Goal: Task Accomplishment & Management: Manage account settings

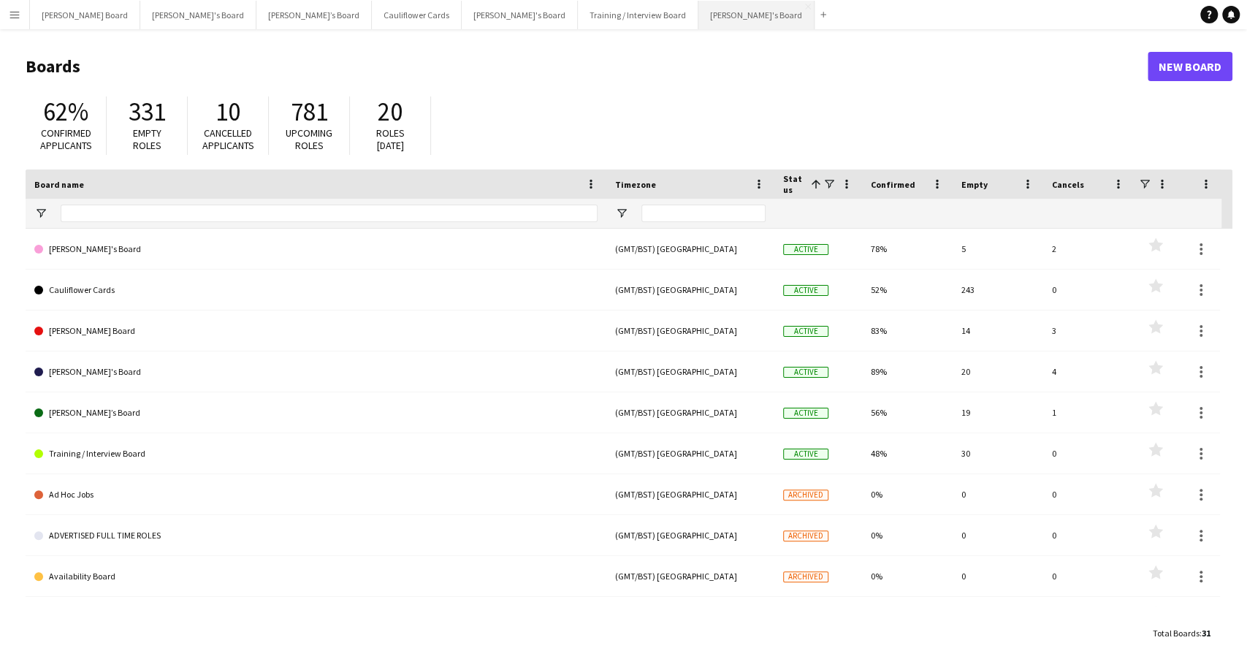
click at [698, 18] on button "[PERSON_NAME]'s Board Close" at bounding box center [756, 15] width 116 height 28
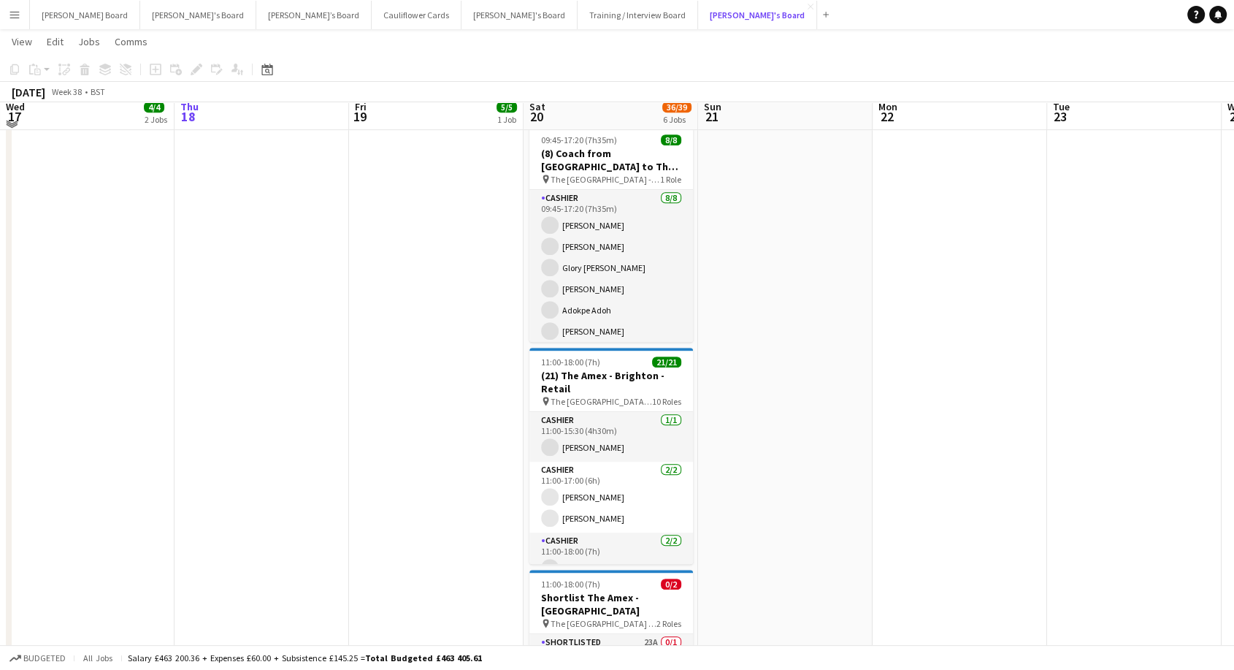
scroll to position [811, 0]
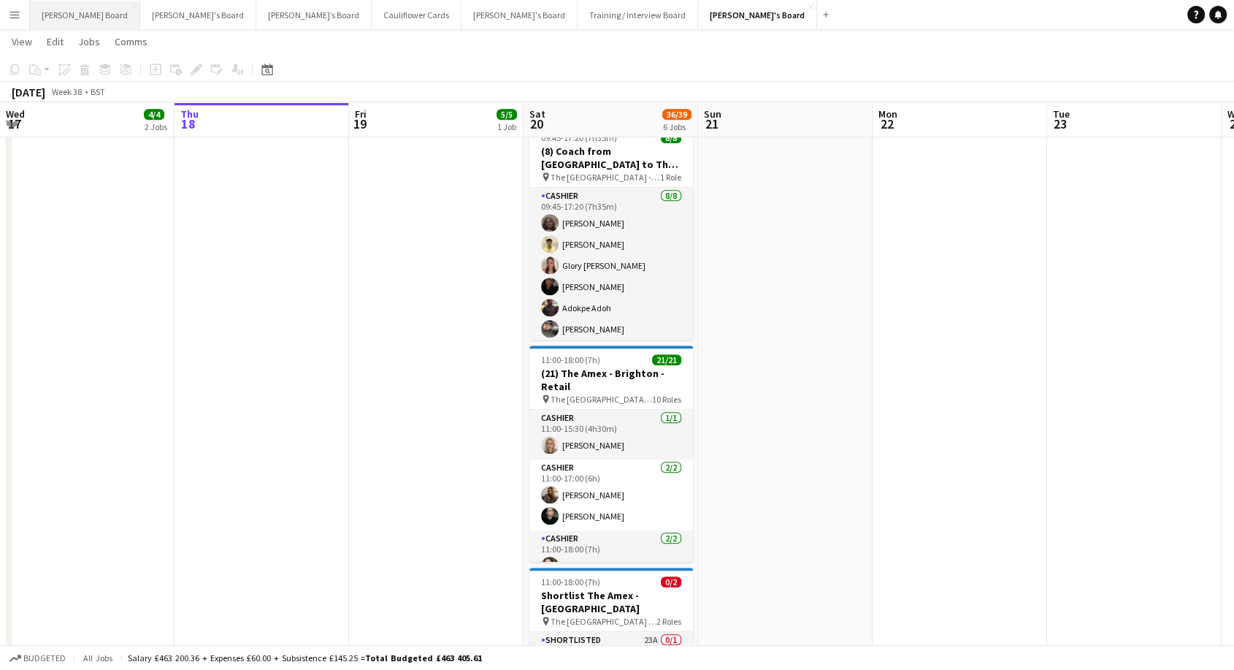
click at [53, 15] on button "[PERSON_NAME] Board Close" at bounding box center [85, 15] width 110 height 28
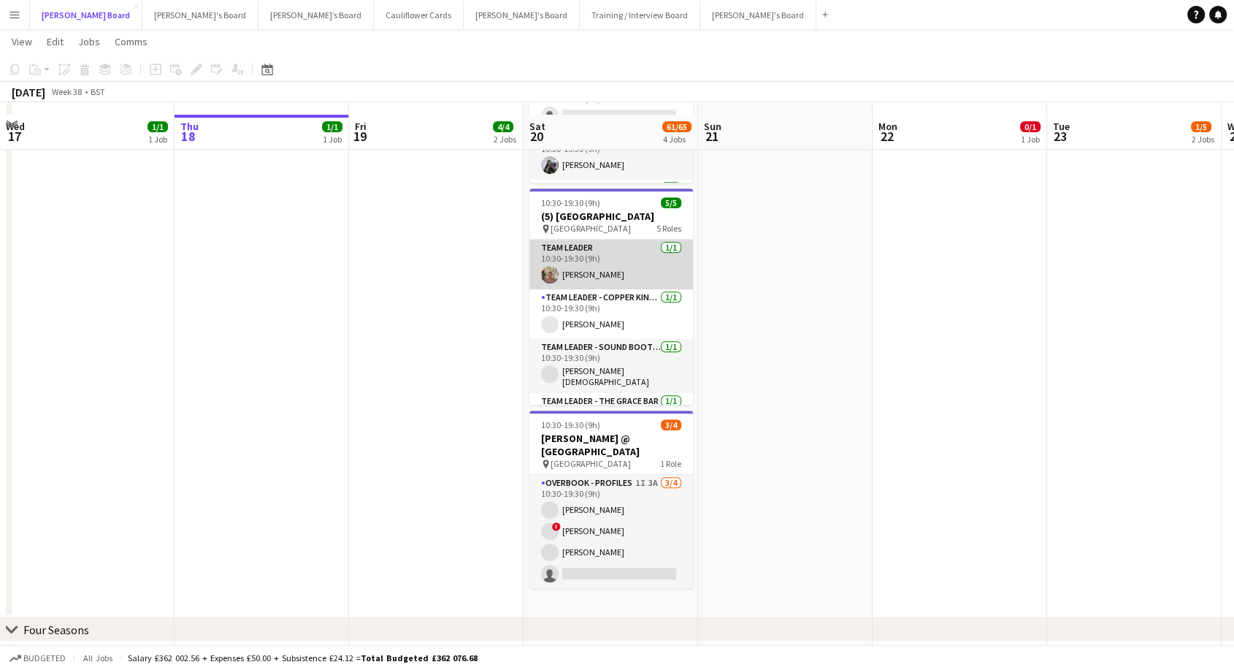
scroll to position [567, 0]
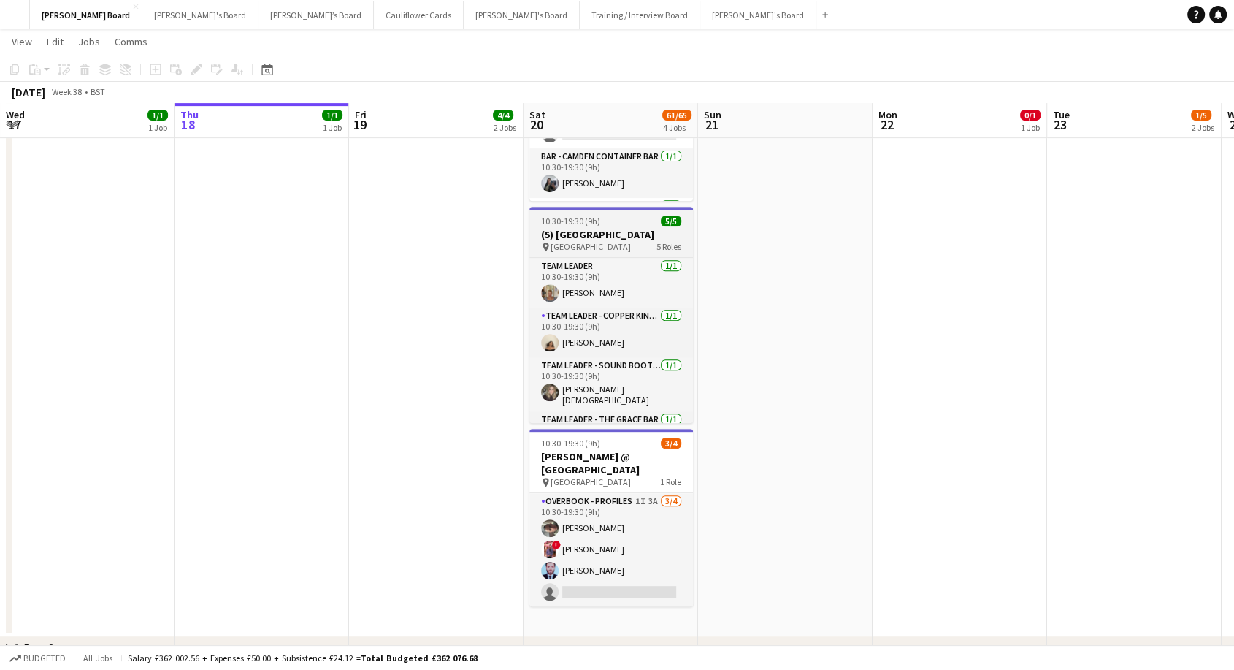
click at [594, 214] on app-job-card "10:30-19:30 (9h) 5/5 (5) [GEOGRAPHIC_DATA] pin Newbury Racecourse 5 Roles TEAM …" at bounding box center [611, 315] width 164 height 216
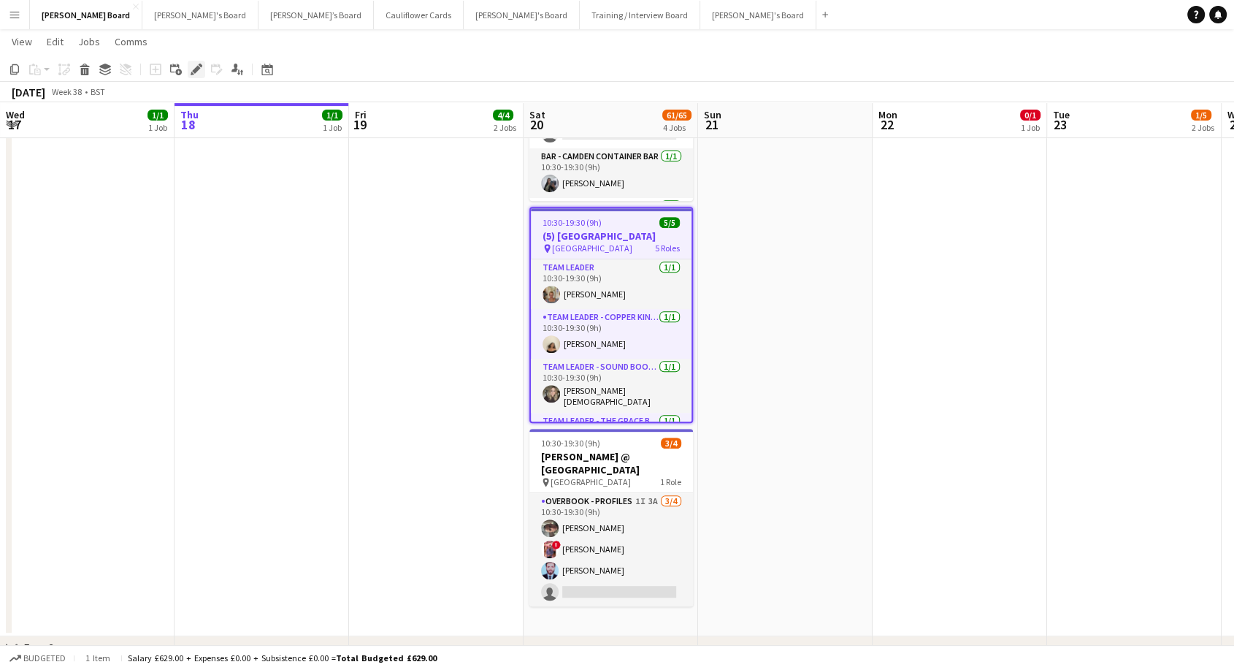
click at [193, 71] on icon at bounding box center [196, 70] width 8 height 8
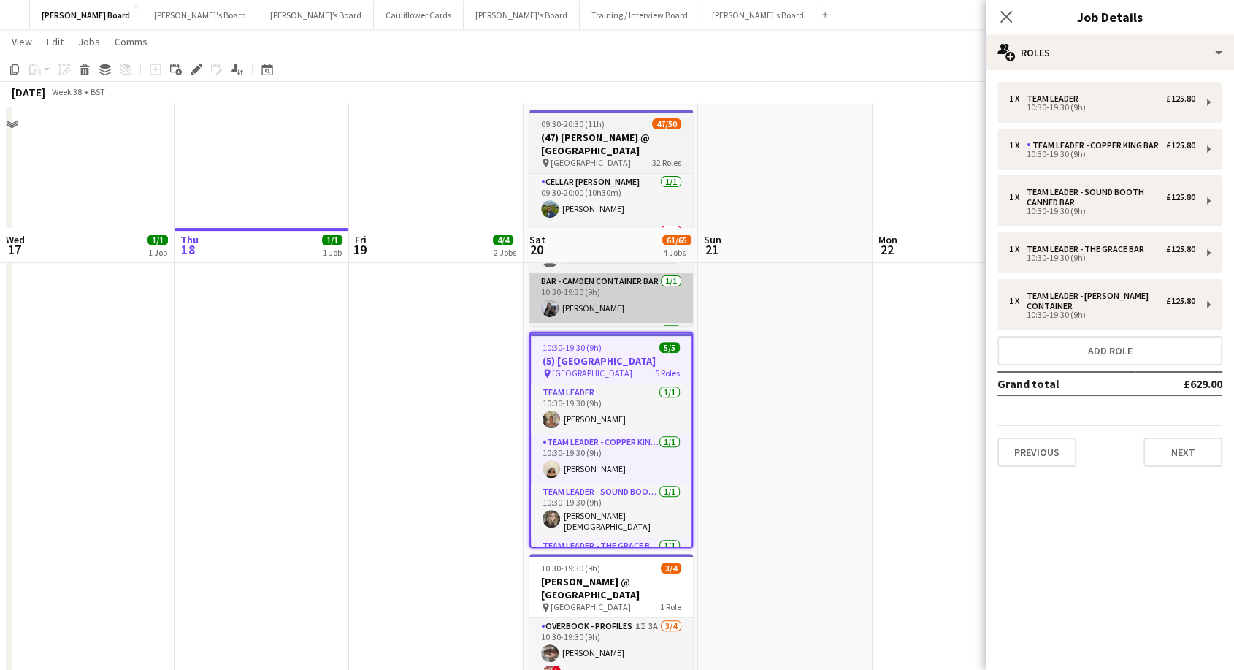
scroll to position [324, 0]
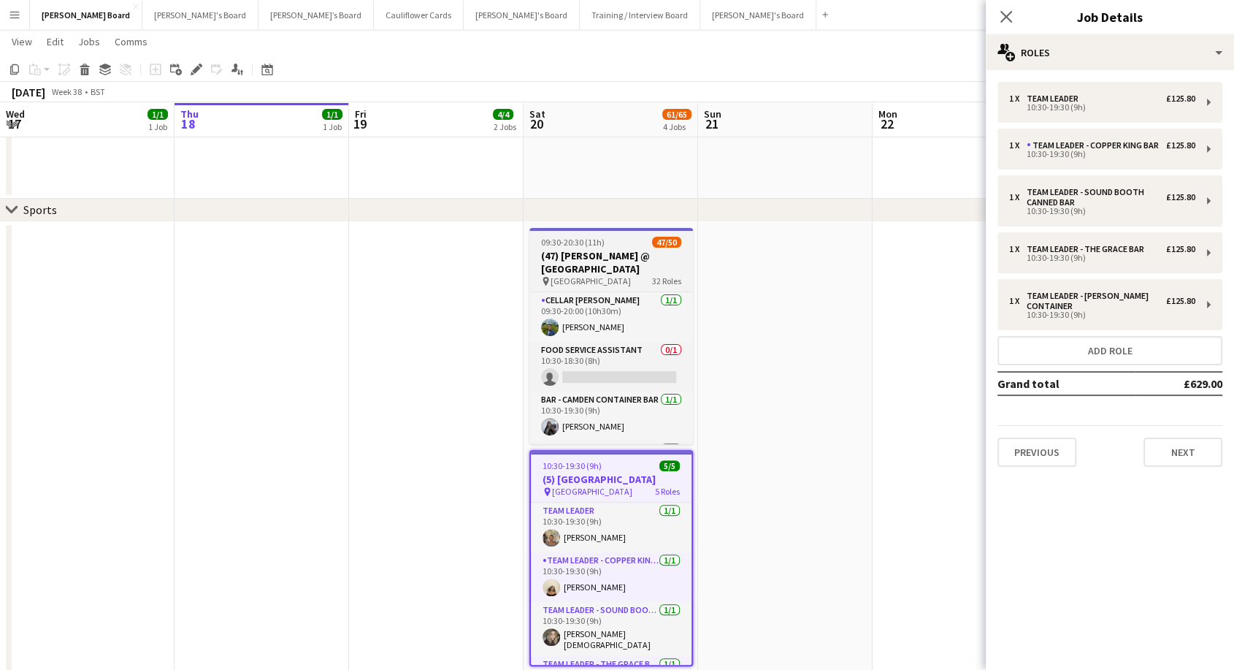
click at [570, 256] on h3 "(47) [PERSON_NAME] @ [GEOGRAPHIC_DATA]" at bounding box center [611, 262] width 164 height 26
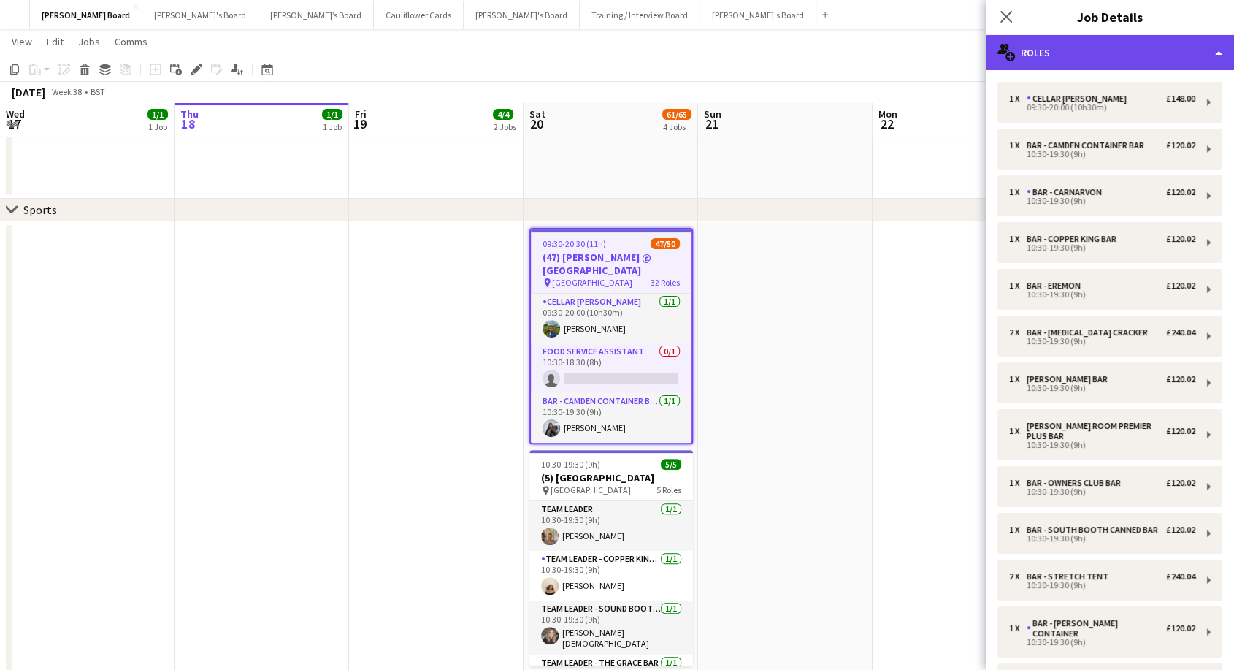
click at [1149, 52] on div "multiple-users-add Roles" at bounding box center [1110, 52] width 248 height 35
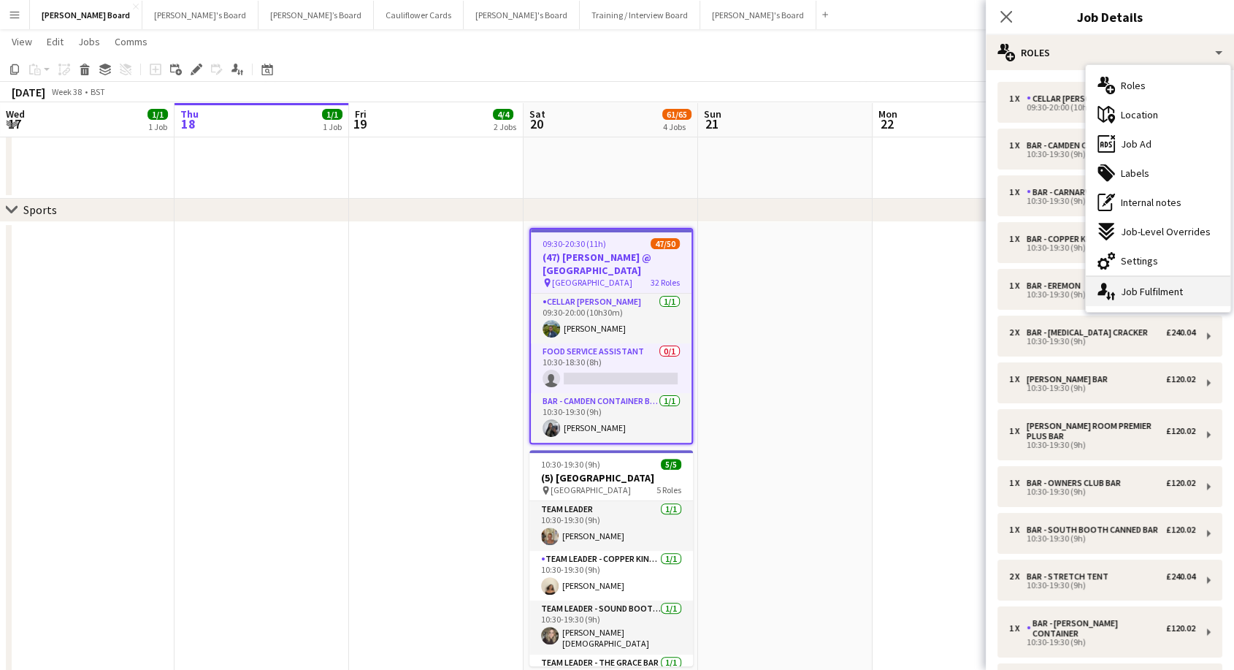
click at [1200, 297] on div "single-neutral-actions-up-down Job Fulfilment" at bounding box center [1158, 291] width 145 height 29
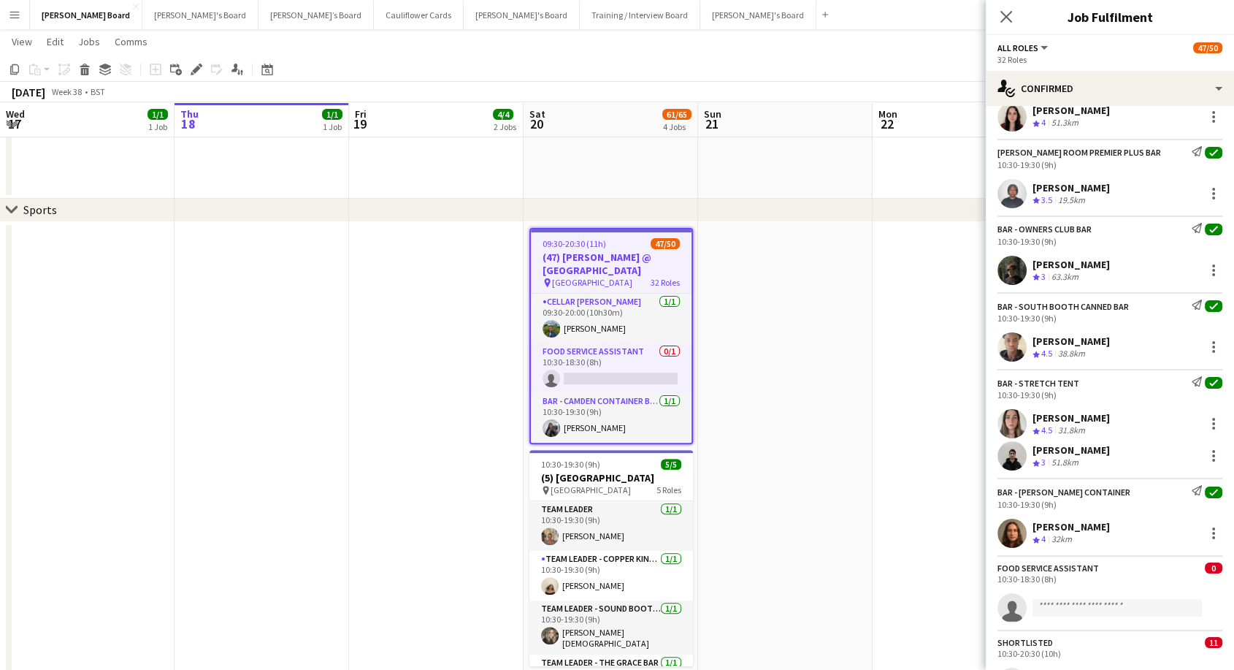
scroll to position [567, 0]
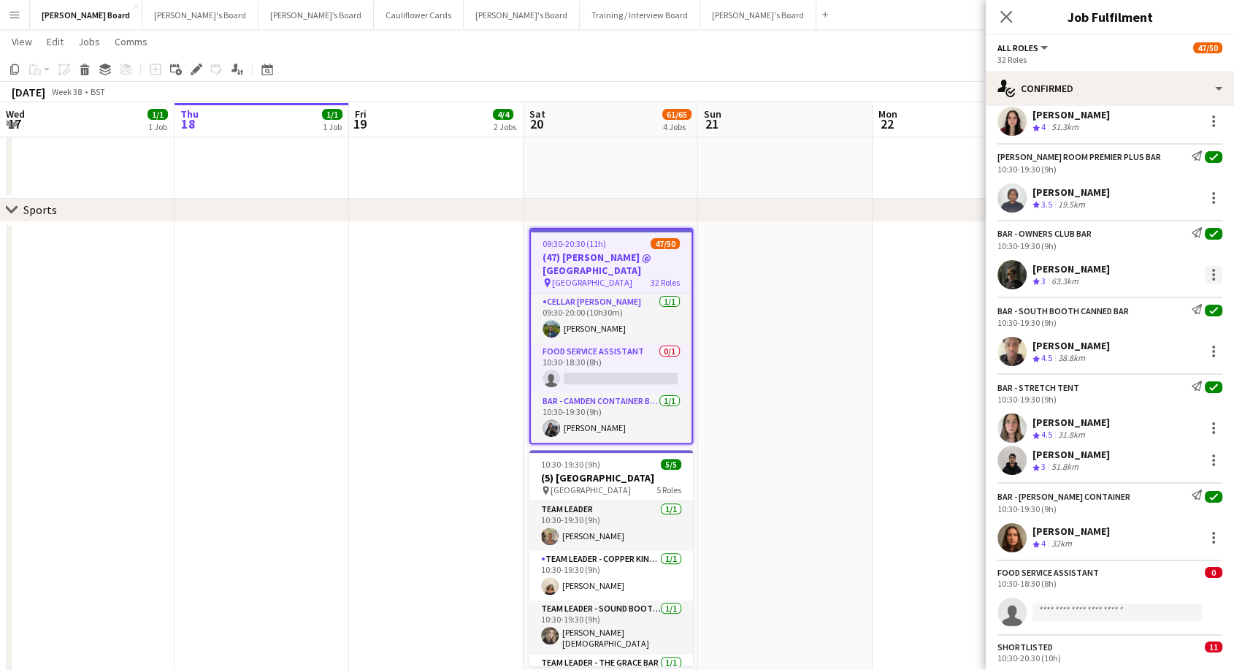
click at [1208, 276] on div at bounding box center [1214, 275] width 18 height 18
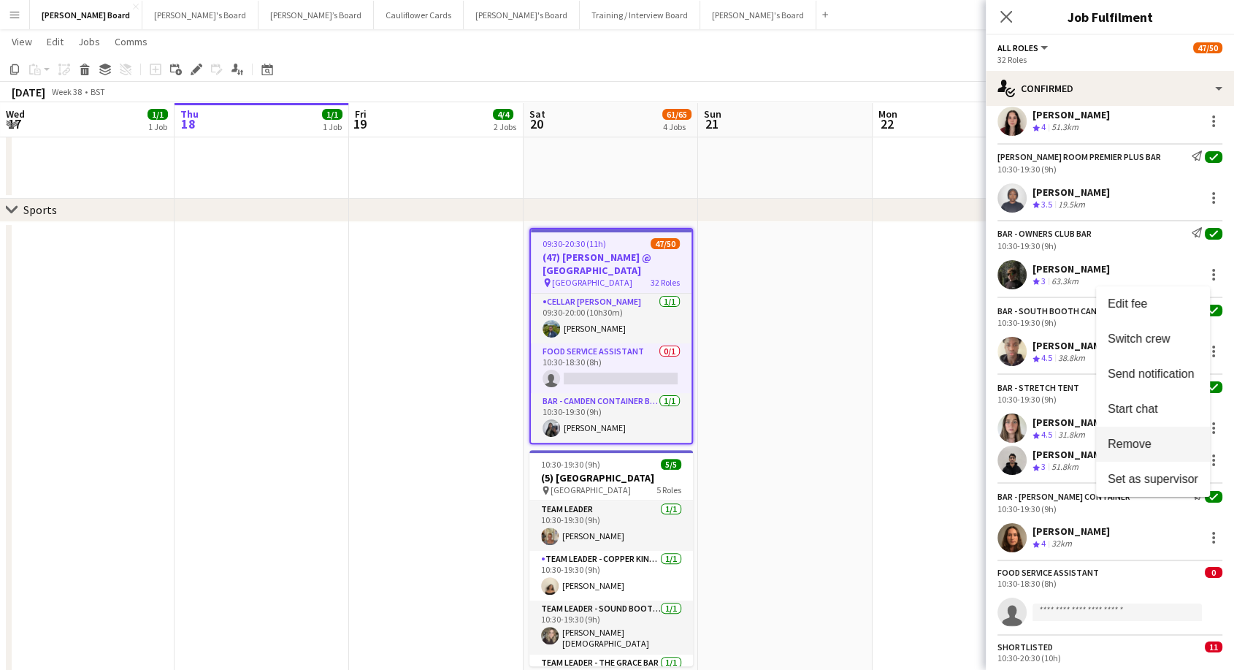
click at [1166, 437] on span "Remove" at bounding box center [1153, 443] width 91 height 13
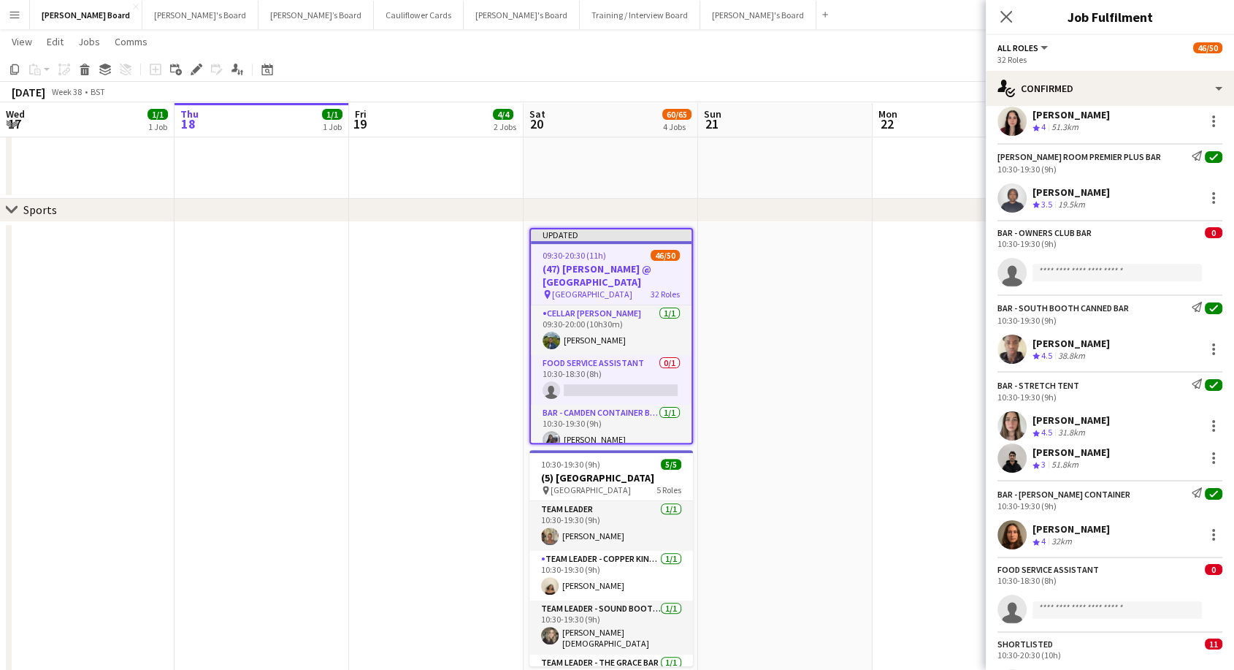
click at [805, 268] on app-date-cell at bounding box center [785, 551] width 175 height 658
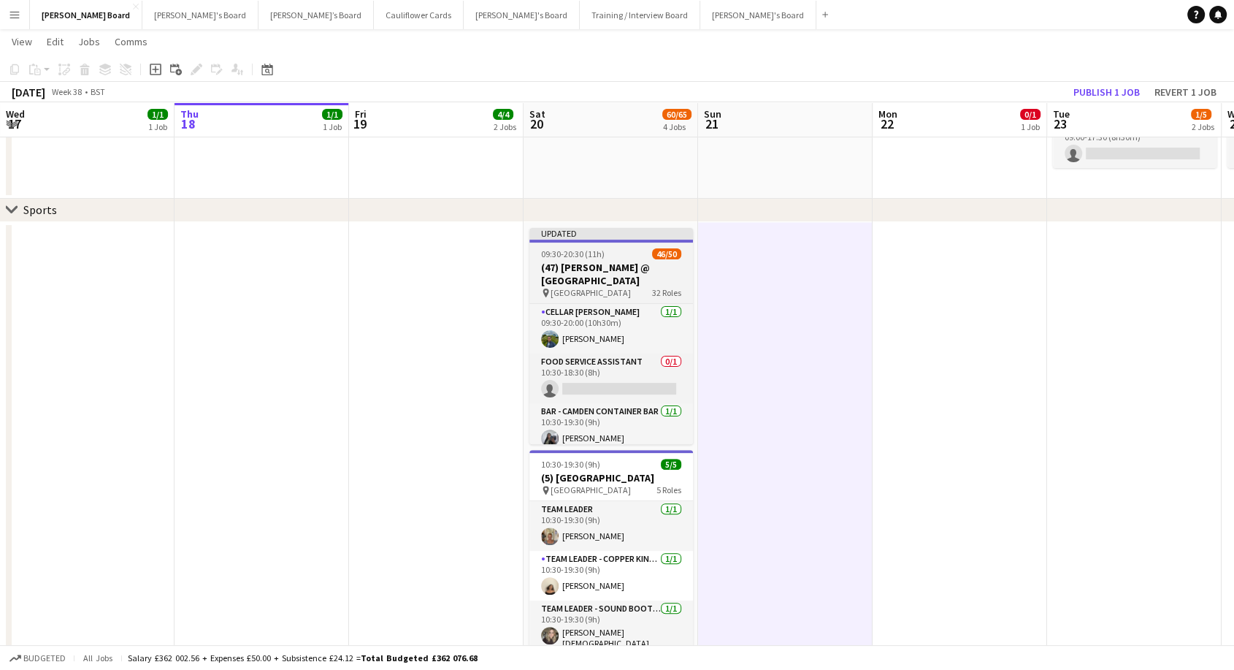
click at [590, 233] on div "Updated" at bounding box center [611, 234] width 164 height 12
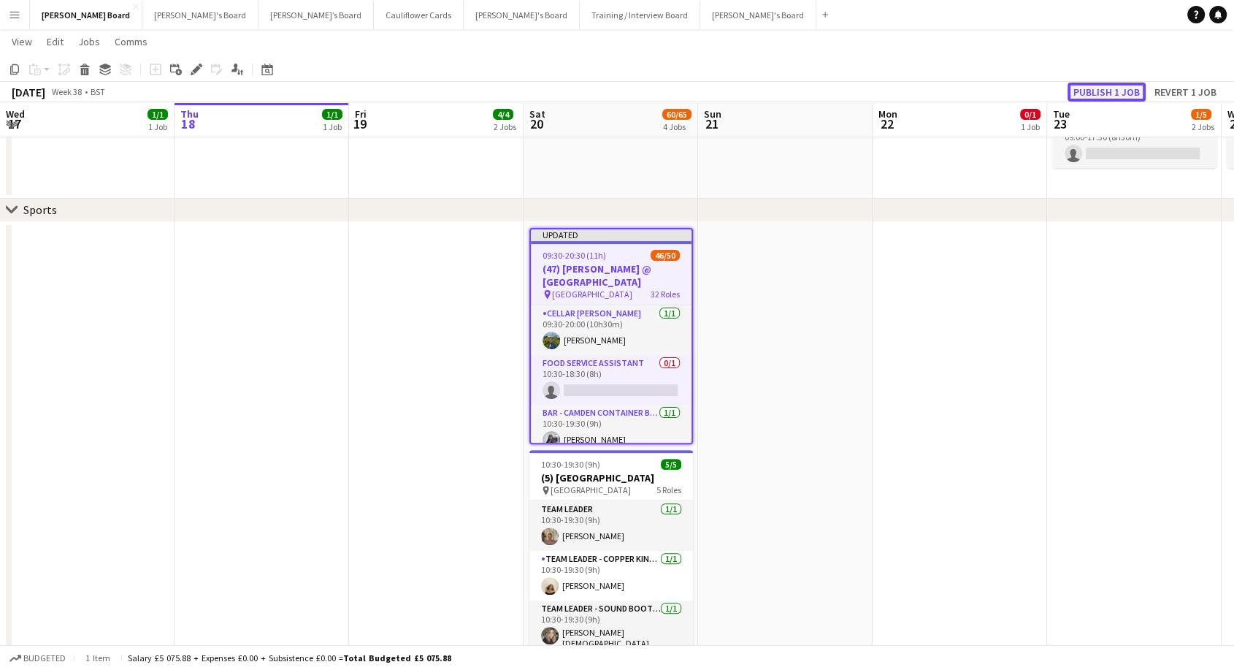
click at [1114, 95] on button "Publish 1 job" at bounding box center [1107, 92] width 78 height 19
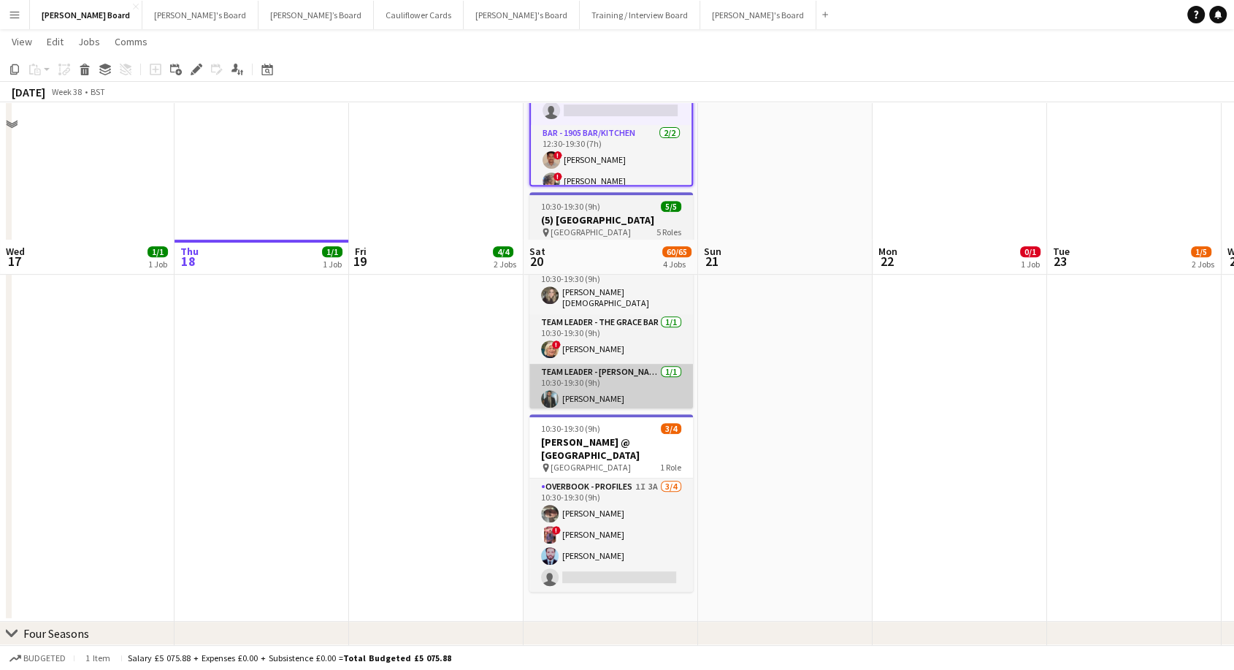
scroll to position [730, 0]
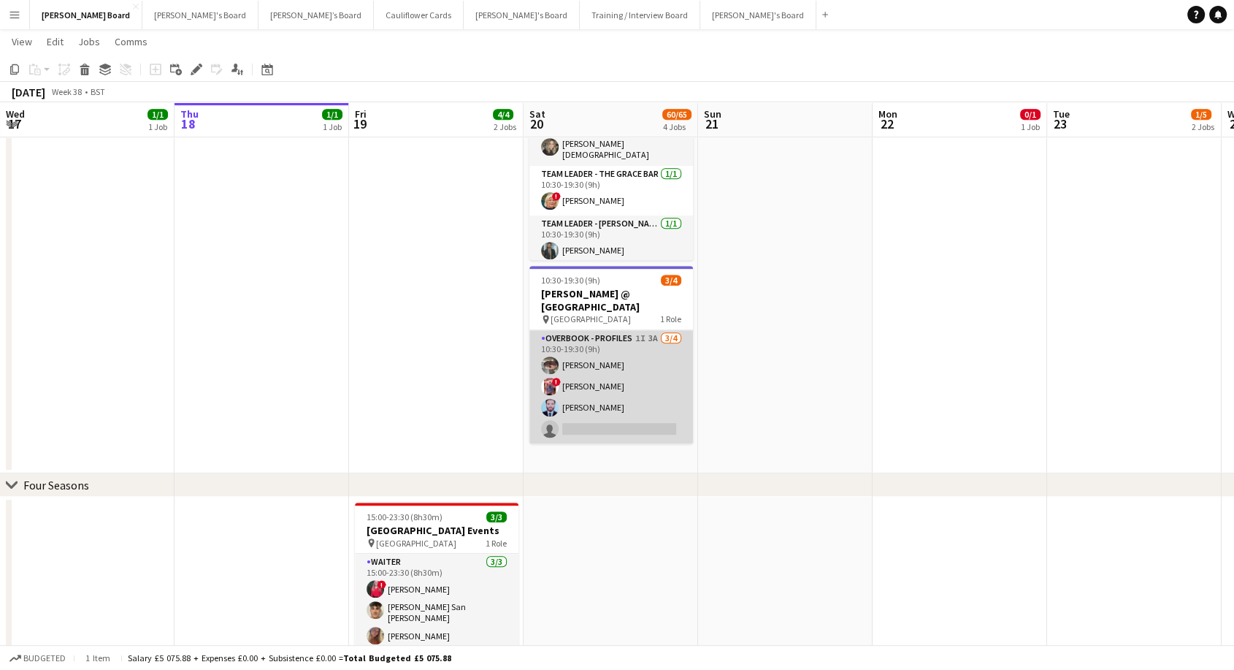
click at [589, 383] on app-card-role "Overbook - Profiles 1I 3A [DATE] 10:30-19:30 (9h) [PERSON_NAME] ! [PERSON_NAME]…" at bounding box center [611, 386] width 164 height 113
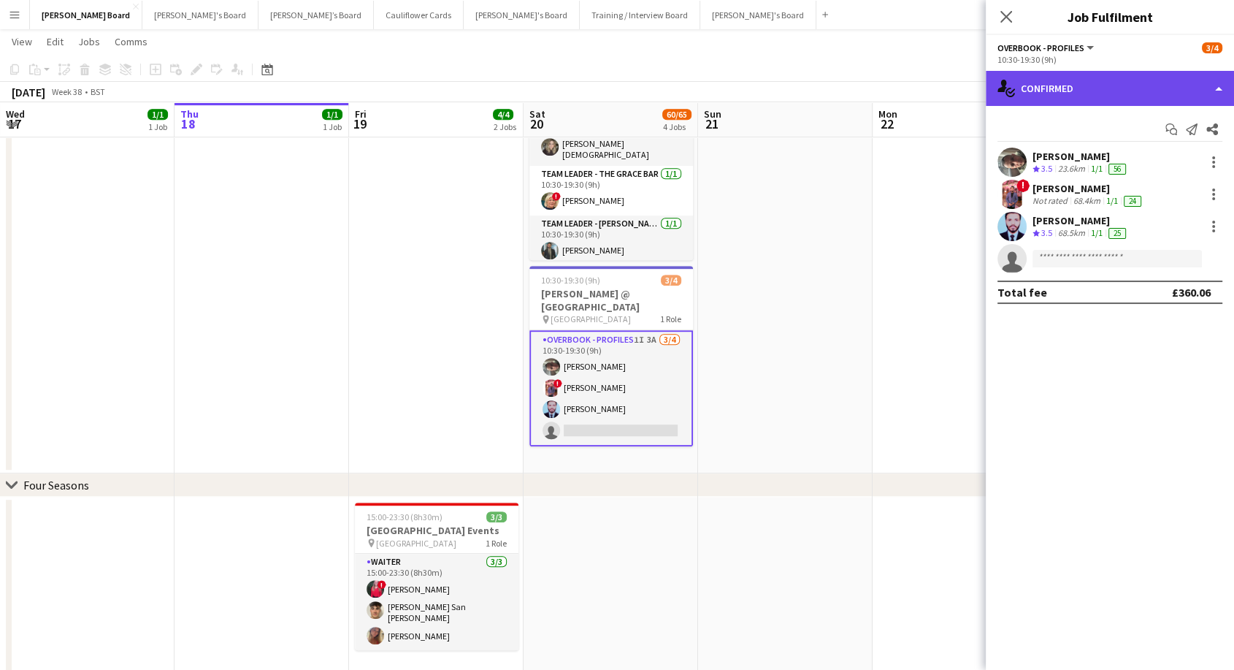
click at [1091, 103] on div "single-neutral-actions-check-2 Confirmed" at bounding box center [1110, 88] width 248 height 35
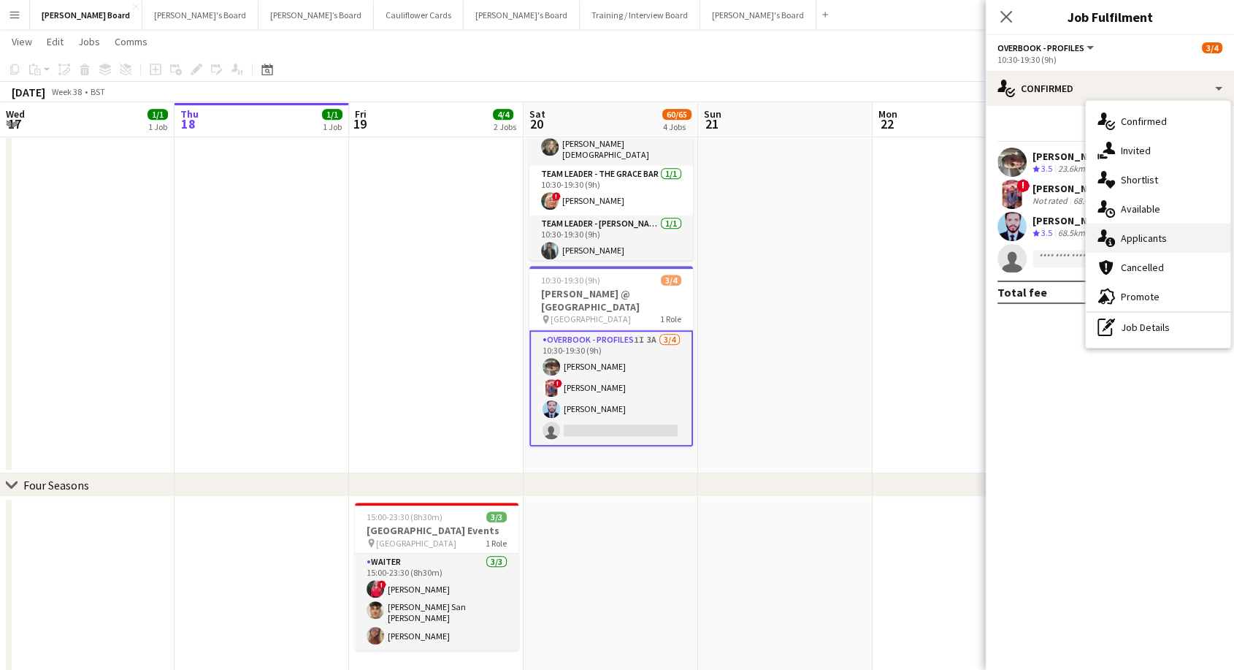
click at [1145, 244] on span "Applicants" at bounding box center [1144, 237] width 46 height 13
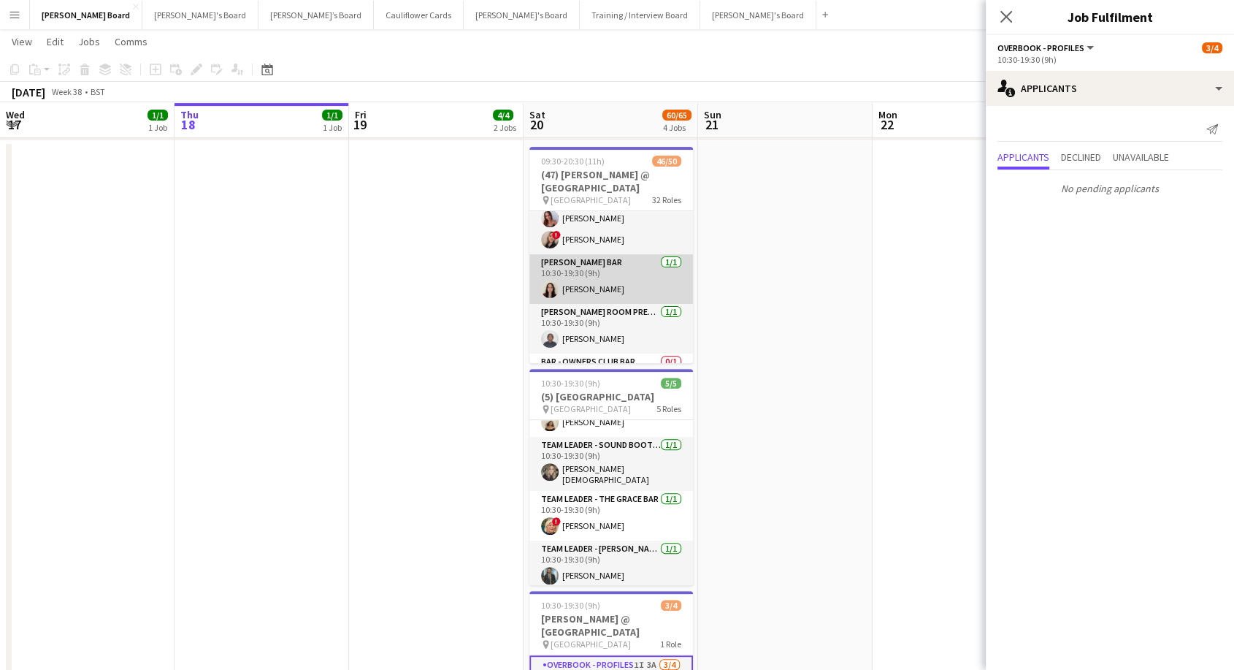
scroll to position [324, 0]
drag, startPoint x: 594, startPoint y: 201, endPoint x: 488, endPoint y: 183, distance: 107.3
click at [594, 201] on span "[GEOGRAPHIC_DATA]" at bounding box center [591, 199] width 80 height 11
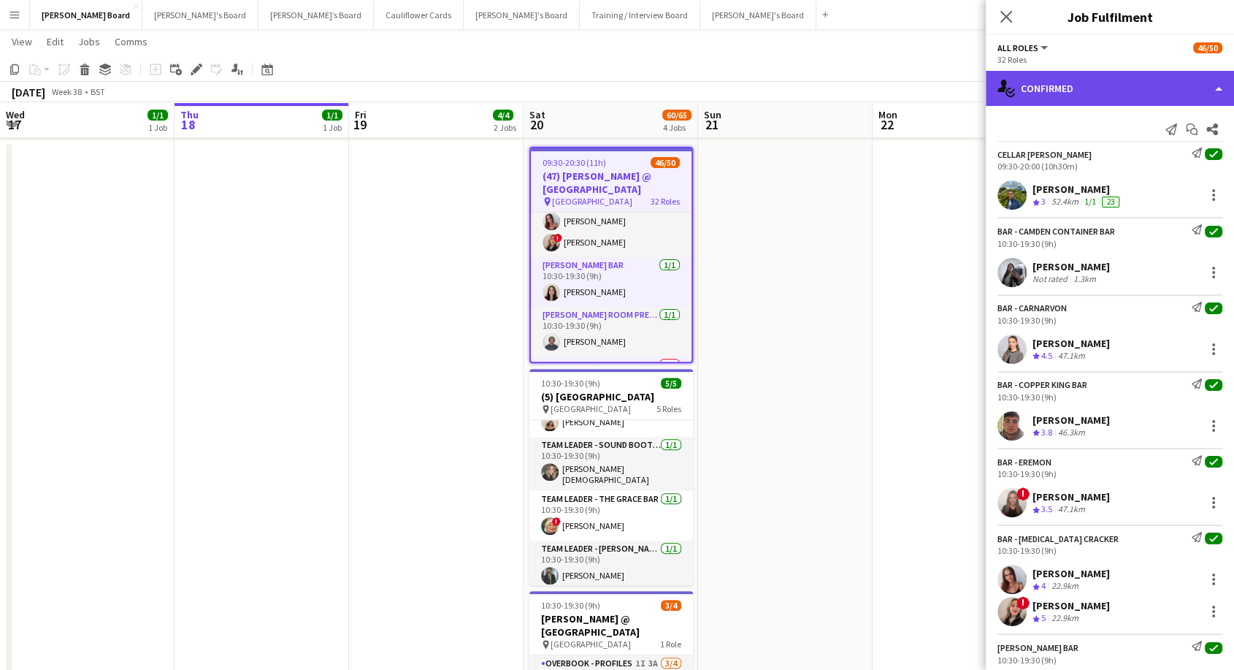
click at [1109, 91] on div "single-neutral-actions-check-2 Confirmed" at bounding box center [1110, 88] width 248 height 35
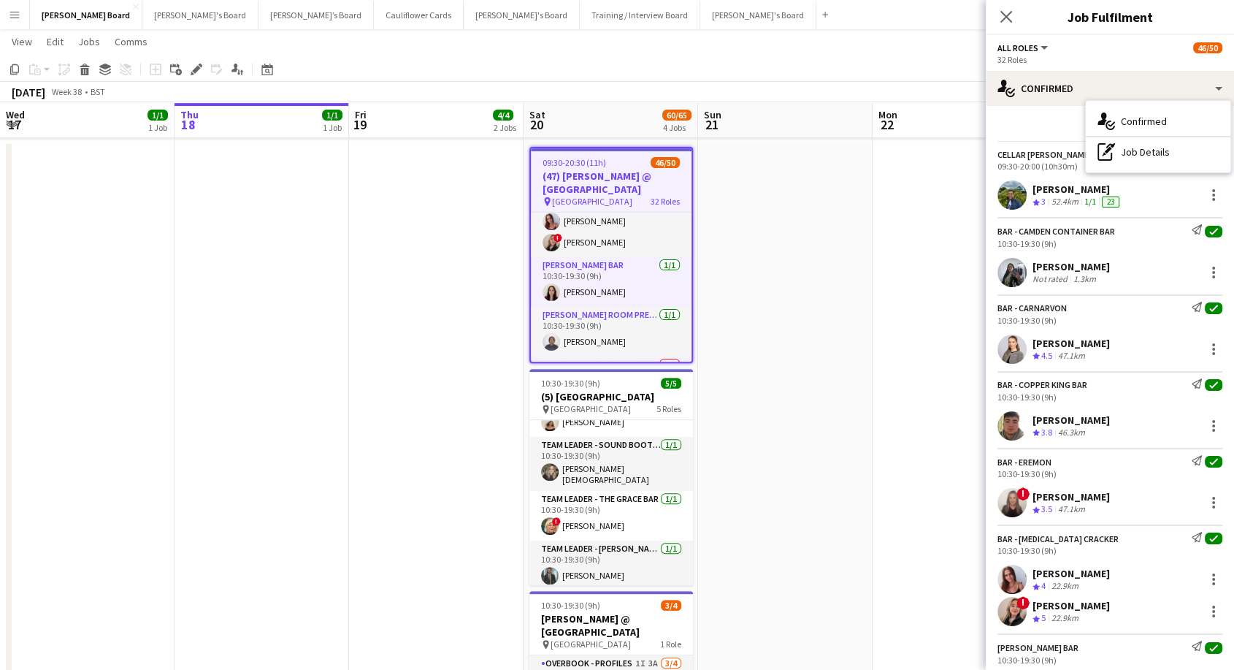
click at [647, 200] on div "pin [GEOGRAPHIC_DATA] 32 Roles" at bounding box center [611, 202] width 161 height 12
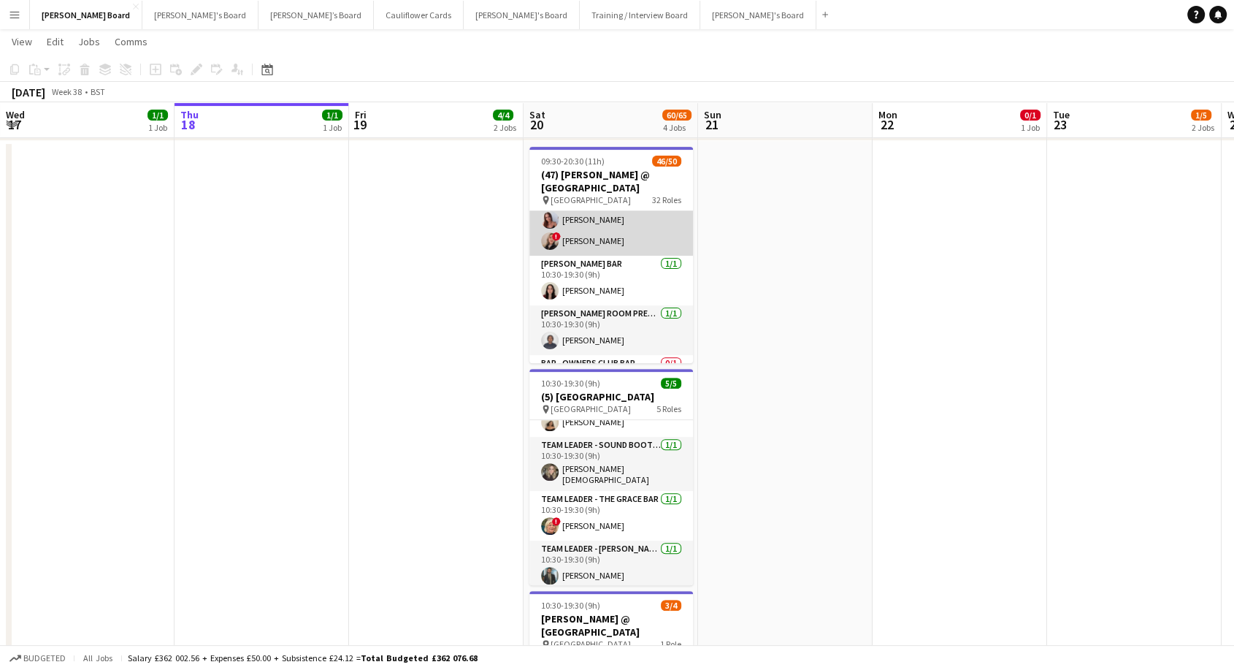
scroll to position [0, 0]
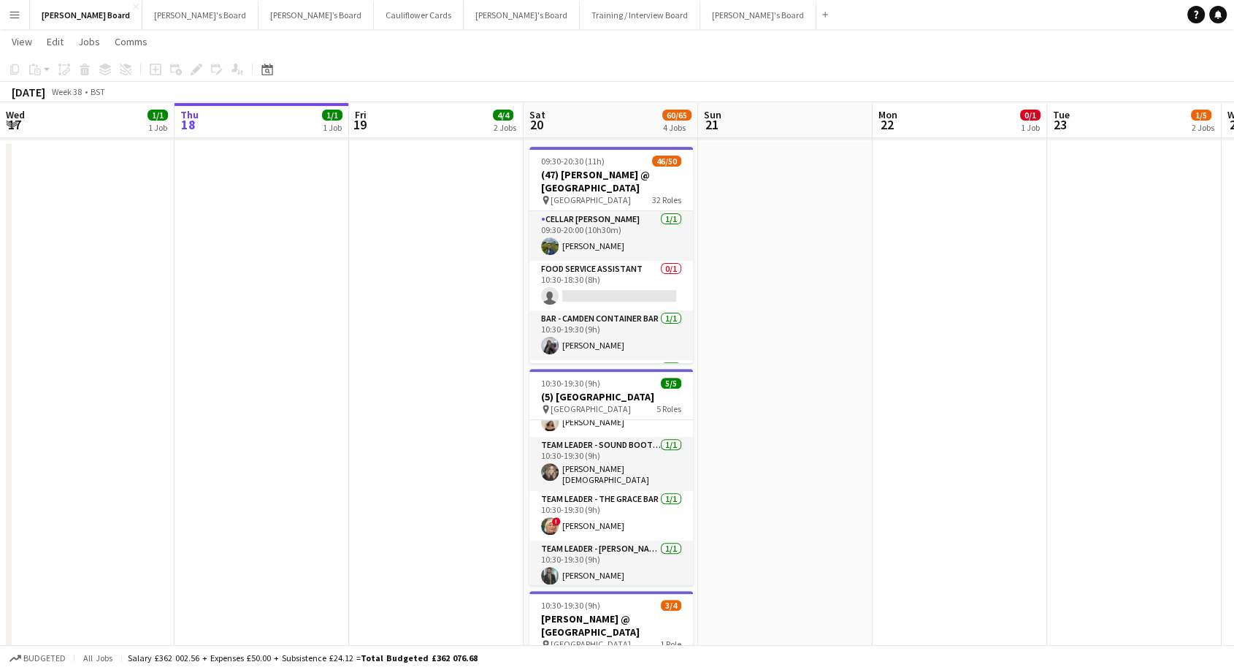
drag, startPoint x: 625, startPoint y: 247, endPoint x: 868, endPoint y: 171, distance: 254.8
click at [625, 246] on app-card-role "Cellar [PERSON_NAME] [DATE] 09:30-20:00 (10h30m) [PERSON_NAME]" at bounding box center [611, 236] width 164 height 50
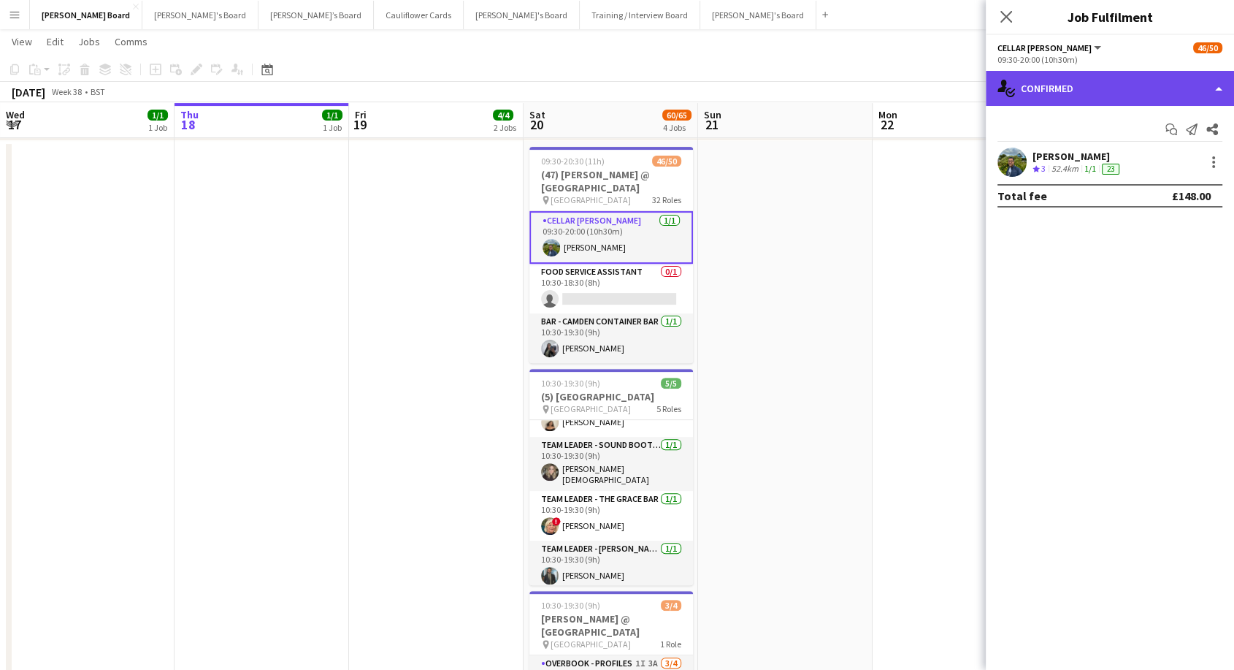
click at [1117, 93] on div "single-neutral-actions-check-2 Confirmed" at bounding box center [1110, 88] width 248 height 35
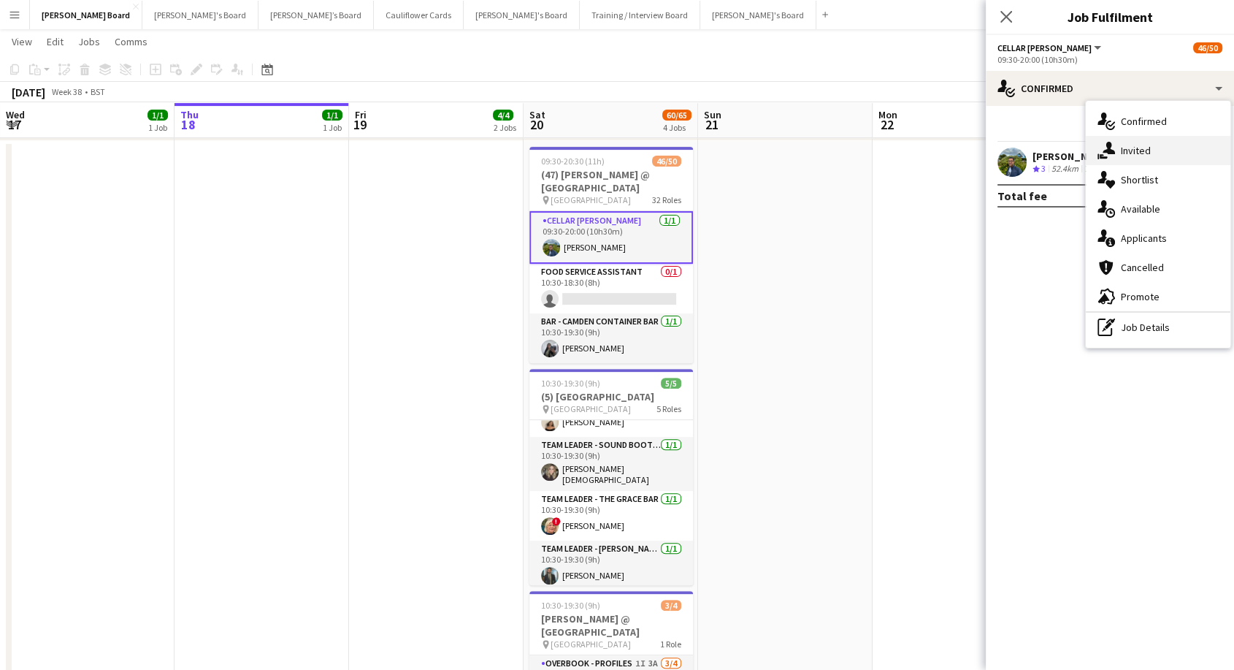
click at [1133, 154] on span "Invited" at bounding box center [1136, 150] width 30 height 13
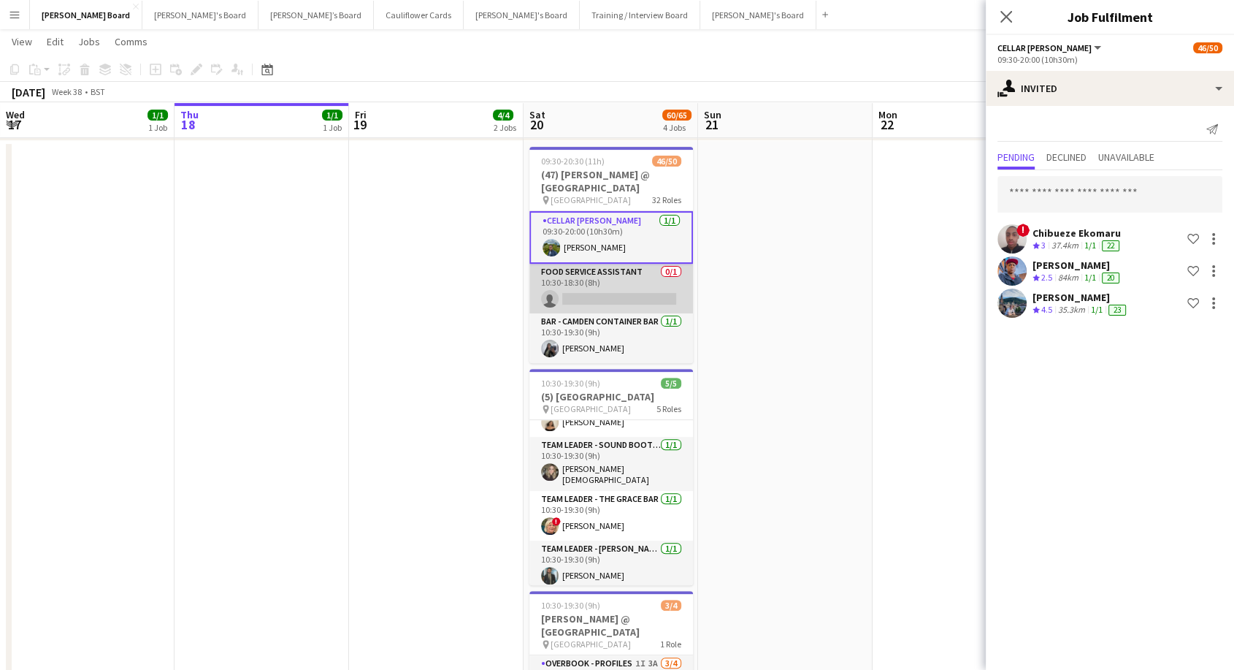
click at [624, 280] on app-card-role "Food Service Assistant 0/1 10:30-18:30 (8h) single-neutral-actions" at bounding box center [611, 289] width 164 height 50
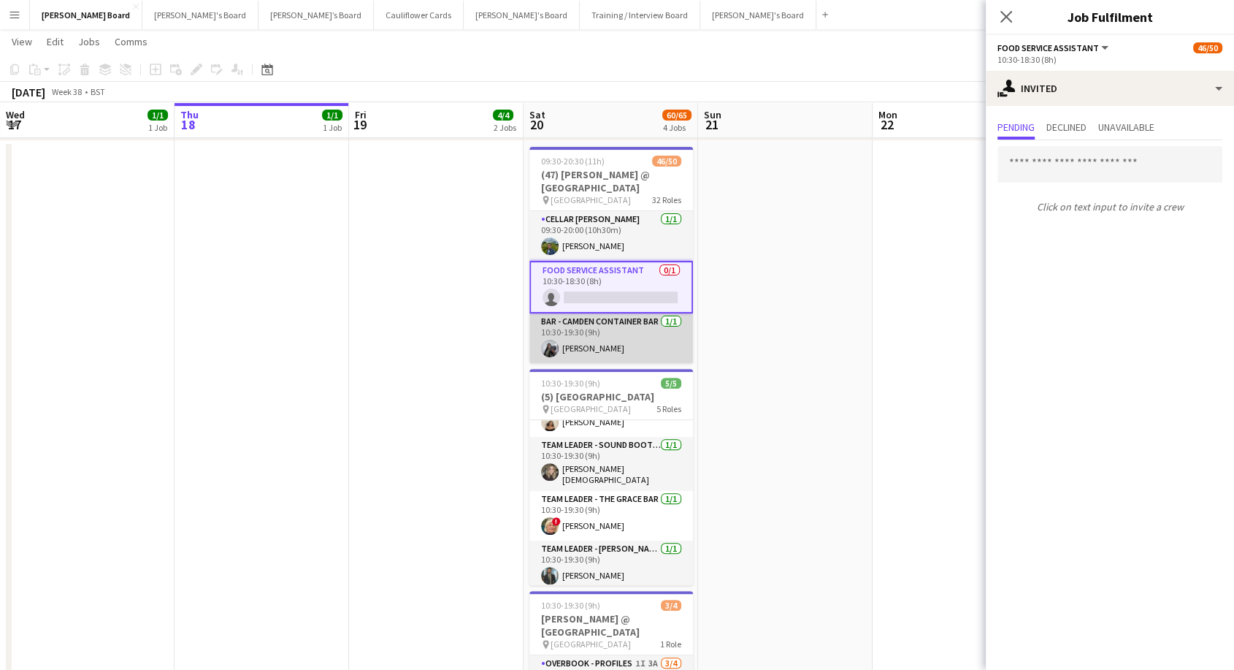
scroll to position [81, 0]
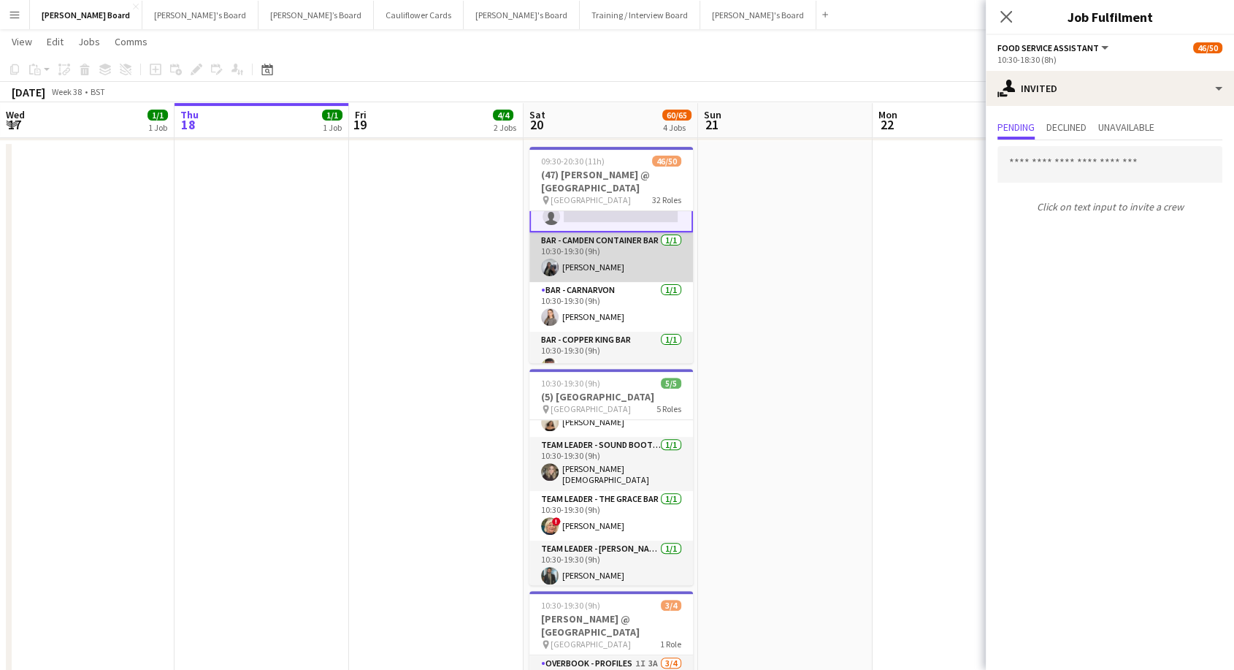
click at [616, 250] on app-card-role "Bar - Camden Container Bar [DATE] 10:30-19:30 (9h) [PERSON_NAME]" at bounding box center [611, 257] width 164 height 50
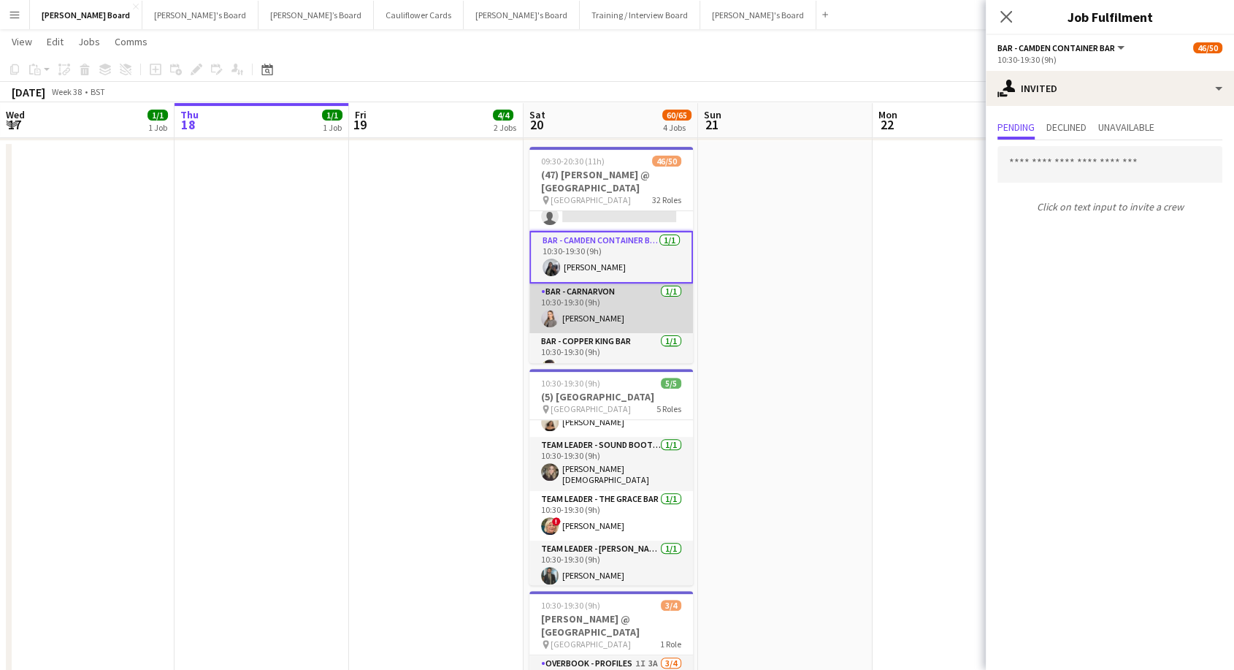
click at [629, 291] on app-card-role "Bar - Carnarvon [DATE] 10:30-19:30 (9h) [PERSON_NAME]" at bounding box center [611, 308] width 164 height 50
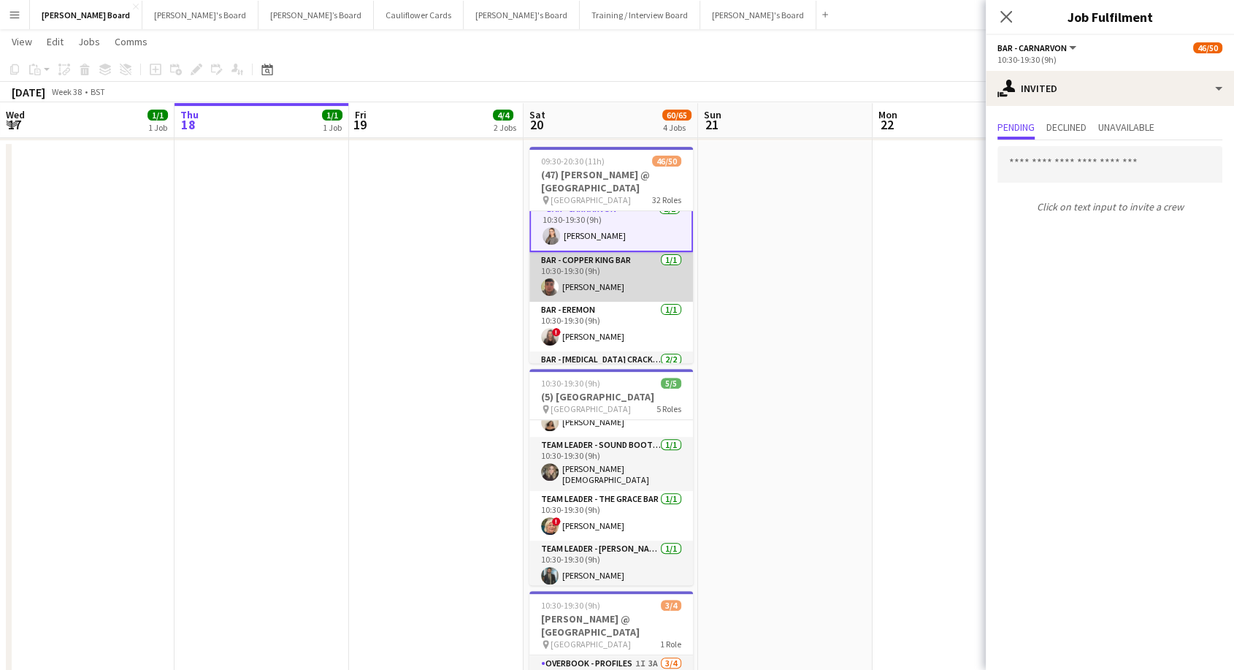
click at [616, 276] on app-card-role "Bar - Copper King Bar [DATE] 10:30-19:30 (9h) [PERSON_NAME]" at bounding box center [611, 277] width 164 height 50
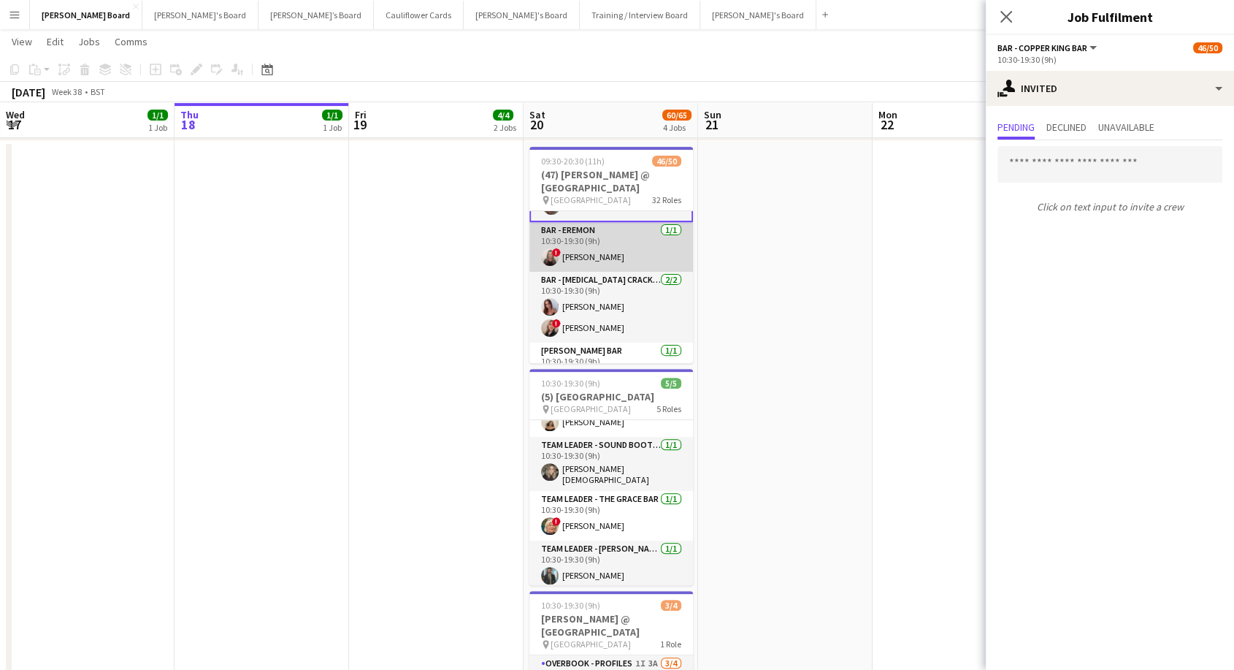
click at [601, 249] on app-card-role "Bar - Eremon [DATE] 10:30-19:30 (9h) ! [PERSON_NAME]" at bounding box center [611, 247] width 164 height 50
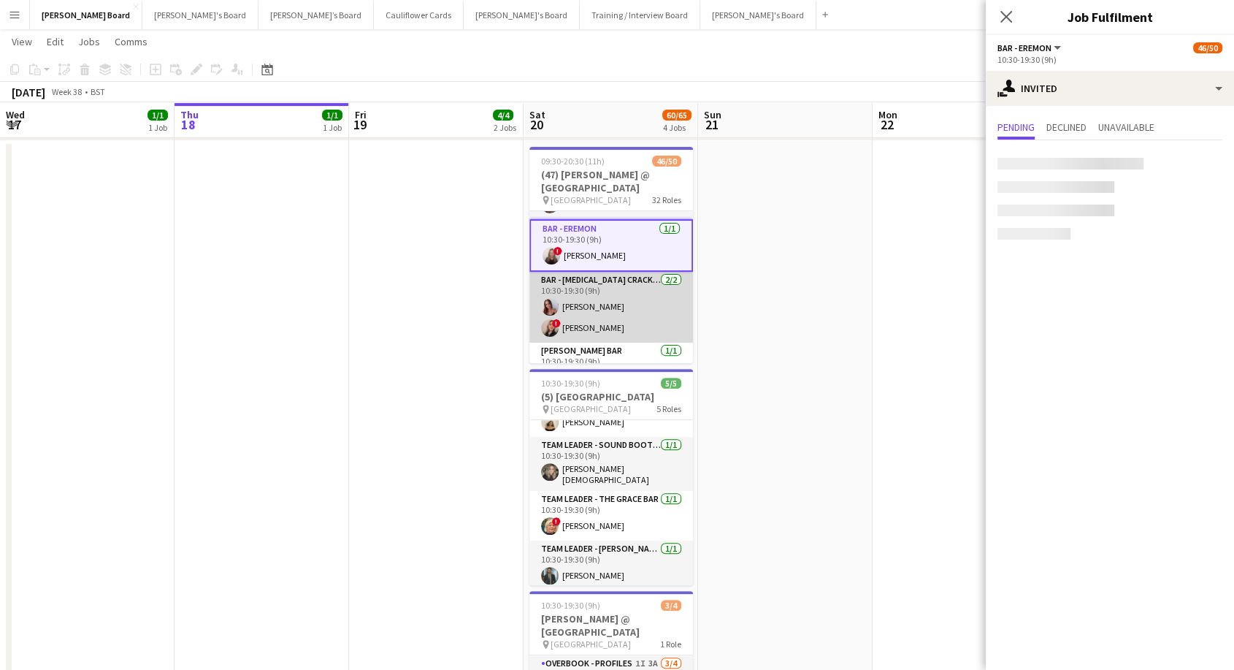
scroll to position [240, 0]
click at [610, 306] on app-card-role "Bar - [MEDICAL_DATA] Cracker [DATE] 10:30-19:30 (9h) [PERSON_NAME] ! [PERSON_NA…" at bounding box center [611, 307] width 164 height 71
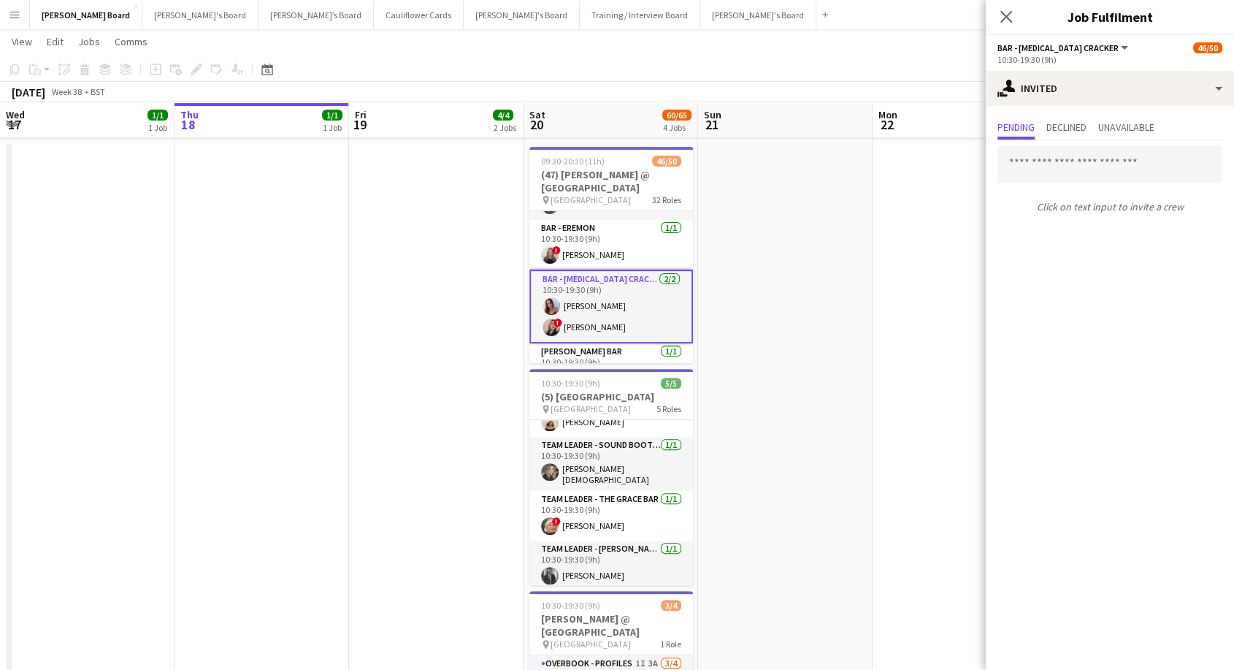
scroll to position [321, 0]
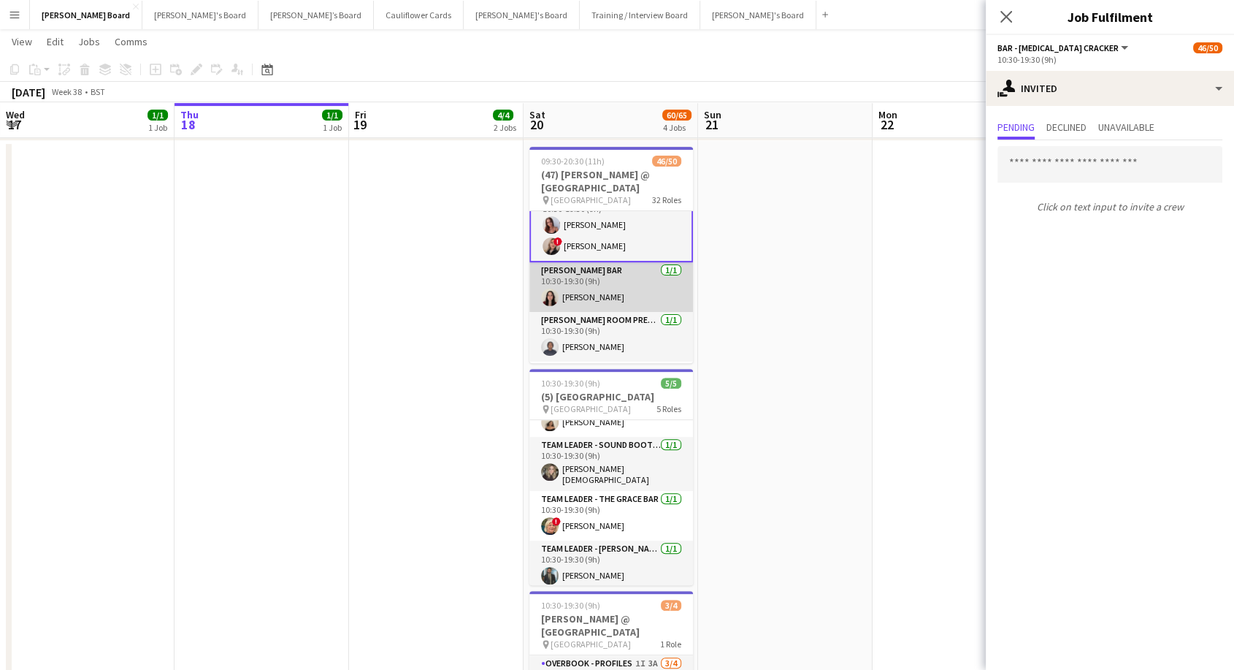
click at [611, 294] on app-card-role "[PERSON_NAME] Bar [DATE] 10:30-19:30 (9h) [PERSON_NAME]" at bounding box center [611, 287] width 164 height 50
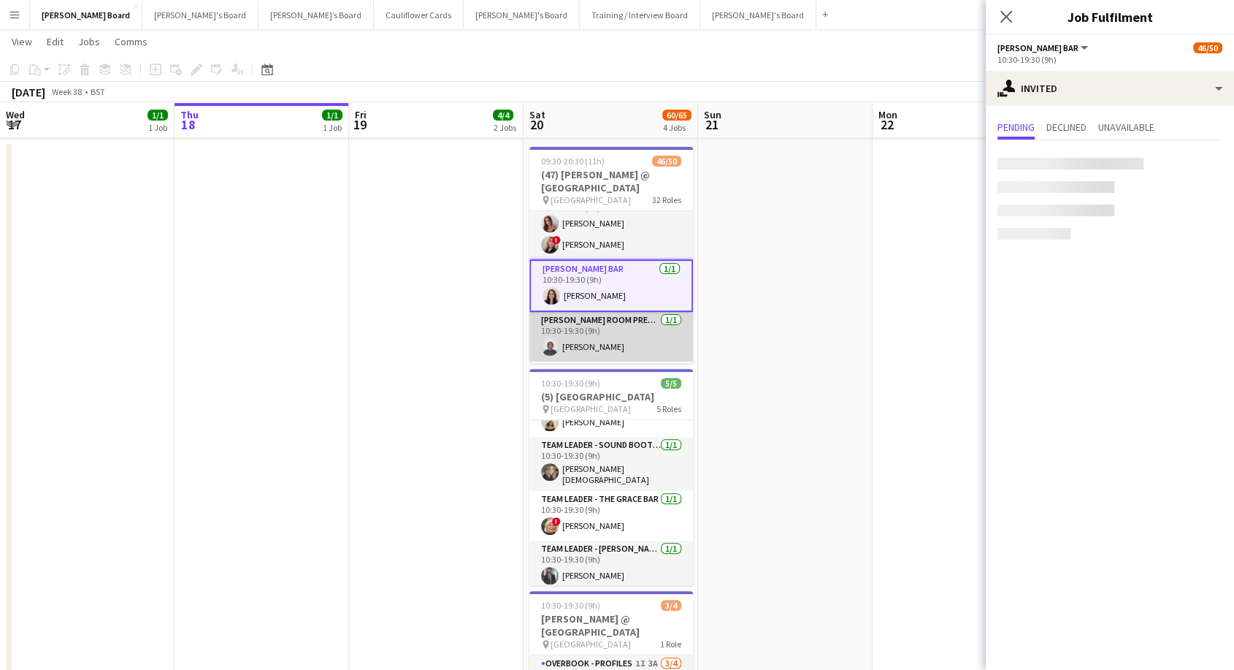
scroll to position [319, 0]
click at [627, 350] on app-card-role "[PERSON_NAME] Room Premier Plus Bar [DATE] 10:30-19:30 (9h) [PERSON_NAME]" at bounding box center [611, 338] width 164 height 50
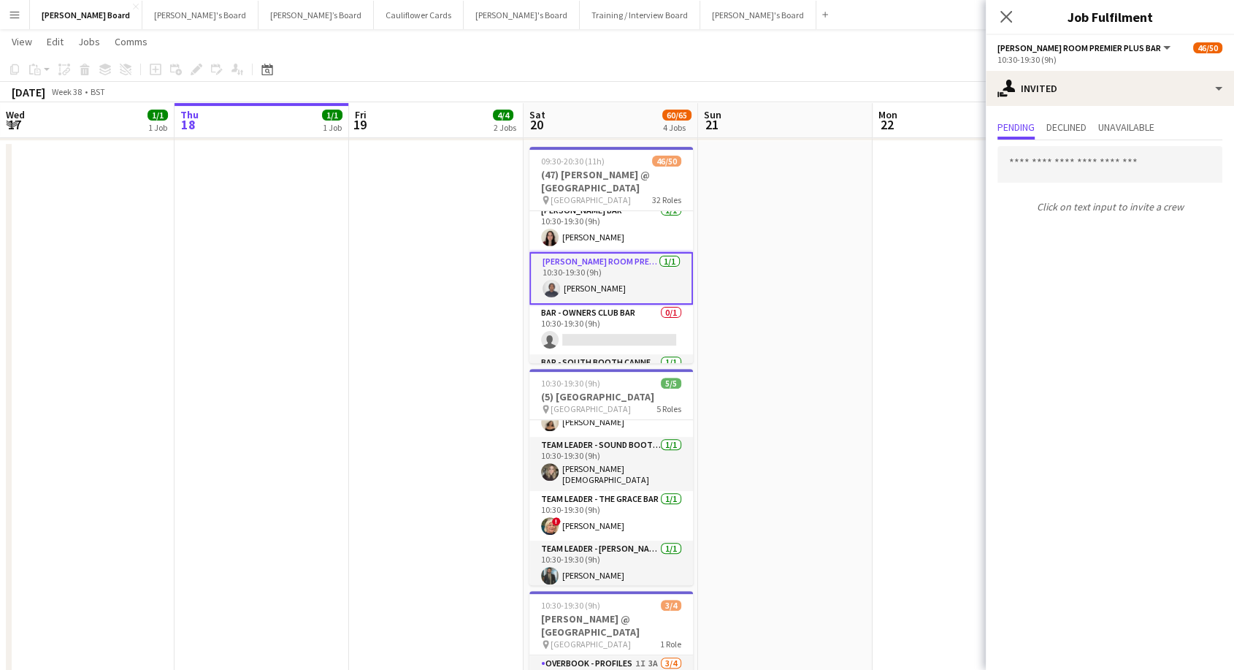
scroll to position [400, 0]
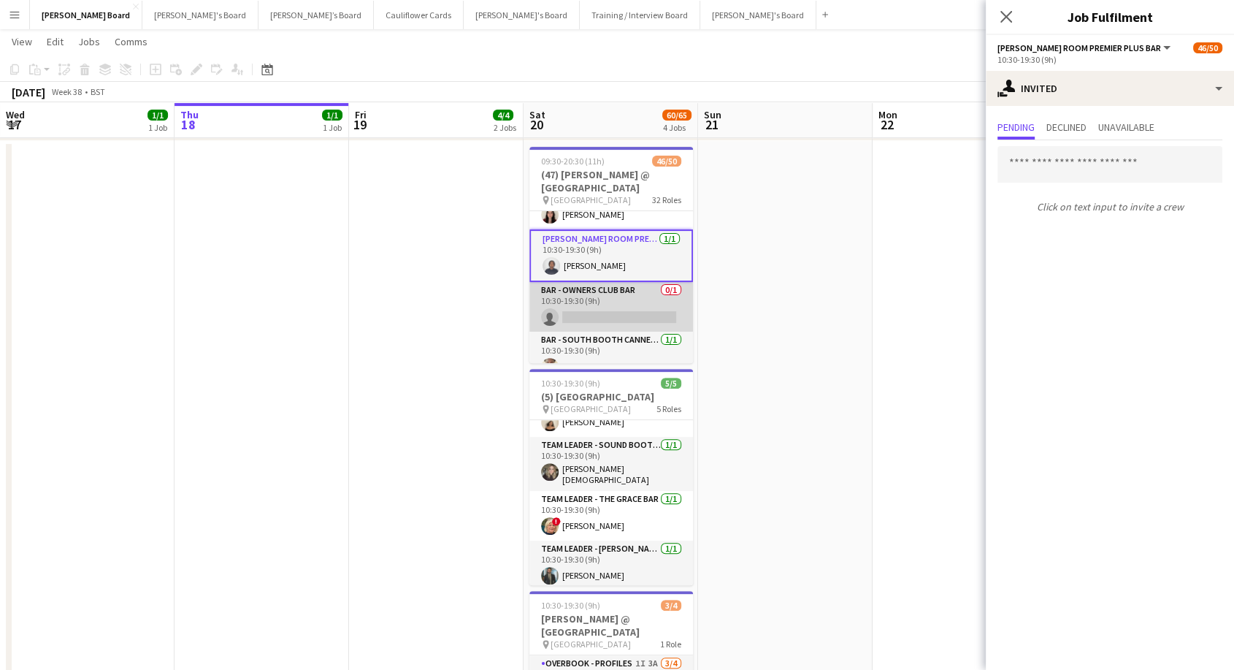
click at [616, 300] on app-card-role "Bar - Owners Club Bar 0/1 10:30-19:30 (9h) single-neutral-actions" at bounding box center [611, 307] width 164 height 50
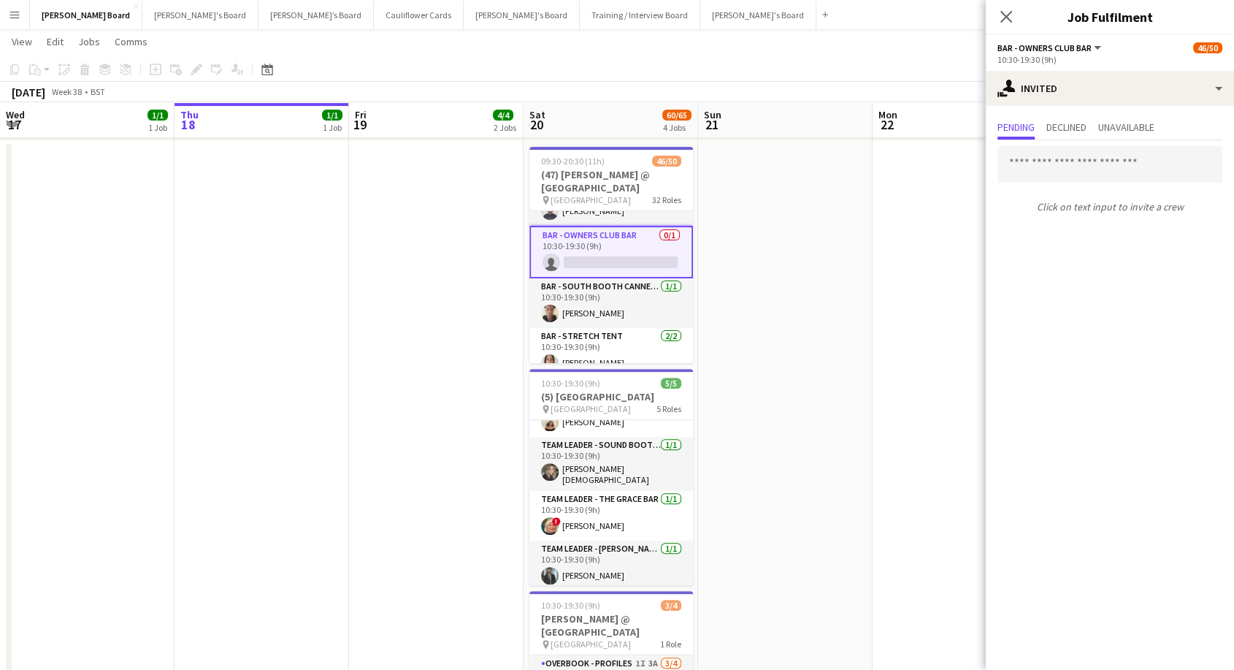
scroll to position [481, 0]
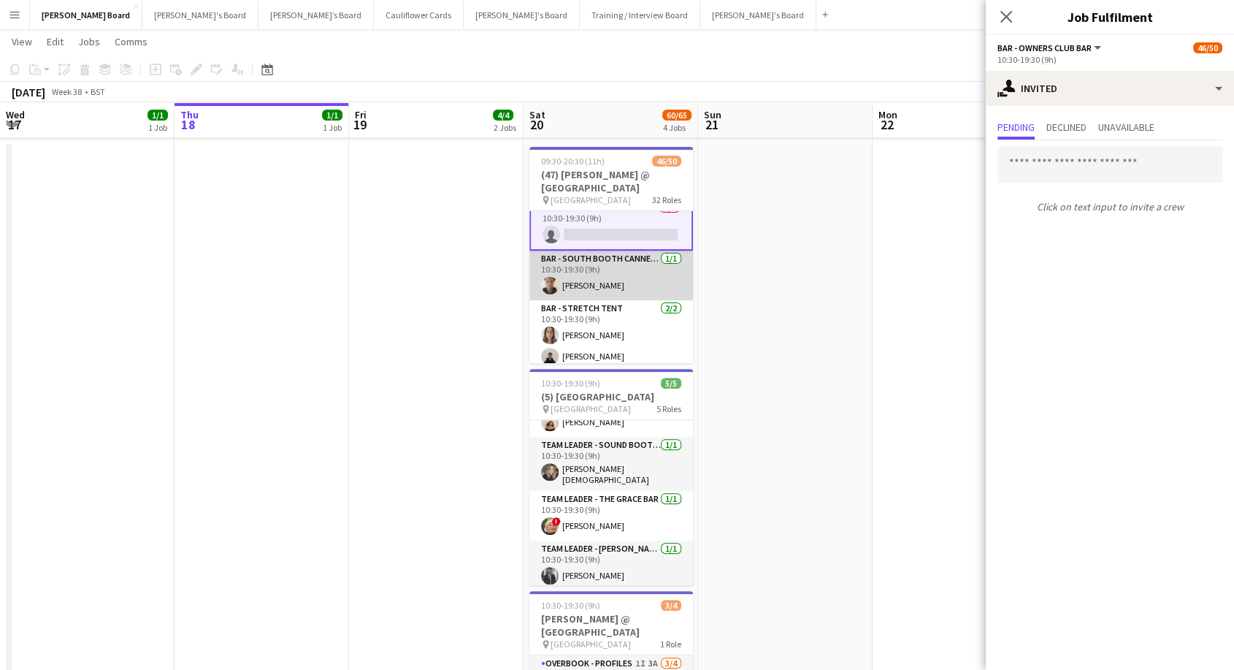
click at [609, 278] on app-card-role "Bar - South Booth Canned Bar [DATE] 10:30-19:30 (9h) [PERSON_NAME]" at bounding box center [611, 275] width 164 height 50
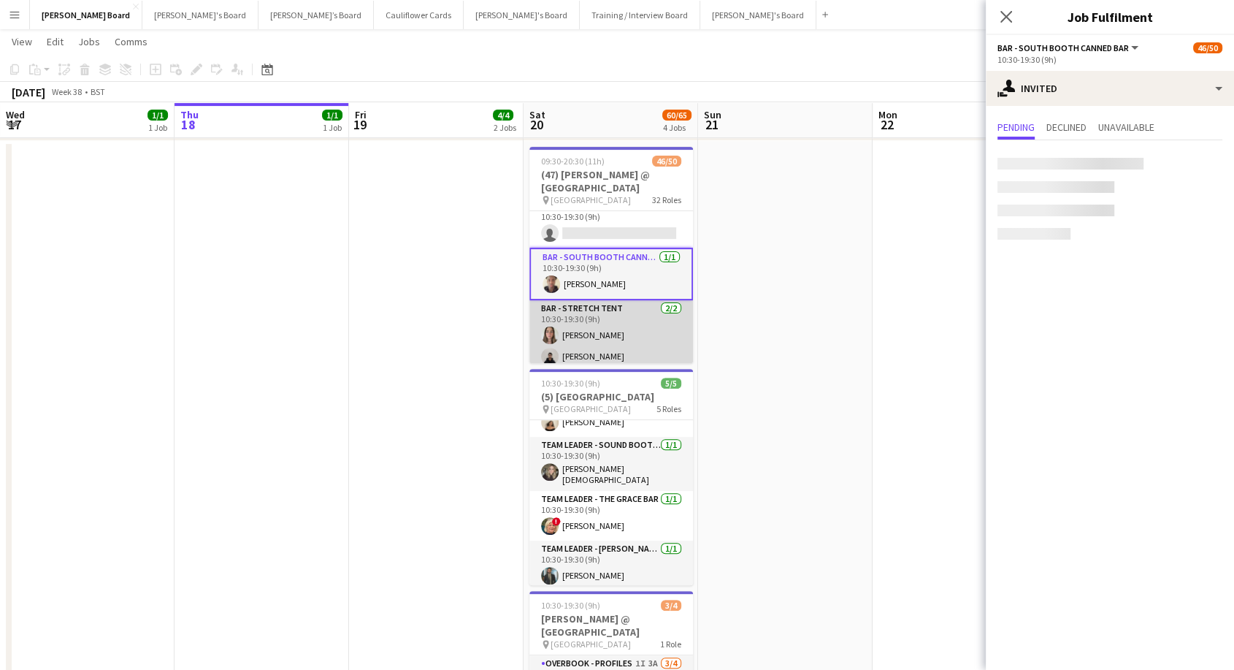
scroll to position [480, 0]
click at [619, 333] on app-card-role "Bar - Stretch Tent [DATE] 10:30-19:30 (9h) [PERSON_NAME] [PERSON_NAME]" at bounding box center [611, 337] width 164 height 71
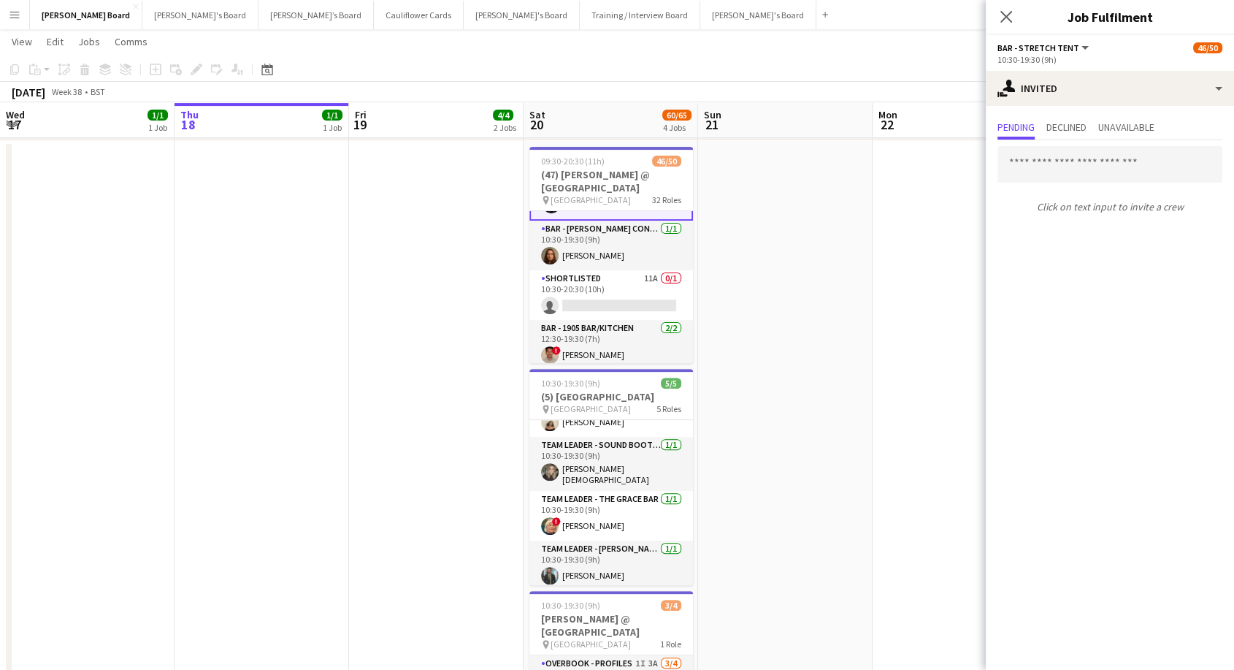
scroll to position [643, 0]
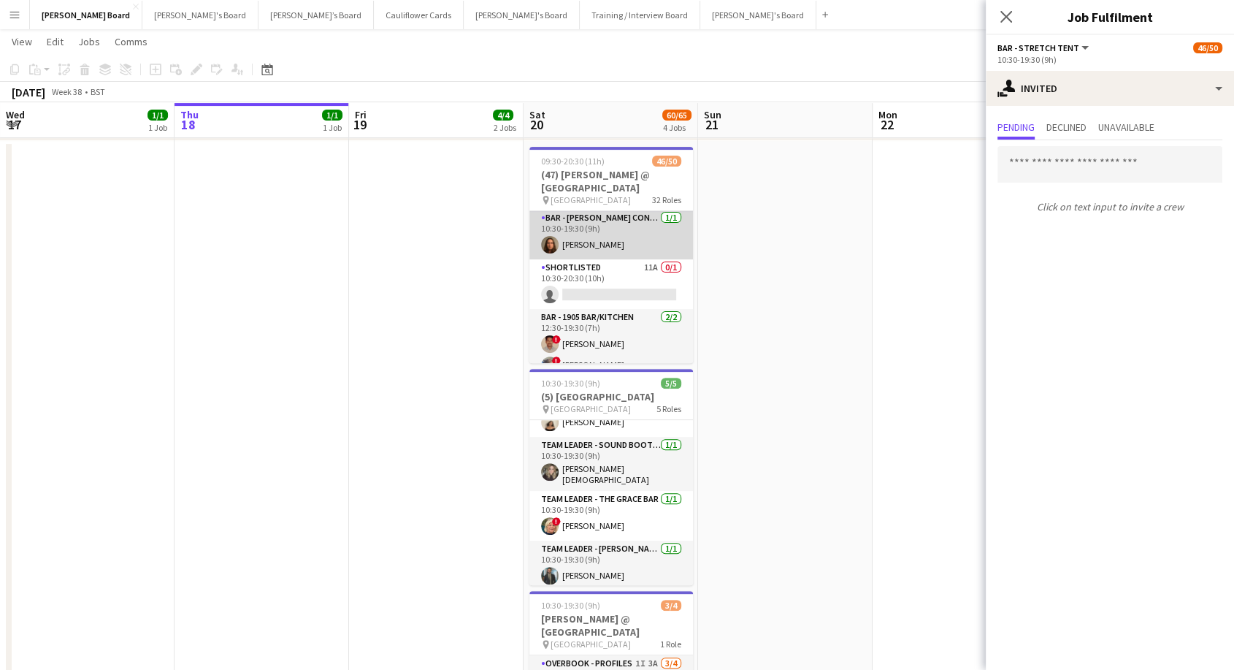
click at [608, 235] on app-card-role "Bar - [PERSON_NAME] Container [DATE] 10:30-19:30 (9h) [PERSON_NAME]" at bounding box center [611, 235] width 164 height 50
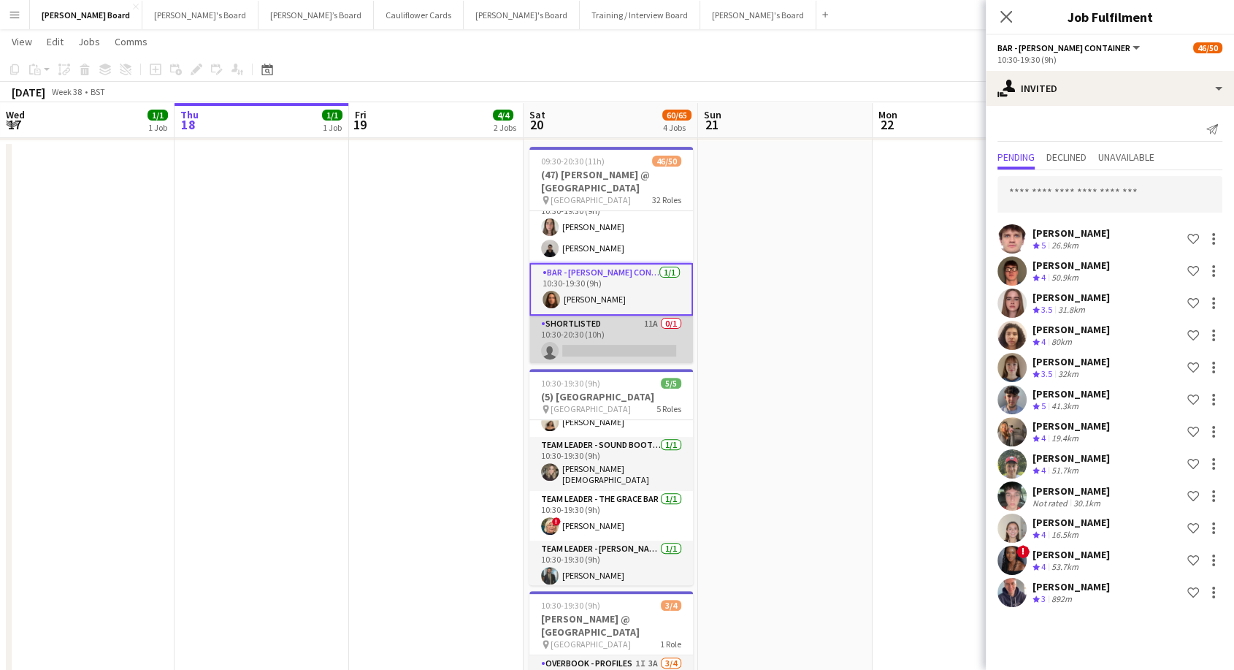
scroll to position [560, 0]
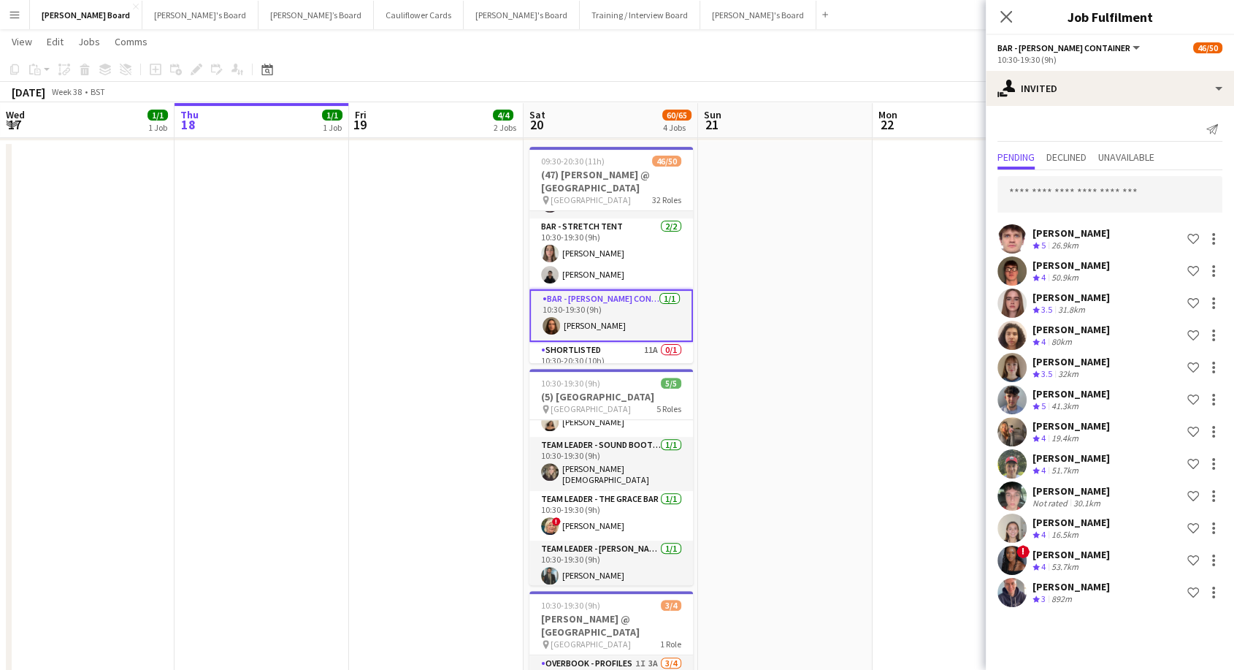
click at [616, 315] on app-card-role "Bar - [PERSON_NAME] Container [DATE] 10:30-19:30 (9h) [PERSON_NAME]" at bounding box center [611, 315] width 164 height 53
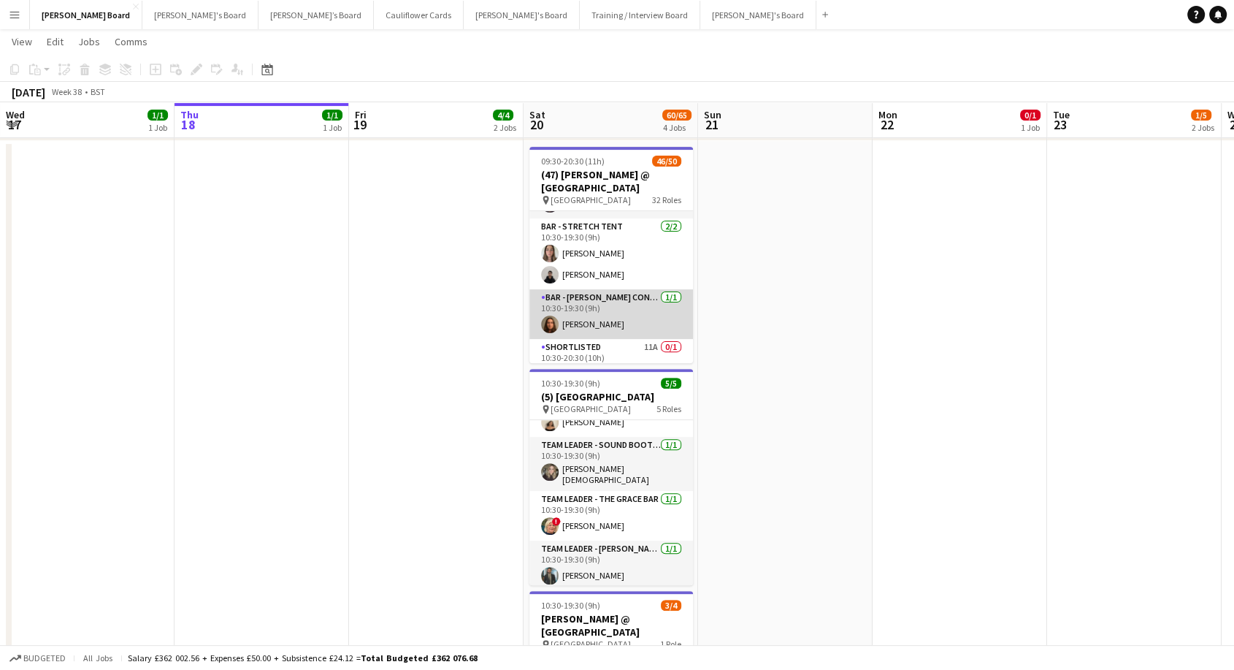
click at [616, 315] on app-card-role "Bar - [PERSON_NAME] Container [DATE] 10:30-19:30 (9h) [PERSON_NAME]" at bounding box center [611, 314] width 164 height 50
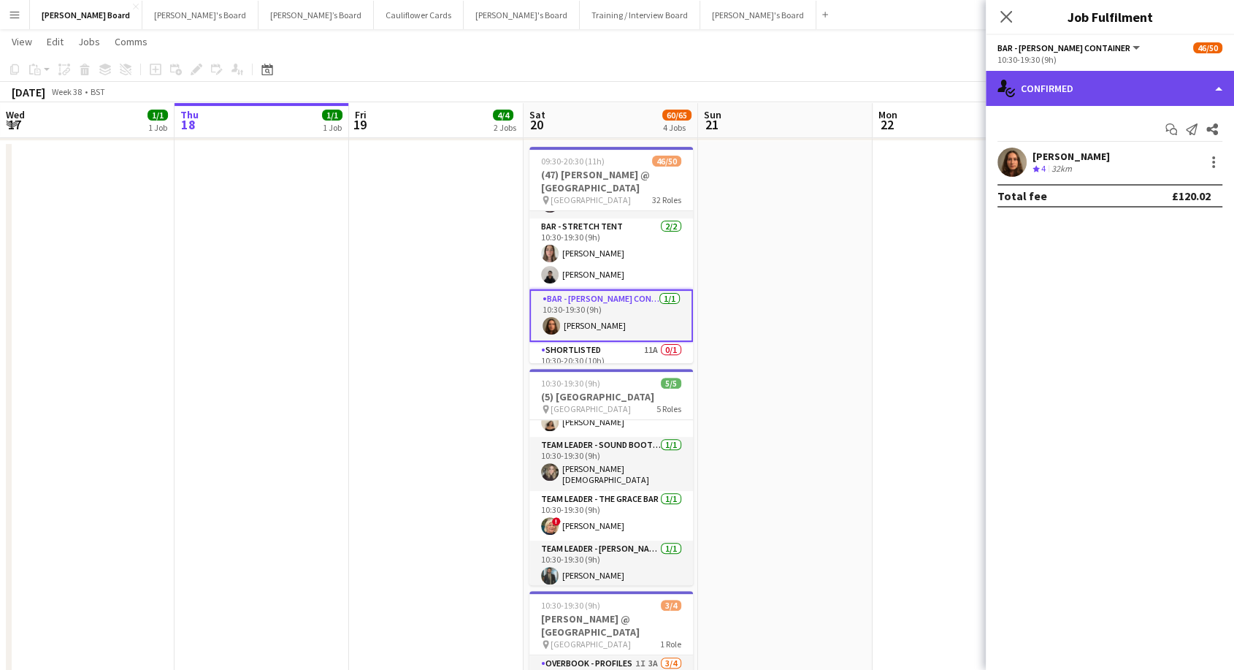
click at [1080, 104] on div "single-neutral-actions-check-2 Confirmed" at bounding box center [1110, 88] width 248 height 35
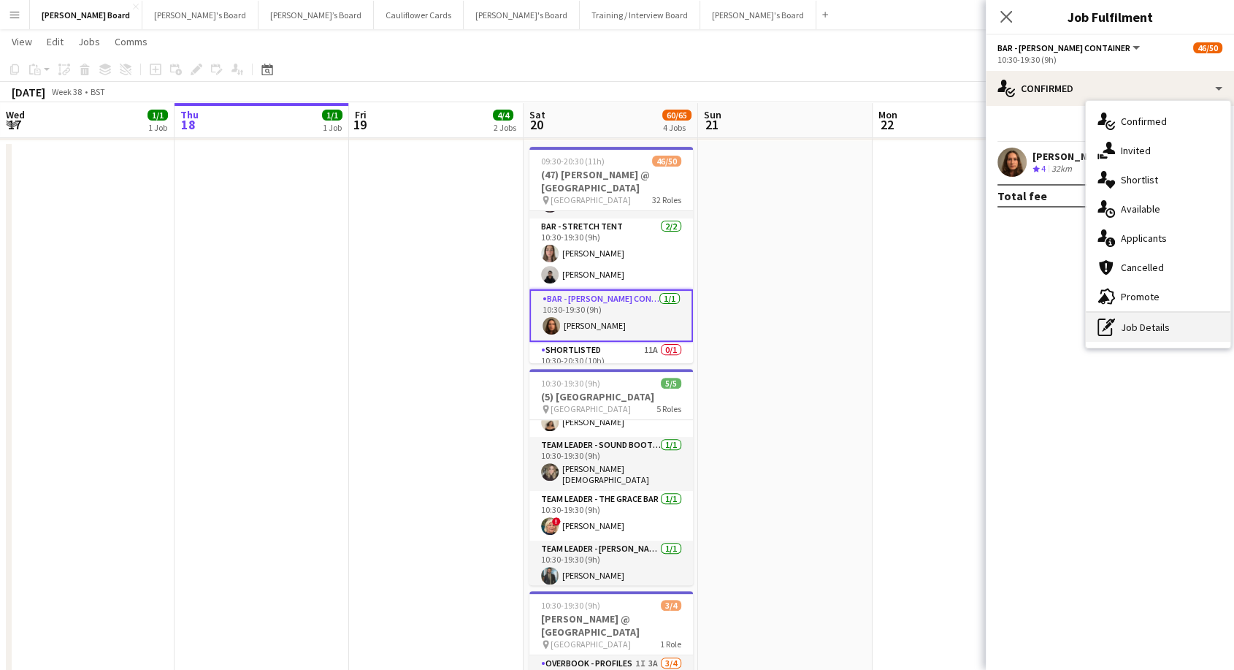
click at [1179, 329] on div "pen-write Job Details" at bounding box center [1158, 327] width 145 height 29
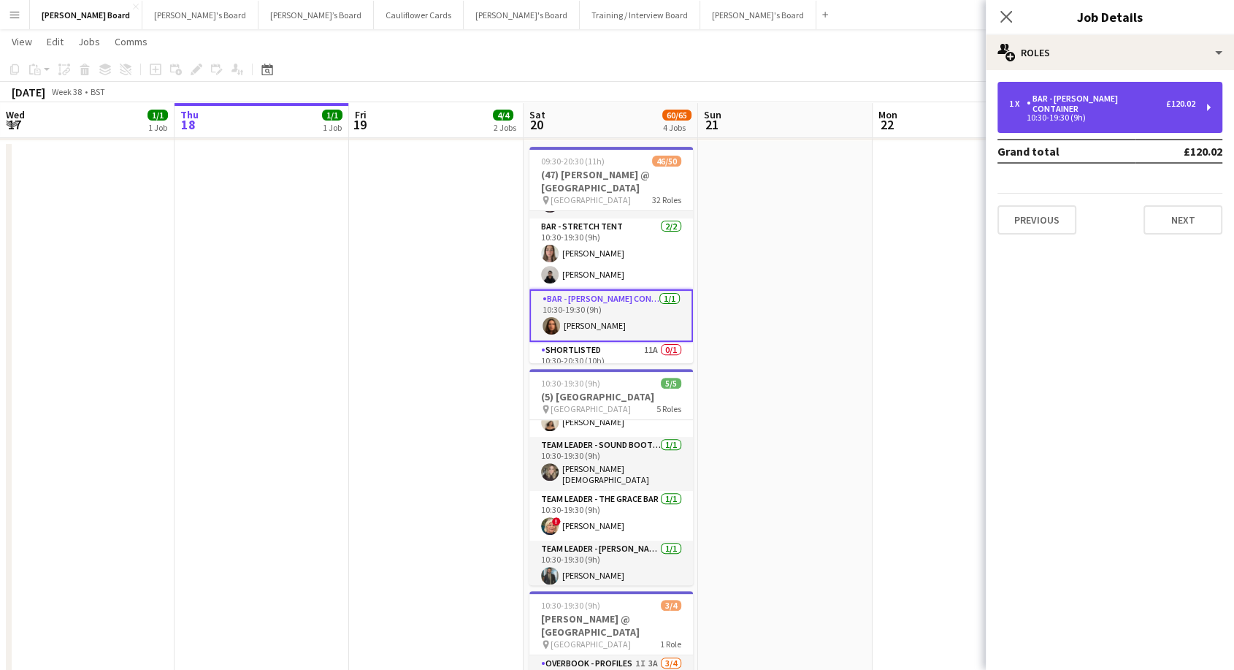
click at [1089, 95] on div "Bar - [PERSON_NAME] Container" at bounding box center [1096, 103] width 139 height 20
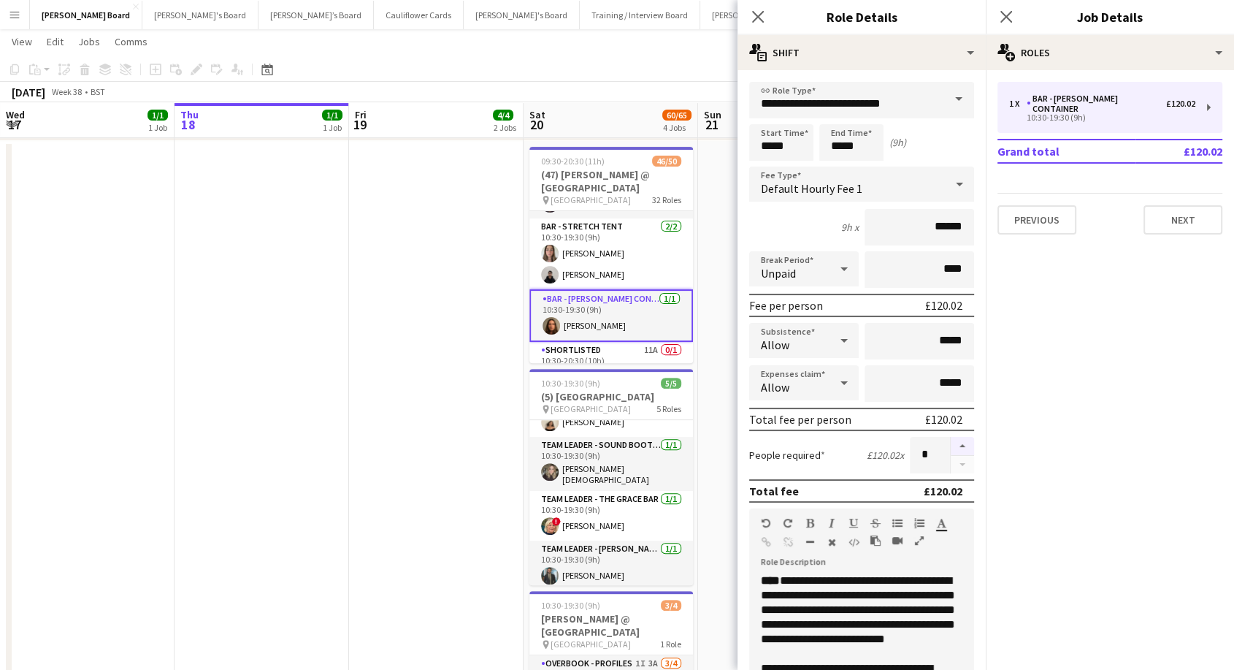
click at [954, 445] on button "button" at bounding box center [962, 446] width 23 height 19
type input "*"
drag, startPoint x: 307, startPoint y: 388, endPoint x: 369, endPoint y: 364, distance: 66.9
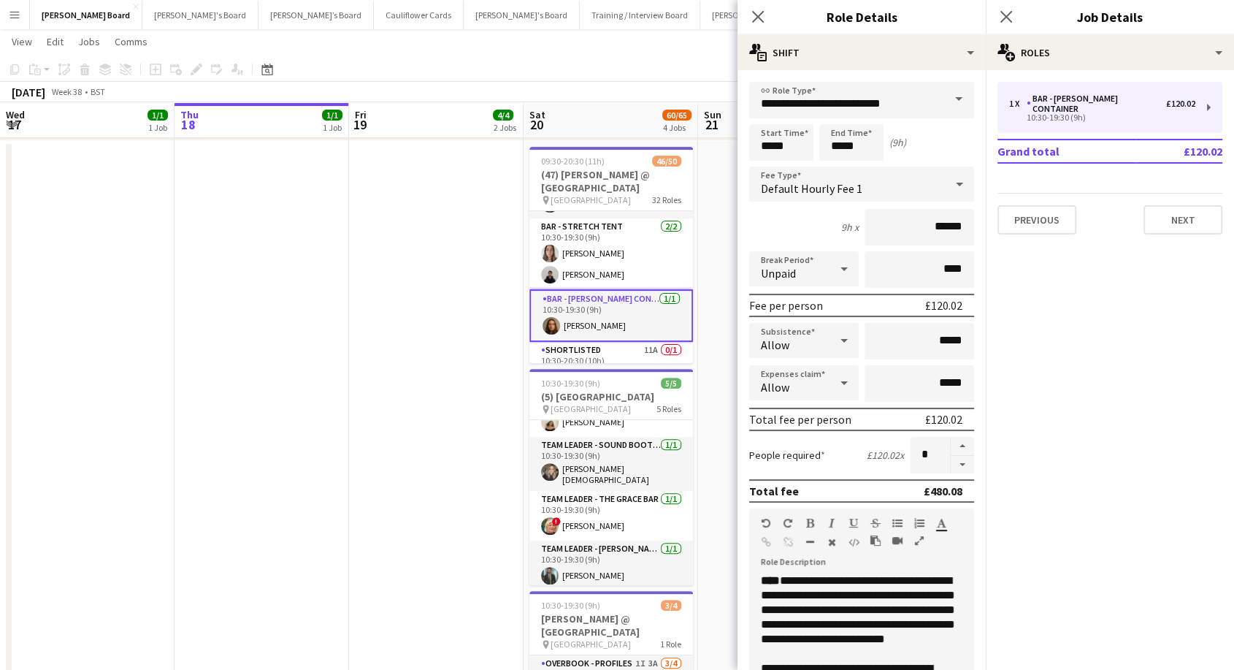
click at [307, 388] on app-date-cell at bounding box center [262, 470] width 175 height 658
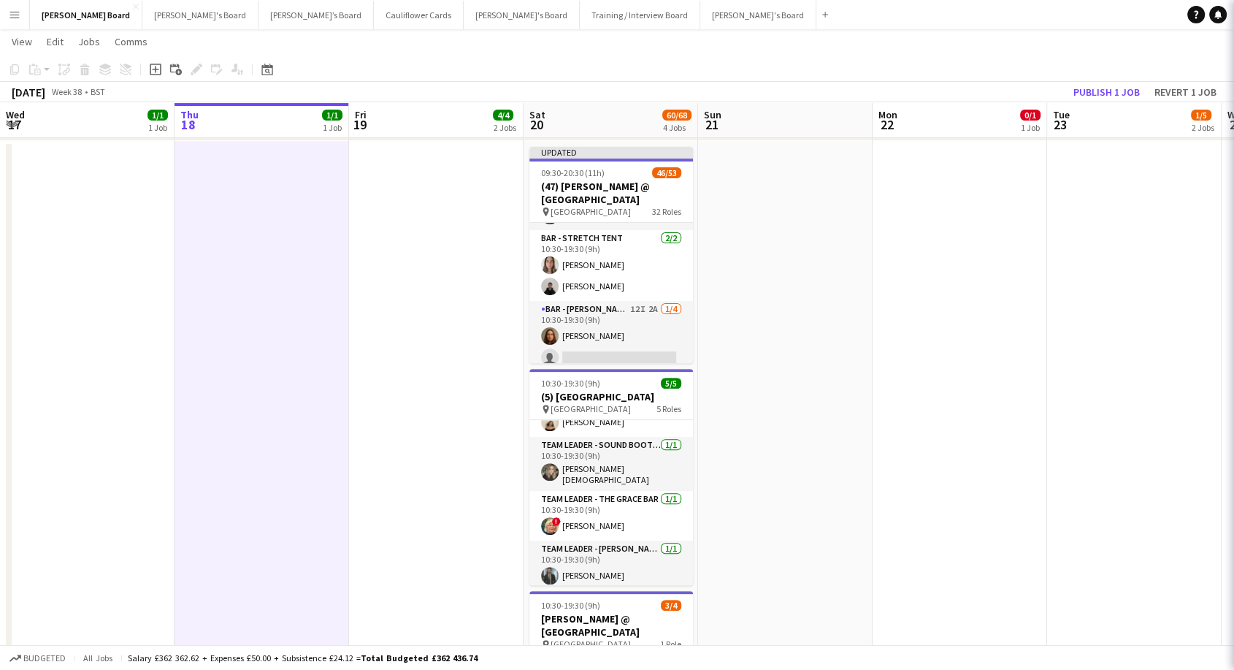
scroll to position [0, 348]
drag, startPoint x: 608, startPoint y: 183, endPoint x: 829, endPoint y: 130, distance: 227.4
click at [609, 182] on h3 "(47) [PERSON_NAME] @ [GEOGRAPHIC_DATA]" at bounding box center [612, 193] width 164 height 26
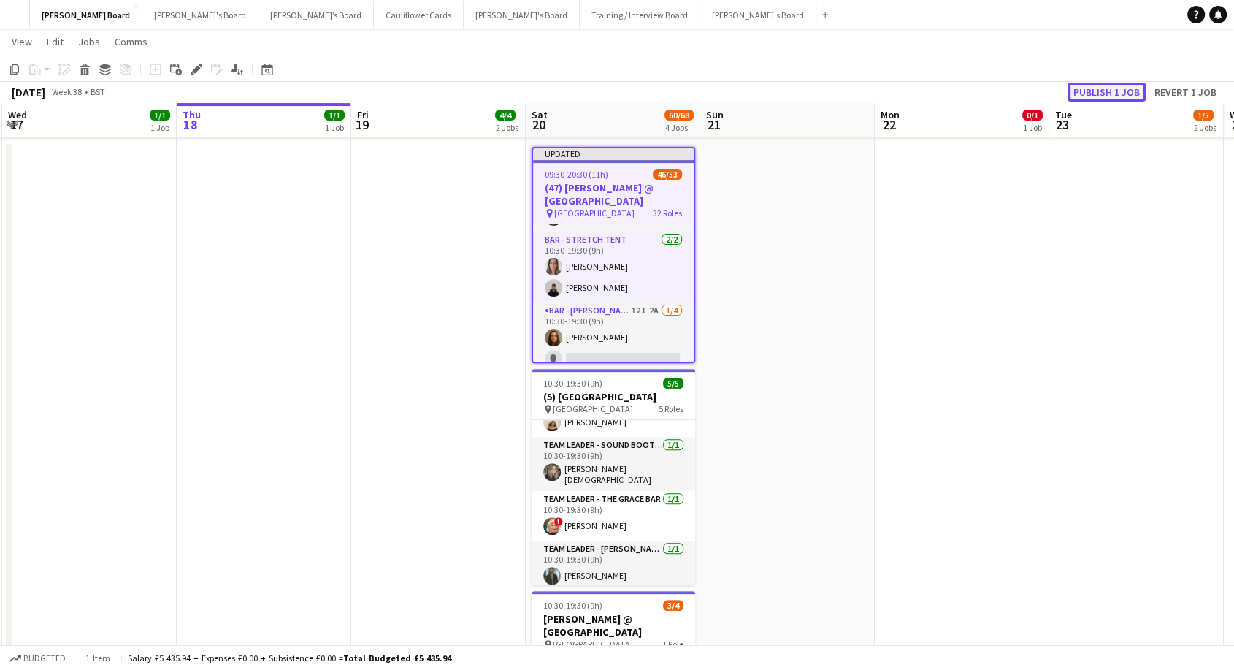
click at [1111, 85] on button "Publish 1 job" at bounding box center [1107, 92] width 78 height 19
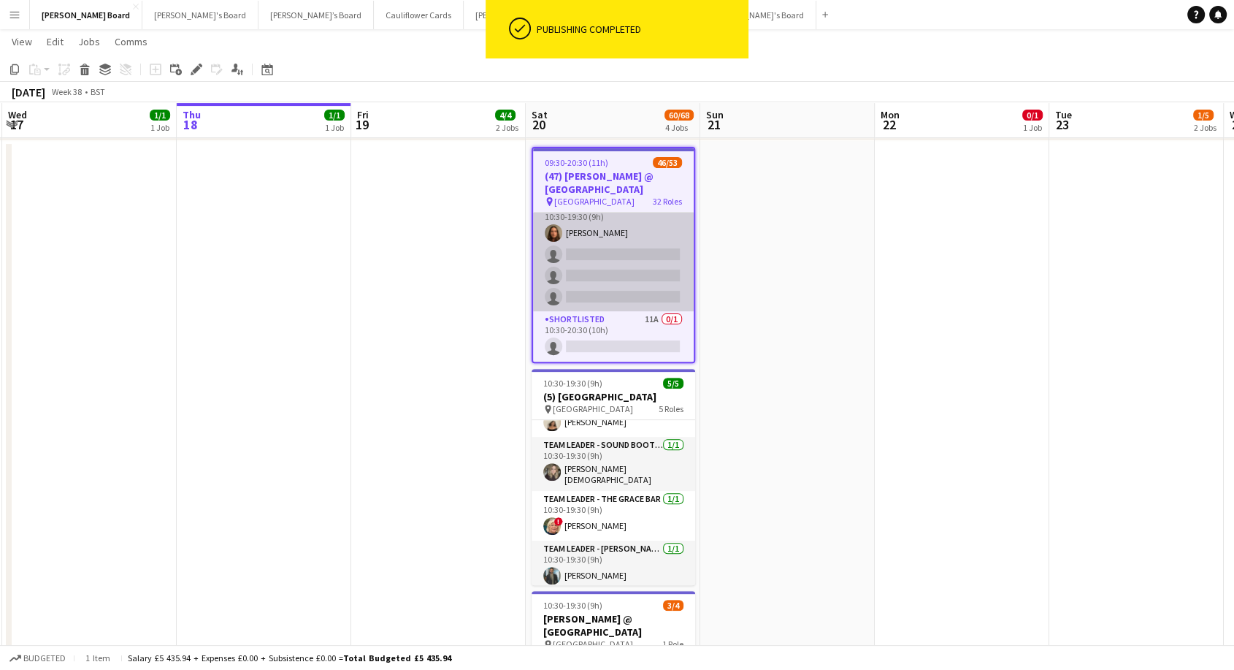
scroll to position [722, 0]
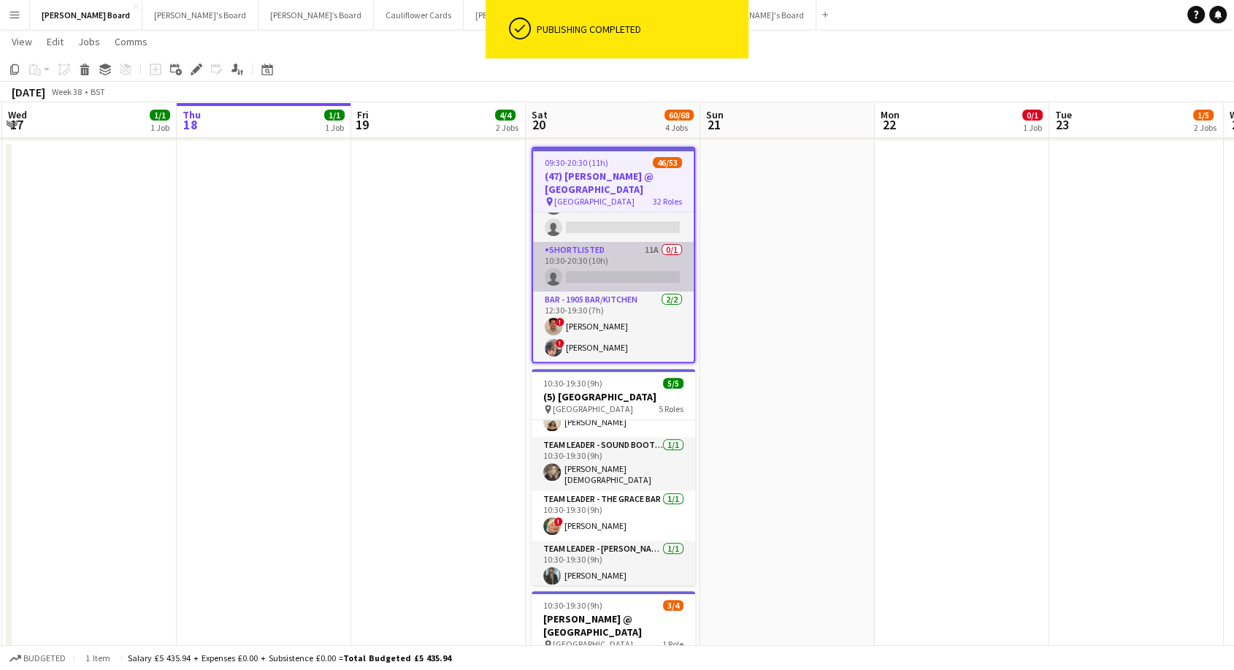
click at [596, 274] on app-card-role "Shortlisted 11A 0/1 10:30-20:30 (10h) single-neutral-actions" at bounding box center [613, 267] width 161 height 50
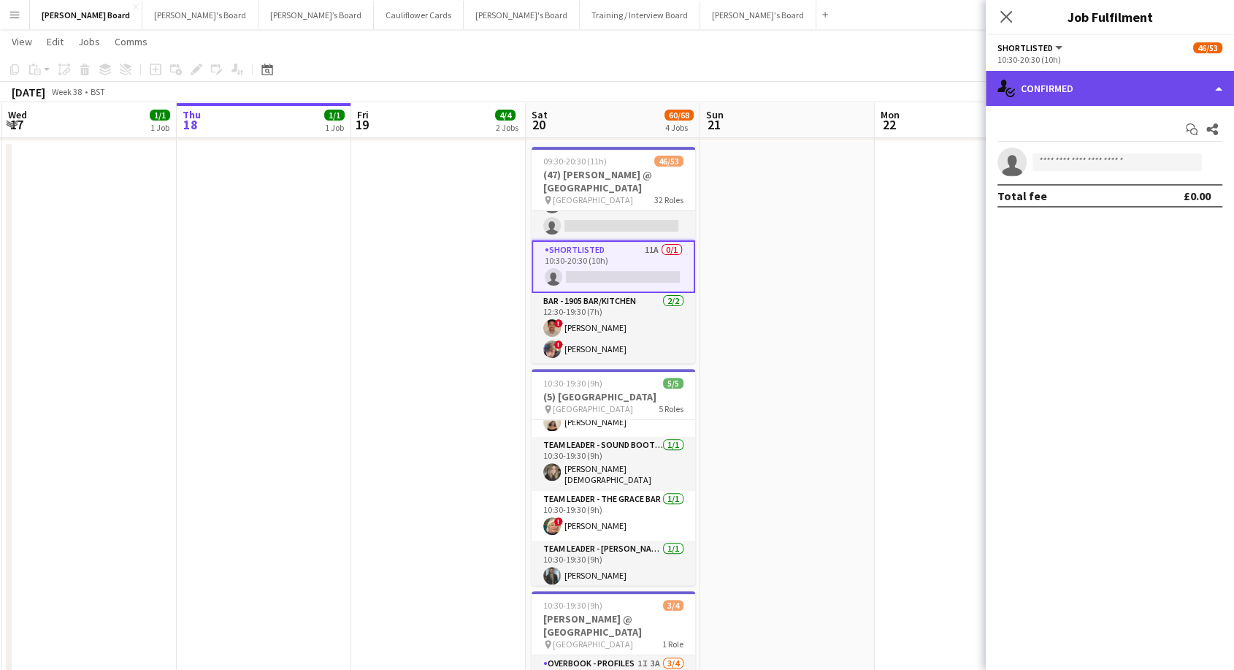
click at [1057, 88] on div "single-neutral-actions-check-2 Confirmed" at bounding box center [1110, 88] width 248 height 35
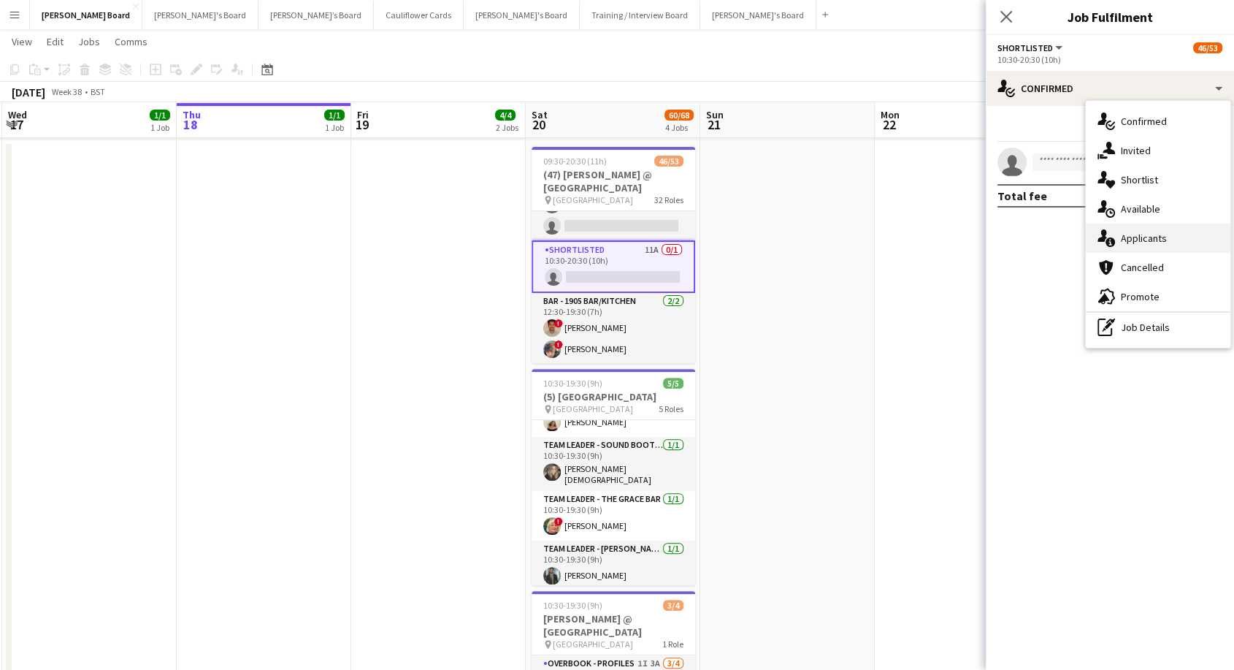
click at [1135, 241] on span "Applicants" at bounding box center [1144, 237] width 46 height 13
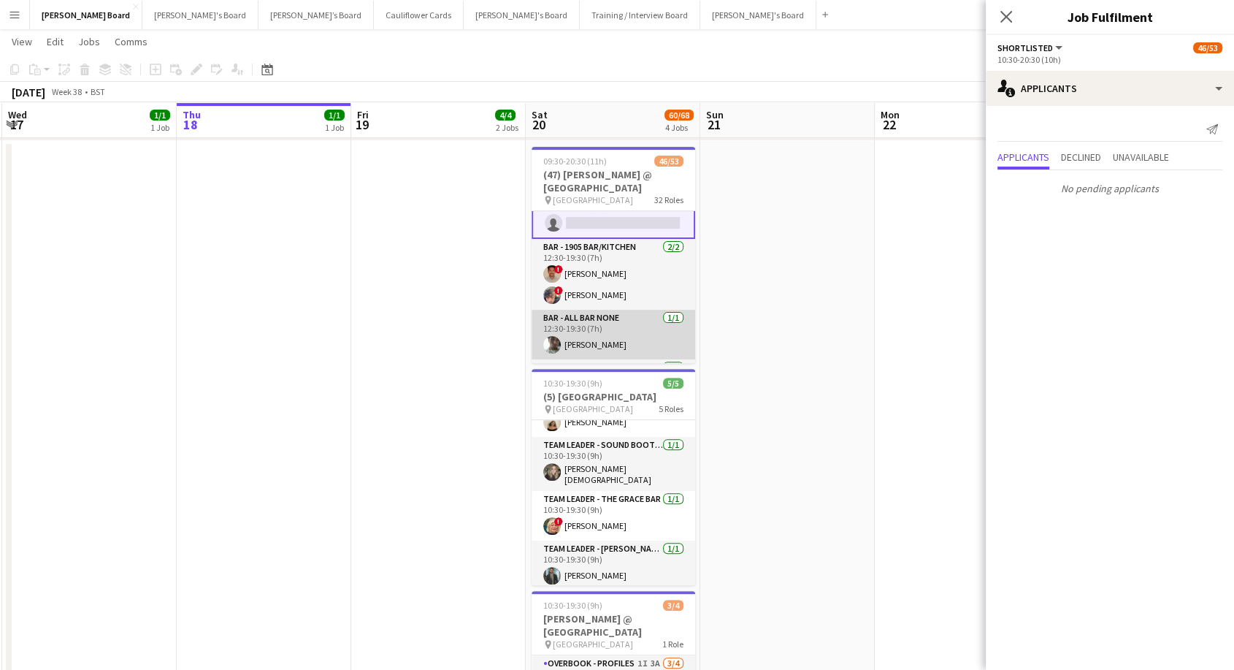
scroll to position [803, 0]
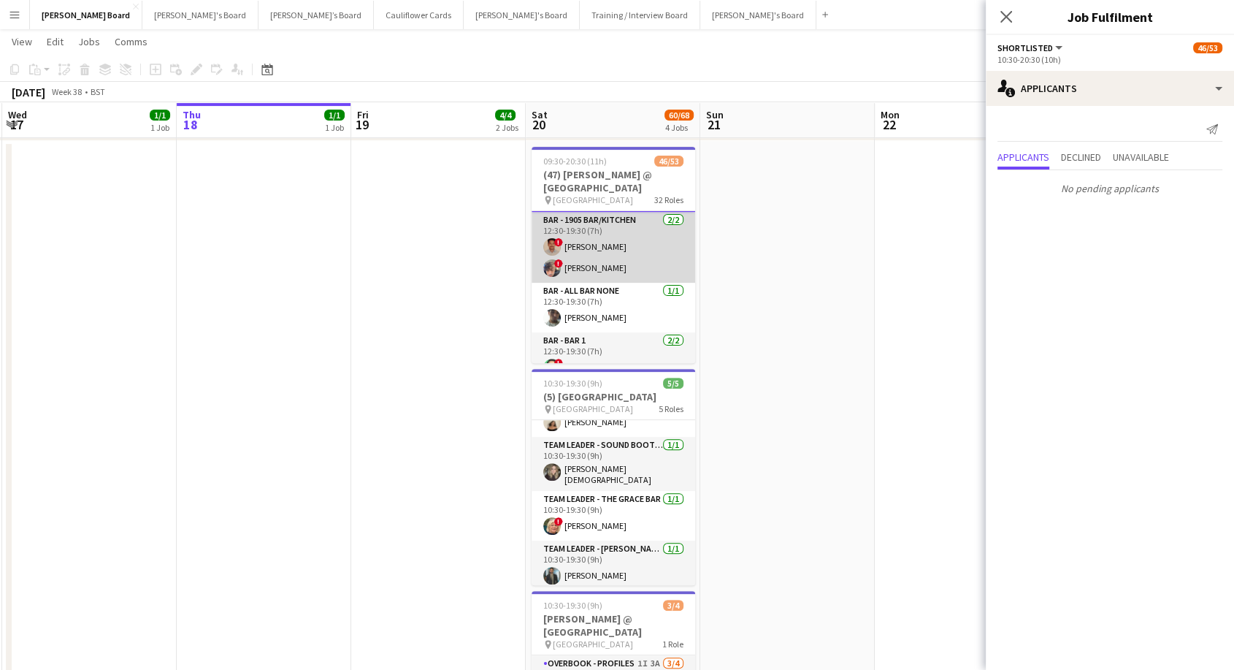
click at [592, 265] on app-card-role "Bar - 1905 Bar/Kitchen [DATE] 12:30-19:30 (7h) ! [PERSON_NAME] ! [PERSON_NAME]" at bounding box center [614, 247] width 164 height 71
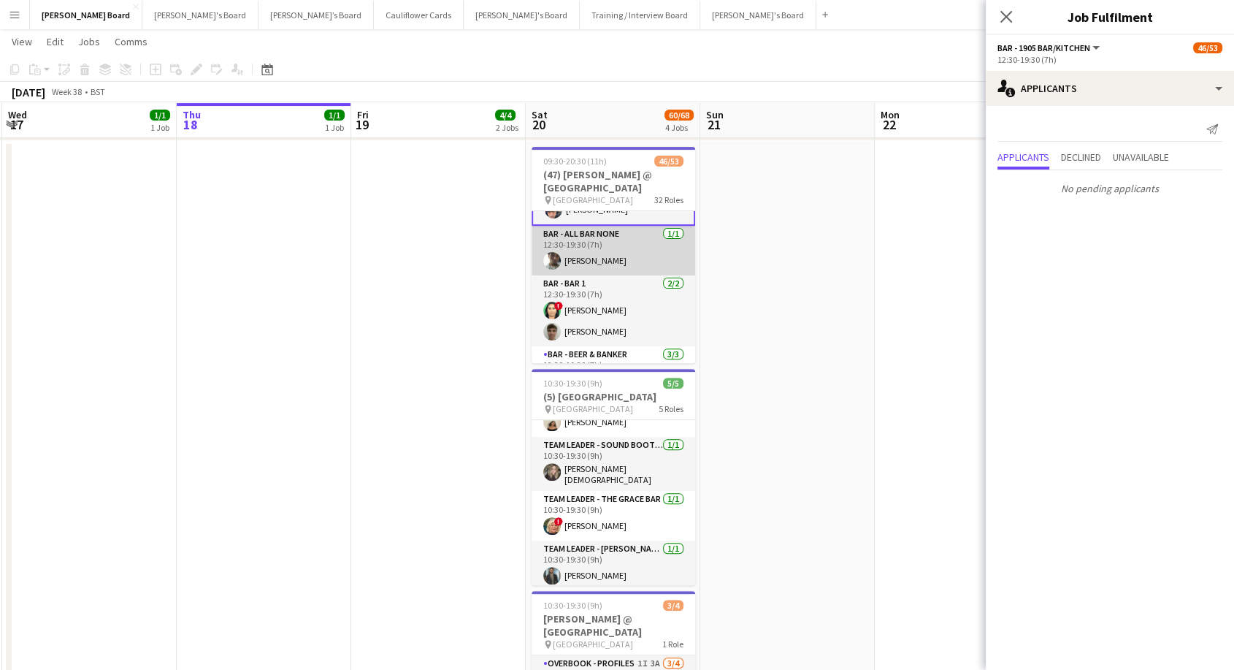
scroll to position [884, 0]
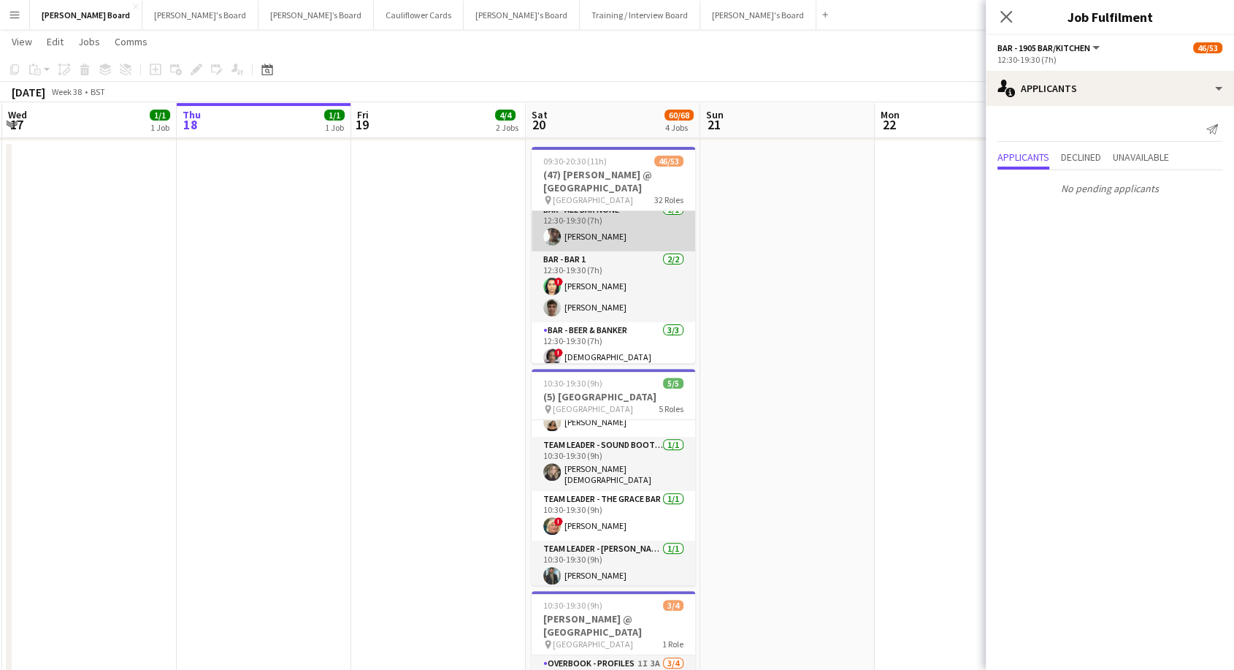
click at [613, 238] on app-card-role "Bar - All Bar None [DATE] 12:30-19:30 (7h) [PERSON_NAME]" at bounding box center [614, 227] width 164 height 50
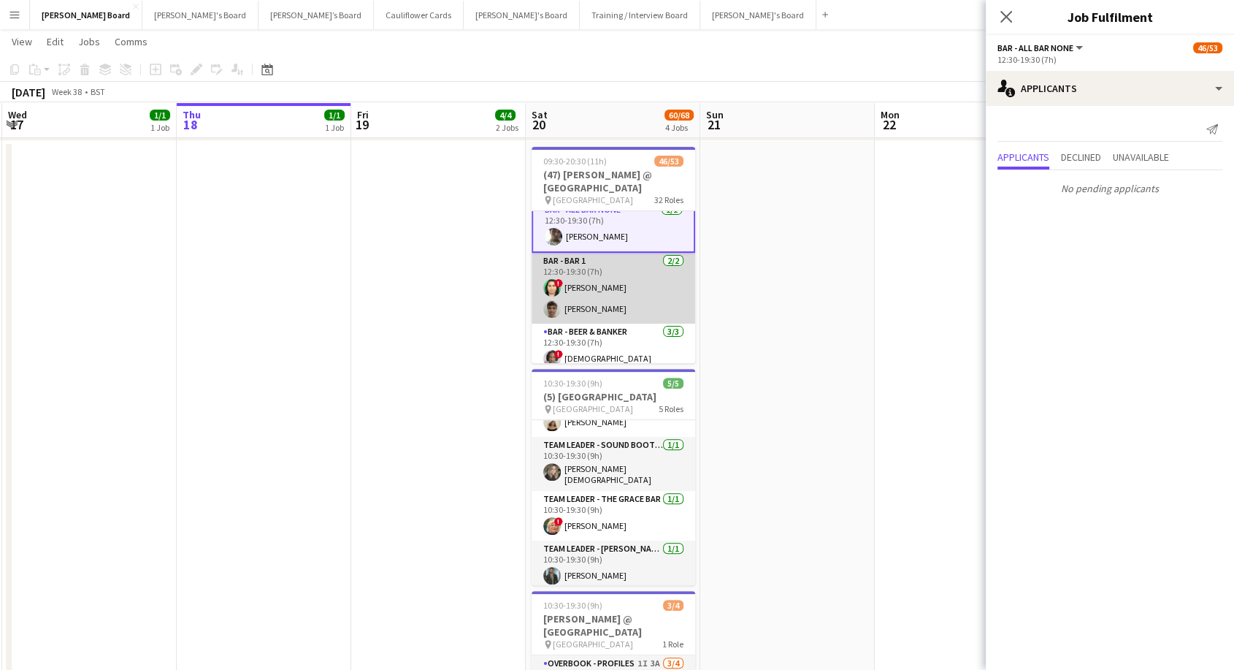
click at [618, 280] on app-card-role "Bar - Bar 1 [DATE] 12:30-19:30 (7h) ! Shenéla [PERSON_NAME] [PERSON_NAME]" at bounding box center [614, 288] width 164 height 71
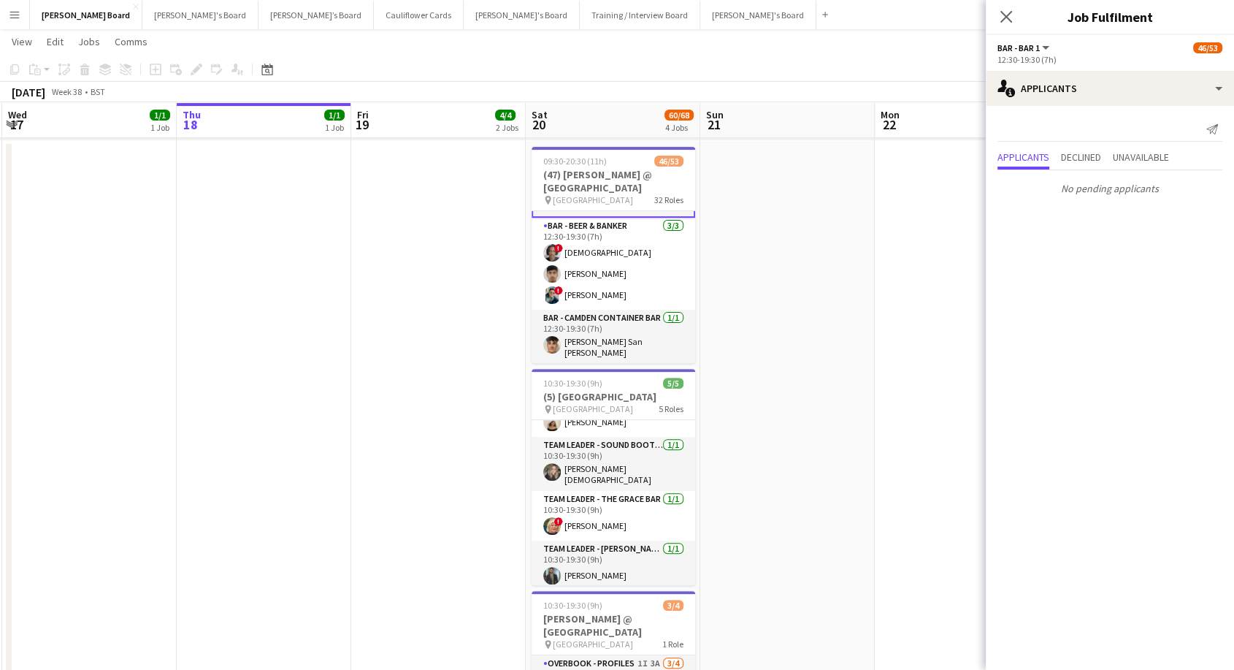
scroll to position [1044, 0]
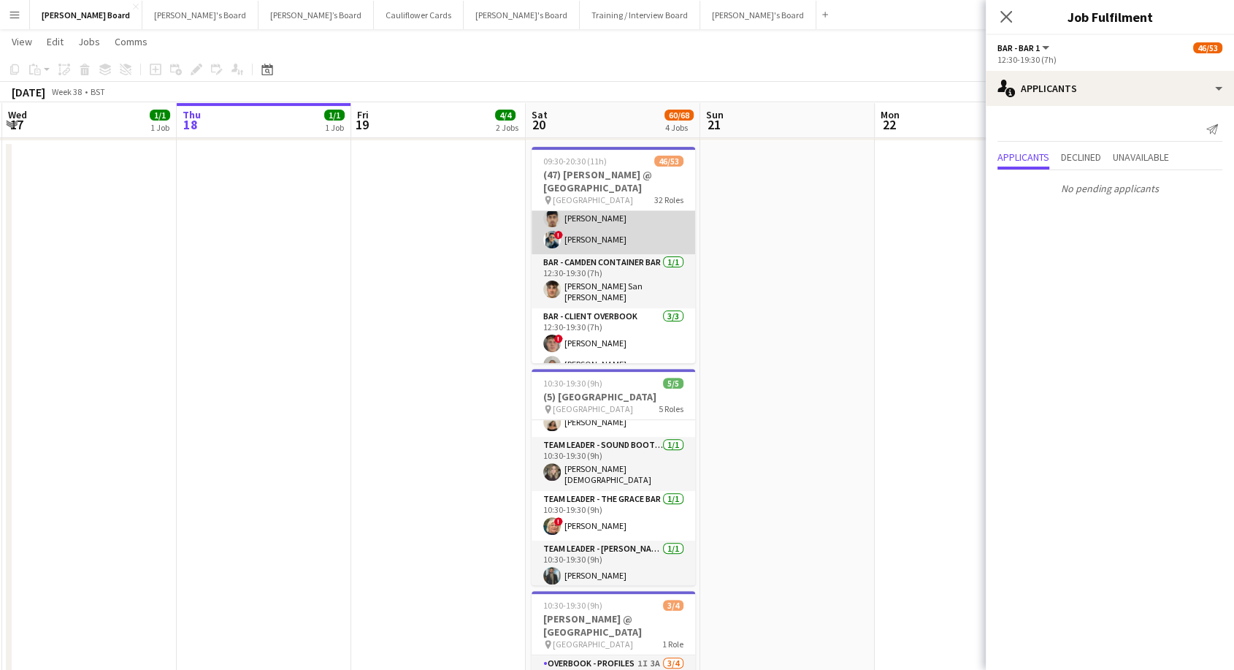
drag, startPoint x: 623, startPoint y: 227, endPoint x: 625, endPoint y: 244, distance: 16.9
click at [624, 229] on app-card-role "Bar - Beer & Banker [DATE] 12:30-19:30 (7h) ! [PERSON_NAME] [PERSON_NAME] ! [PE…" at bounding box center [614, 208] width 164 height 92
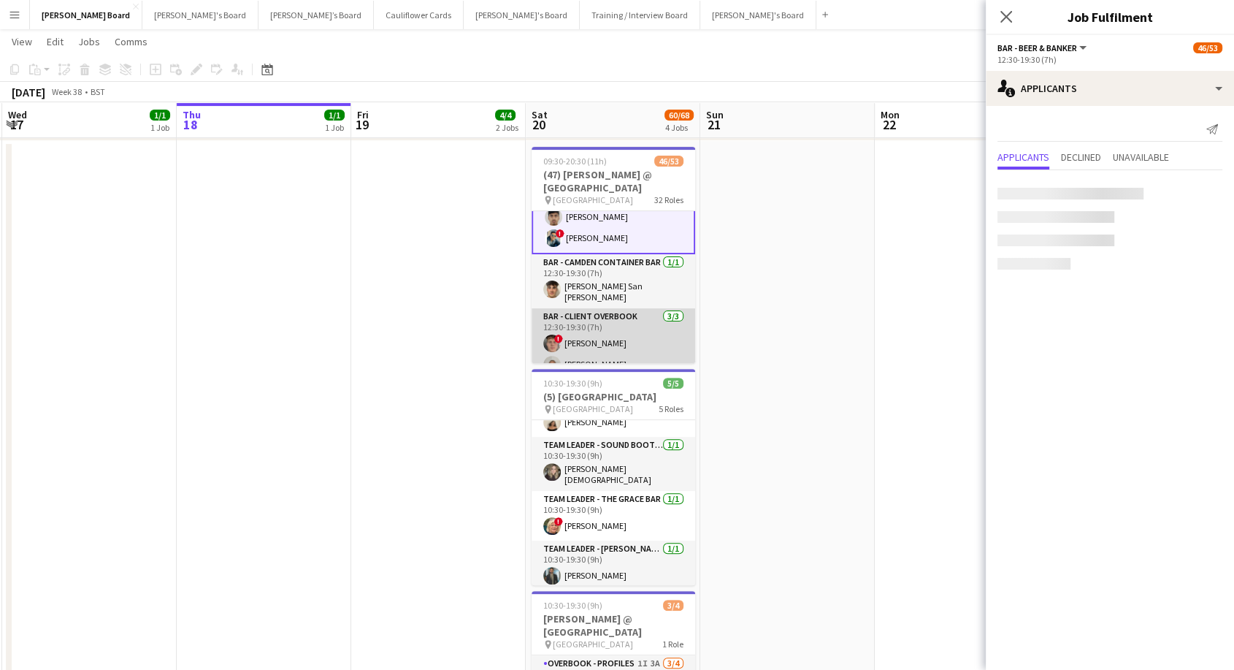
scroll to position [0, 346]
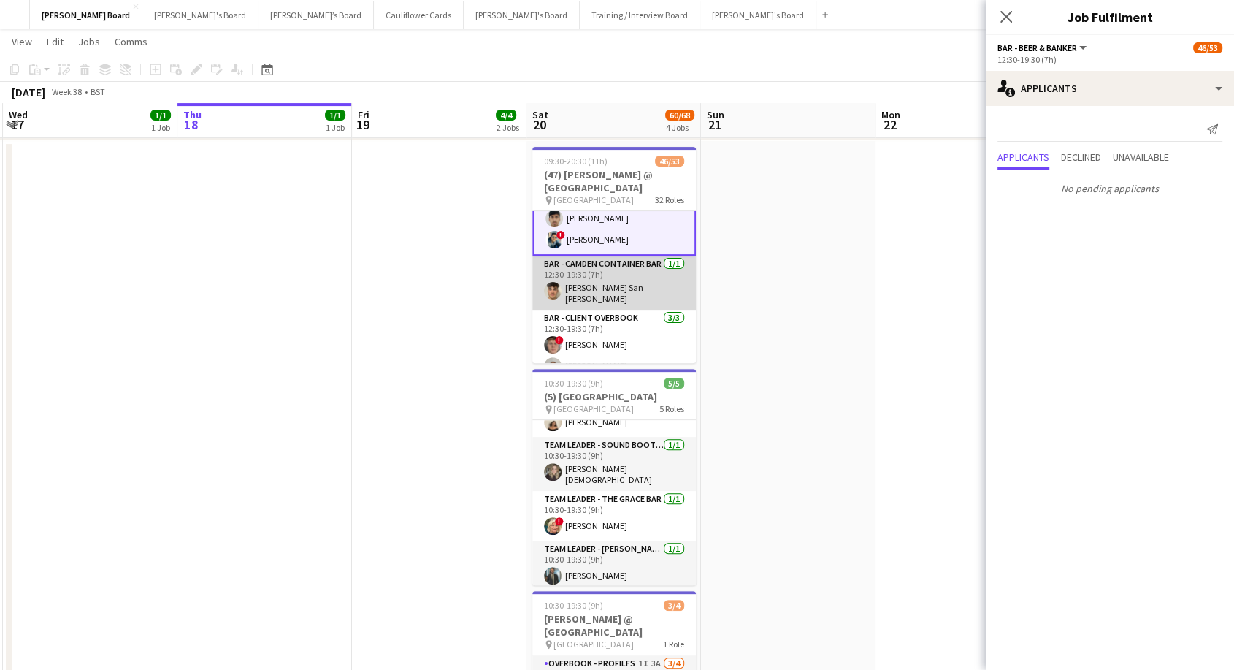
click at [619, 291] on app-card-role "Bar - Camden Container Bar [DATE] 12:30-19:30 (7h) [PERSON_NAME] San [PERSON_NA…" at bounding box center [614, 283] width 164 height 54
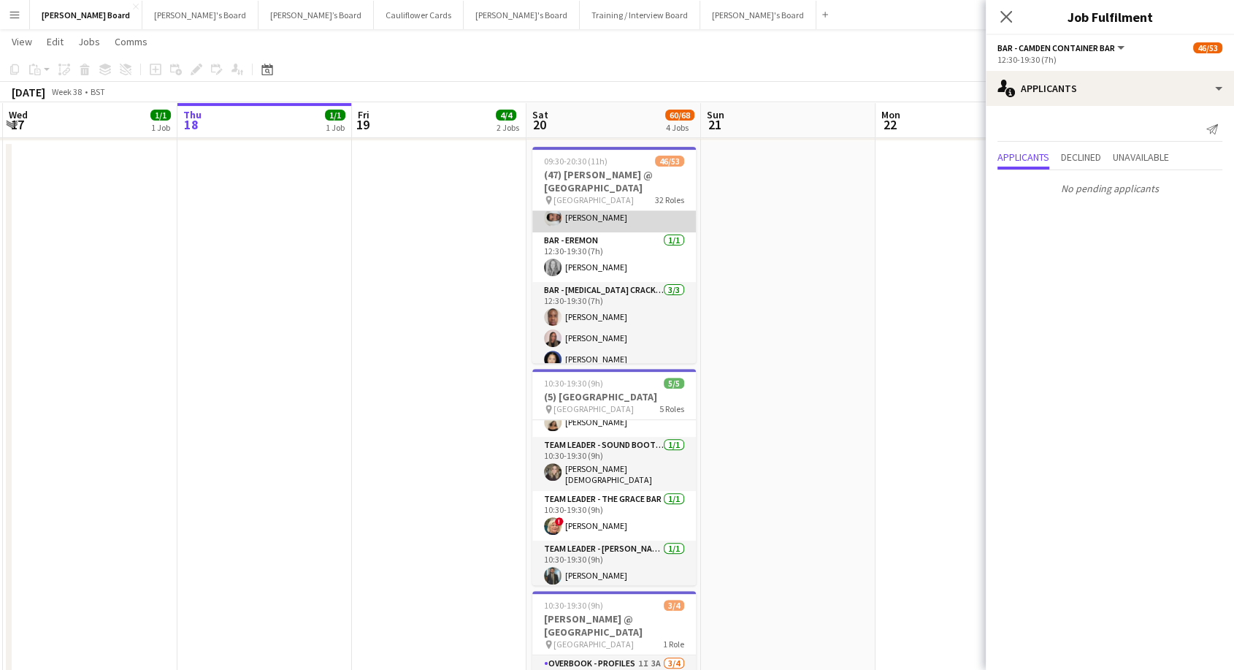
scroll to position [1366, 0]
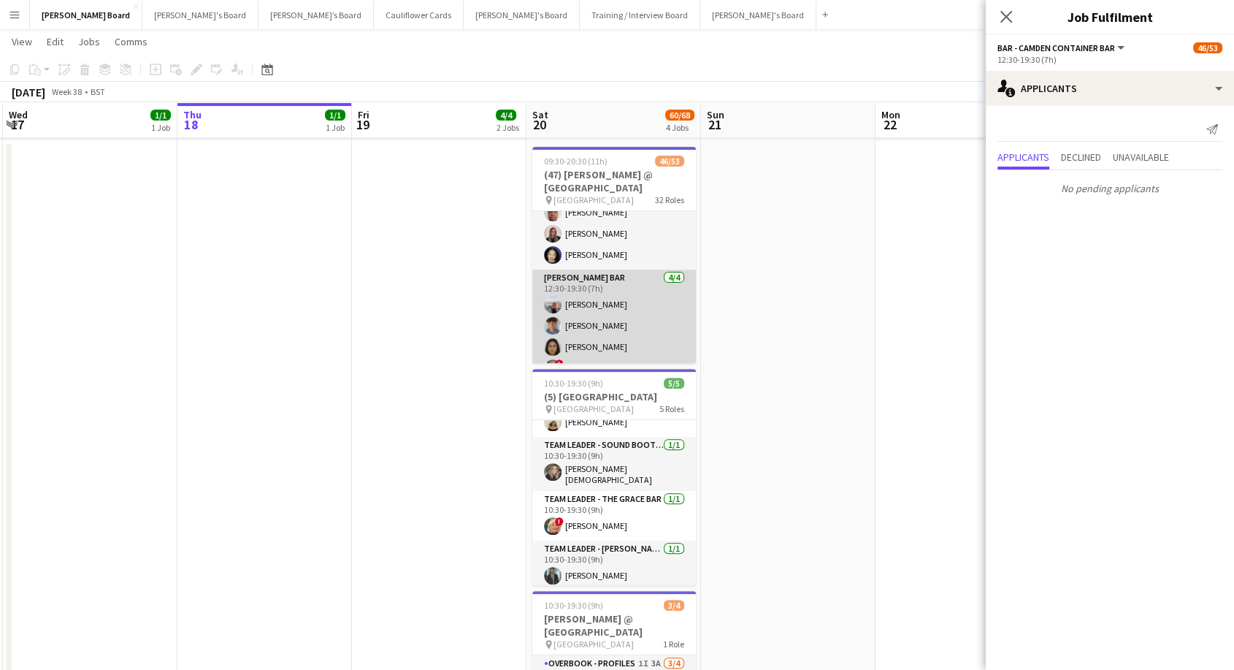
click at [613, 305] on app-card-role "[PERSON_NAME] Bar [DATE] 12:30-19:30 (7h) [PERSON_NAME] [PERSON_NAME] [PERSON_N…" at bounding box center [614, 325] width 164 height 113
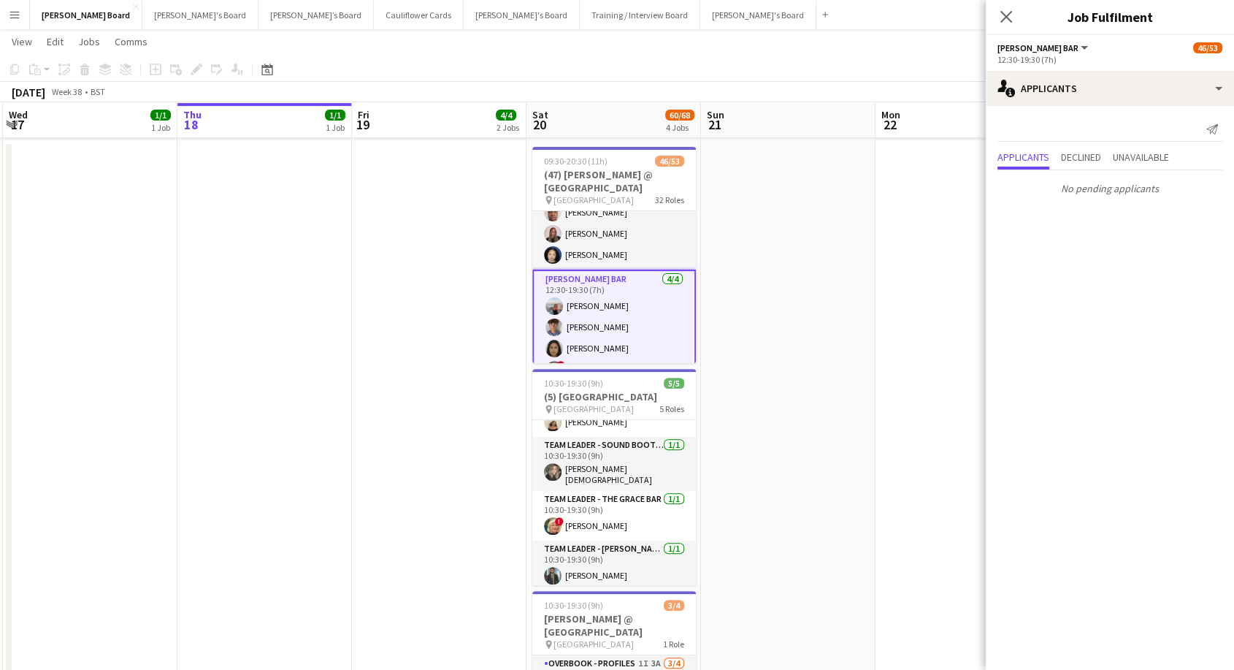
scroll to position [1282, 0]
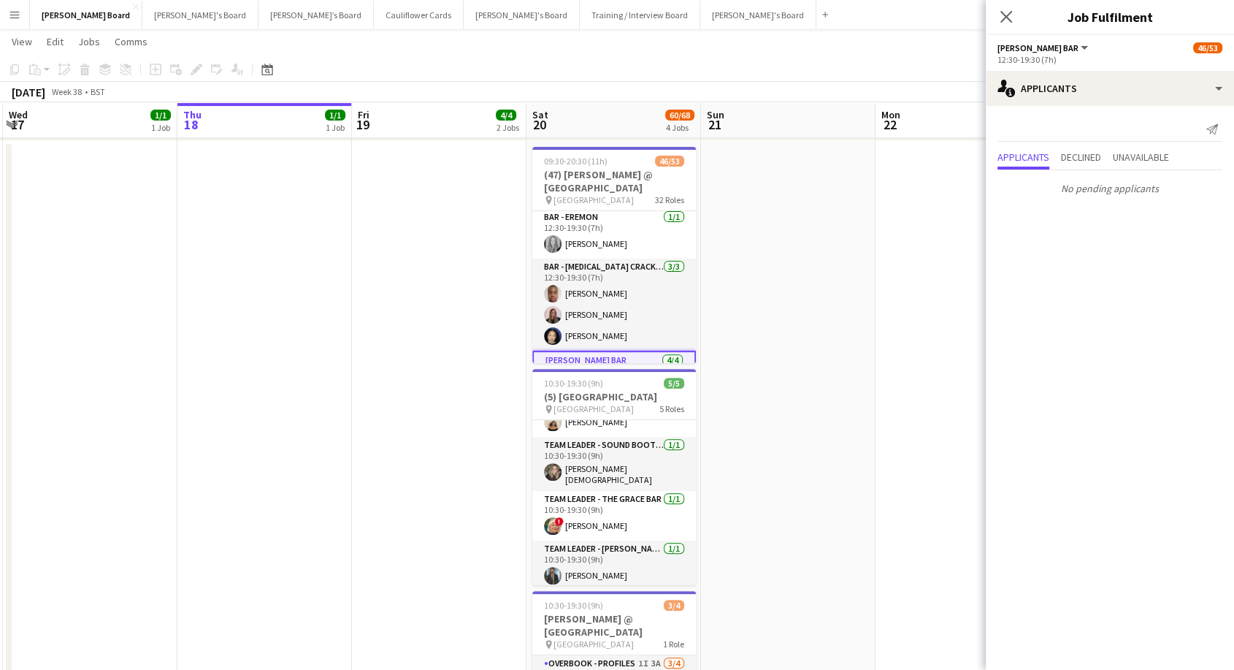
click at [613, 288] on app-card-role "Bar - [MEDICAL_DATA] Cracker [DATE] 12:30-19:30 (7h) Pierre ndangang [PERSON_NA…" at bounding box center [614, 305] width 164 height 92
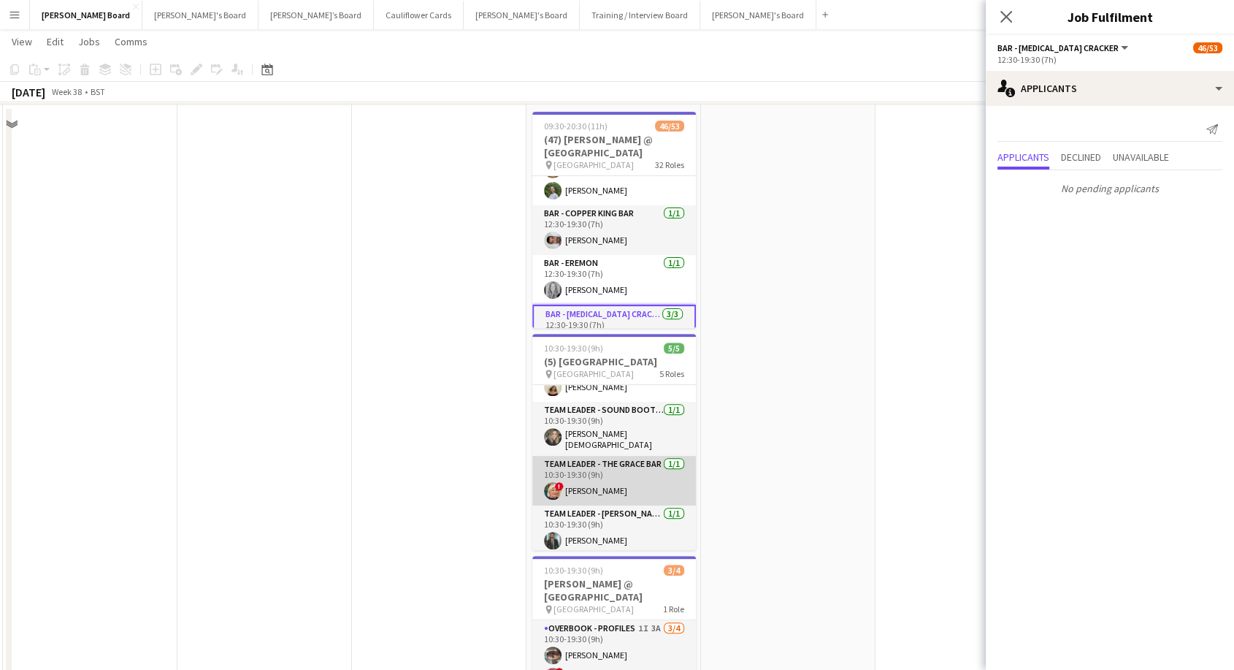
scroll to position [730, 0]
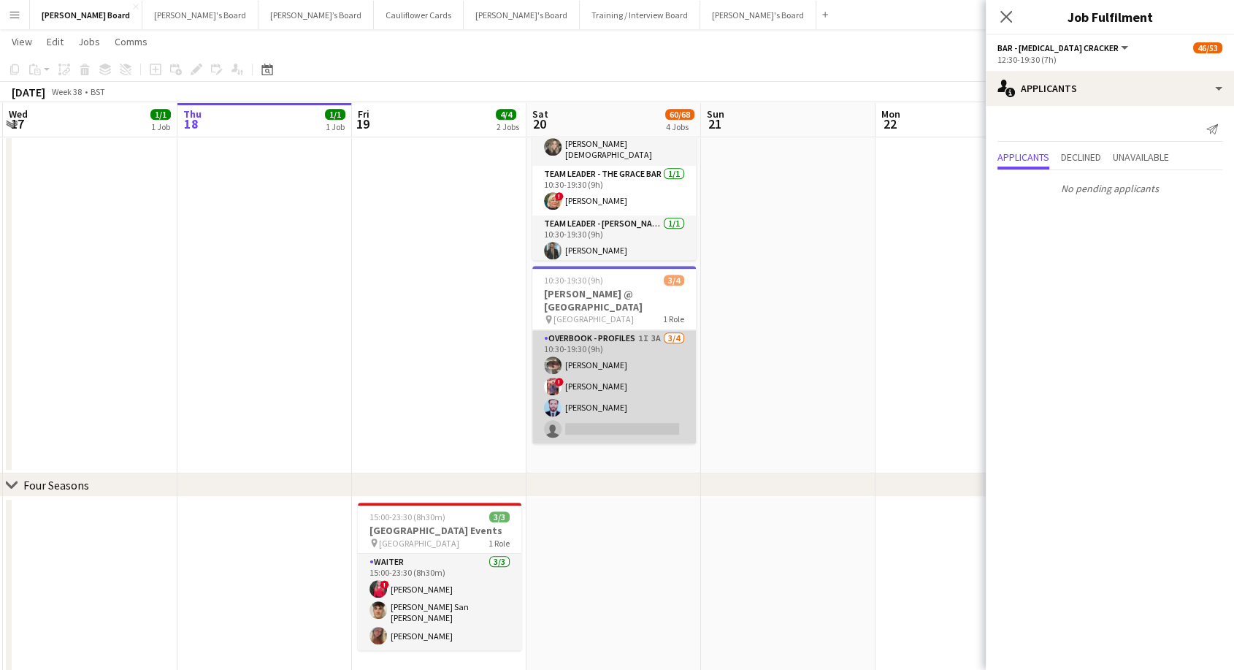
click at [616, 360] on app-card-role "Overbook - Profiles 1I 3A [DATE] 10:30-19:30 (9h) [PERSON_NAME] ! [PERSON_NAME]…" at bounding box center [614, 386] width 164 height 113
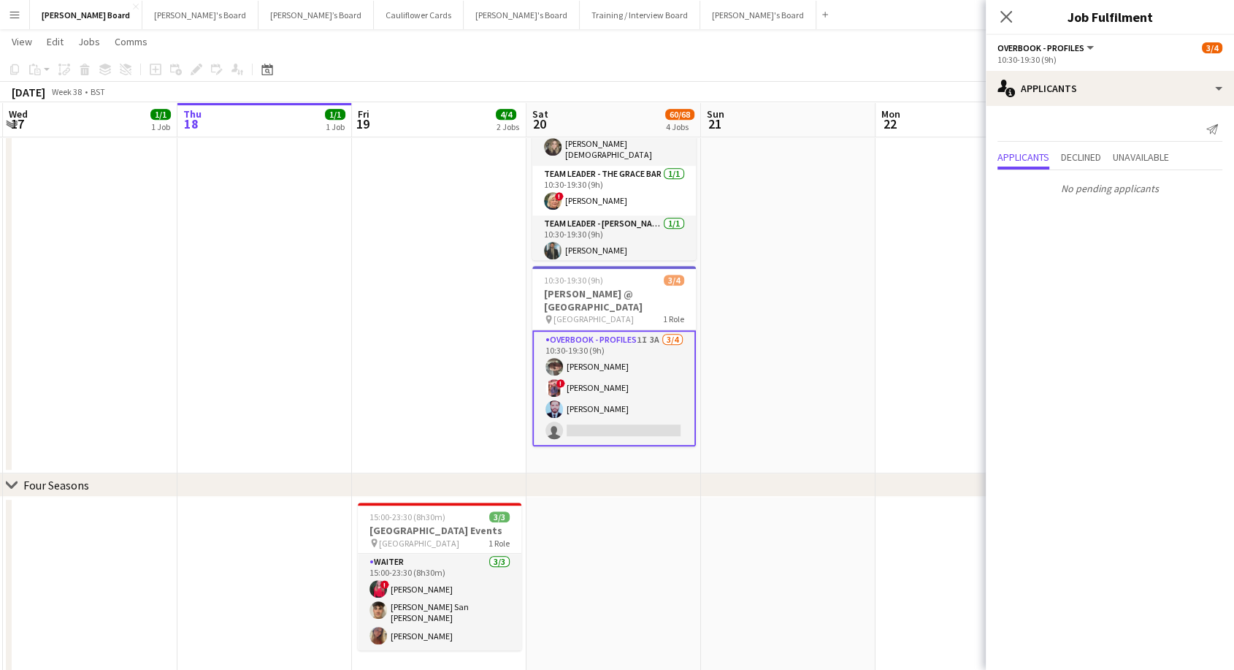
scroll to position [0, 345]
click at [624, 365] on app-card-role "Overbook - Profiles 1I 3A [DATE] 10:30-19:30 (9h) [PERSON_NAME] ! [PERSON_NAME]…" at bounding box center [615, 388] width 164 height 116
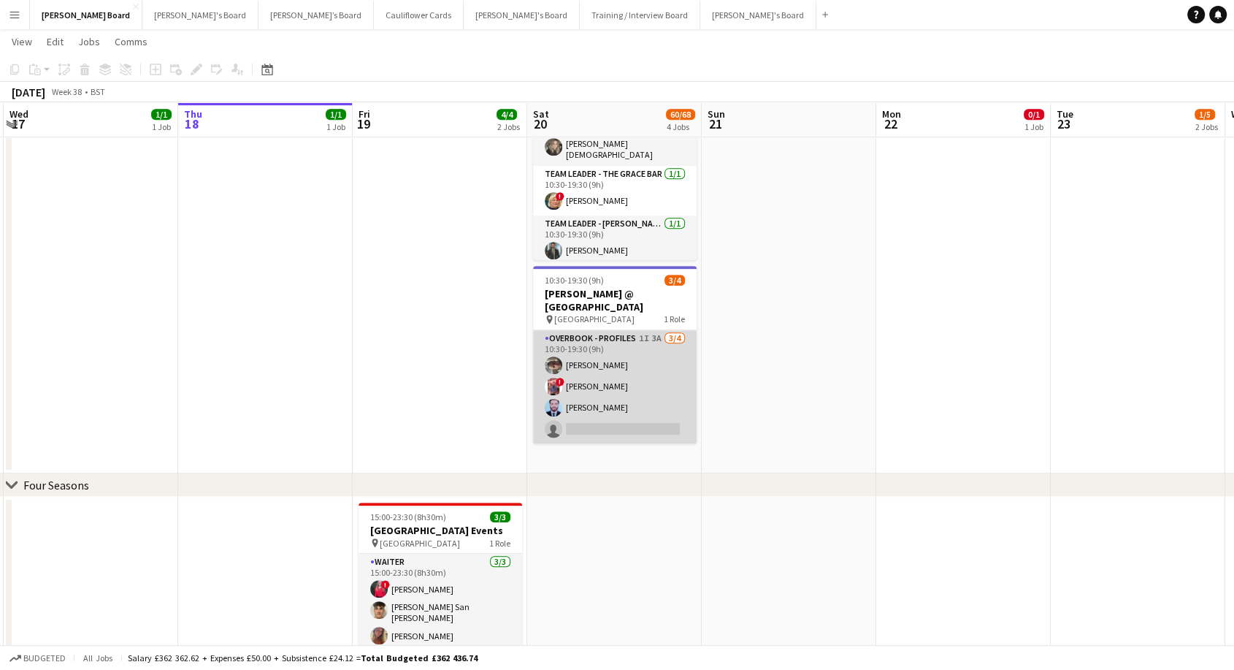
click at [624, 365] on app-card-role "Overbook - Profiles 1I 3A [DATE] 10:30-19:30 (9h) [PERSON_NAME] ! [PERSON_NAME]…" at bounding box center [615, 386] width 164 height 113
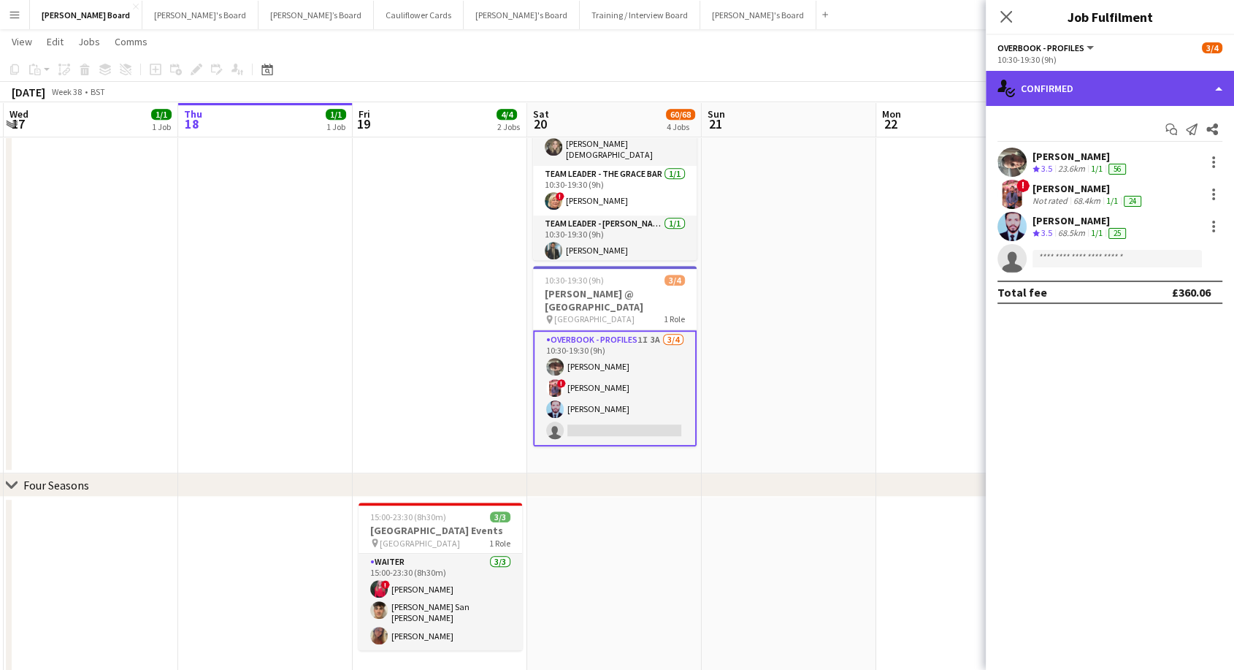
click at [1098, 89] on div "single-neutral-actions-check-2 Confirmed" at bounding box center [1110, 88] width 248 height 35
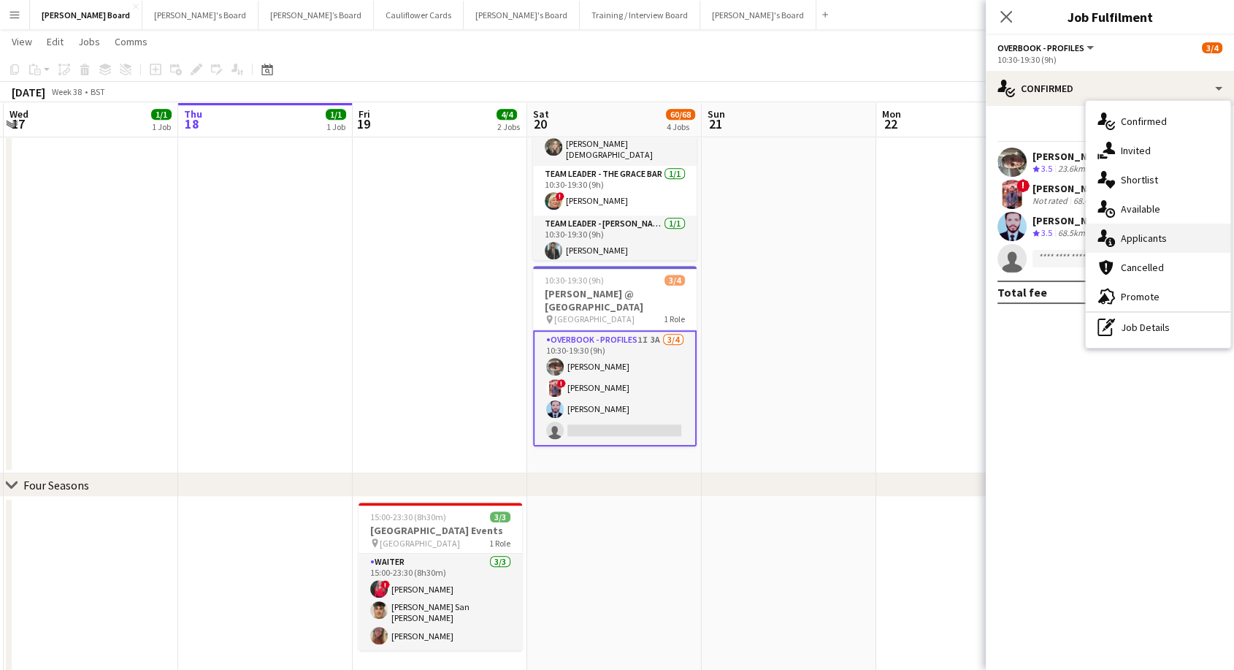
click at [1140, 247] on div "single-neutral-actions-information Applicants" at bounding box center [1158, 237] width 145 height 29
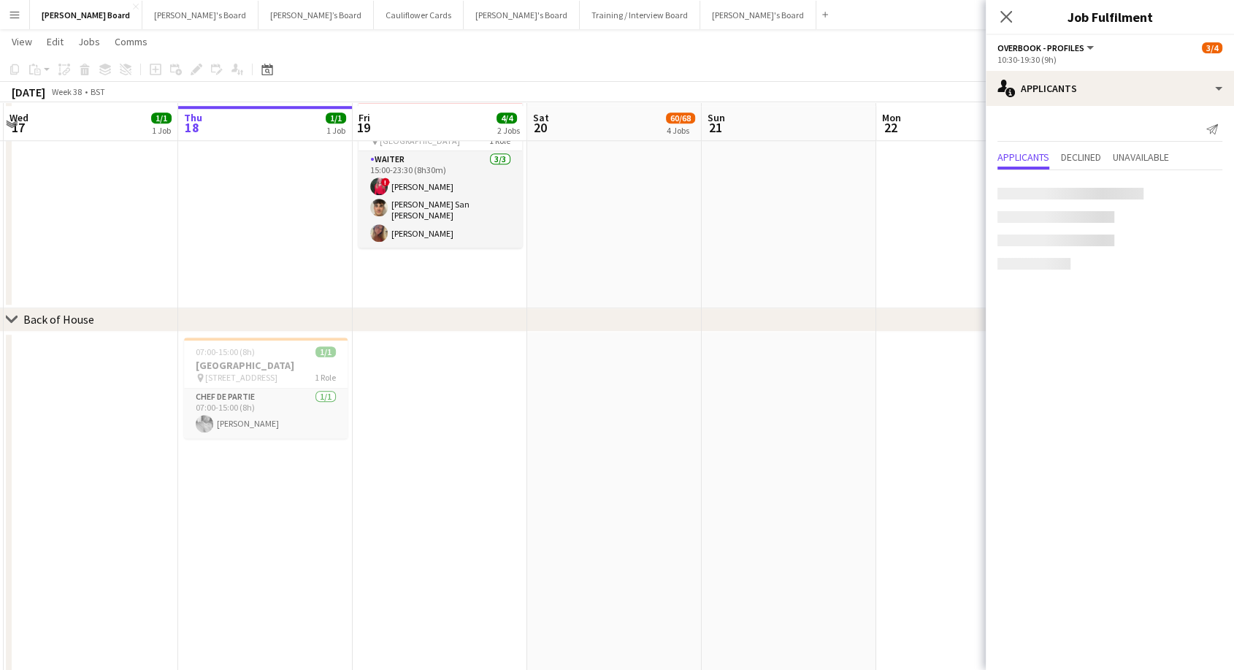
scroll to position [1136, 0]
click at [700, 19] on button "[PERSON_NAME]'s Board Close" at bounding box center [758, 15] width 116 height 28
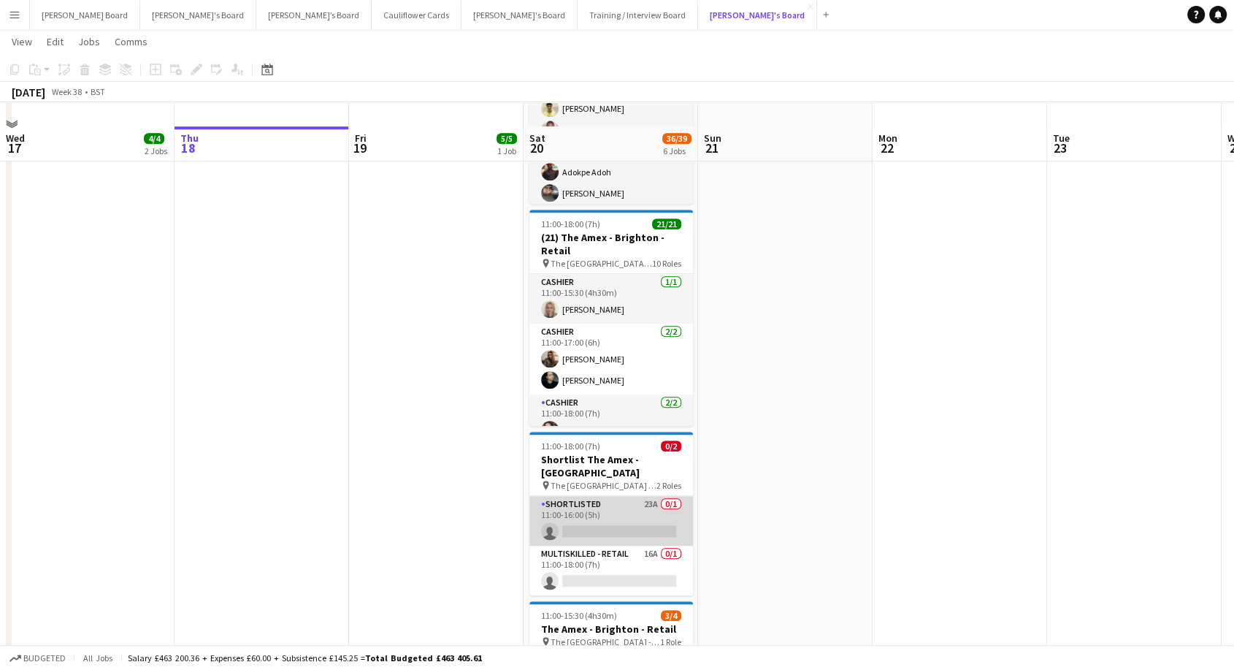
scroll to position [973, 0]
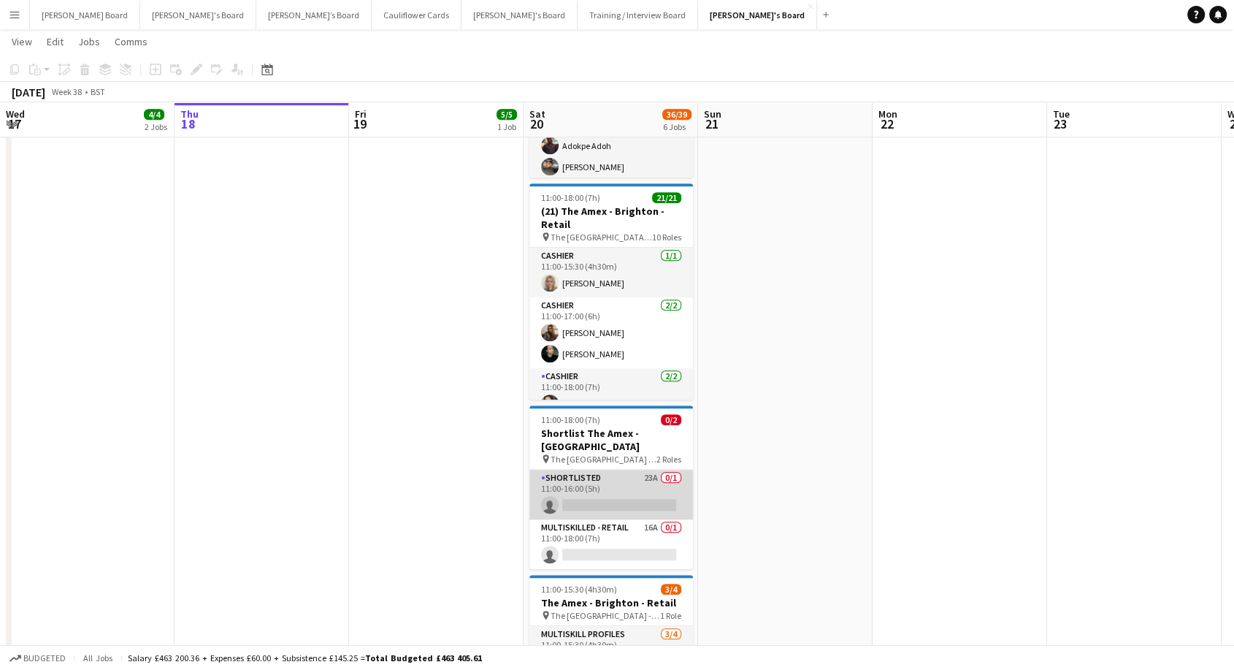
click at [592, 486] on app-card-role "Shortlisted 23A 0/1 11:00-16:00 (5h) single-neutral-actions" at bounding box center [611, 495] width 164 height 50
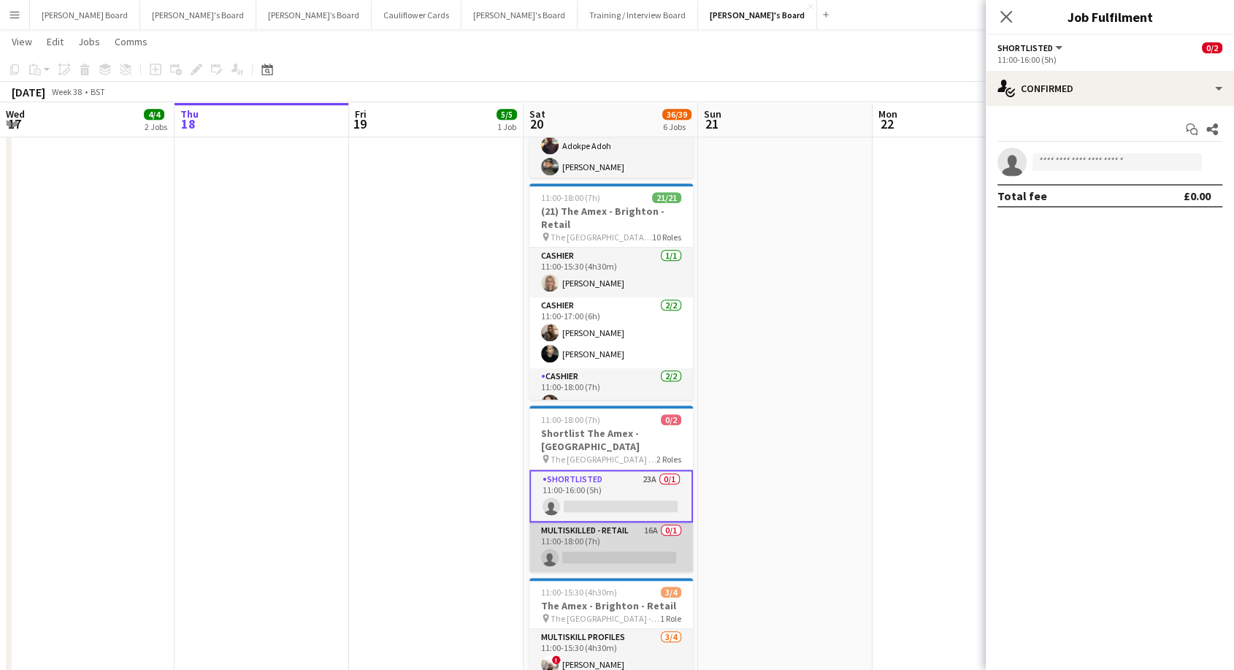
click at [618, 532] on app-card-role "Multiskilled - Retail 16A 0/1 11:00-18:00 (7h) single-neutral-actions" at bounding box center [611, 547] width 164 height 50
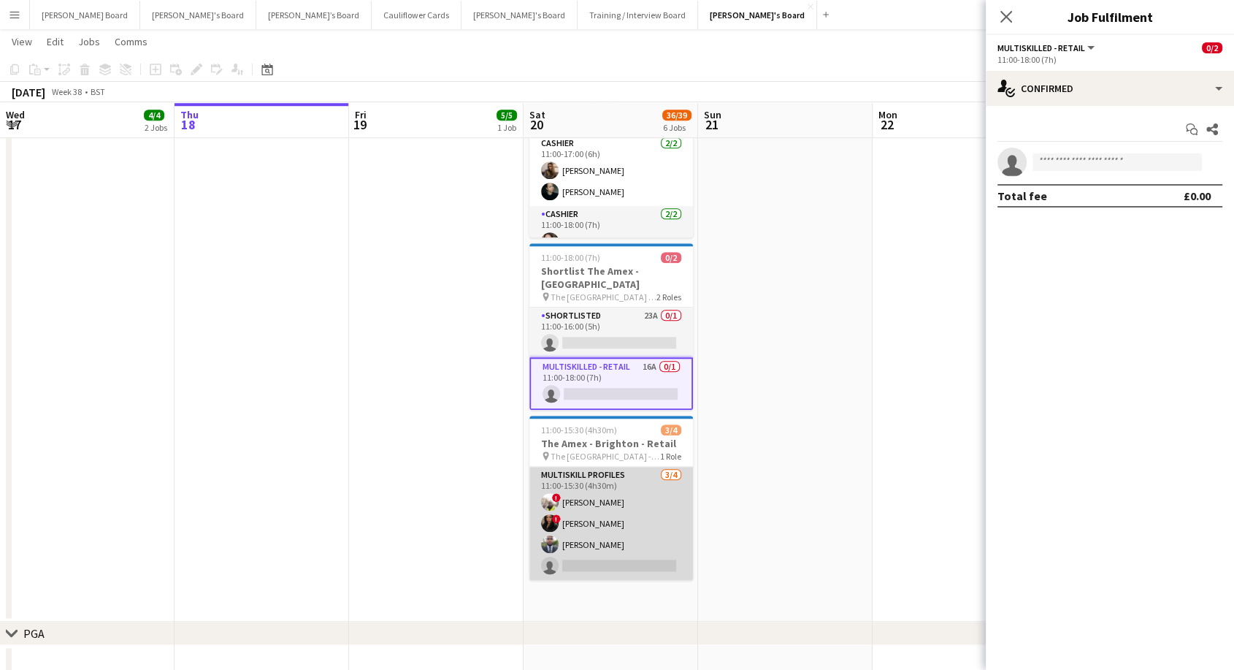
scroll to position [0, 348]
click at [627, 481] on app-card-role "MULTISKILL PROFILES [DATE] 11:00-15:30 (4h30m) ! [PERSON_NAME] ! Ibim [PERSON_N…" at bounding box center [612, 523] width 164 height 113
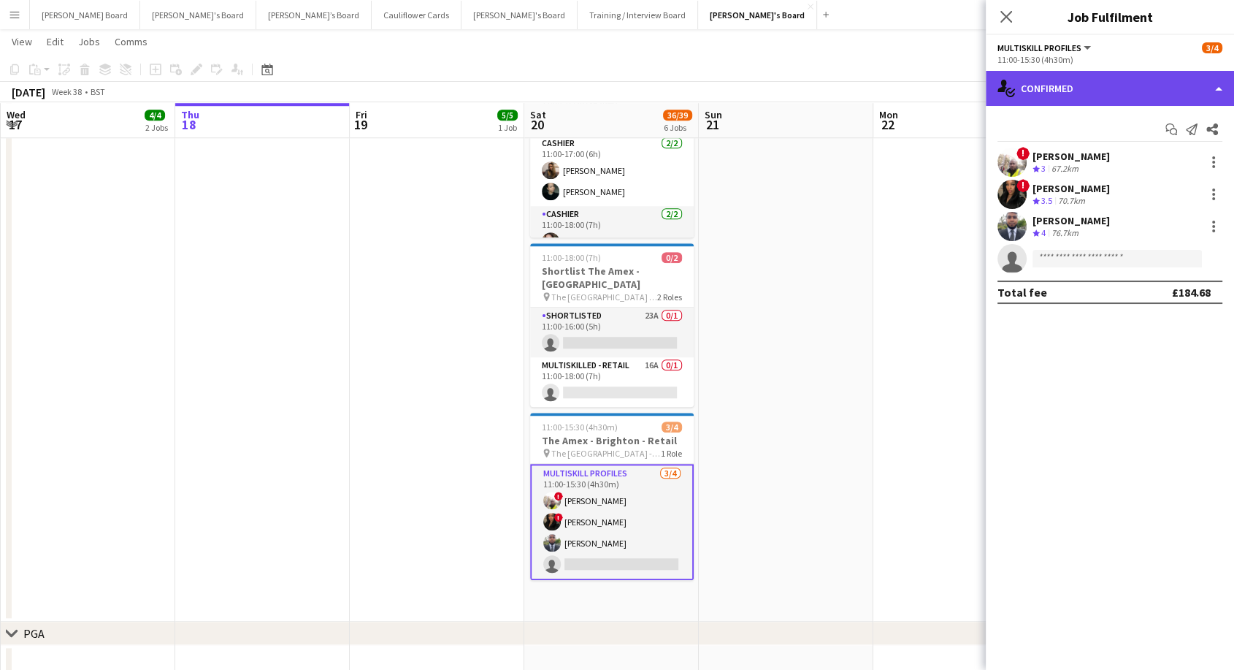
click at [1098, 95] on div "single-neutral-actions-check-2 Confirmed" at bounding box center [1110, 88] width 248 height 35
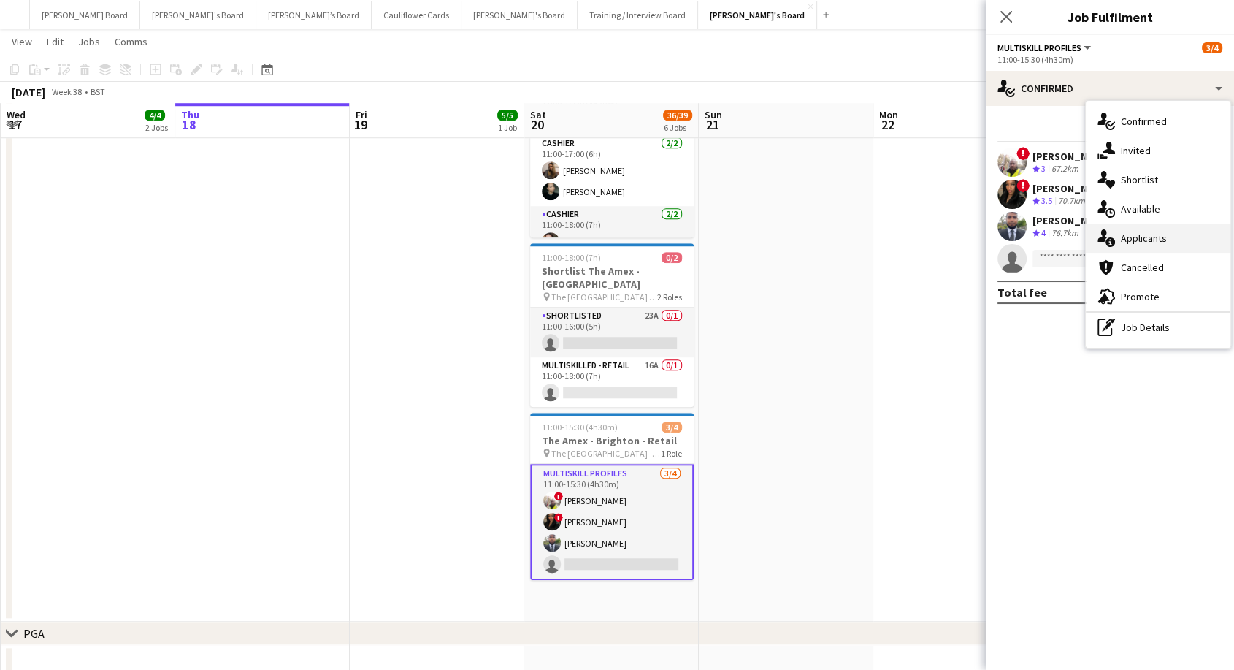
click at [1138, 250] on div "single-neutral-actions-information Applicants" at bounding box center [1158, 237] width 145 height 29
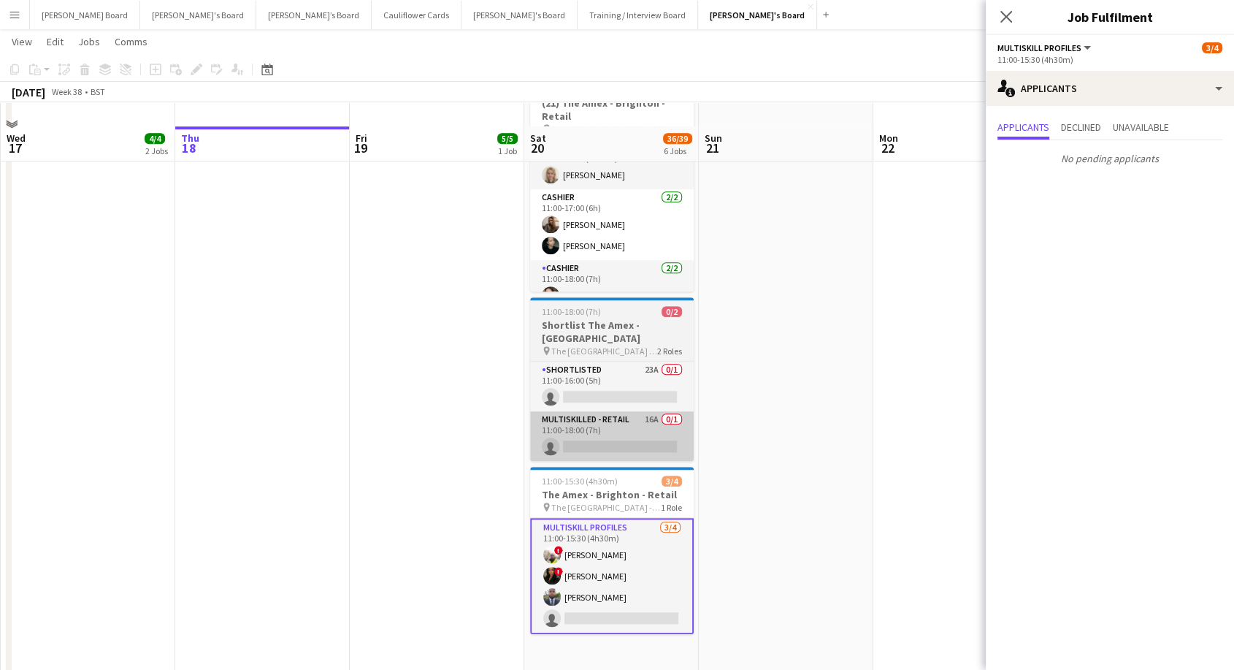
scroll to position [1054, 0]
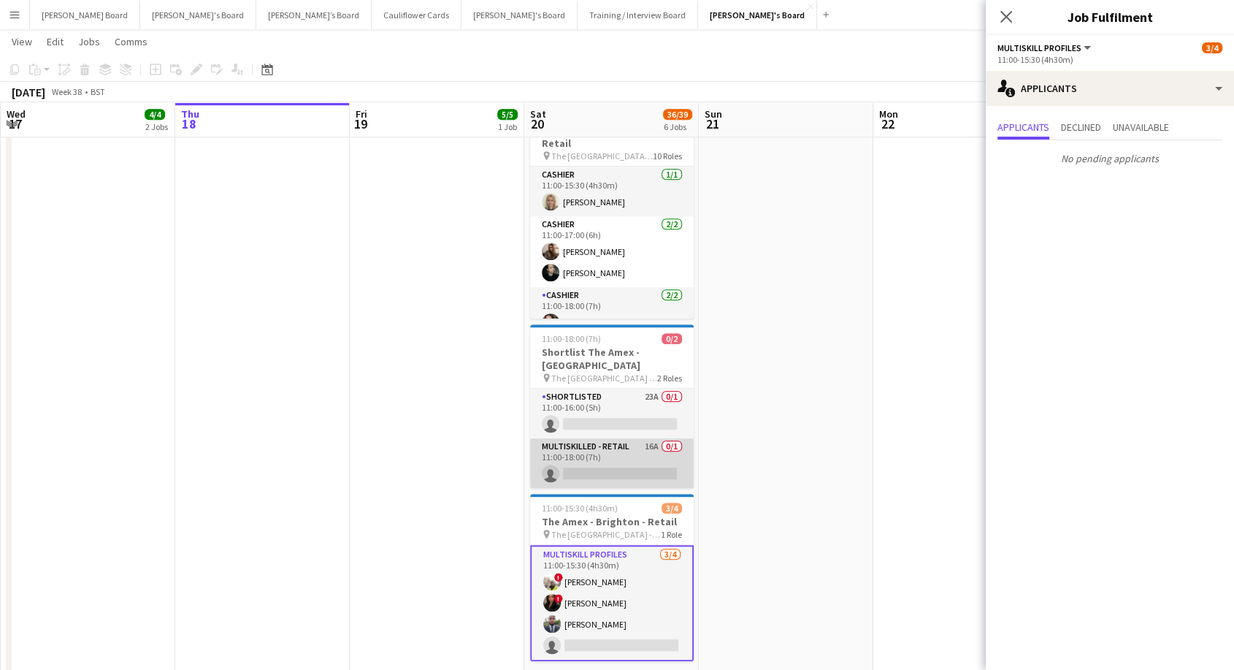
click at [580, 449] on app-card-role "Multiskilled - Retail 16A 0/1 11:00-18:00 (7h) single-neutral-actions" at bounding box center [612, 463] width 164 height 50
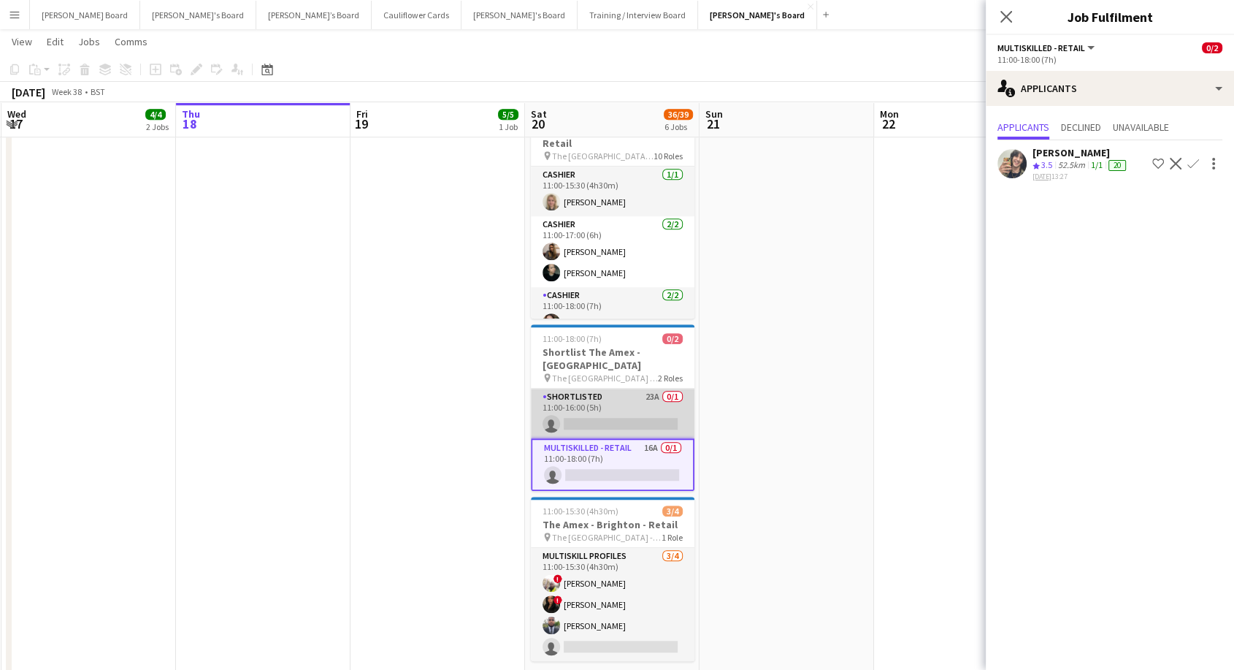
drag, startPoint x: 570, startPoint y: 393, endPoint x: 583, endPoint y: 397, distance: 14.6
click at [570, 393] on app-card-role "Shortlisted 23A 0/1 11:00-16:00 (5h) single-neutral-actions" at bounding box center [613, 413] width 164 height 50
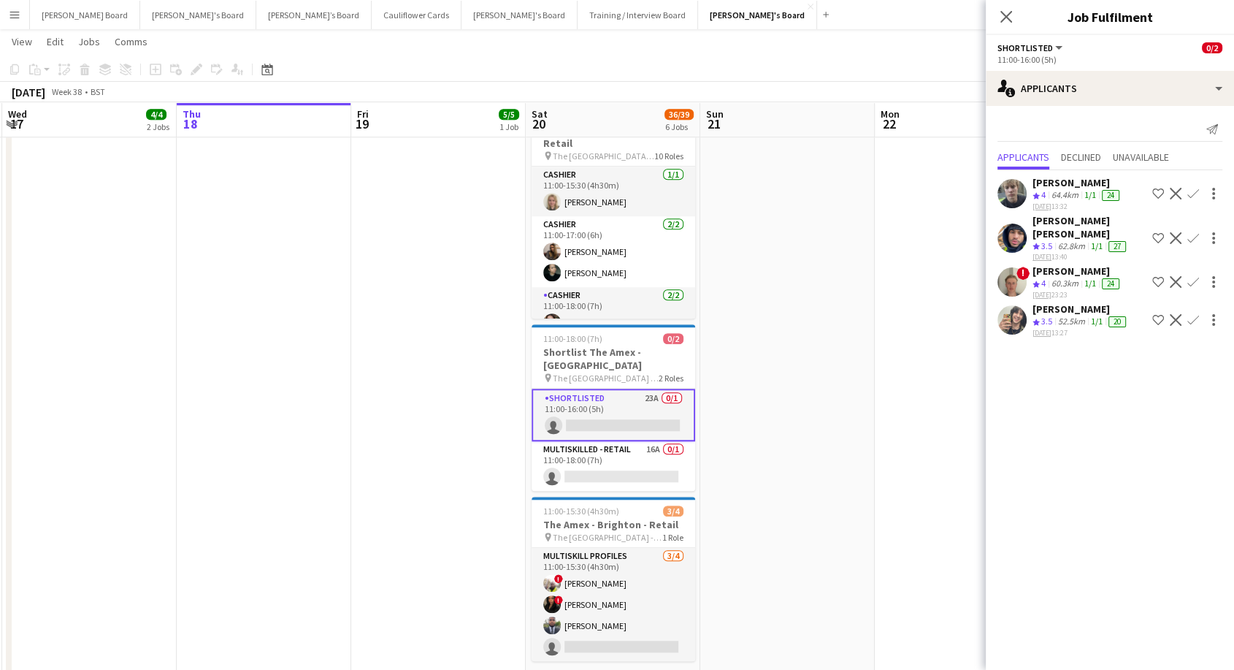
click at [1065, 302] on div "[PERSON_NAME]" at bounding box center [1081, 308] width 96 height 13
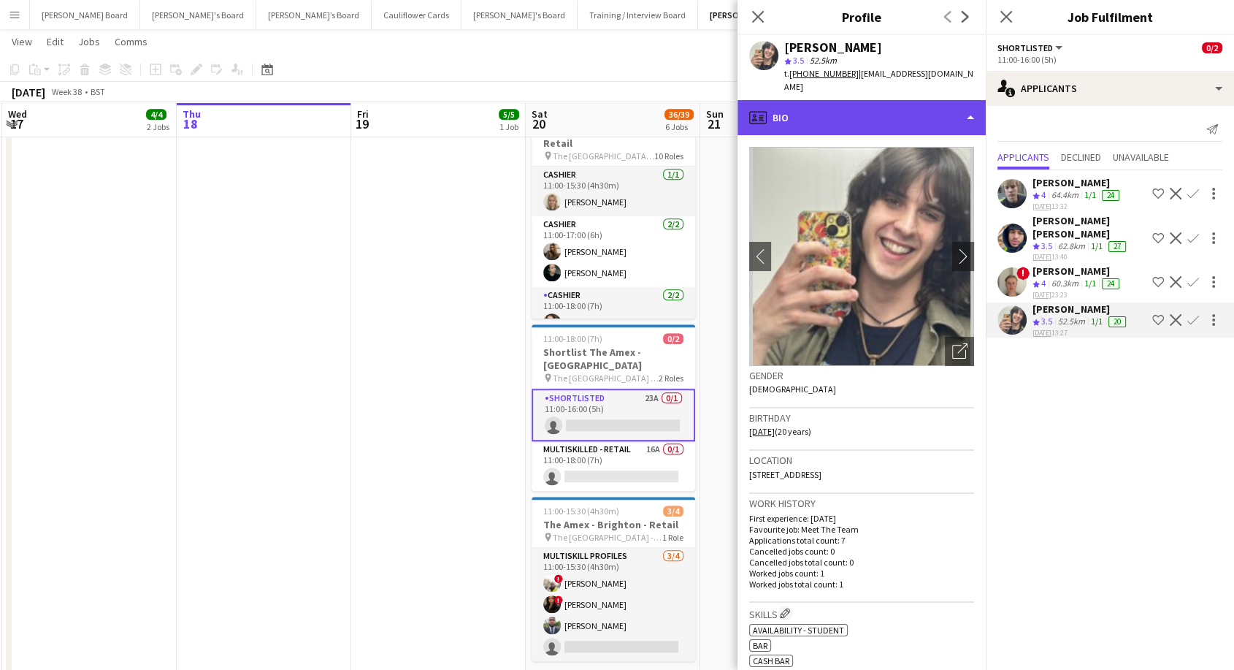
click at [848, 107] on div "profile Bio" at bounding box center [862, 117] width 248 height 35
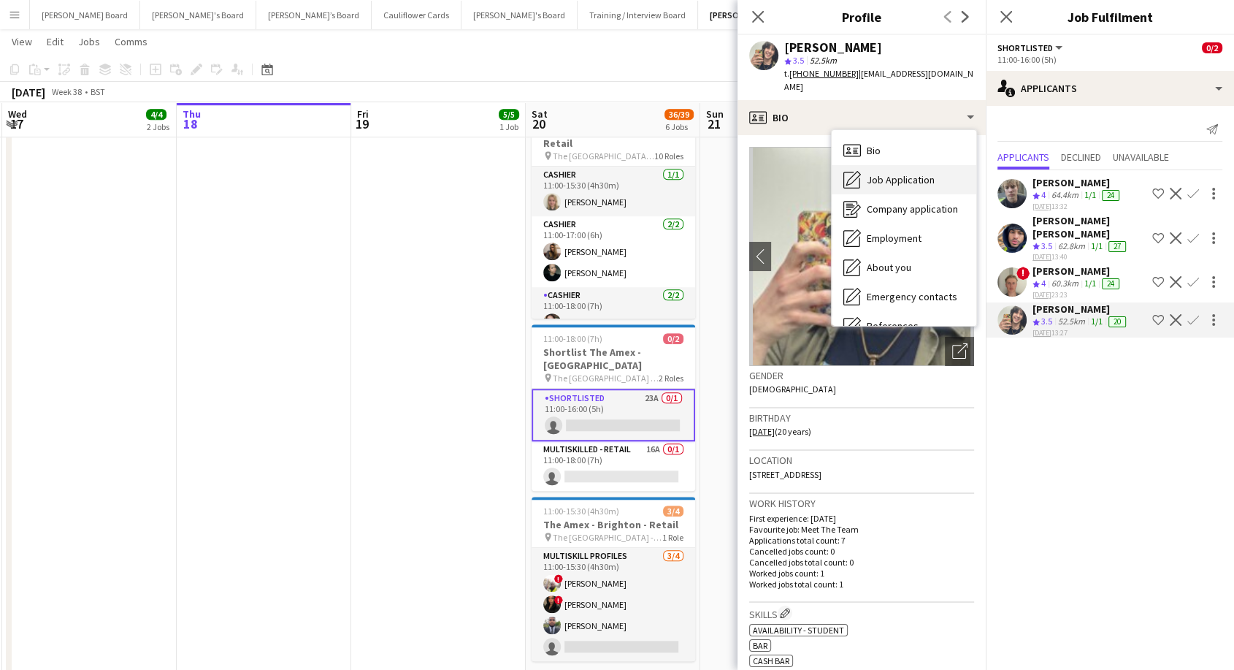
click at [895, 173] on div "Job Application Job Application" at bounding box center [904, 179] width 145 height 29
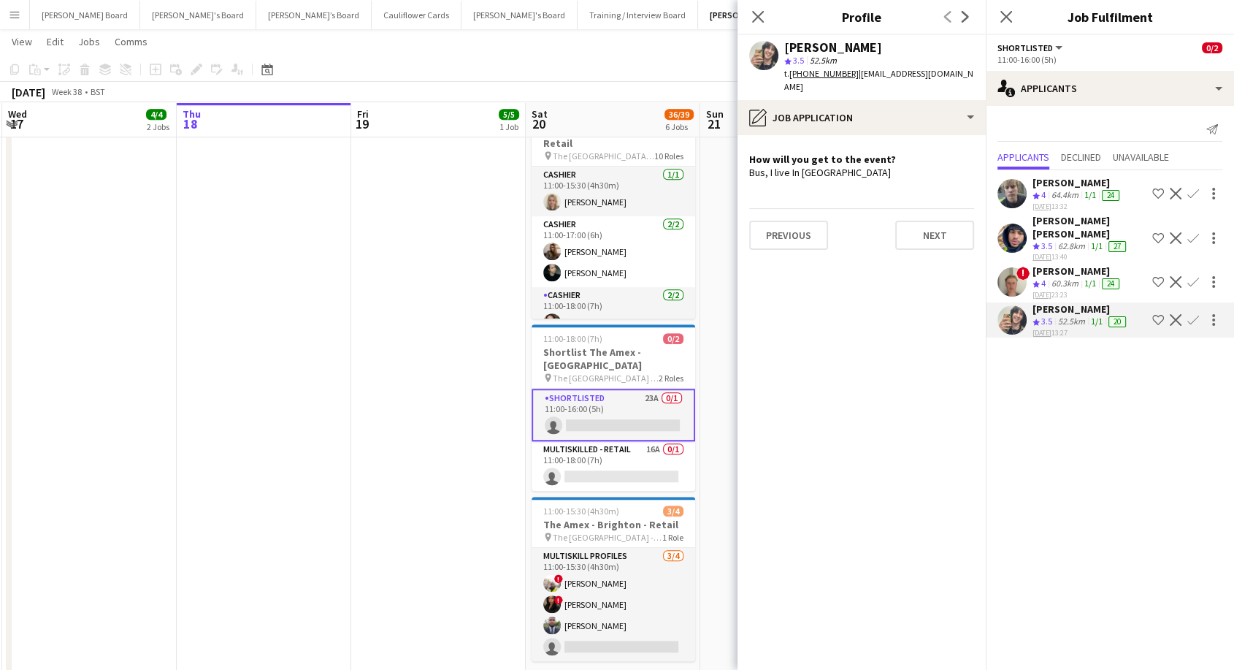
click at [1198, 314] on app-icon "Confirm" at bounding box center [1193, 320] width 12 height 12
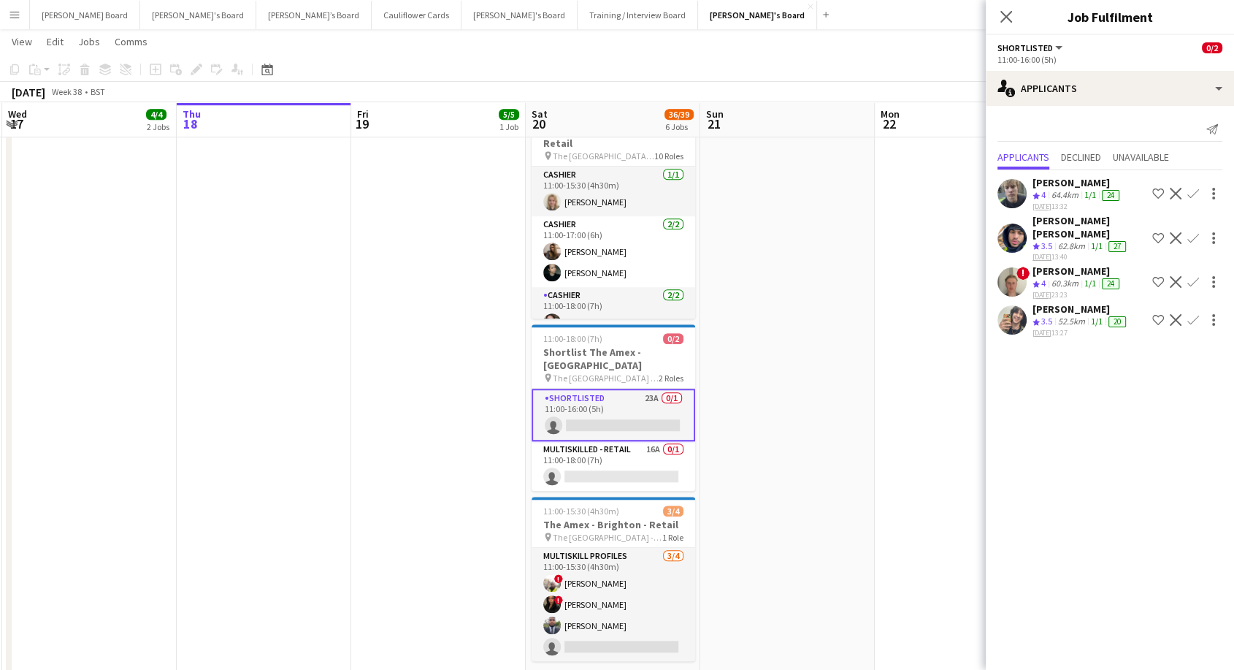
click at [1198, 314] on app-icon "Confirm" at bounding box center [1193, 320] width 12 height 12
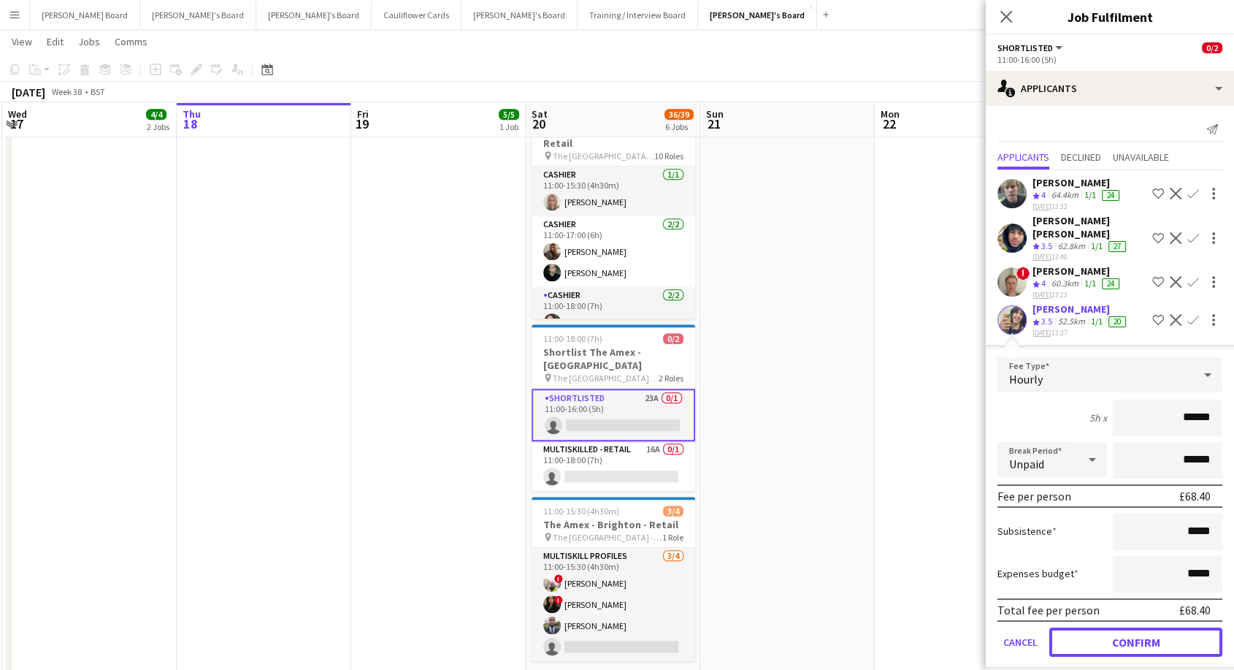
click at [1198, 627] on button "Confirm" at bounding box center [1135, 641] width 173 height 29
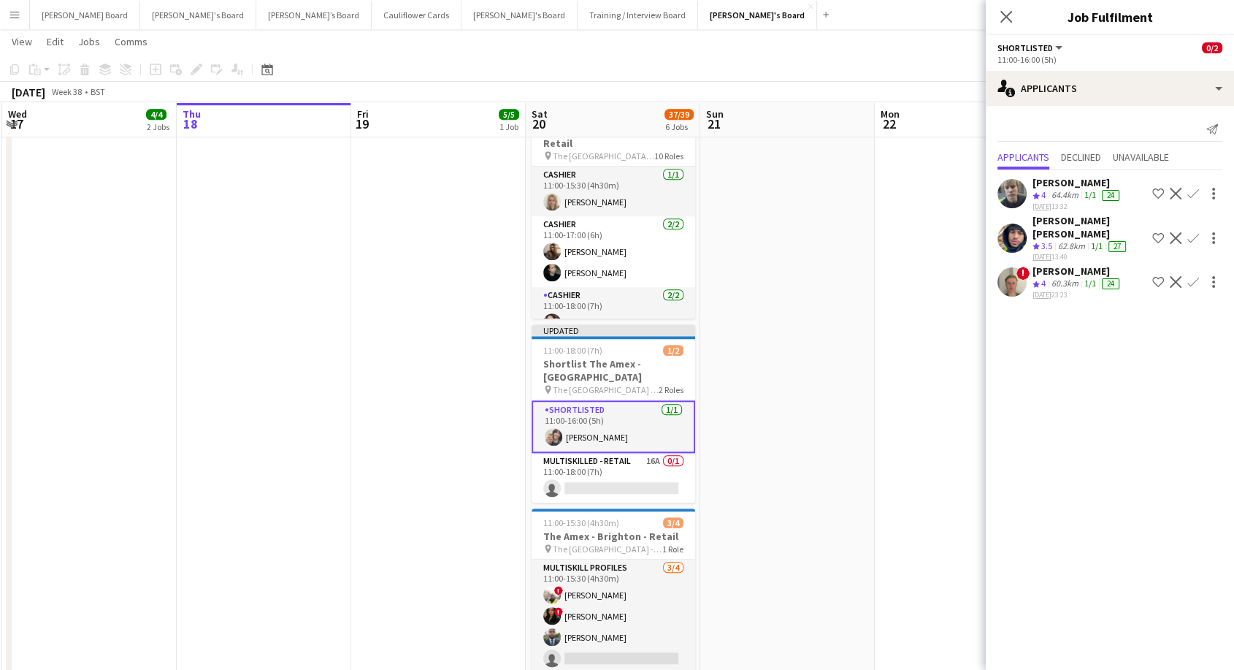
click at [825, 176] on app-date-cell at bounding box center [787, 288] width 175 height 828
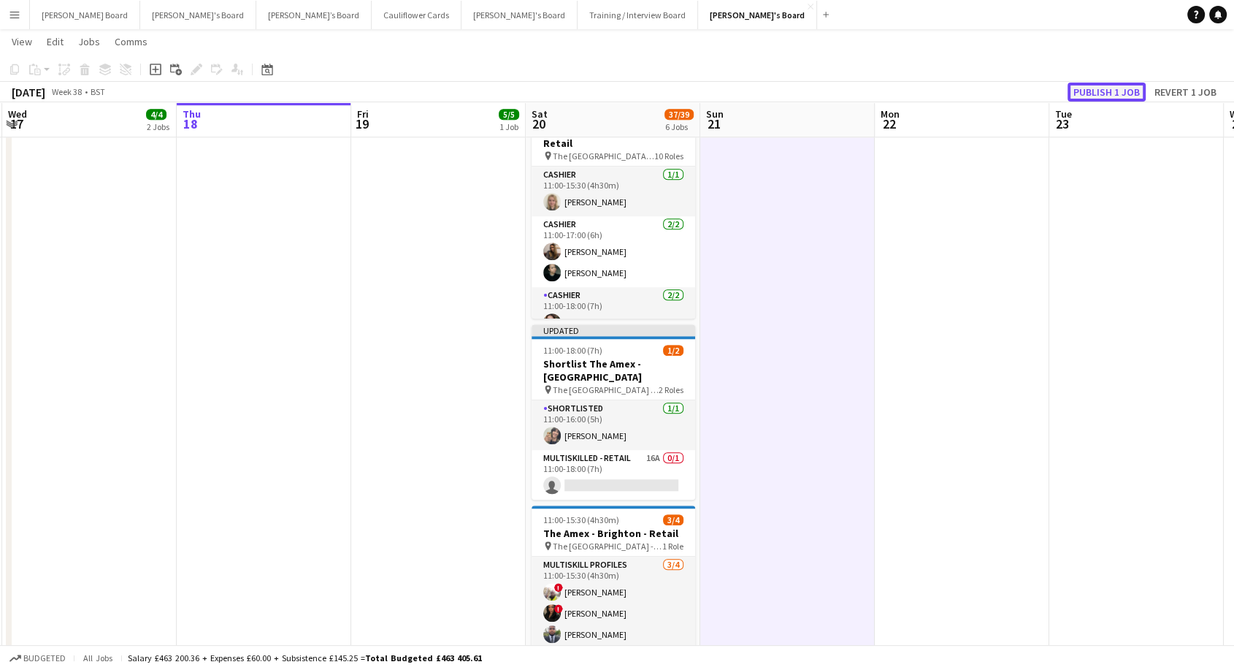
click at [1116, 90] on button "Publish 1 job" at bounding box center [1107, 92] width 78 height 19
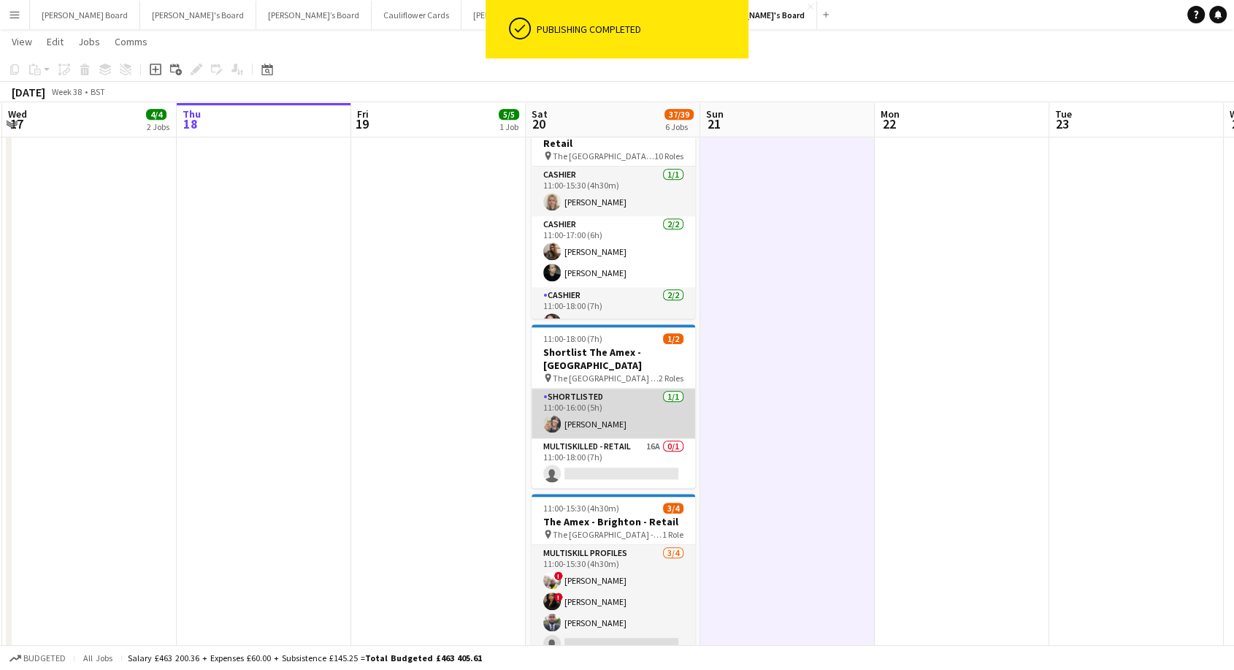
click at [642, 394] on app-card-role "Shortlisted [DATE] 11:00-16:00 (5h) [PERSON_NAME]" at bounding box center [614, 413] width 164 height 50
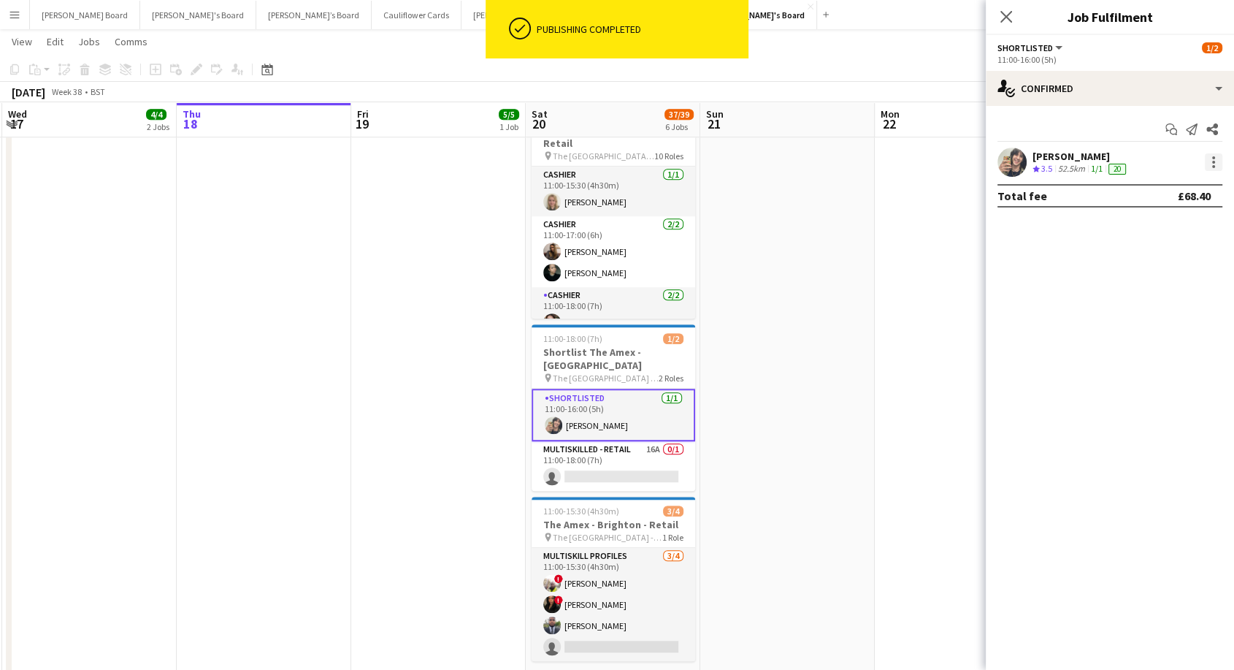
click at [1217, 170] on div at bounding box center [1212, 162] width 20 height 18
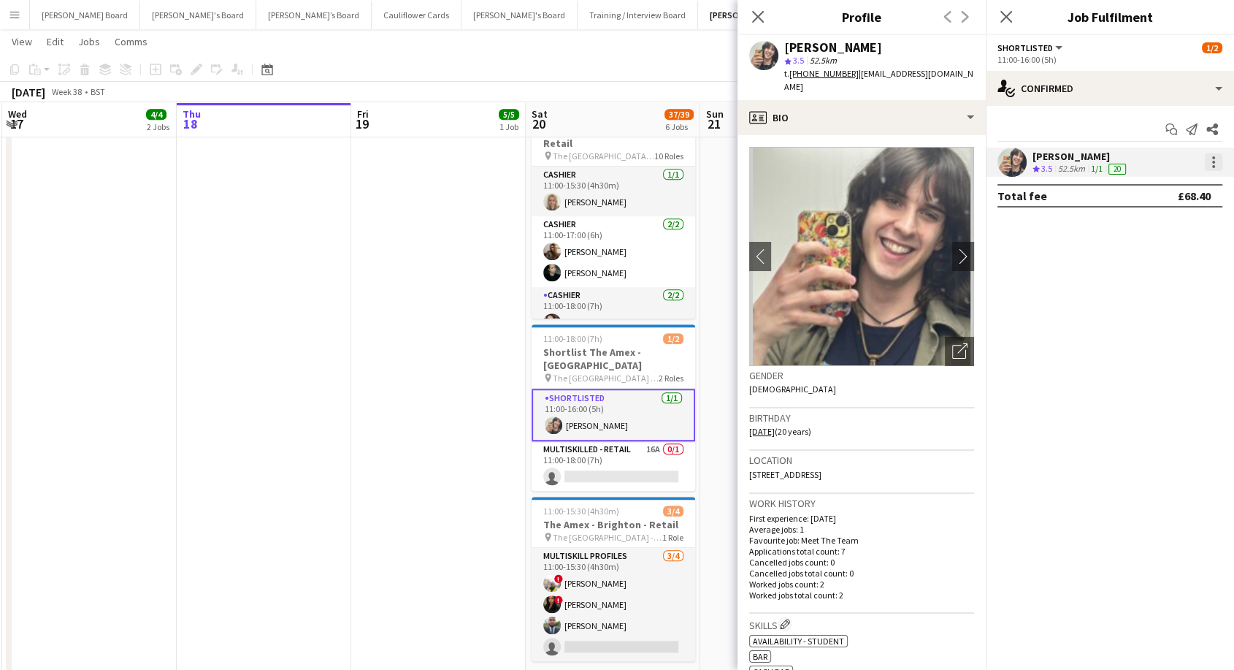
click at [1209, 164] on div at bounding box center [1214, 162] width 18 height 18
click at [1156, 229] on span "Switch crew" at bounding box center [1151, 224] width 62 height 12
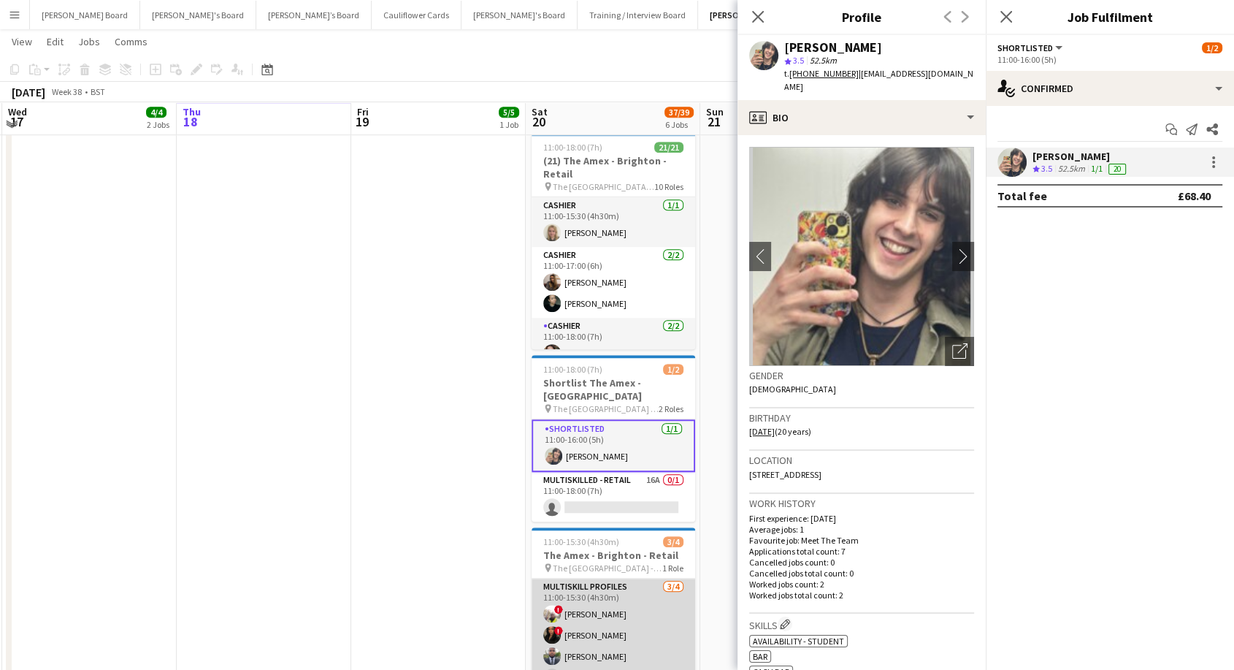
click at [578, 624] on app-card-role "MULTISKILL PROFILES [DATE] 11:00-15:30 (4h30m) ! [PERSON_NAME] ! Ibim [PERSON_N…" at bounding box center [614, 634] width 164 height 113
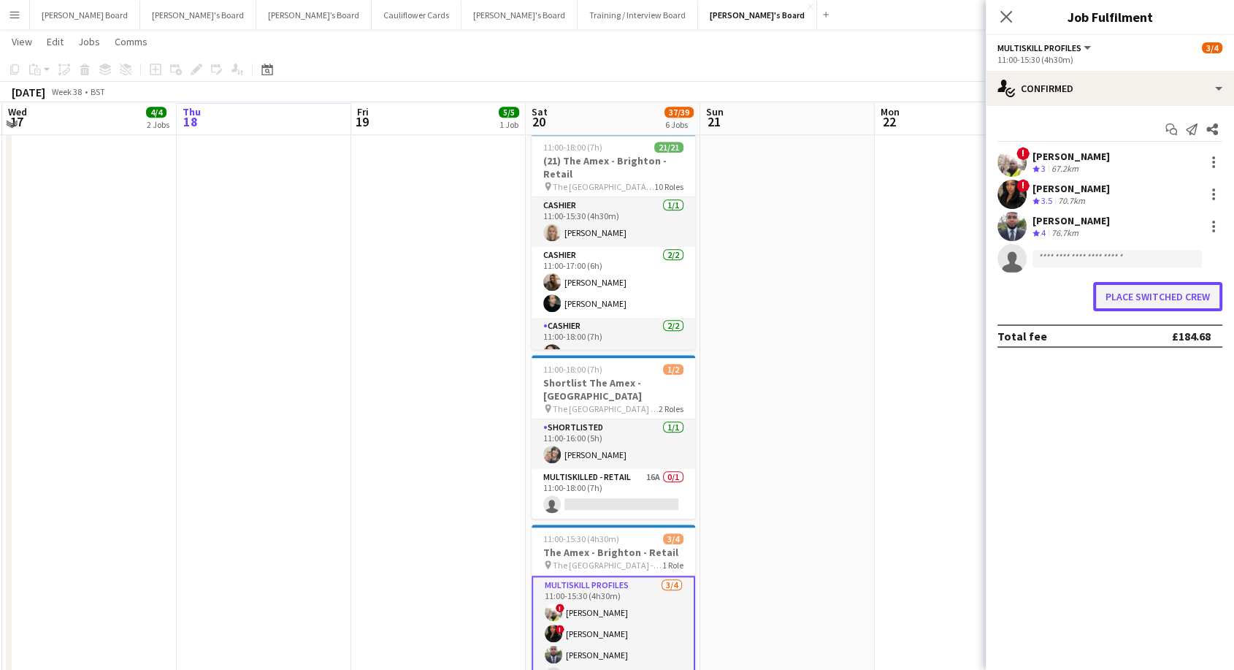
click at [1168, 294] on button "Place switched crew" at bounding box center [1157, 296] width 129 height 29
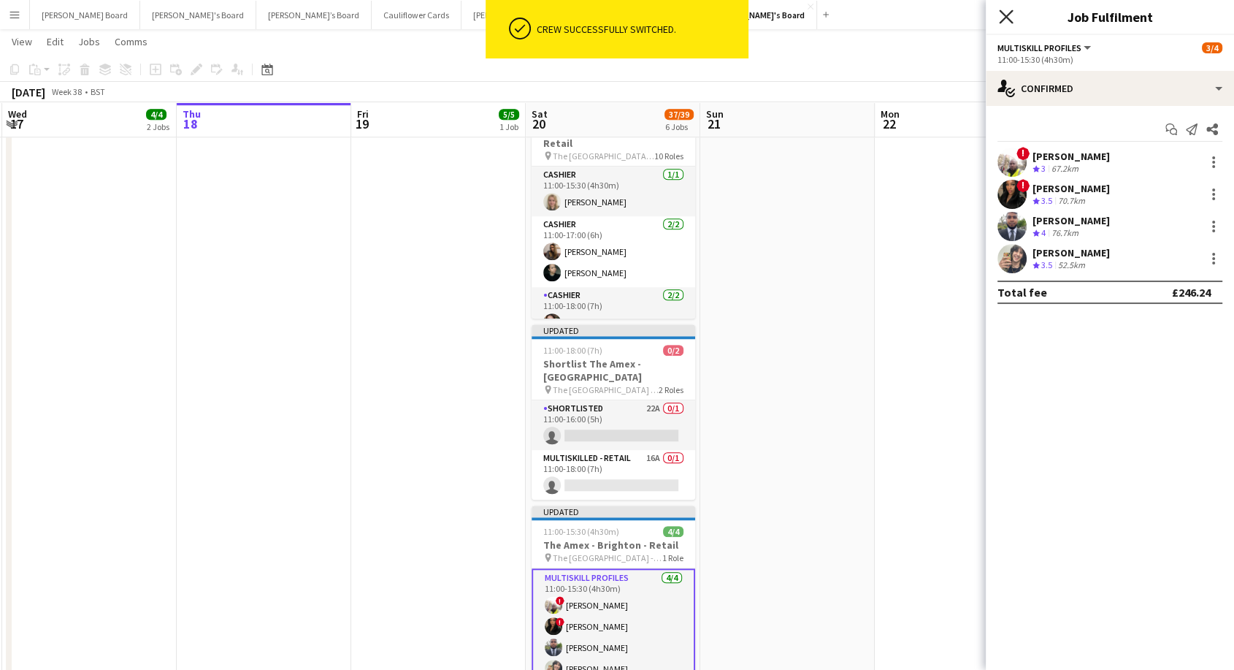
click at [1005, 22] on icon "Close pop-in" at bounding box center [1006, 16] width 14 height 14
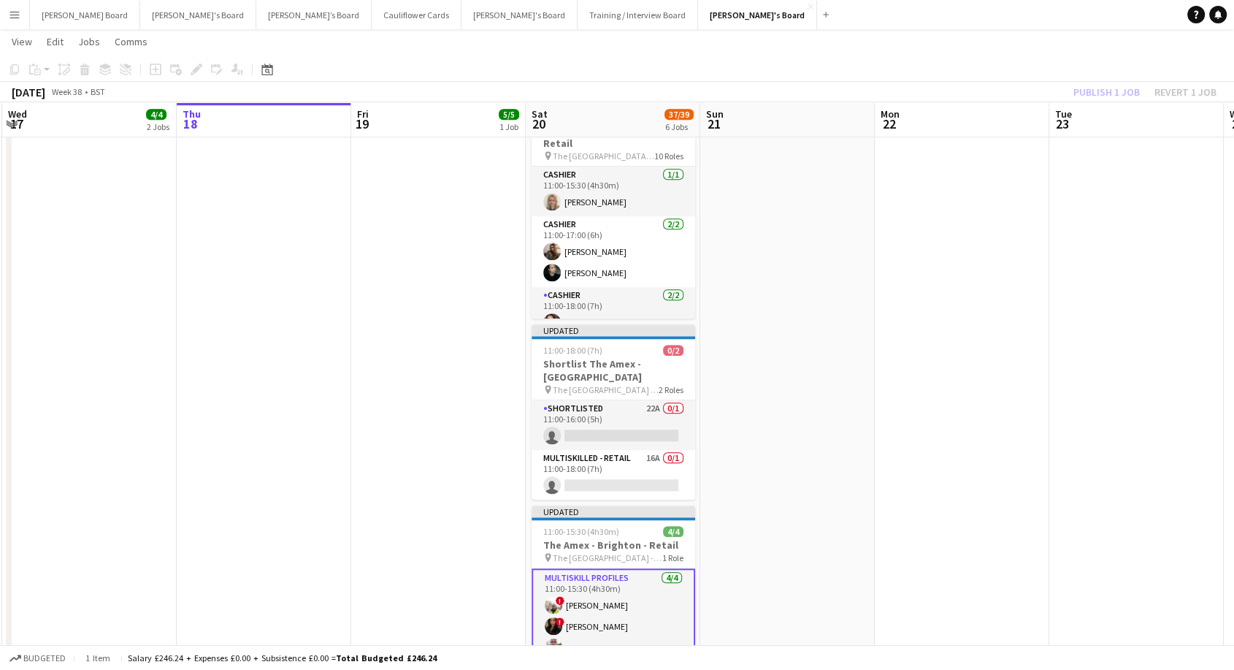
click at [1108, 89] on div "Publish 1 job Revert 1 job" at bounding box center [1145, 92] width 178 height 19
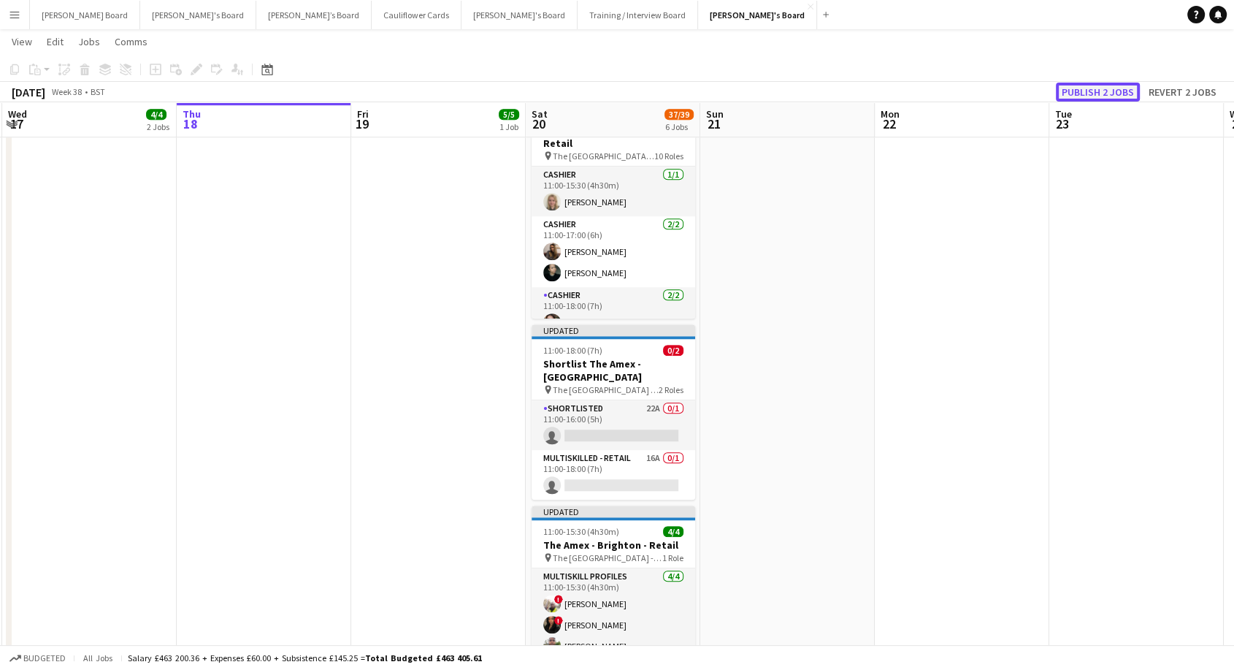
click at [1085, 88] on button "Publish 2 jobs" at bounding box center [1098, 92] width 84 height 19
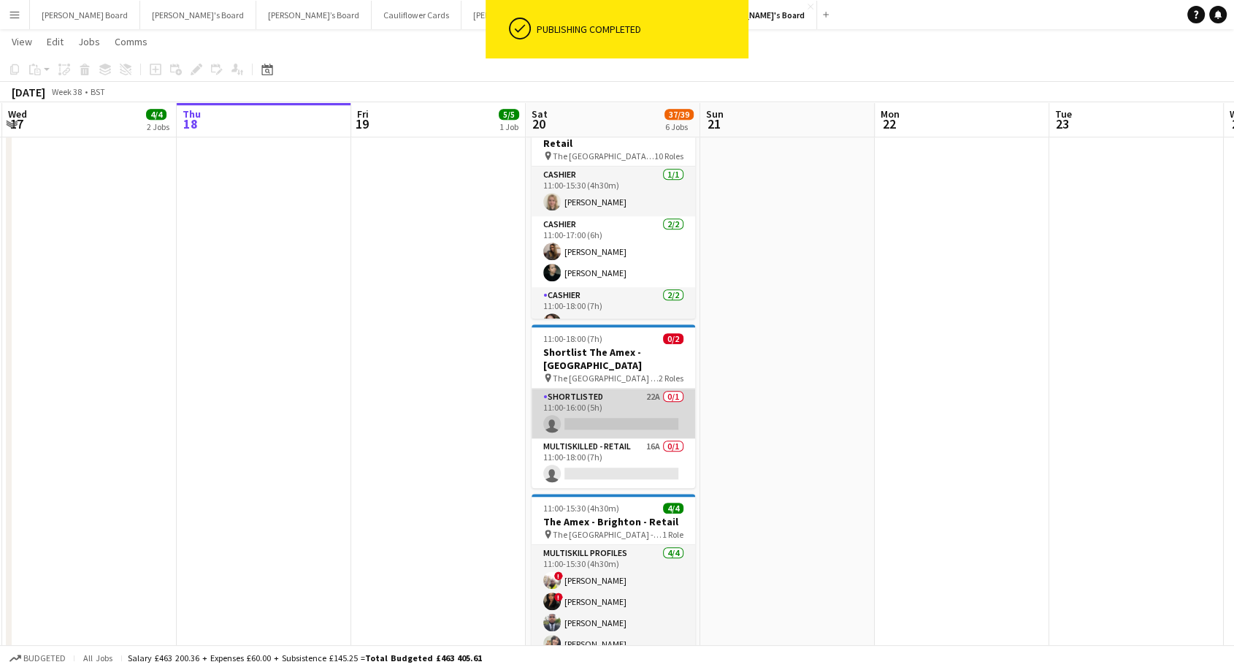
click at [663, 393] on app-card-role "Shortlisted 22A 0/1 11:00-16:00 (5h) single-neutral-actions" at bounding box center [614, 413] width 164 height 50
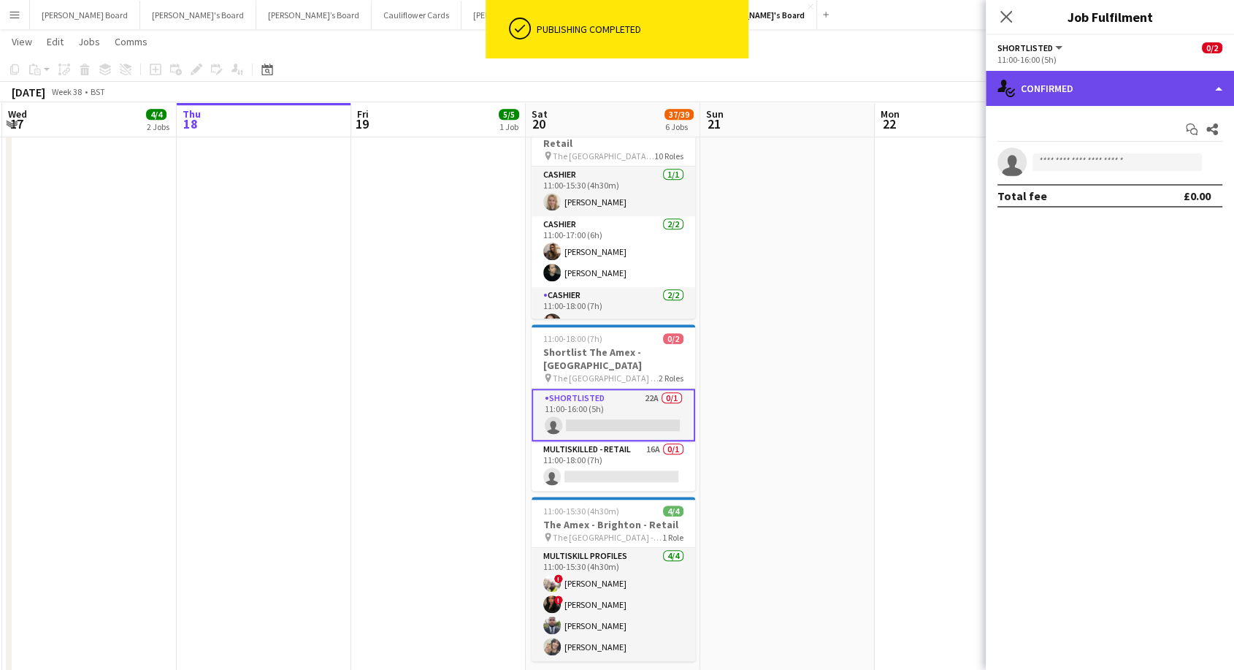
drag, startPoint x: 1133, startPoint y: 78, endPoint x: 1149, endPoint y: 136, distance: 59.9
click at [1133, 79] on div "single-neutral-actions-check-2 Confirmed" at bounding box center [1110, 88] width 248 height 35
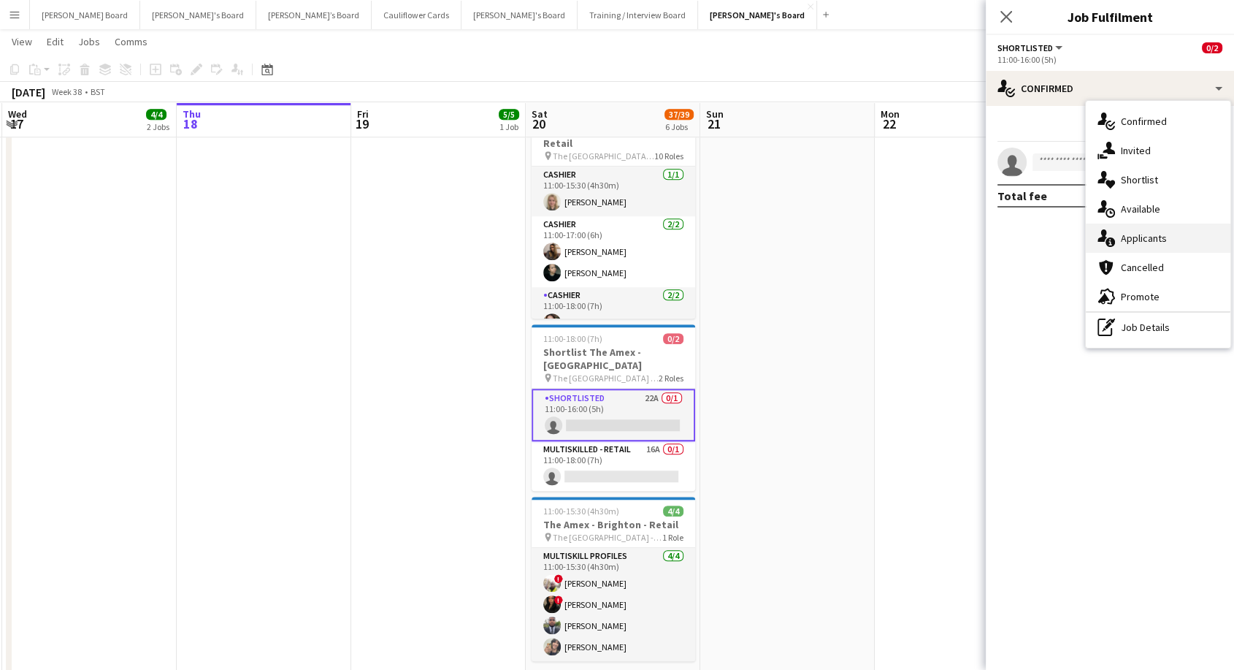
click at [1165, 241] on span "Applicants" at bounding box center [1144, 237] width 46 height 13
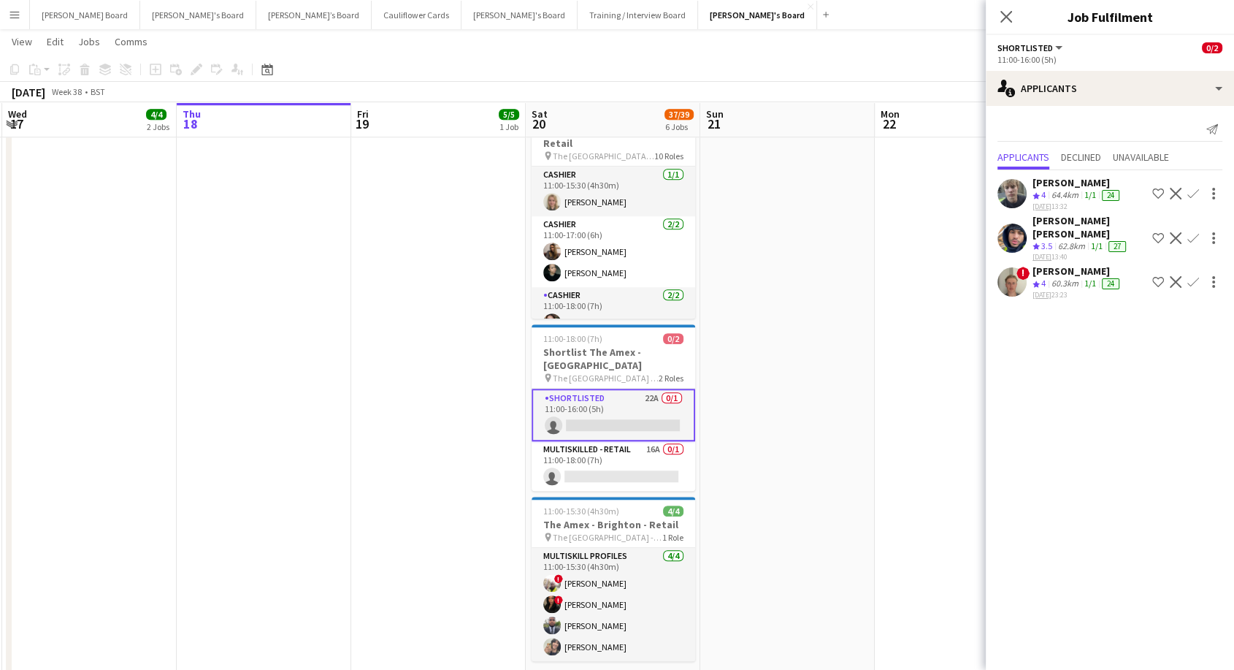
click at [1073, 264] on div "[PERSON_NAME]" at bounding box center [1078, 270] width 90 height 13
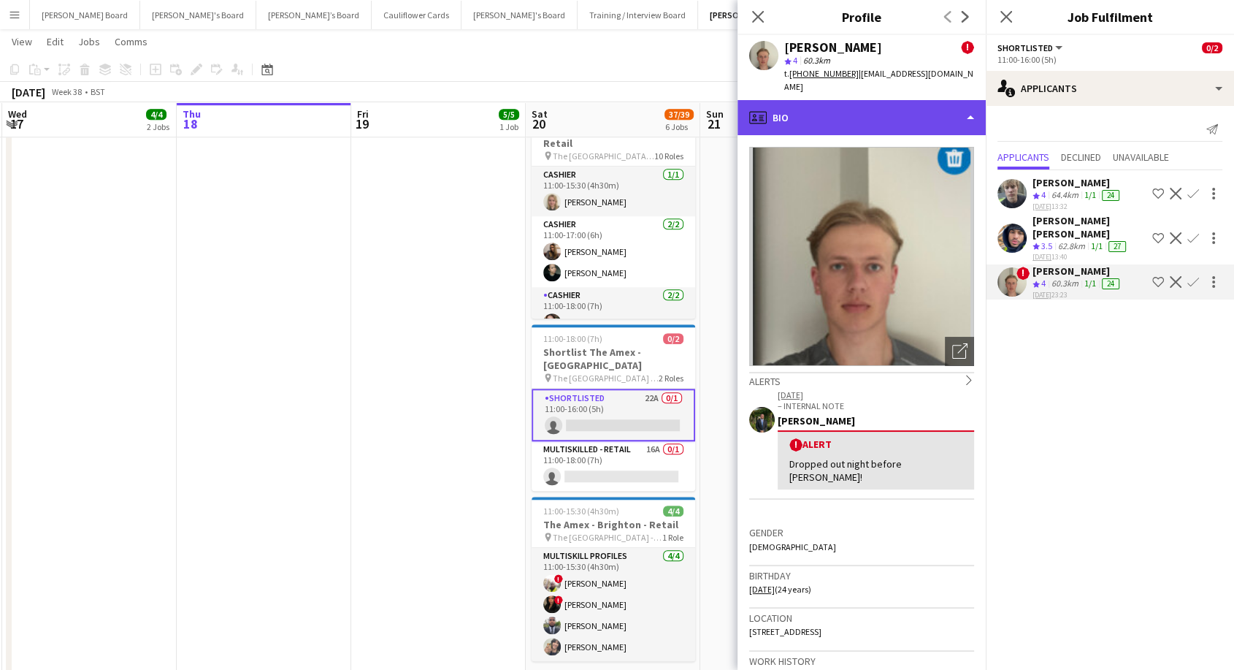
click at [835, 108] on div "profile Bio" at bounding box center [862, 117] width 248 height 35
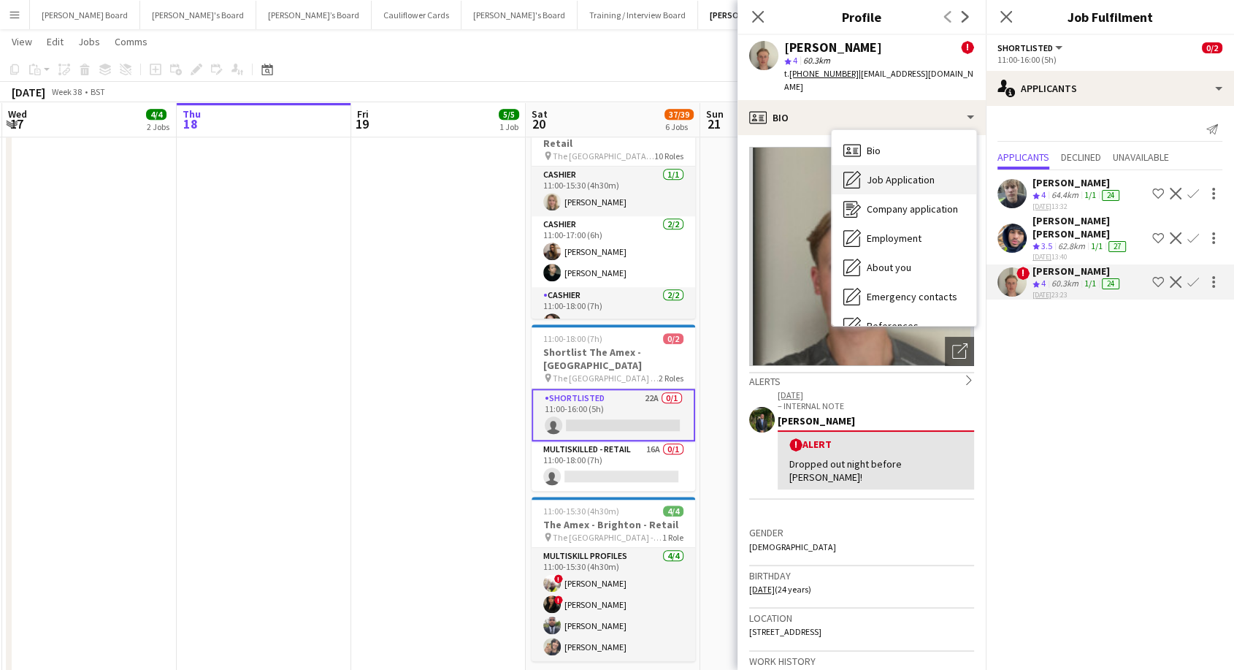
click at [870, 175] on div "Job Application Job Application" at bounding box center [904, 179] width 145 height 29
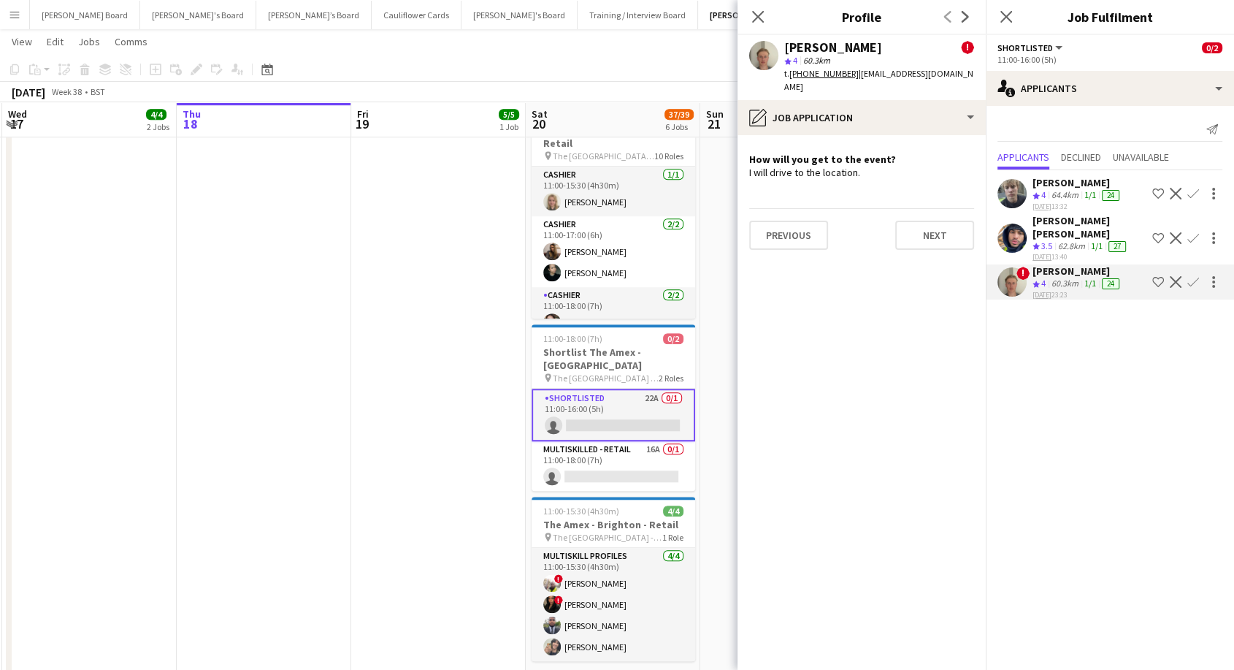
click at [1057, 186] on div "[PERSON_NAME]" at bounding box center [1078, 182] width 90 height 13
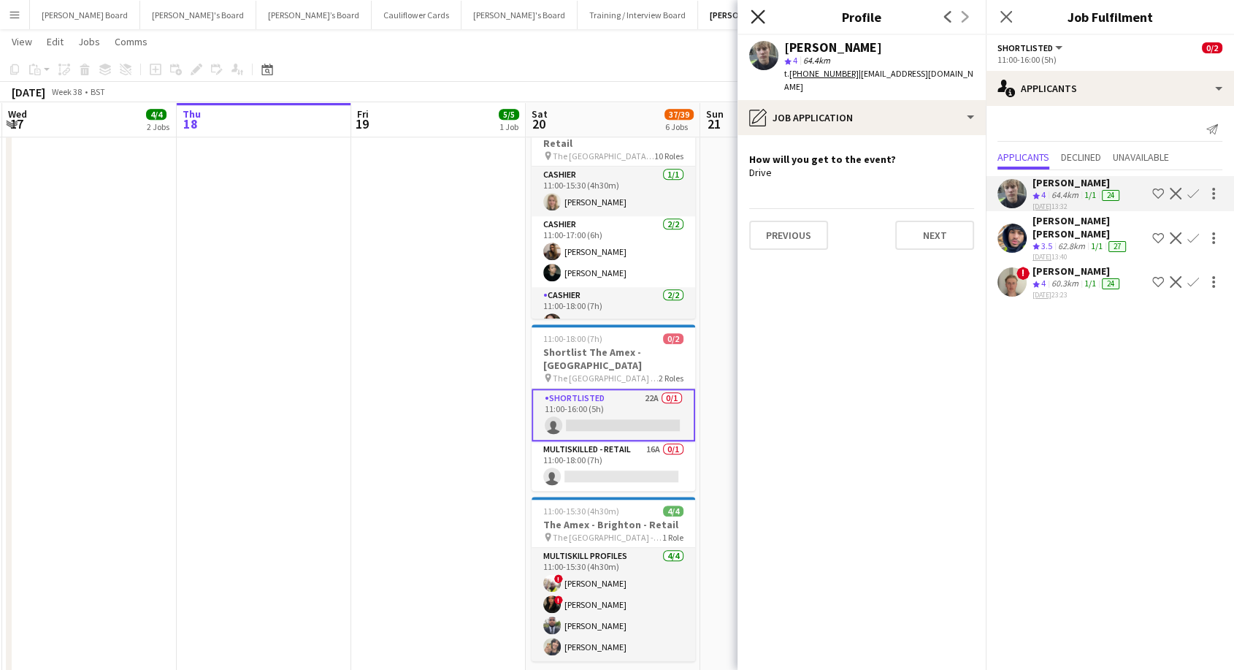
click at [754, 19] on icon "Close pop-in" at bounding box center [758, 16] width 14 height 14
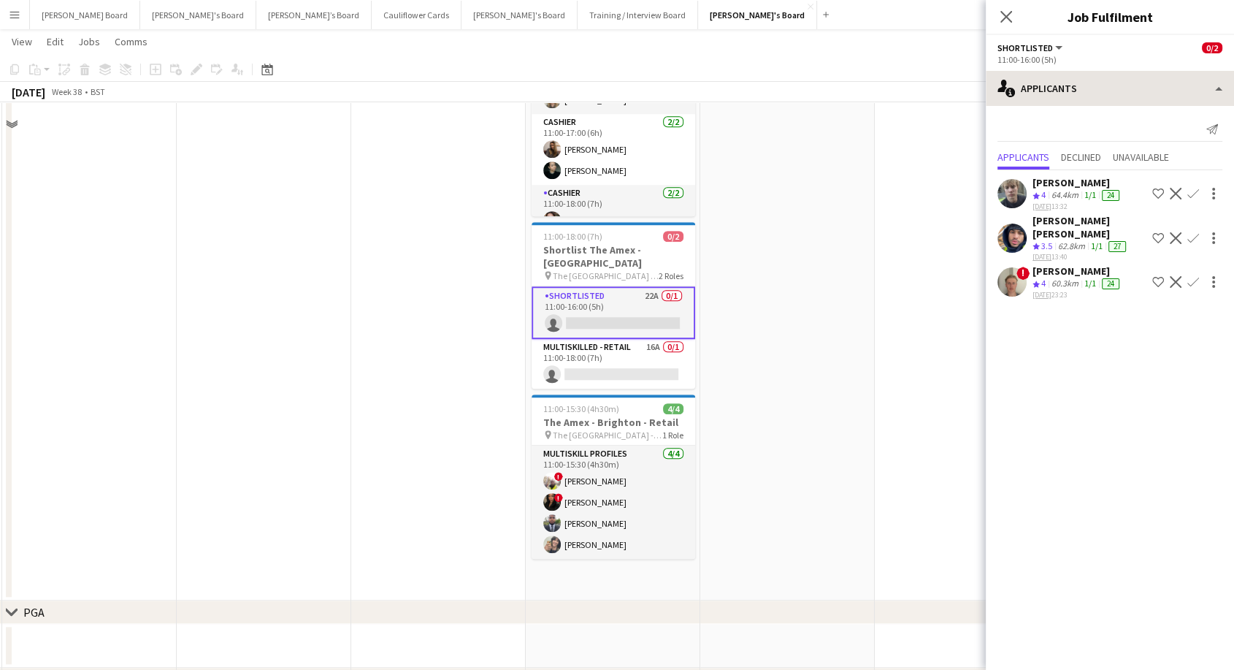
scroll to position [1084, 0]
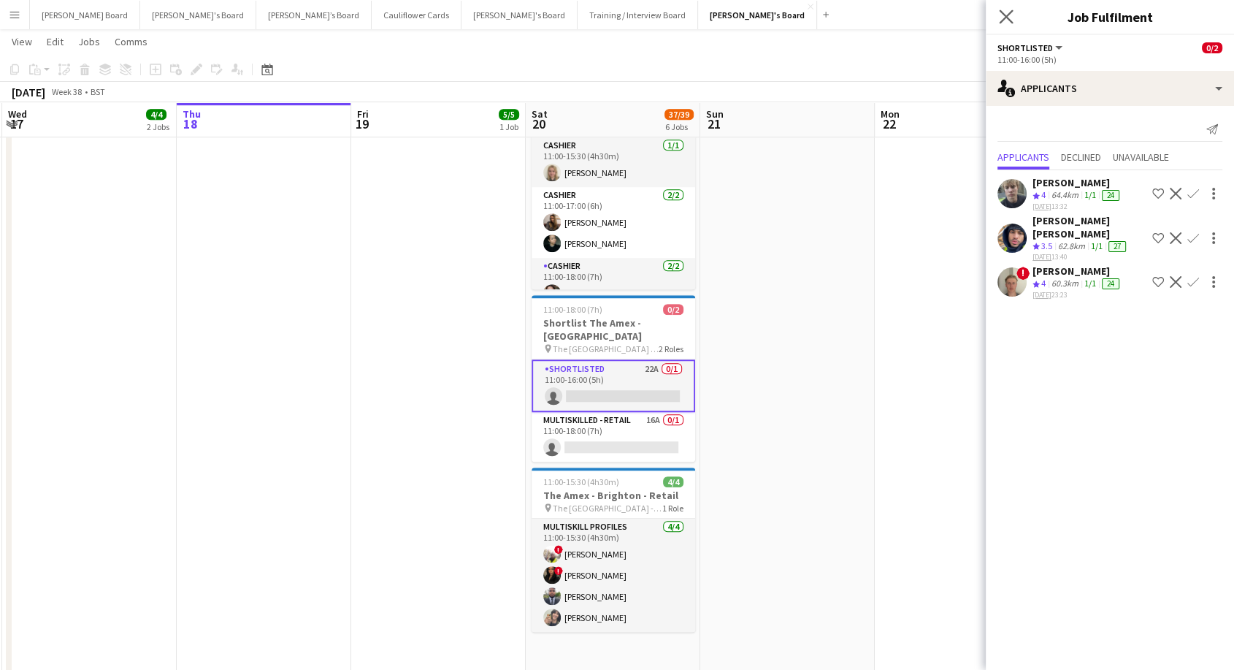
click at [1013, 23] on icon "Close pop-in" at bounding box center [1006, 16] width 14 height 14
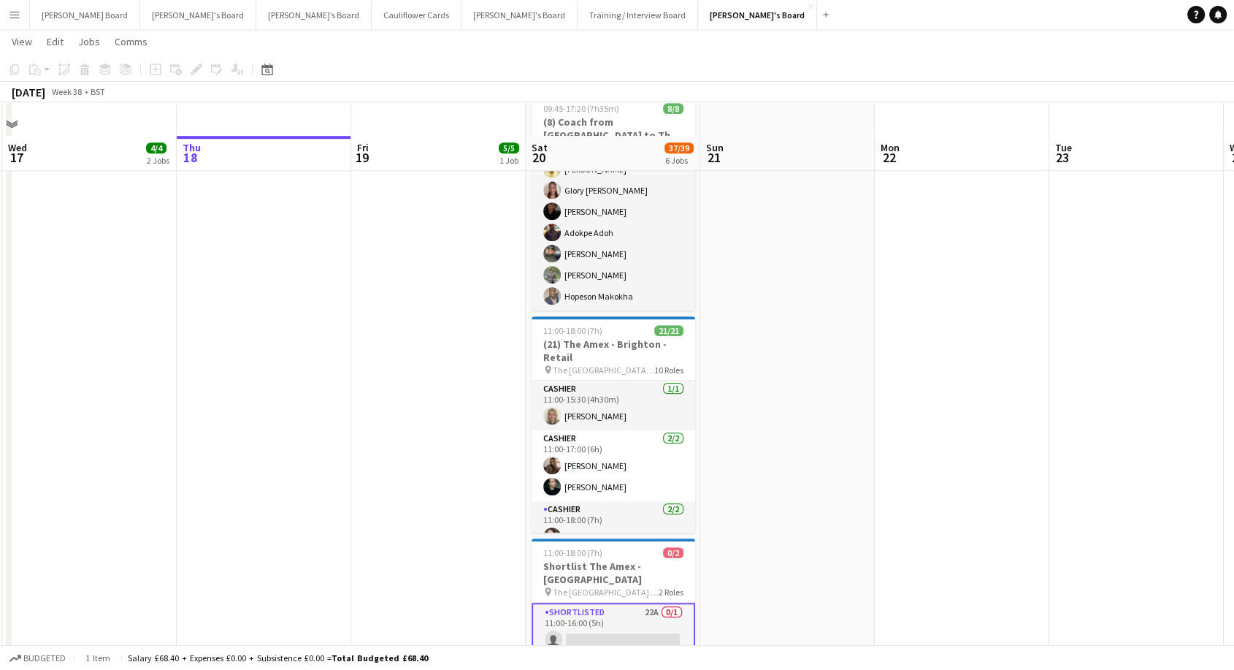
scroll to position [922, 0]
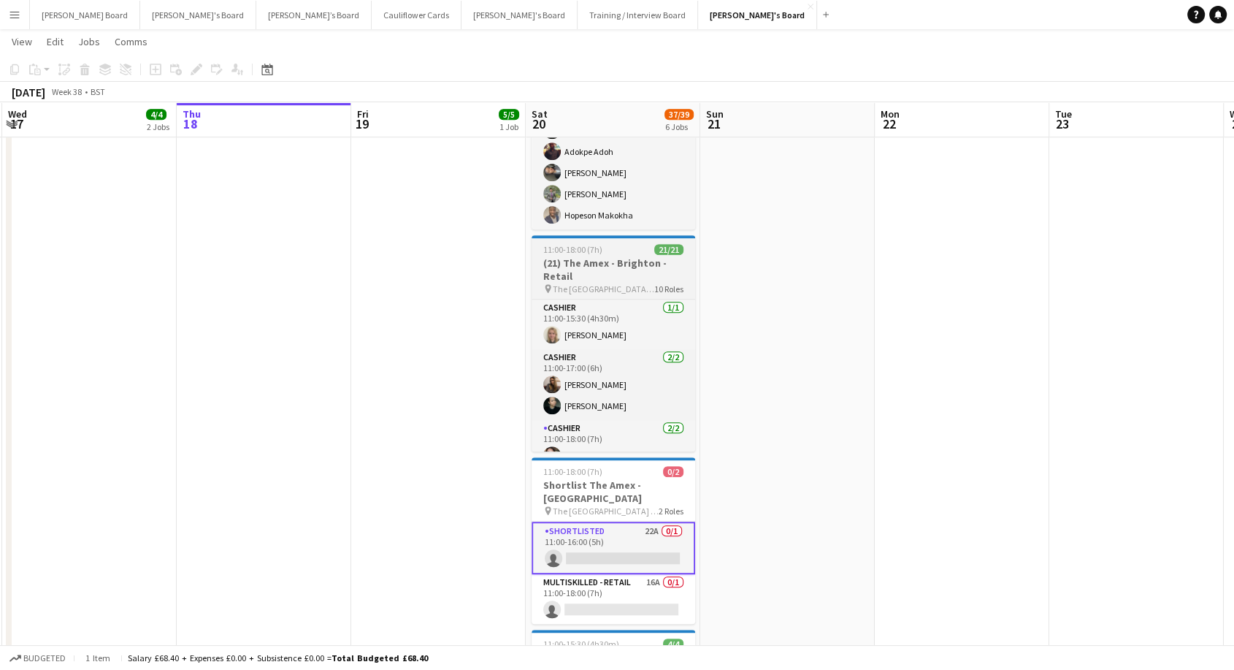
click at [580, 269] on h3 "(21) The Amex - Brighton - Retail" at bounding box center [614, 269] width 164 height 26
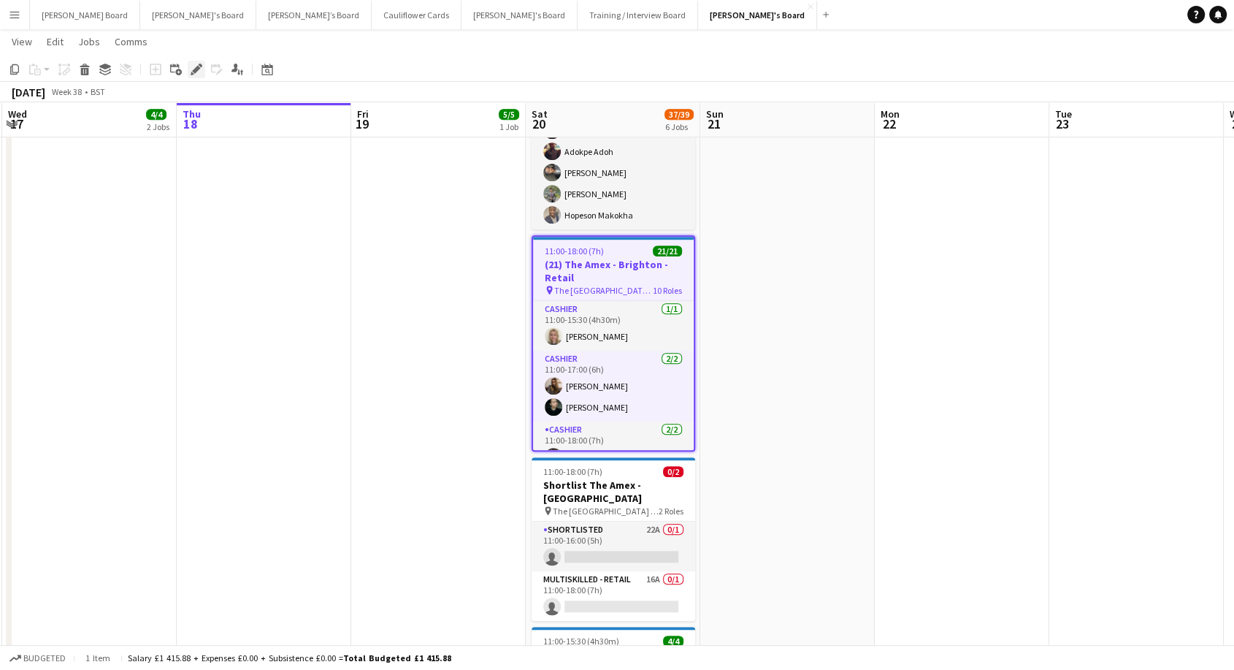
click at [196, 69] on icon at bounding box center [196, 70] width 8 height 8
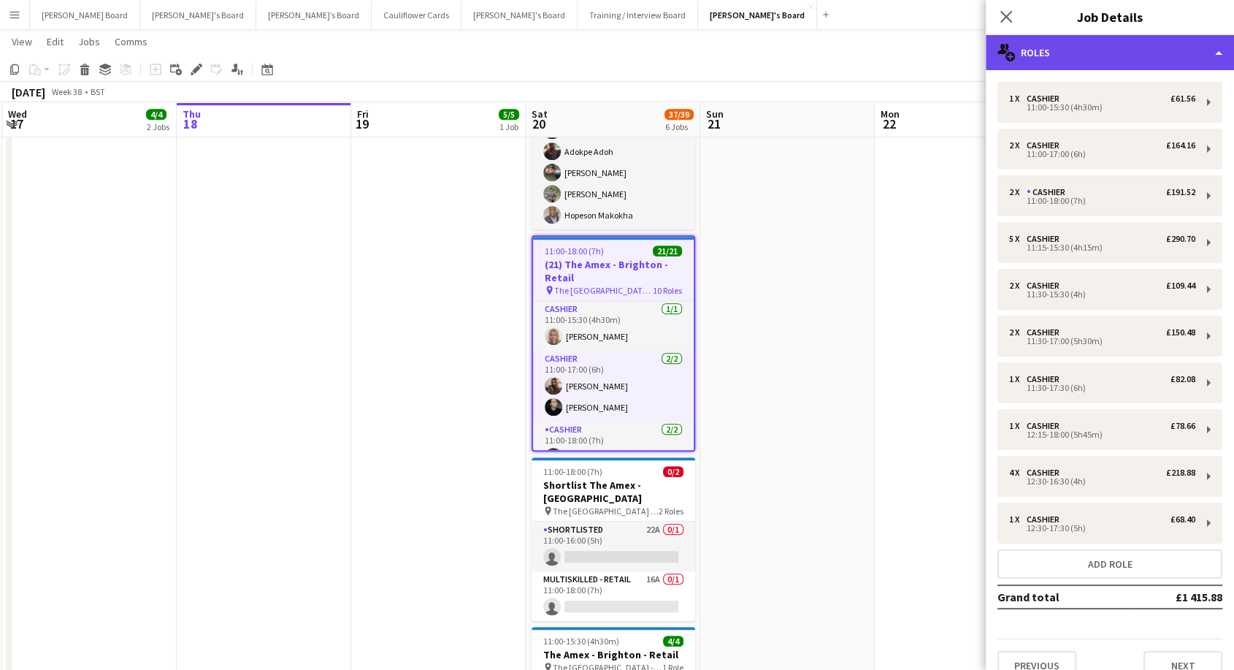
click at [1113, 58] on div "multiple-users-add Roles" at bounding box center [1110, 52] width 248 height 35
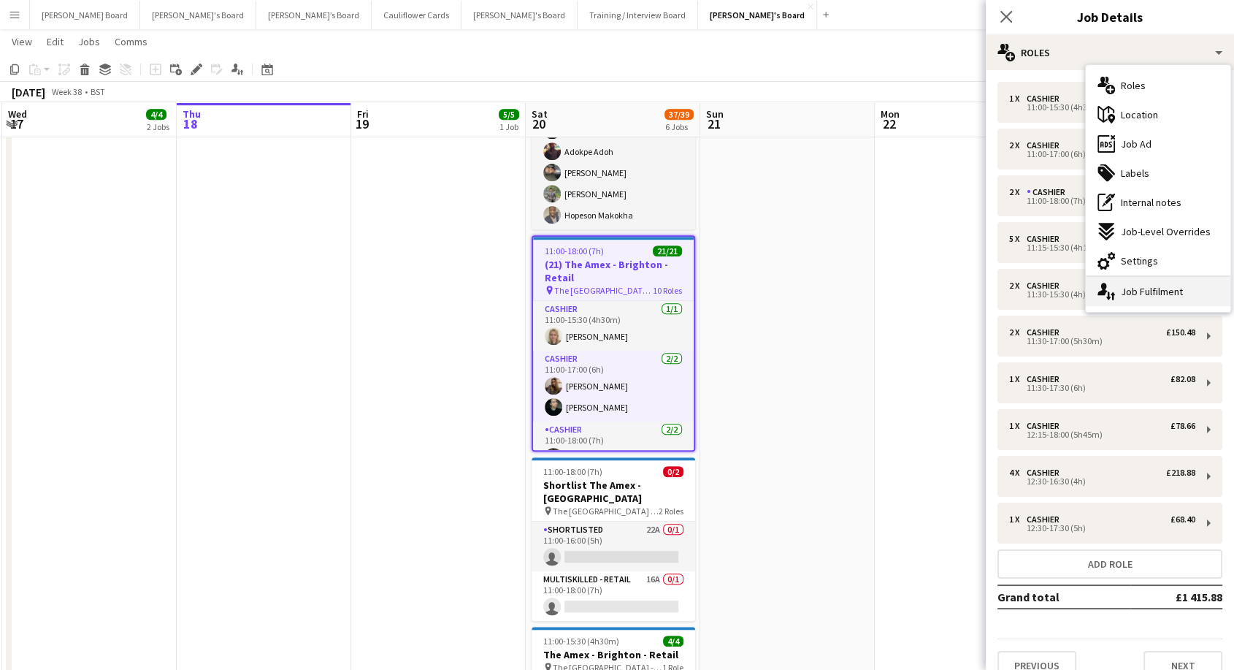
click at [1176, 284] on div "single-neutral-actions-up-down Job Fulfilment" at bounding box center [1158, 291] width 145 height 29
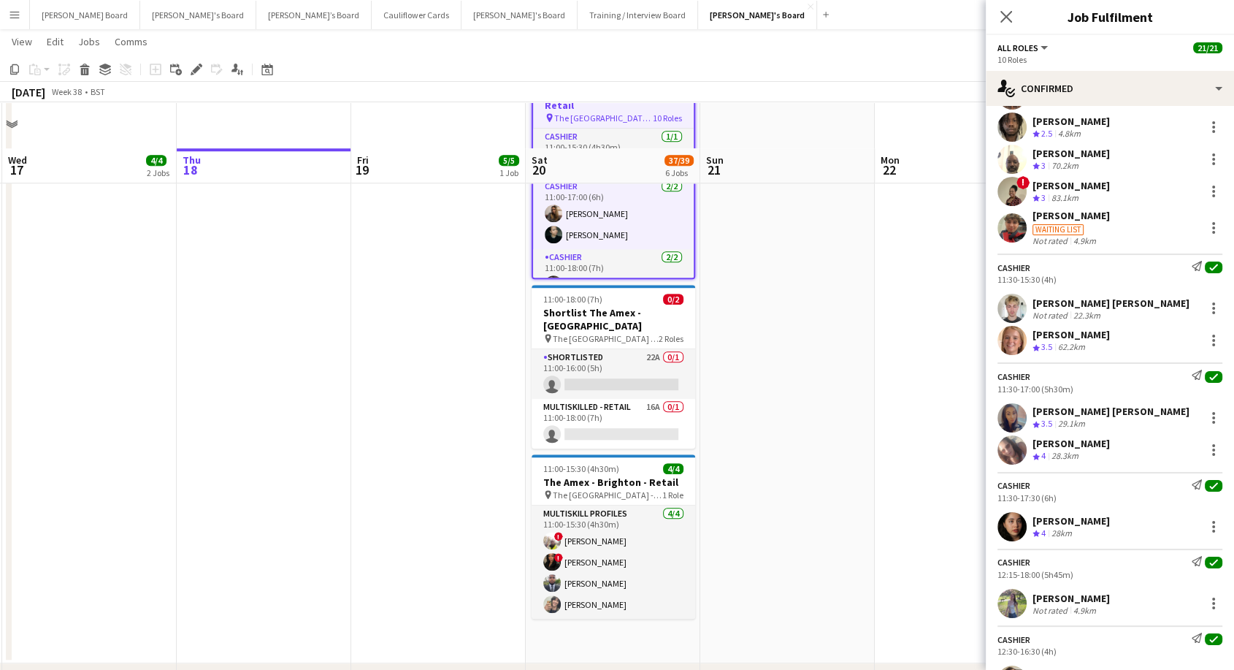
scroll to position [1084, 0]
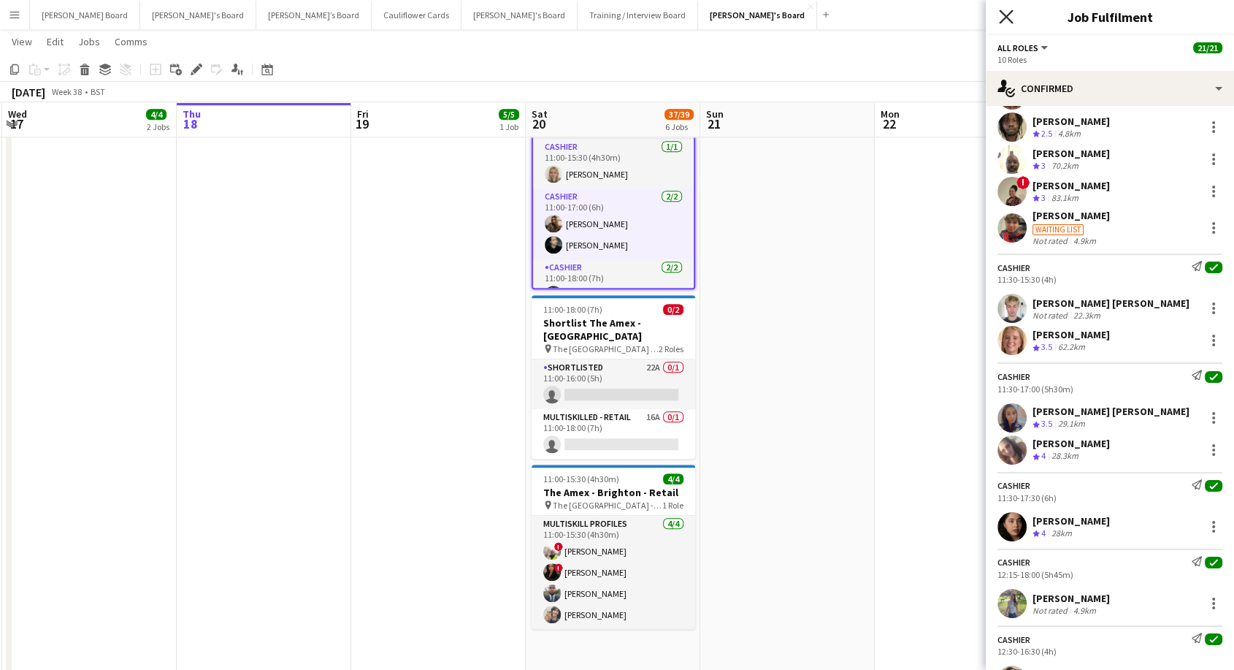
click at [1004, 16] on icon "Close pop-in" at bounding box center [1006, 16] width 14 height 14
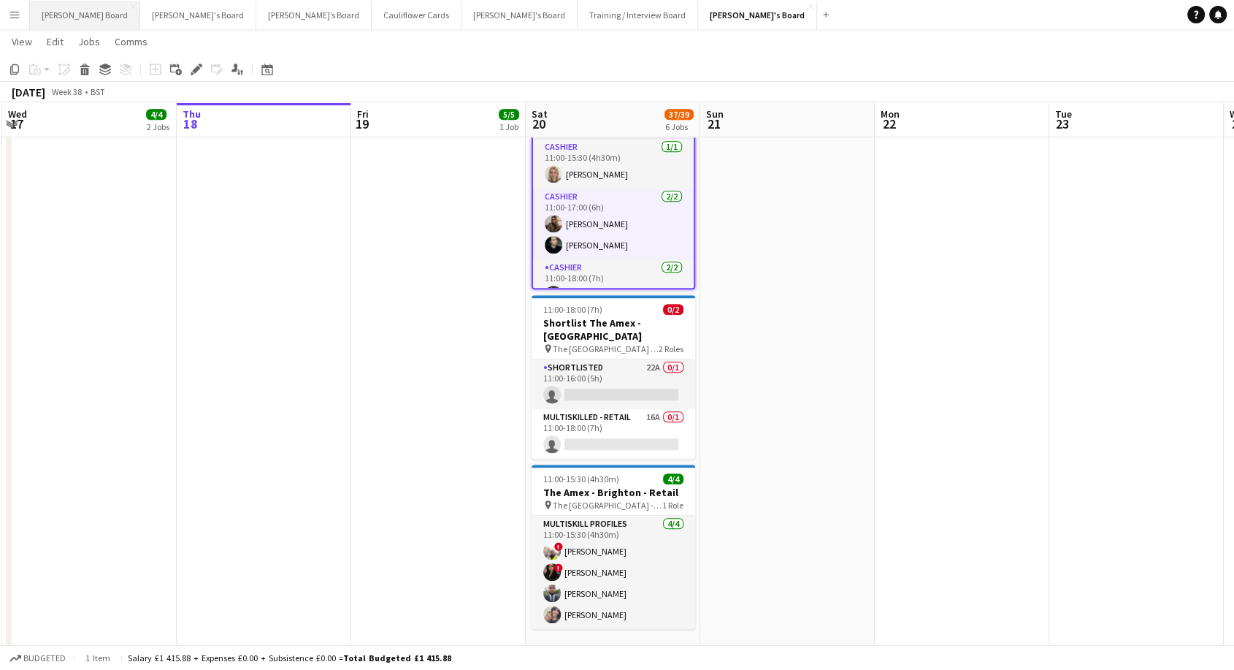
click at [47, 9] on button "[PERSON_NAME] Board Close" at bounding box center [85, 15] width 110 height 28
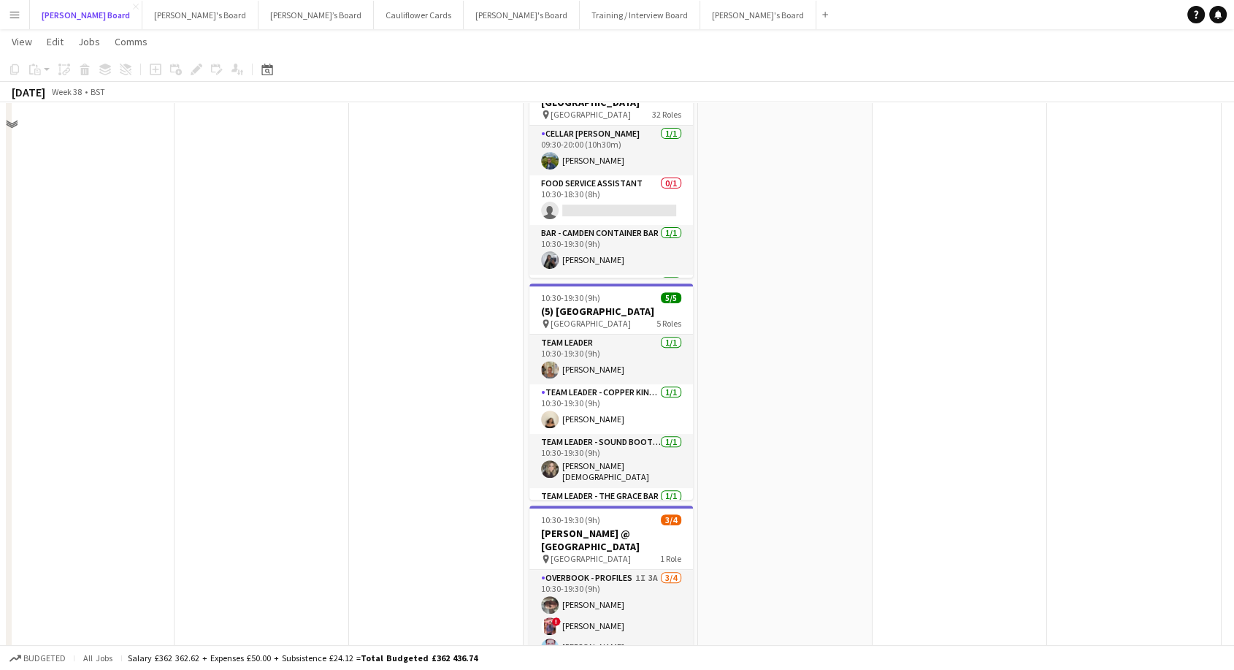
scroll to position [324, 0]
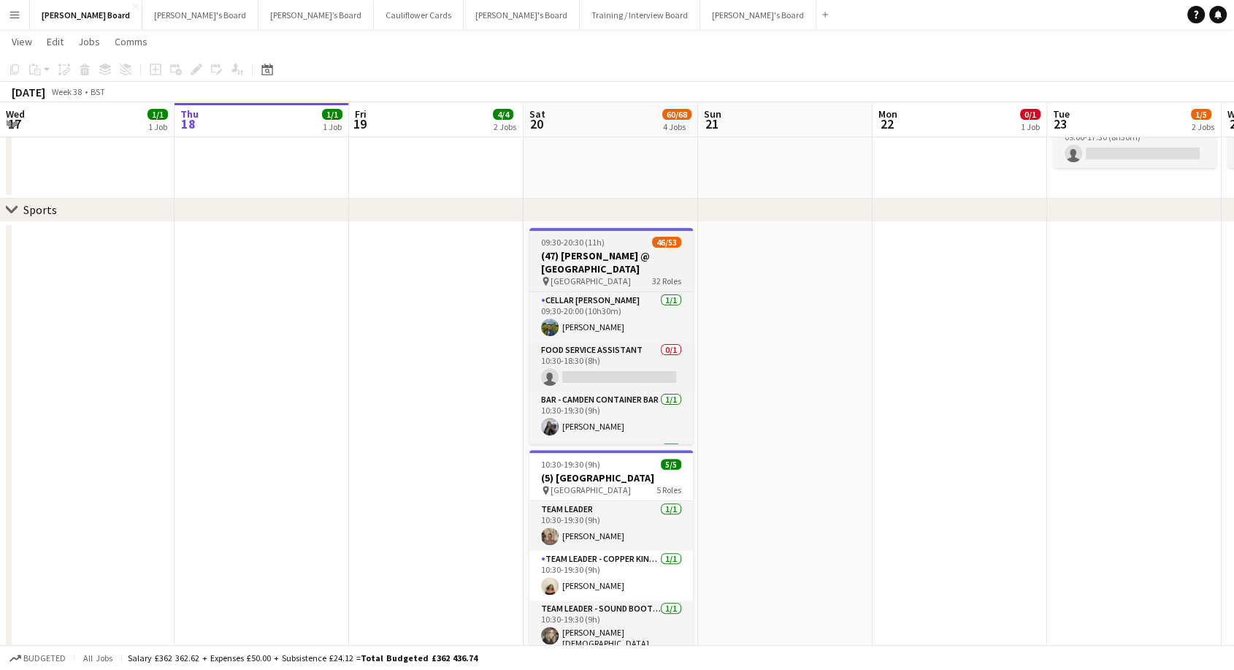
click at [608, 264] on h3 "(47) [PERSON_NAME] @ [GEOGRAPHIC_DATA]" at bounding box center [611, 262] width 164 height 26
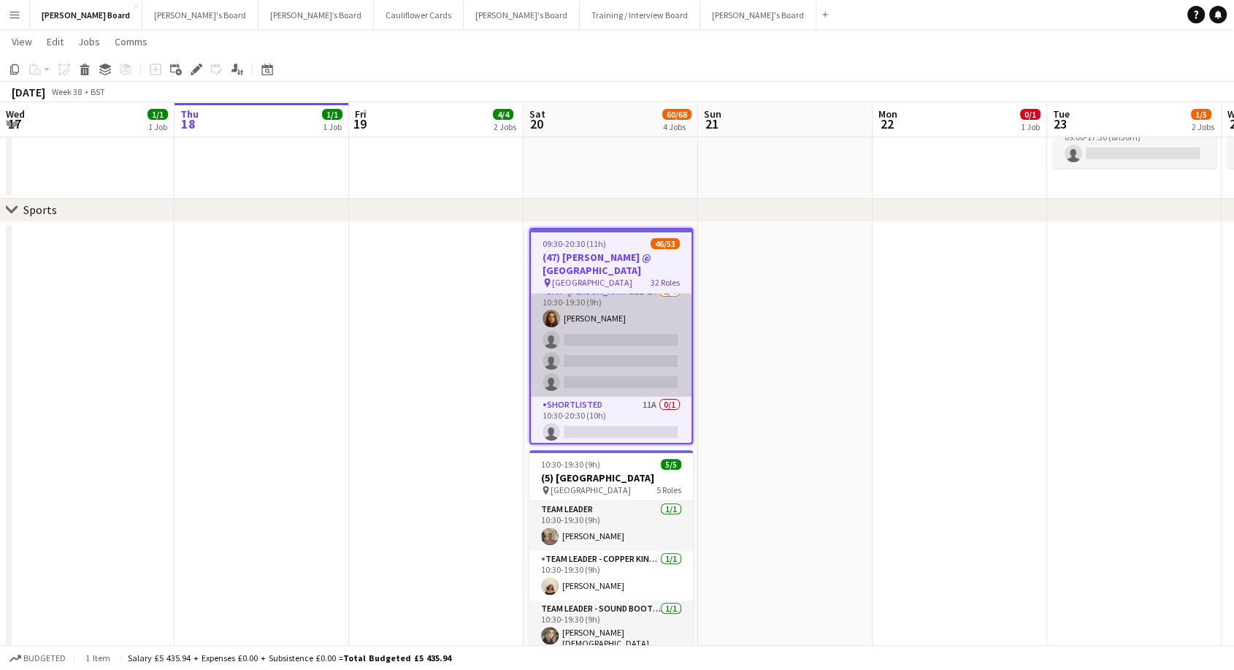
scroll to position [567, 0]
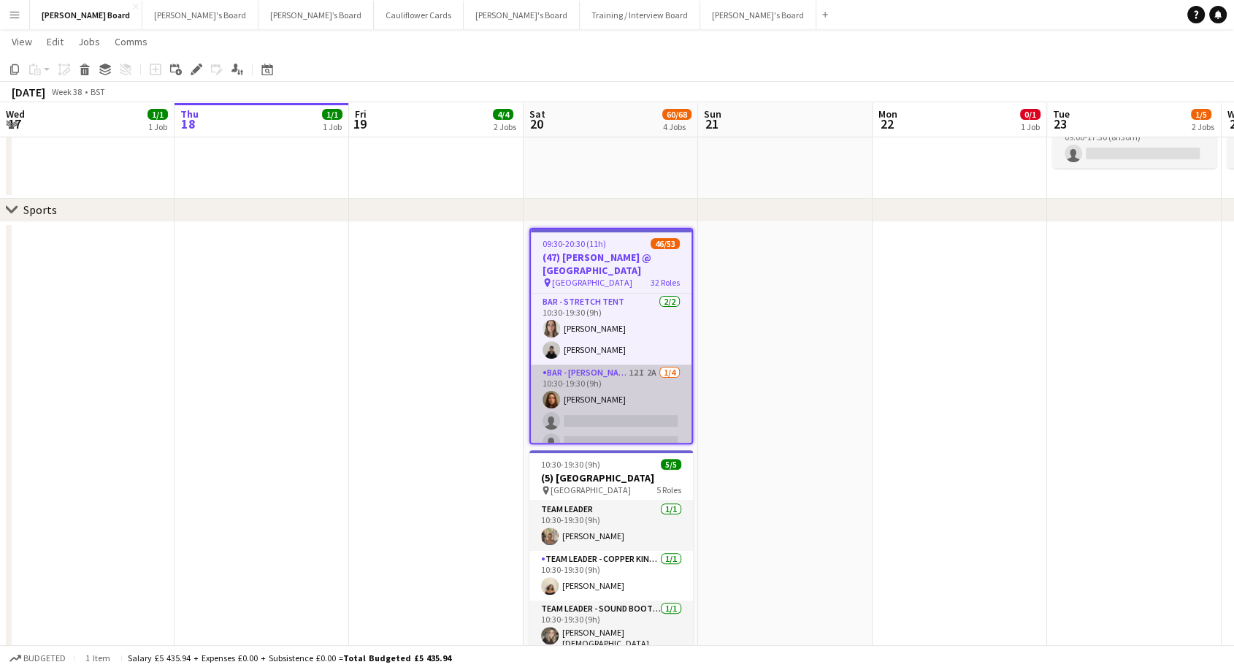
click at [643, 391] on app-card-role "Bar - [PERSON_NAME] Container 12I 2A [DATE] 10:30-19:30 (9h) [PERSON_NAME] sing…" at bounding box center [611, 420] width 161 height 113
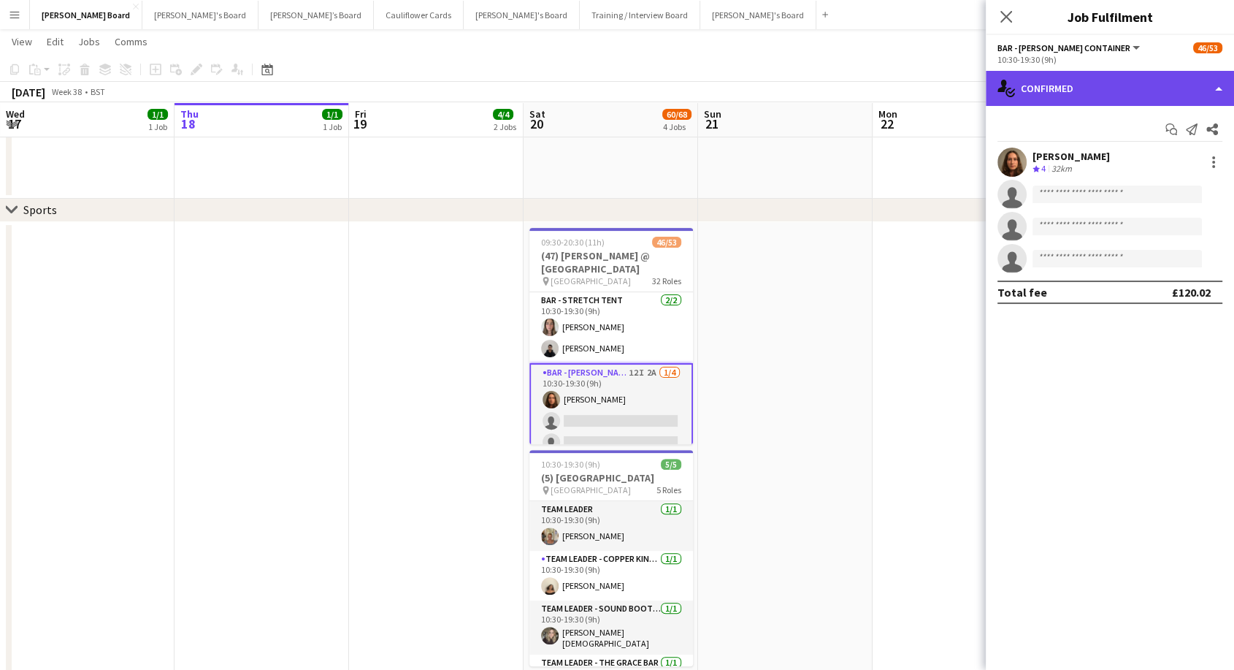
click at [1092, 87] on div "single-neutral-actions-check-2 Confirmed" at bounding box center [1110, 88] width 248 height 35
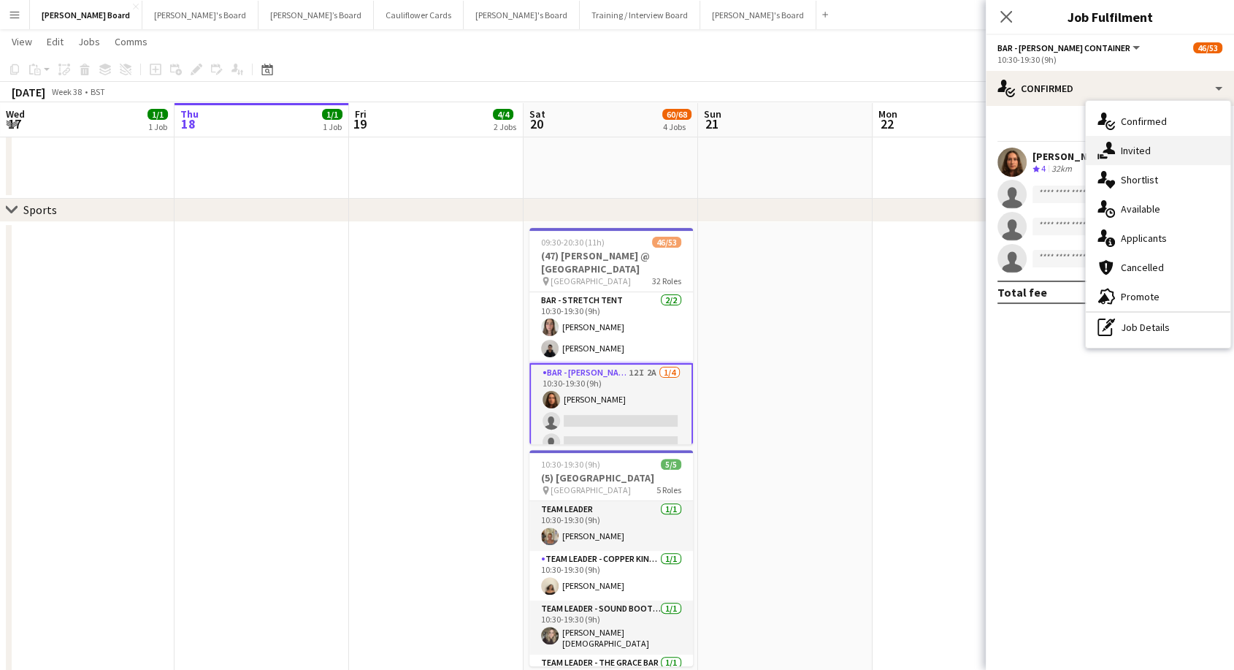
click at [1136, 151] on span "Invited" at bounding box center [1136, 150] width 30 height 13
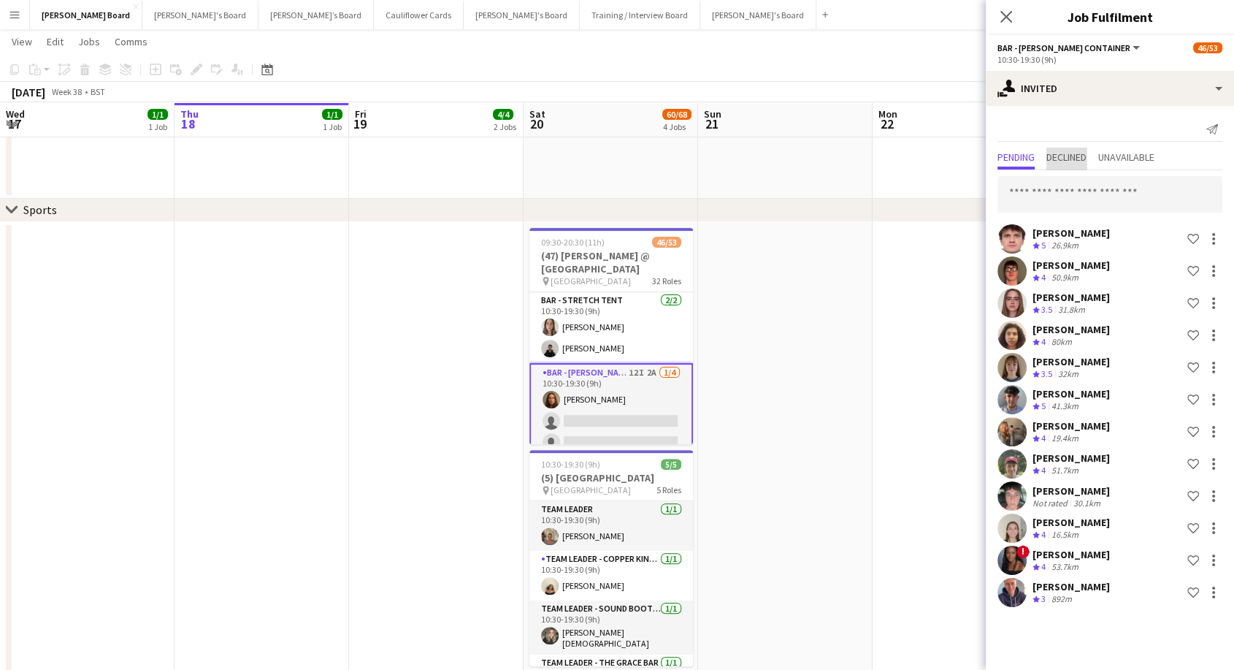
click at [1069, 165] on span "Declined" at bounding box center [1066, 159] width 40 height 22
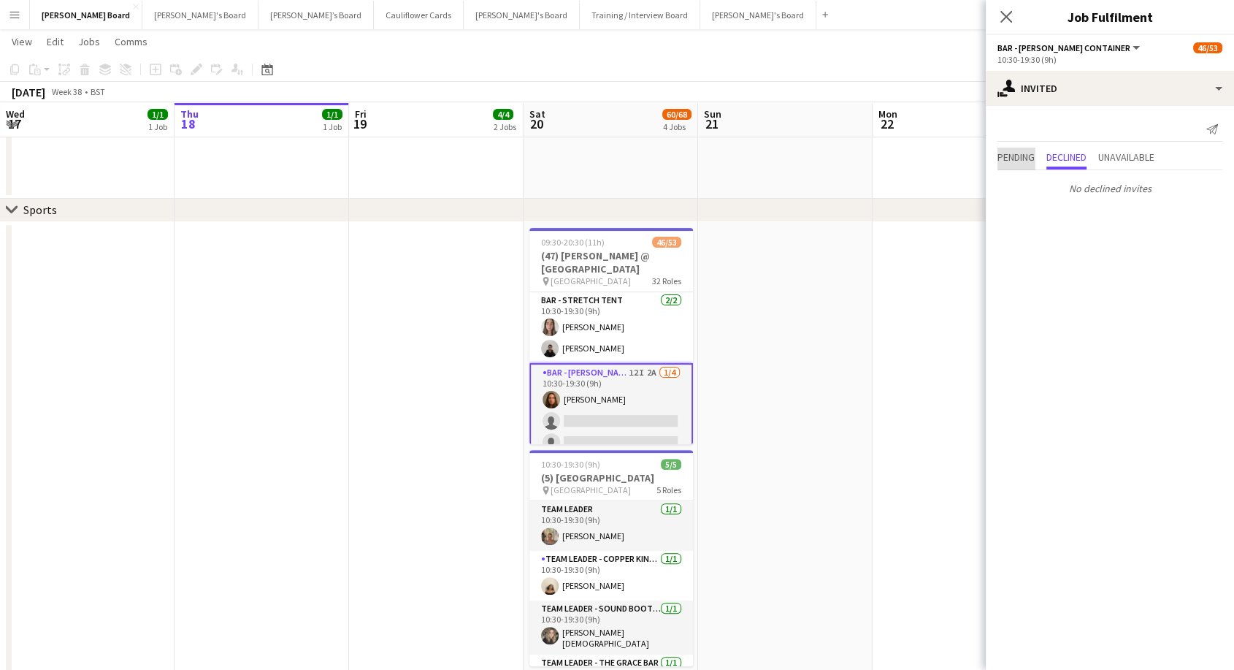
click at [1017, 158] on span "Pending" at bounding box center [1016, 157] width 37 height 10
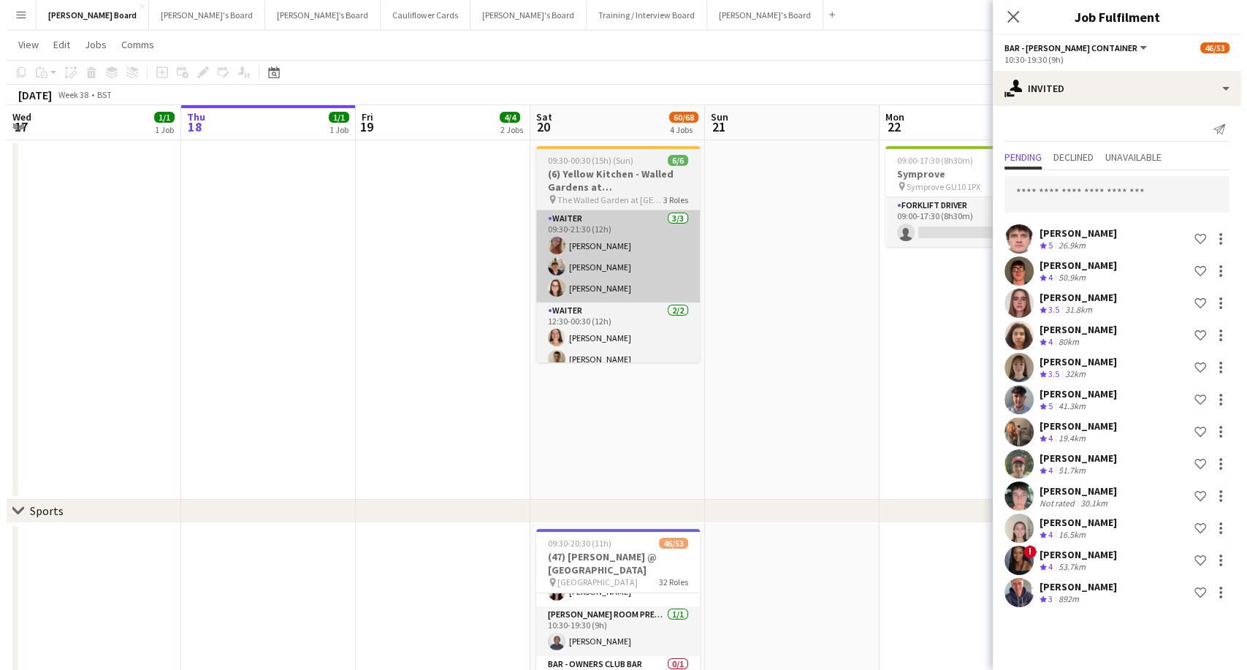
scroll to position [0, 0]
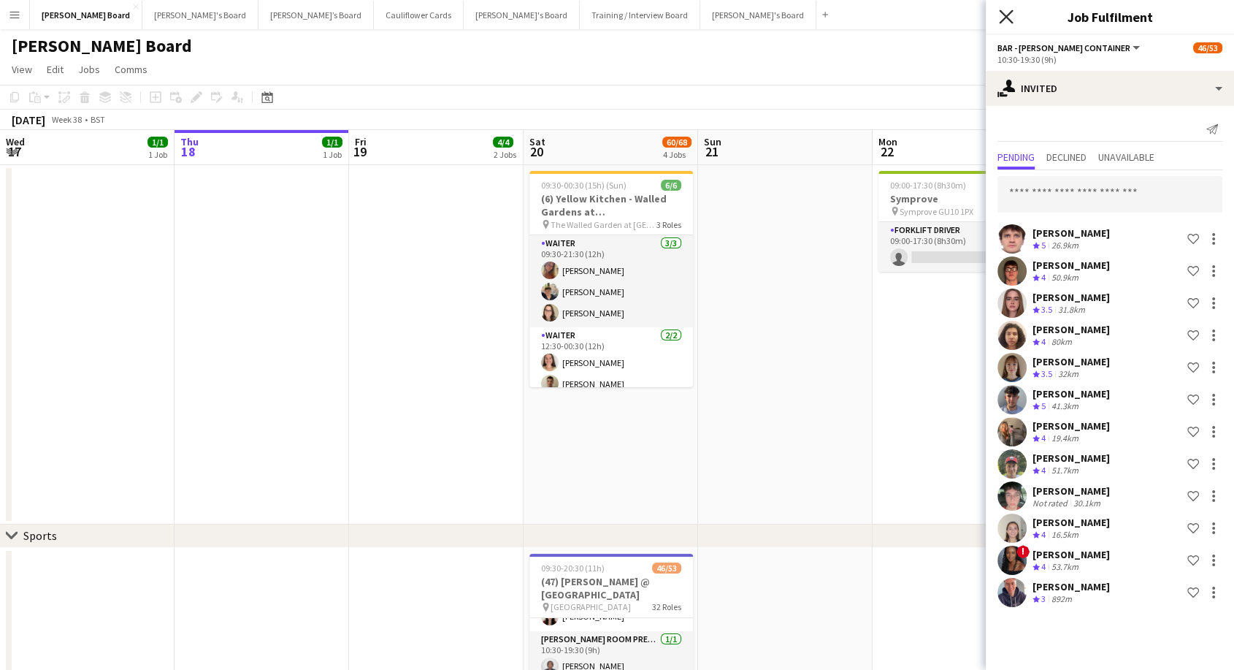
click at [1001, 15] on icon "Close pop-in" at bounding box center [1006, 16] width 14 height 14
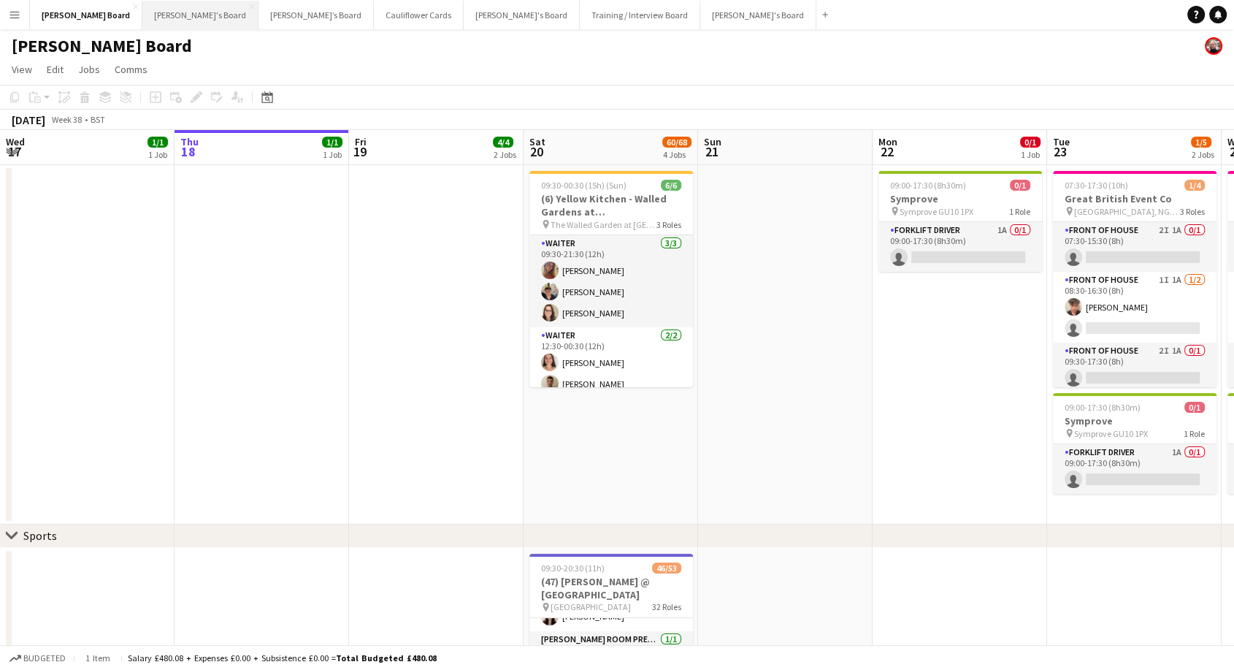
click at [142, 12] on button "[PERSON_NAME]'s Board Close" at bounding box center [200, 15] width 116 height 28
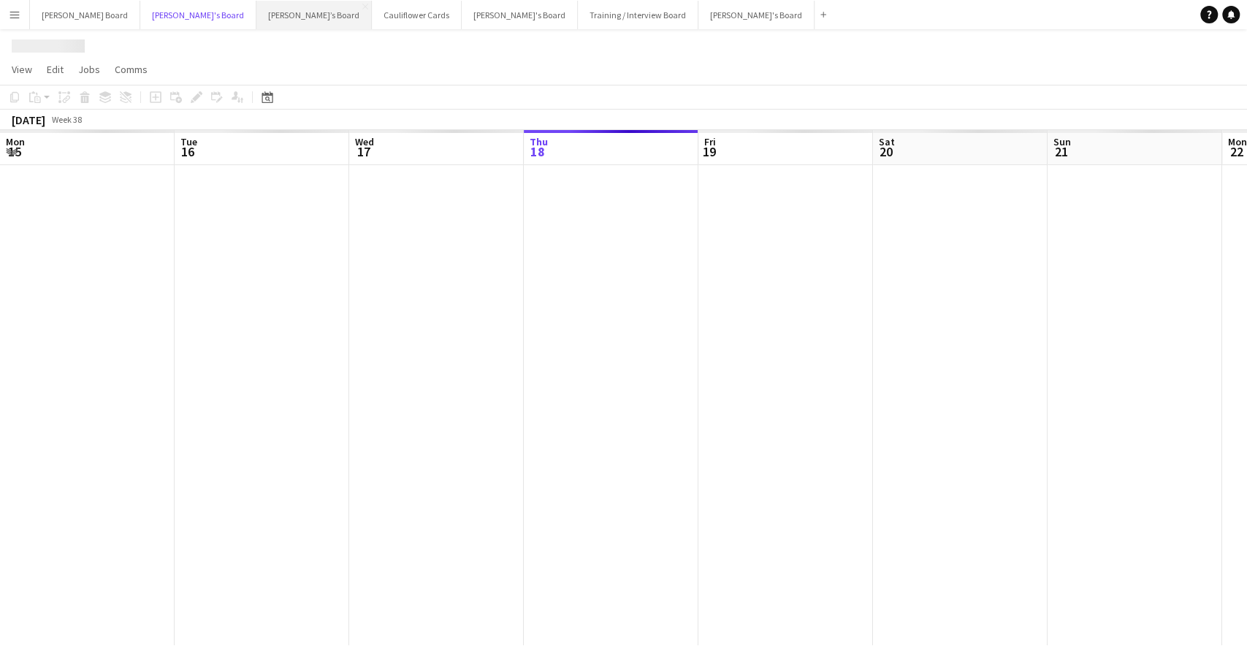
scroll to position [0, 349]
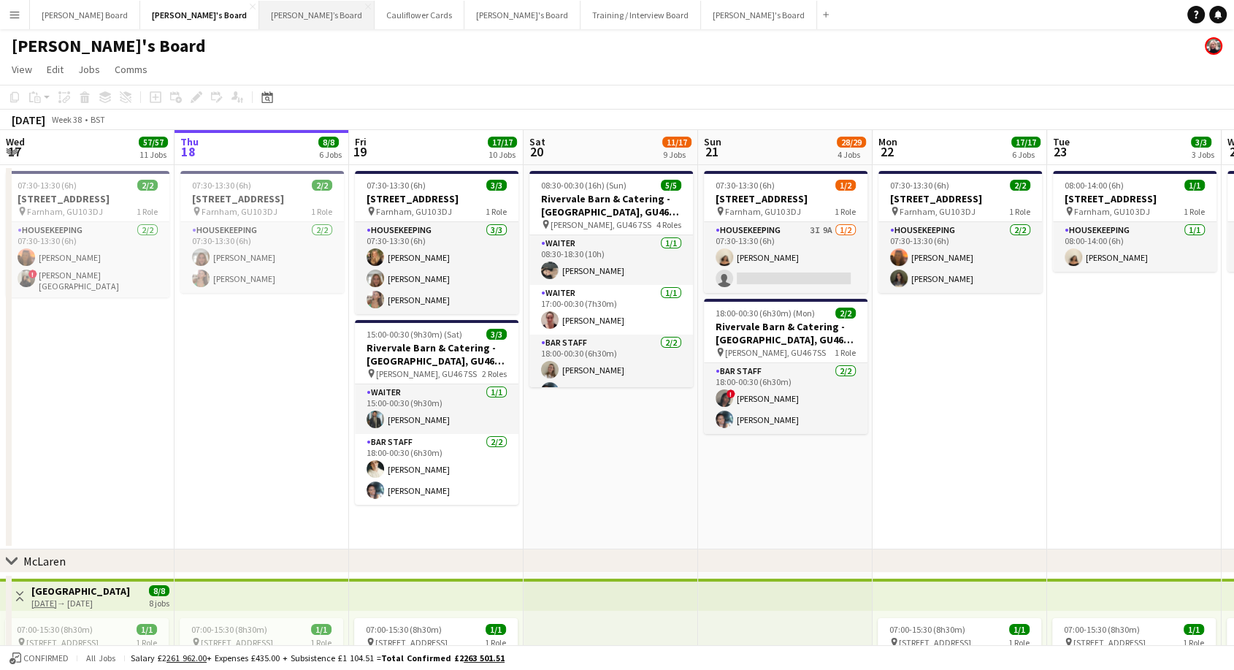
click at [259, 13] on button "[PERSON_NAME]’s Board Close" at bounding box center [316, 15] width 115 height 28
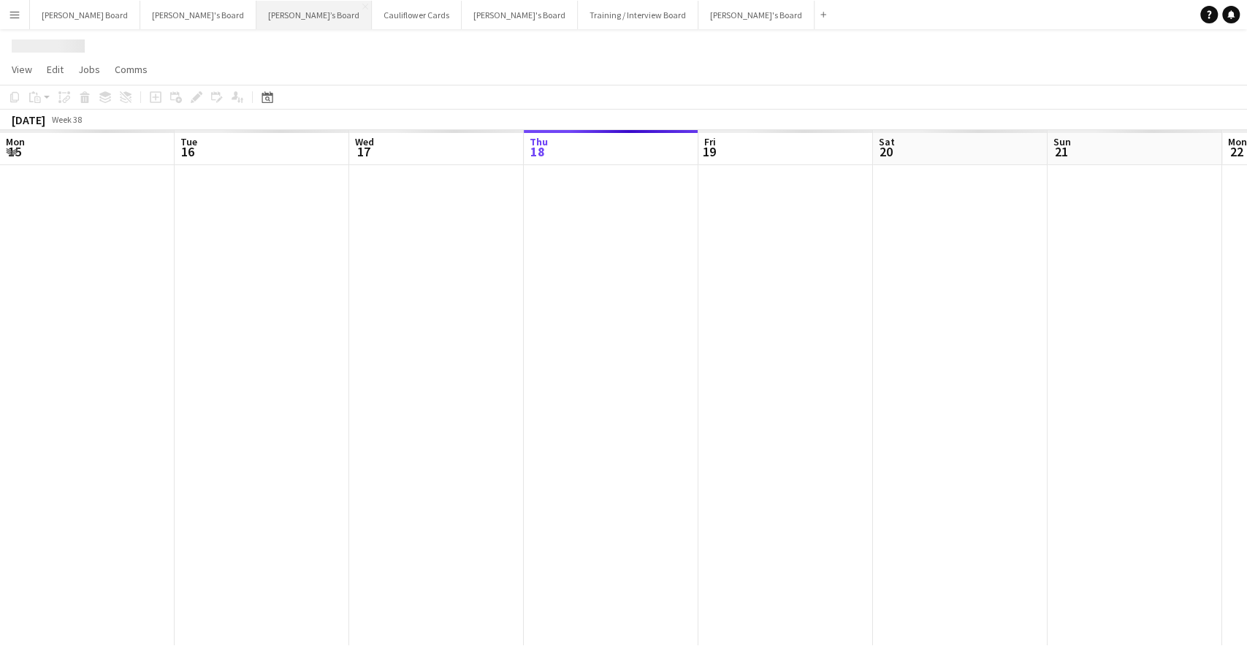
scroll to position [0, 349]
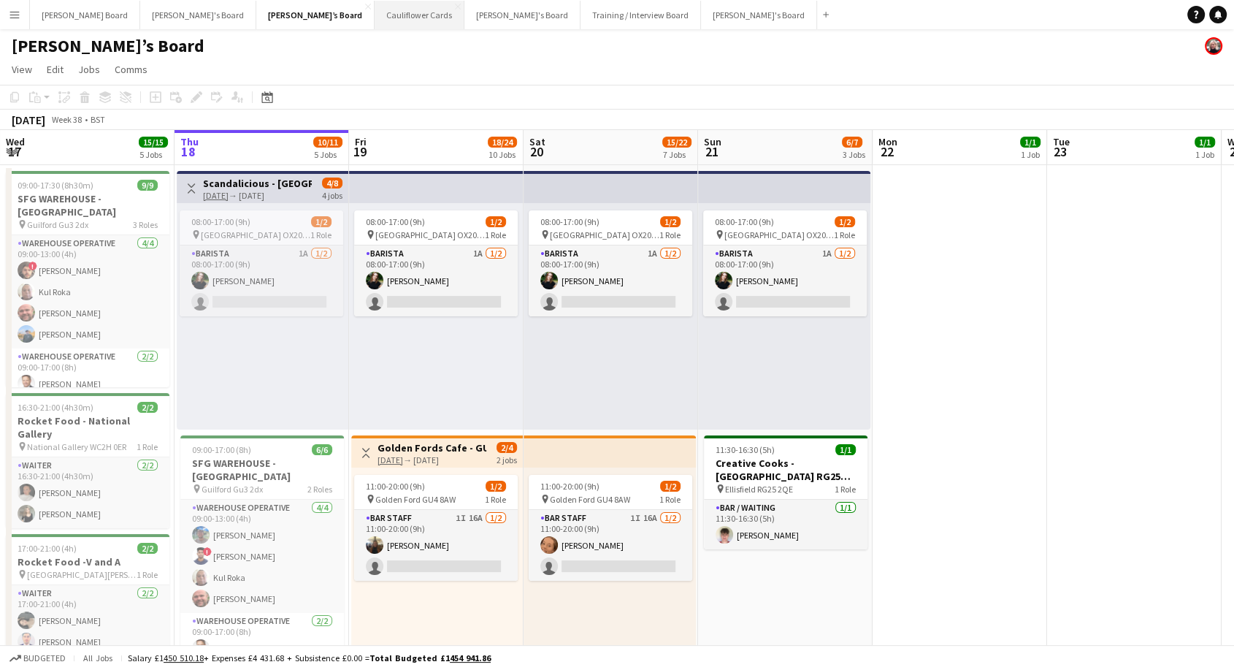
click at [375, 18] on button "Cauliflower Cards Close" at bounding box center [420, 15] width 90 height 28
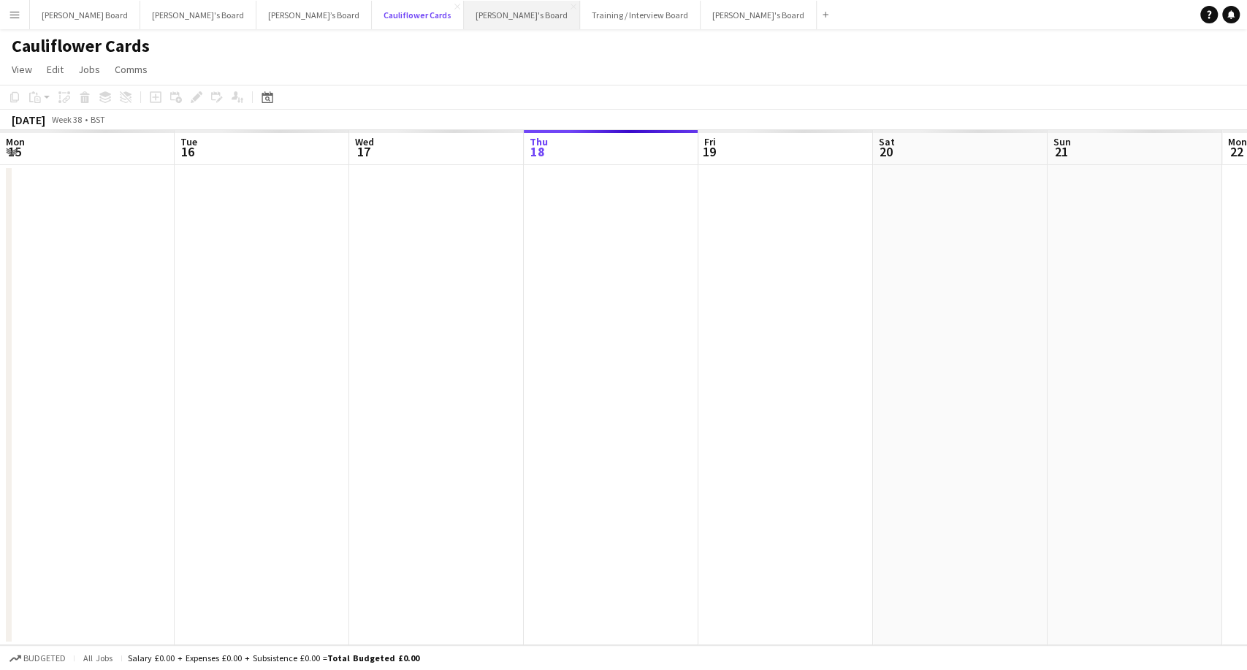
scroll to position [0, 349]
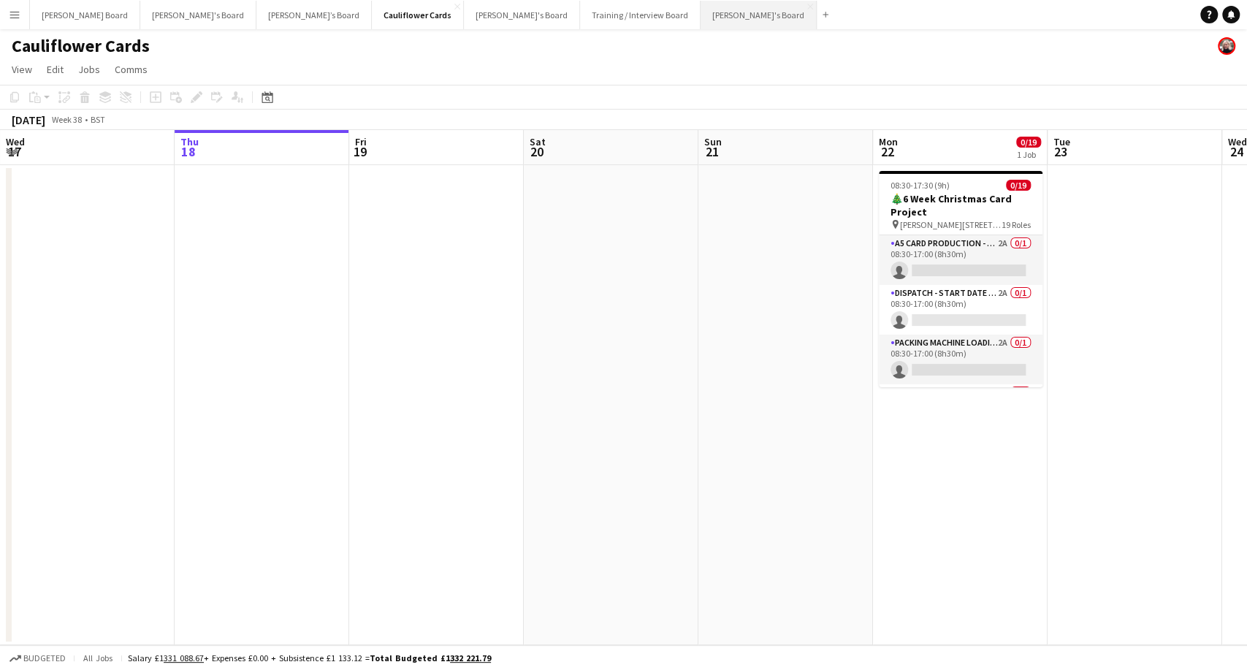
click at [700, 9] on button "[PERSON_NAME]'s Board Close" at bounding box center [758, 15] width 116 height 28
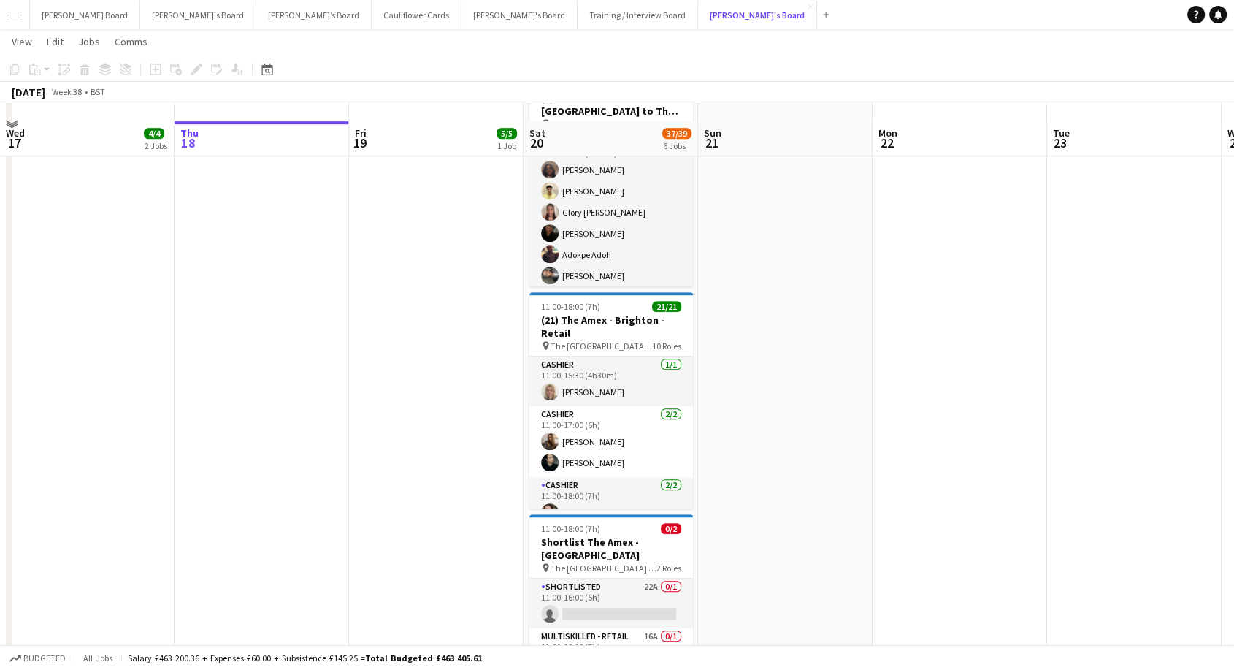
scroll to position [892, 0]
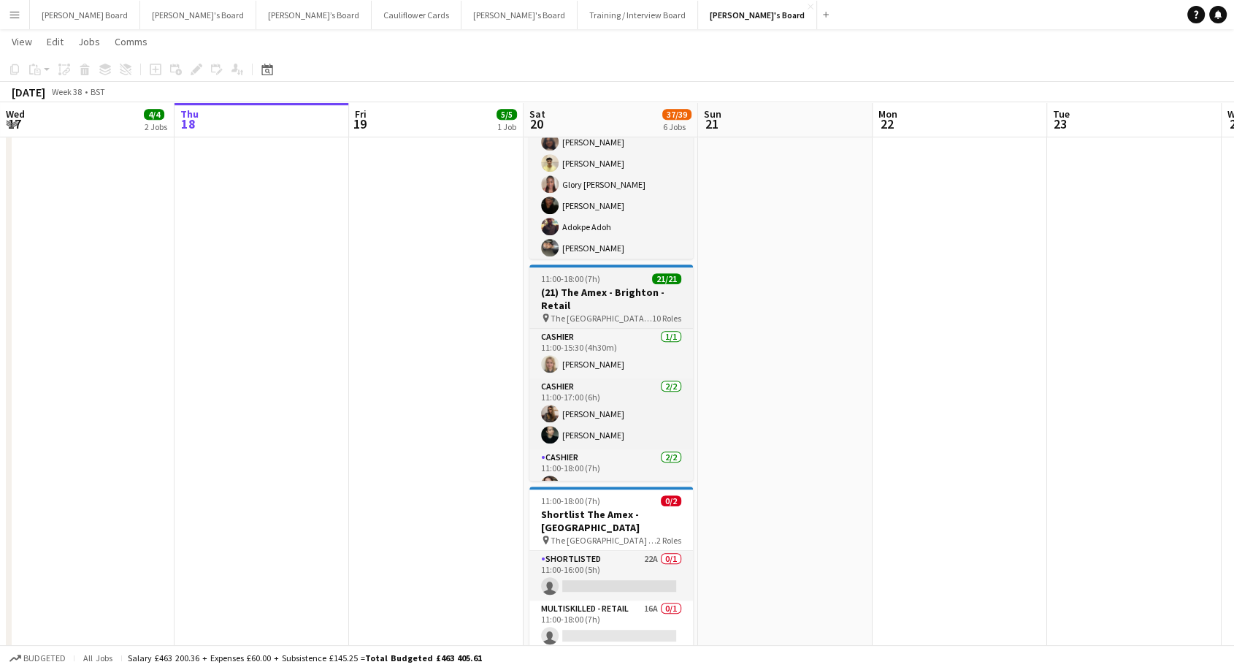
click at [563, 294] on h3 "(21) The Amex - Brighton - Retail" at bounding box center [611, 299] width 164 height 26
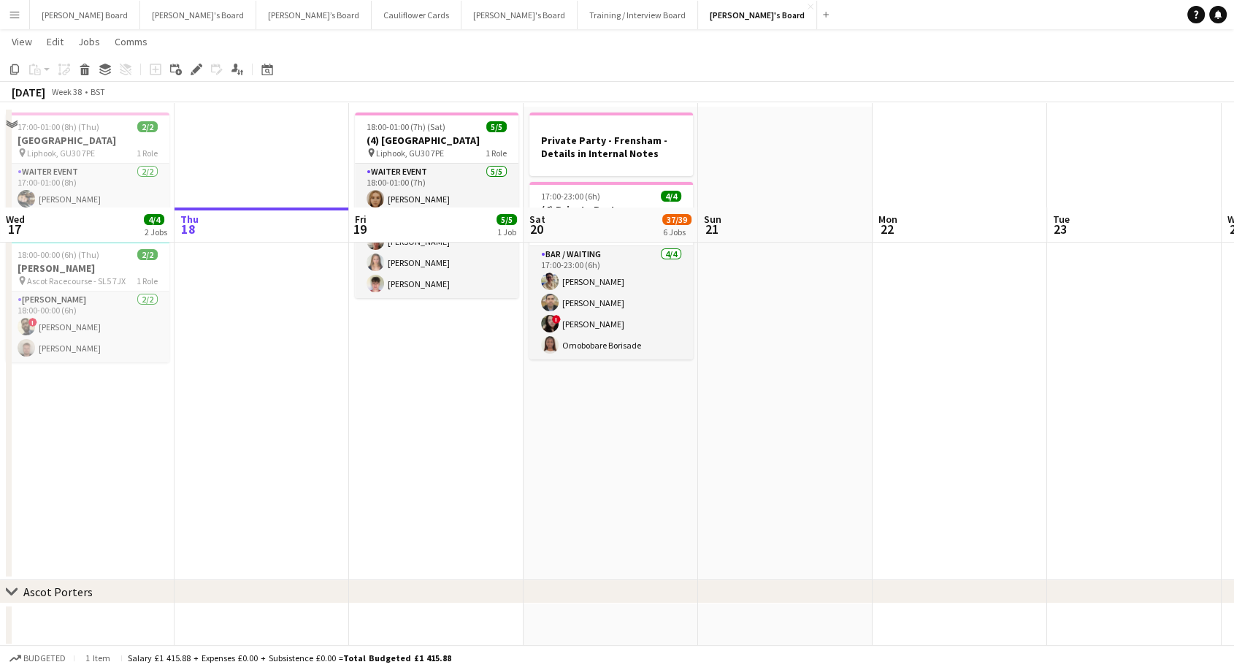
scroll to position [0, 0]
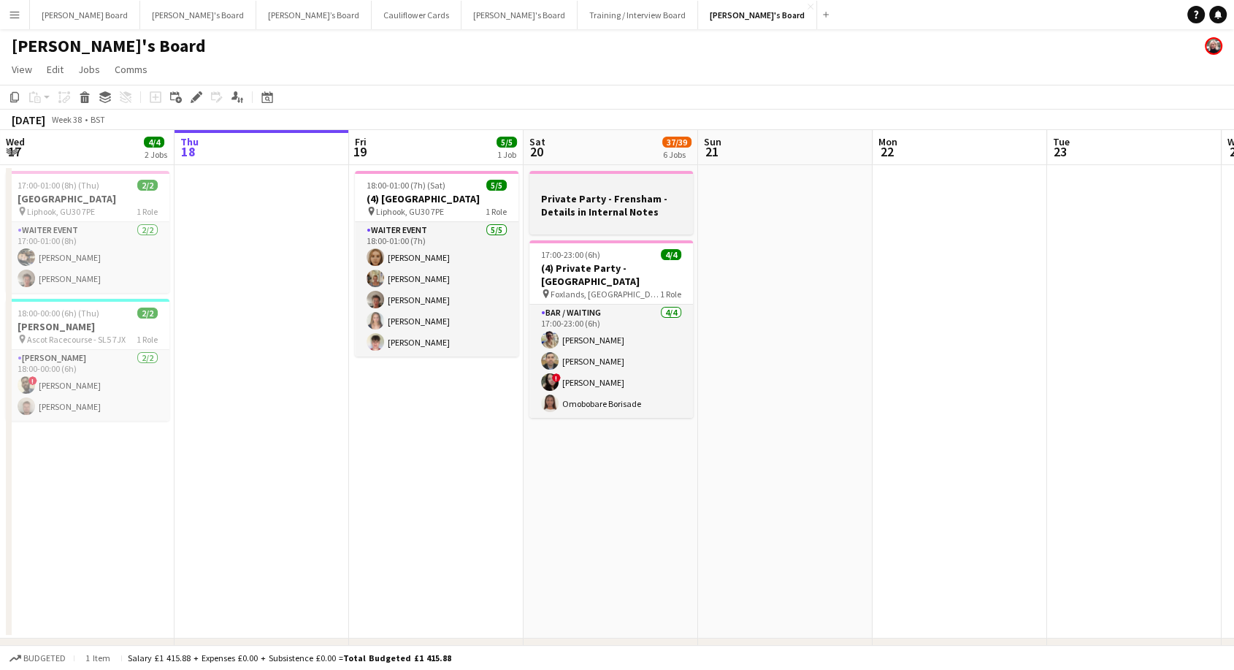
click at [613, 202] on h3 "Private Party - Frensham - Details in Internal Notes" at bounding box center [611, 205] width 164 height 26
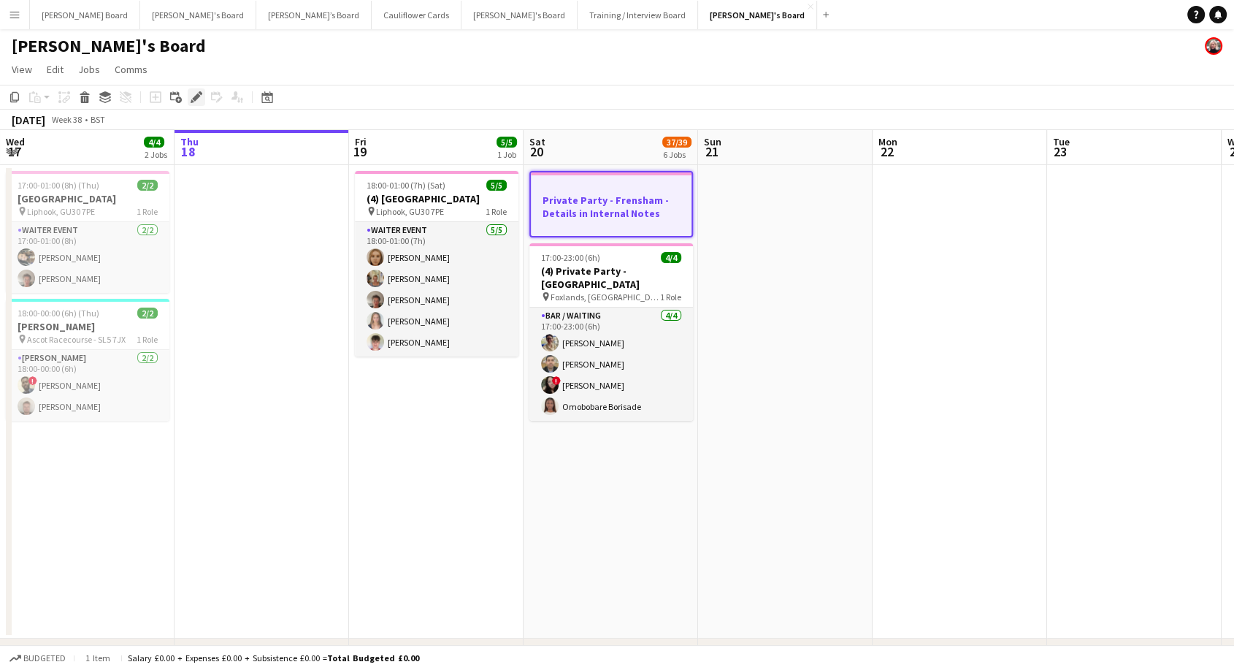
click at [194, 96] on icon "Edit" at bounding box center [197, 97] width 12 height 12
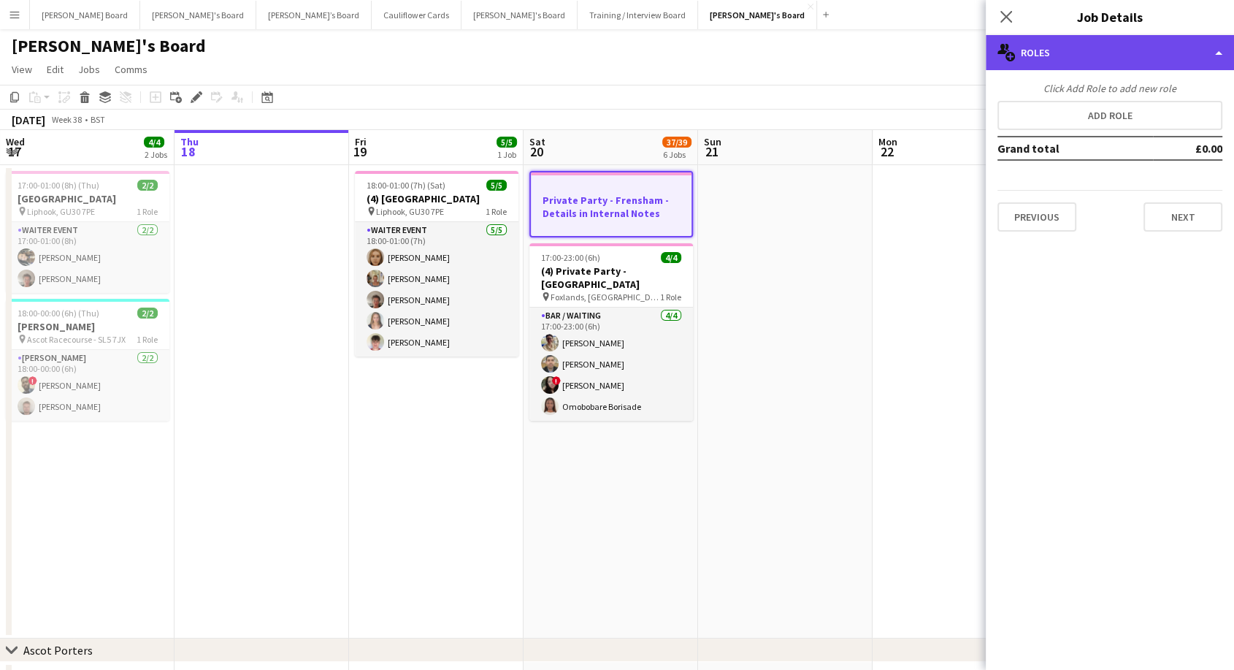
click at [1123, 50] on div "multiple-users-add Roles" at bounding box center [1110, 52] width 248 height 35
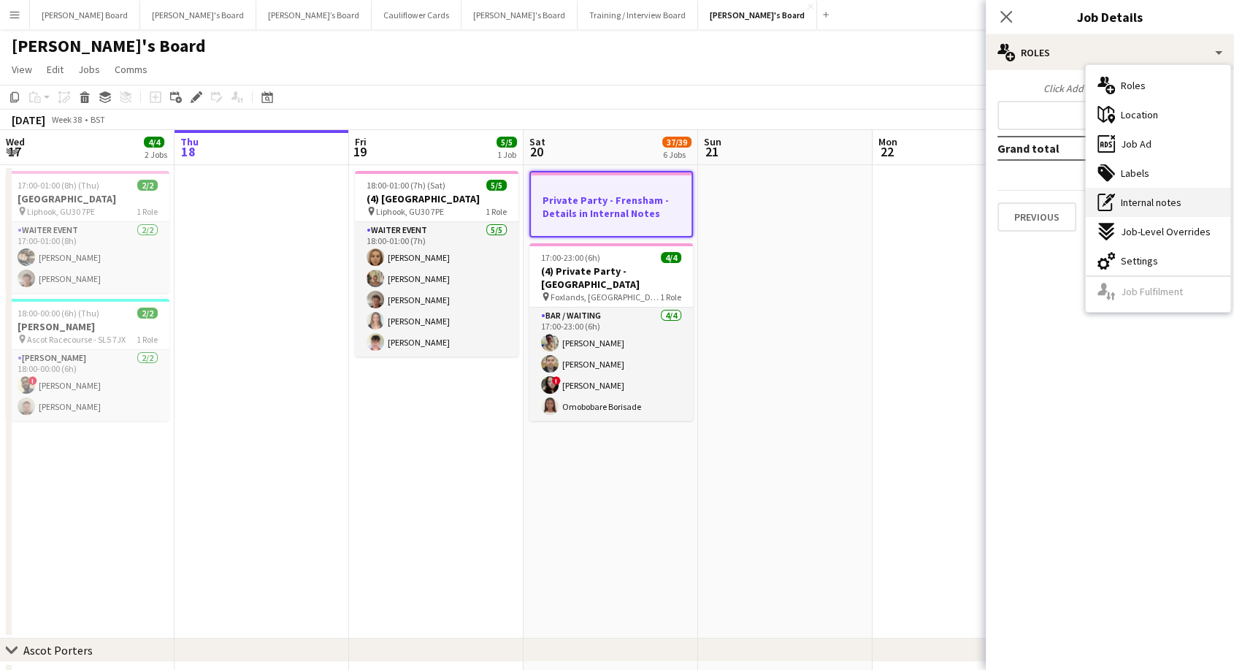
click at [1135, 205] on span "Internal notes" at bounding box center [1151, 202] width 61 height 13
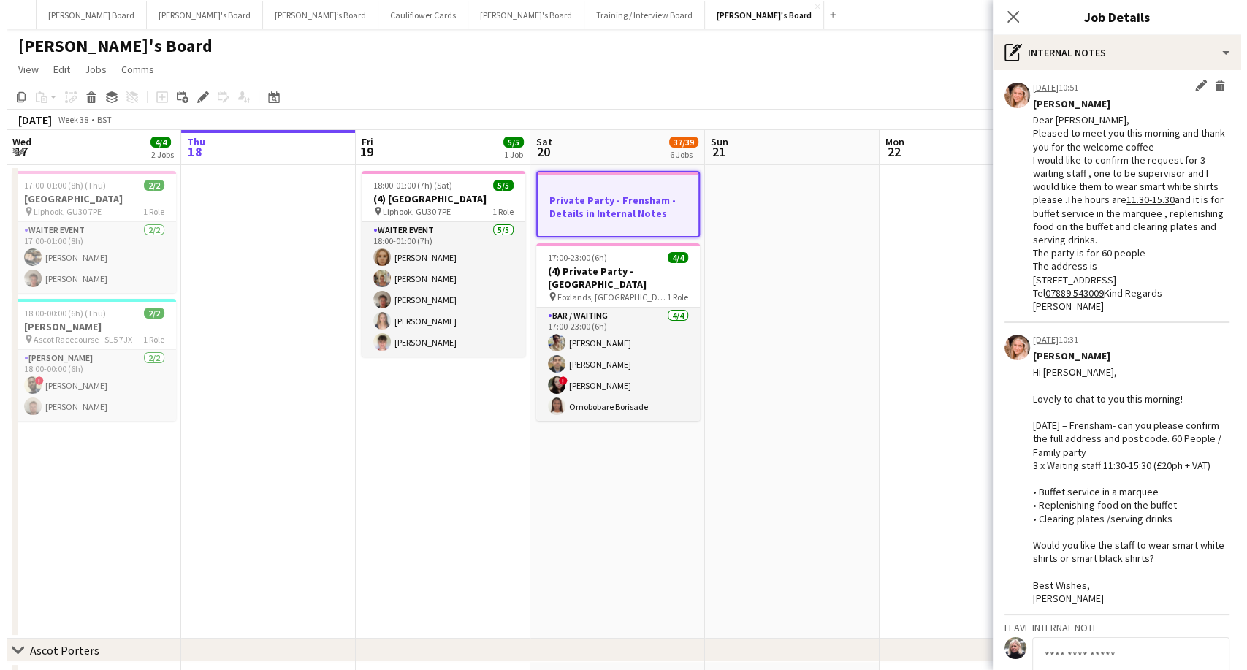
scroll to position [0, 0]
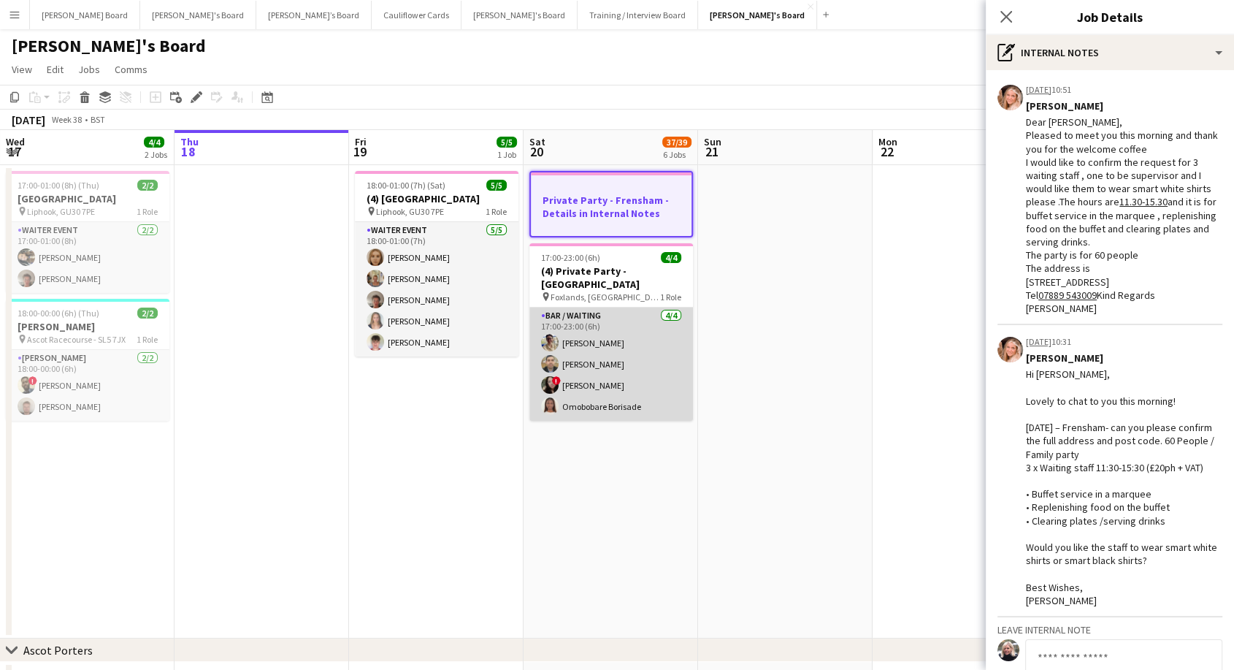
click at [648, 363] on app-card-role "Bar / Waiting [DATE] 17:00-23:00 (6h) [PERSON_NAME] [PERSON_NAME] ! [PERSON_NAM…" at bounding box center [611, 363] width 164 height 113
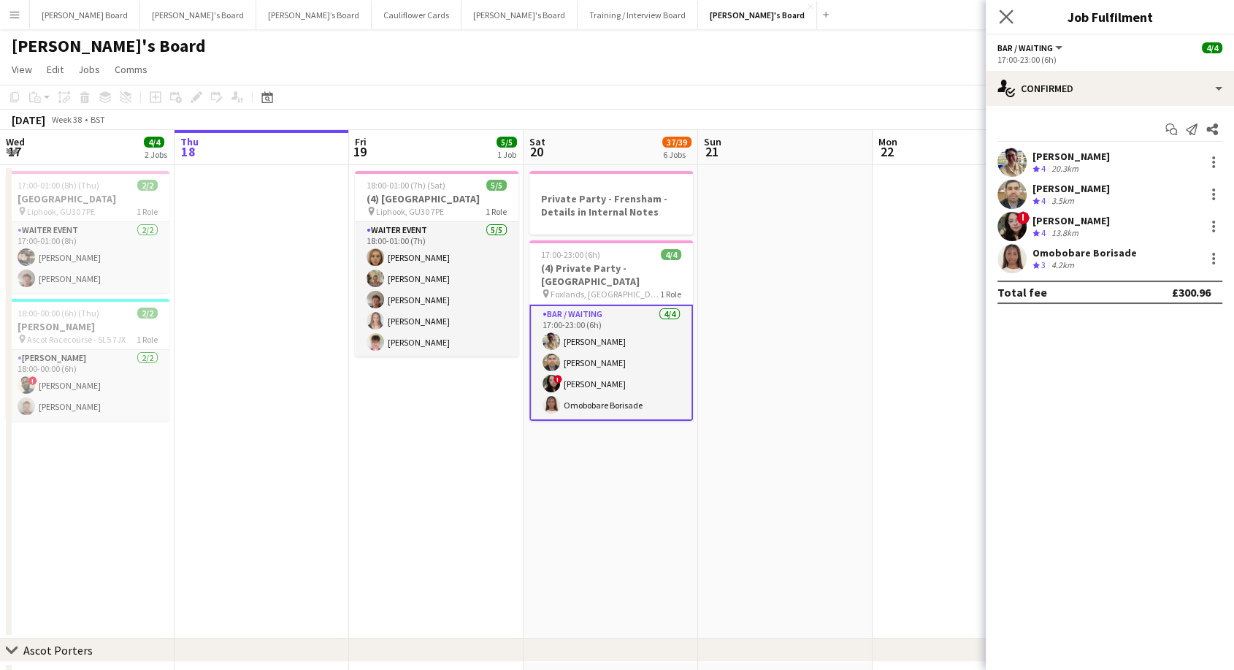
click at [1014, 21] on app-icon "Close pop-in" at bounding box center [1006, 17] width 21 height 21
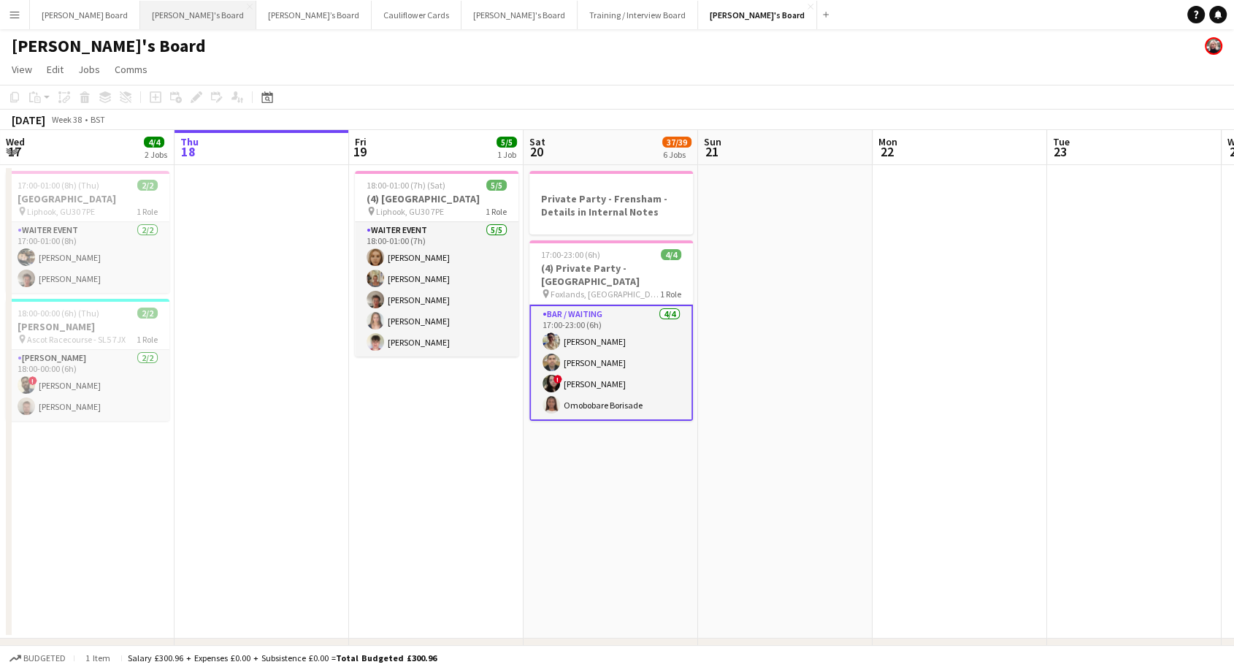
click at [140, 24] on button "[PERSON_NAME]'s Board Close" at bounding box center [198, 15] width 116 height 28
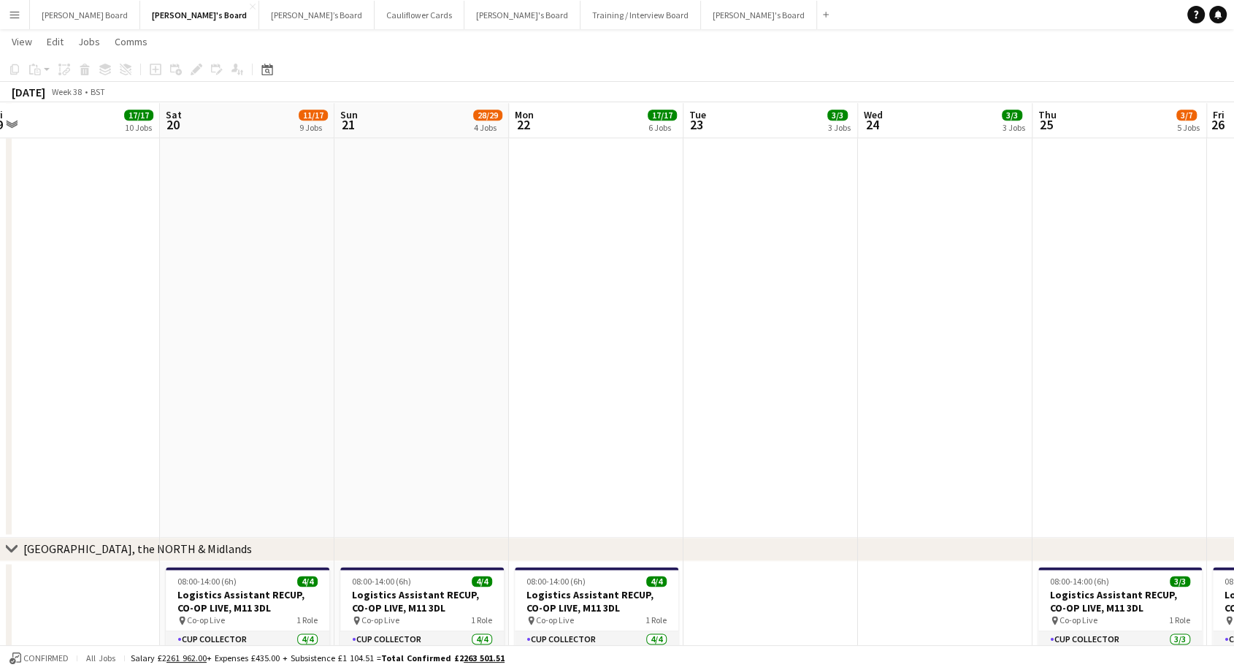
scroll to position [0, 732]
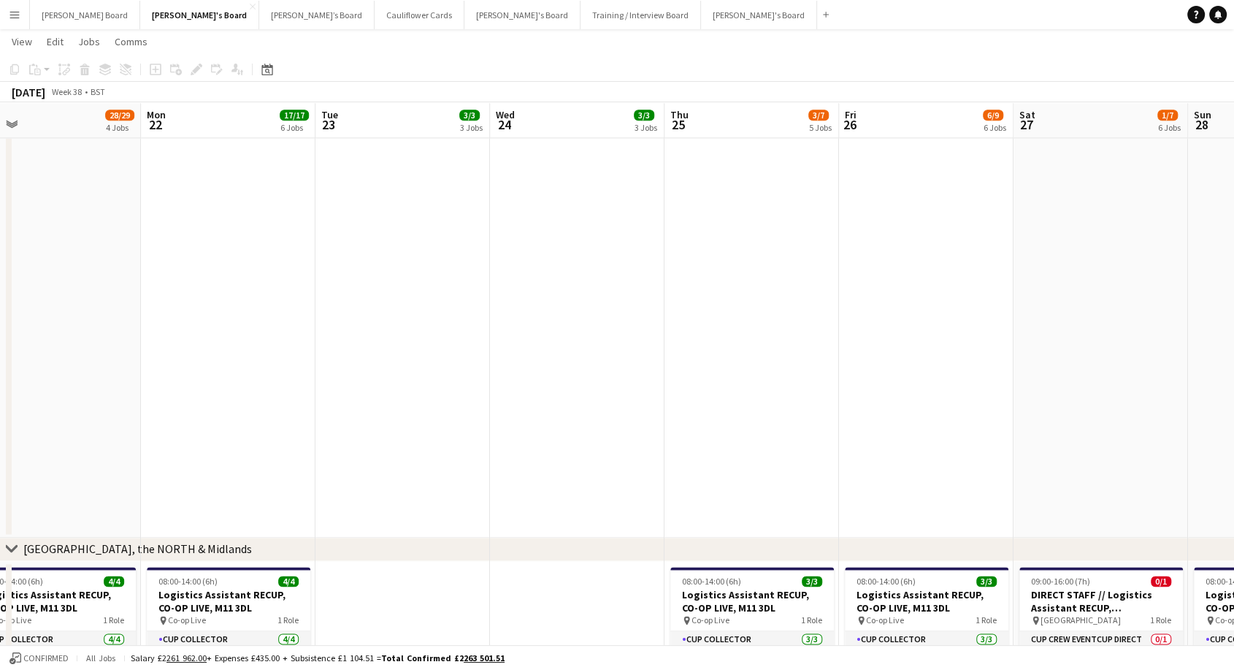
drag, startPoint x: 1059, startPoint y: 209, endPoint x: 327, endPoint y: 235, distance: 732.2
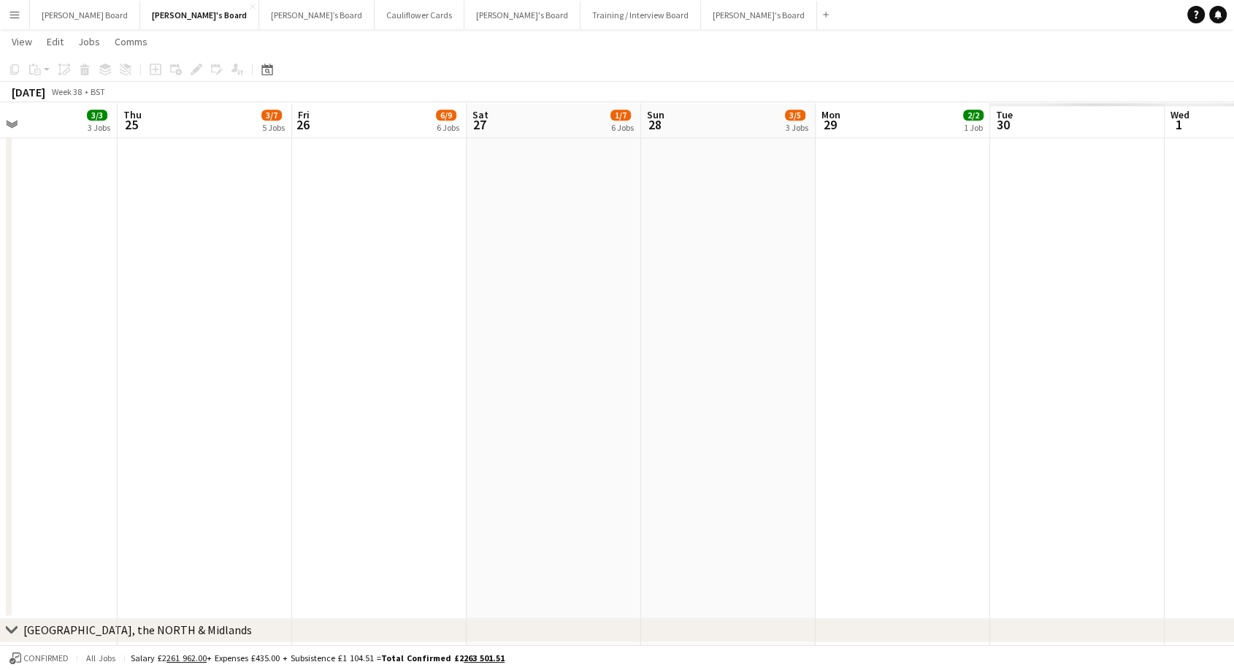
scroll to position [0, 635]
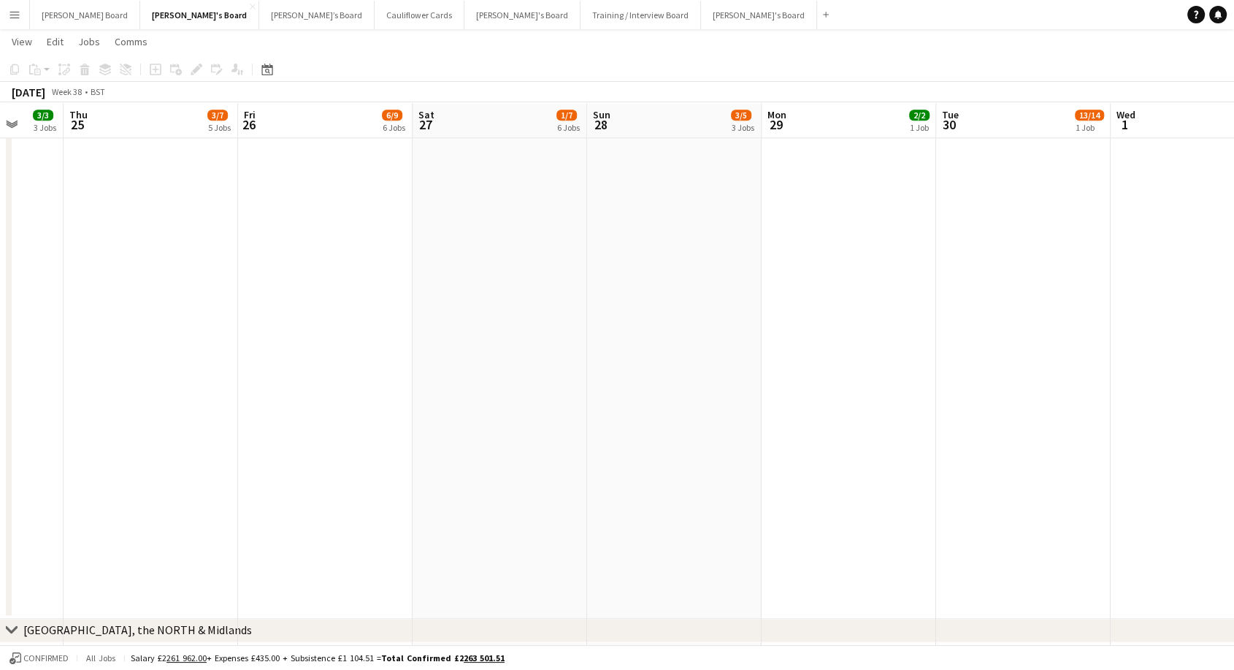
drag, startPoint x: 1013, startPoint y: 212, endPoint x: 412, endPoint y: 297, distance: 607.0
click at [412, 297] on app-calendar-viewport "Sun 21 28/29 4 Jobs Mon 22 17/17 6 Jobs Tue 23 3/3 3 Jobs Wed 24 3/3 3 Jobs Thu…" at bounding box center [617, 68] width 1234 height 3754
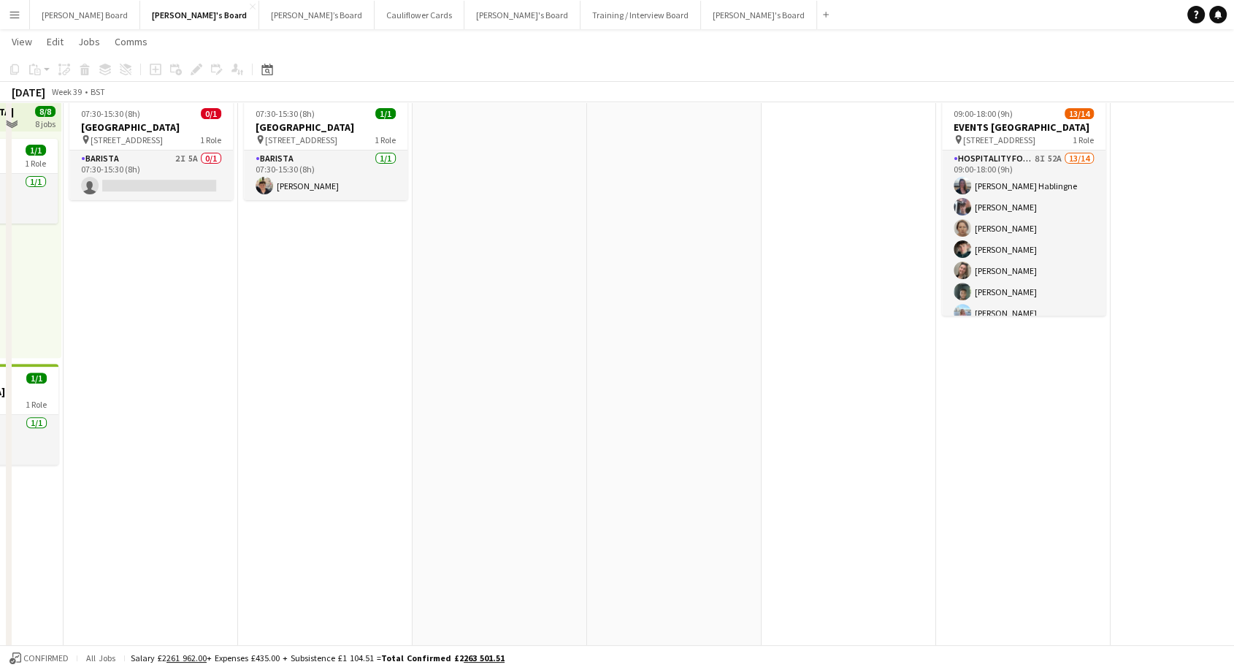
scroll to position [486, 0]
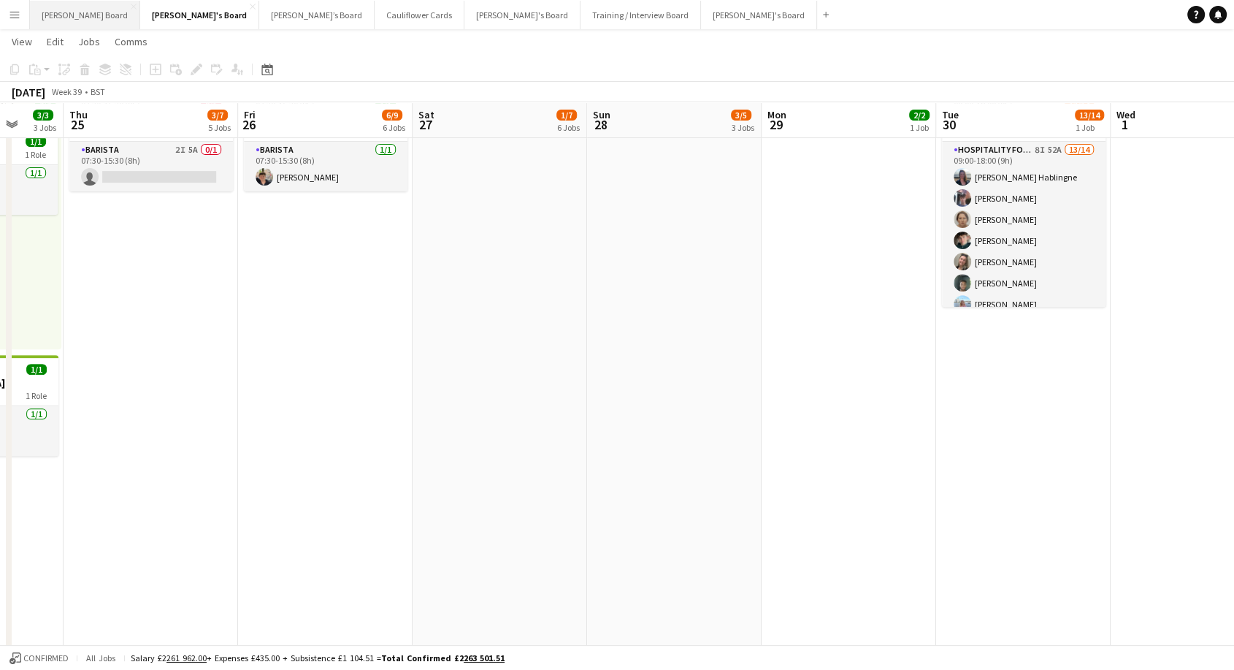
click at [53, 20] on button "[PERSON_NAME] Board Close" at bounding box center [85, 15] width 110 height 28
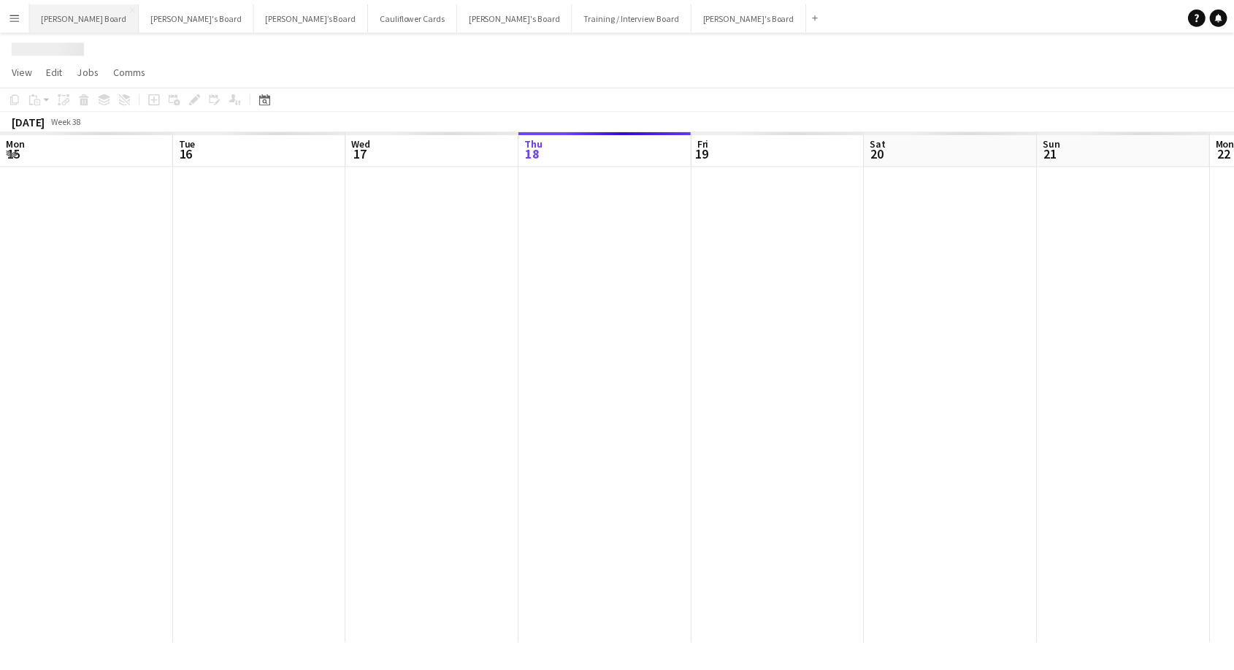
scroll to position [0, 349]
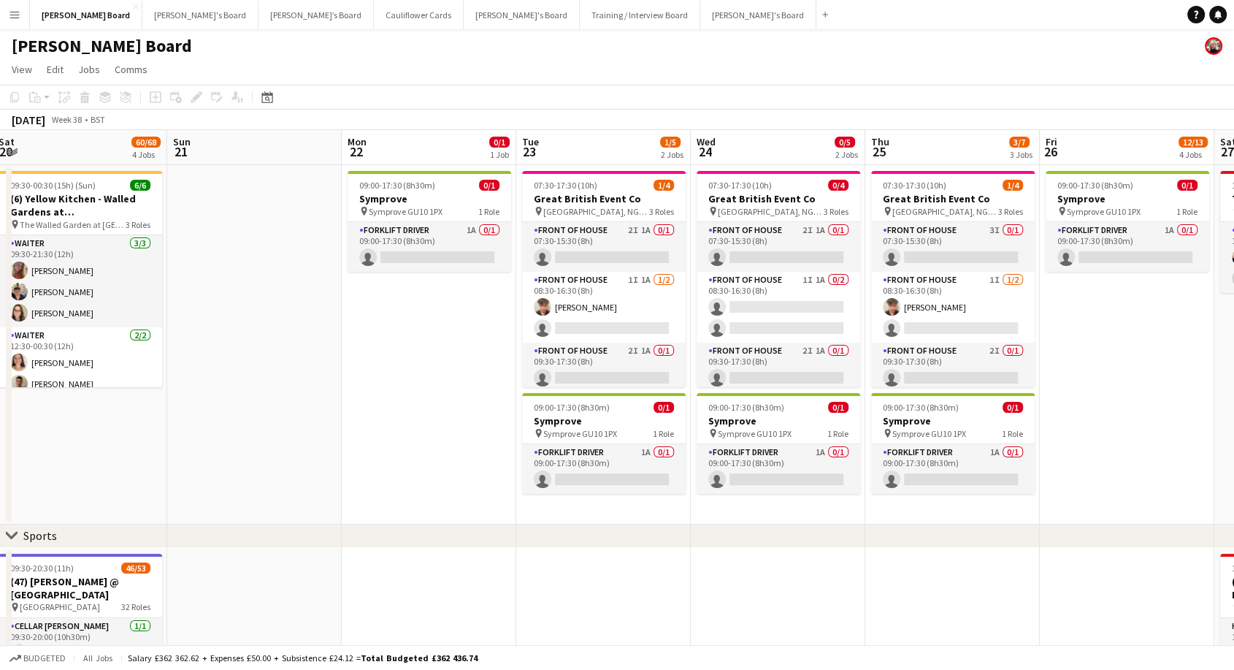
drag, startPoint x: 1020, startPoint y: 269, endPoint x: 495, endPoint y: 277, distance: 525.1
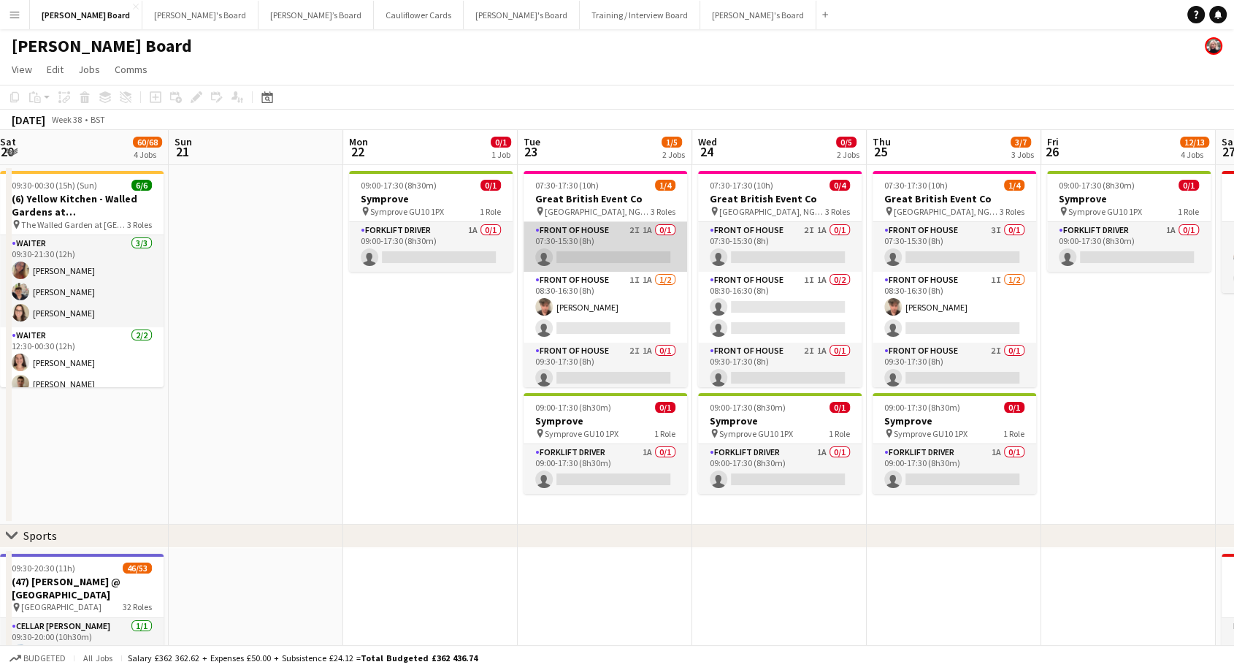
click at [616, 226] on app-card-role "FRONT OF HOUSE 2I 1A 0/1 07:30-15:30 (8h) single-neutral-actions" at bounding box center [606, 247] width 164 height 50
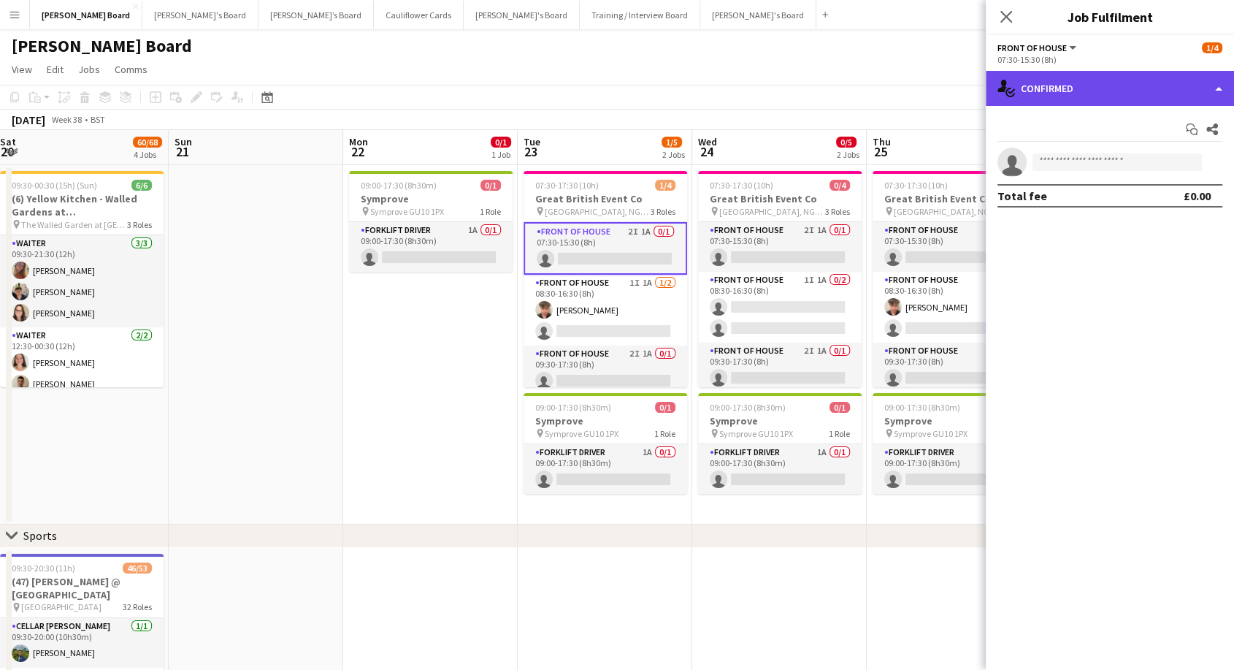
click at [1097, 94] on div "single-neutral-actions-check-2 Confirmed" at bounding box center [1110, 88] width 248 height 35
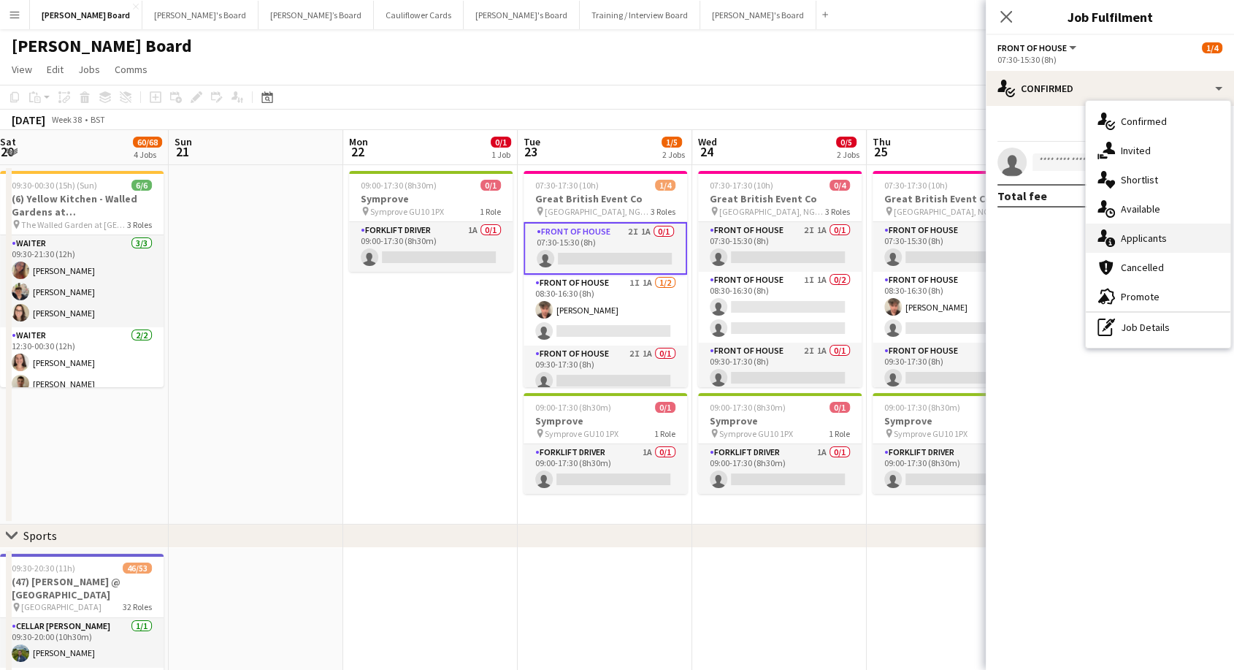
click at [1145, 241] on span "Applicants" at bounding box center [1144, 237] width 46 height 13
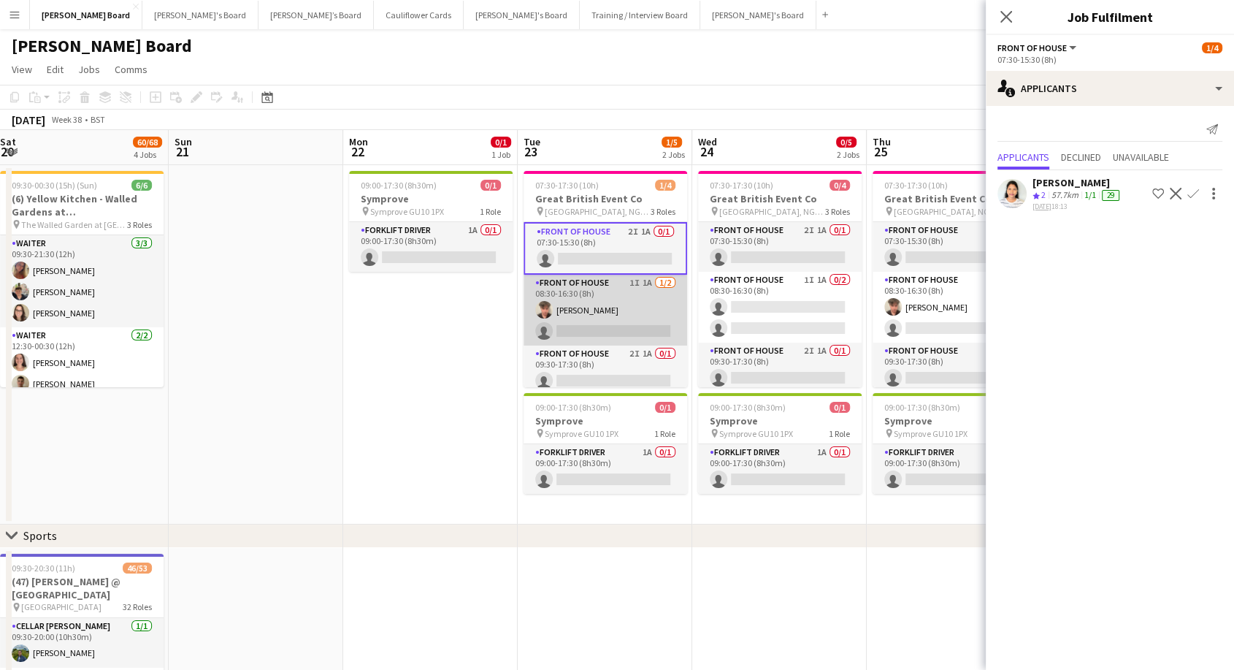
scroll to position [0, 529]
click at [587, 317] on app-card-role "FRONT OF HOUSE 1I 1A [DATE] 08:30-16:30 (8h) [PERSON_NAME] single-neutral-actio…" at bounding box center [606, 310] width 164 height 71
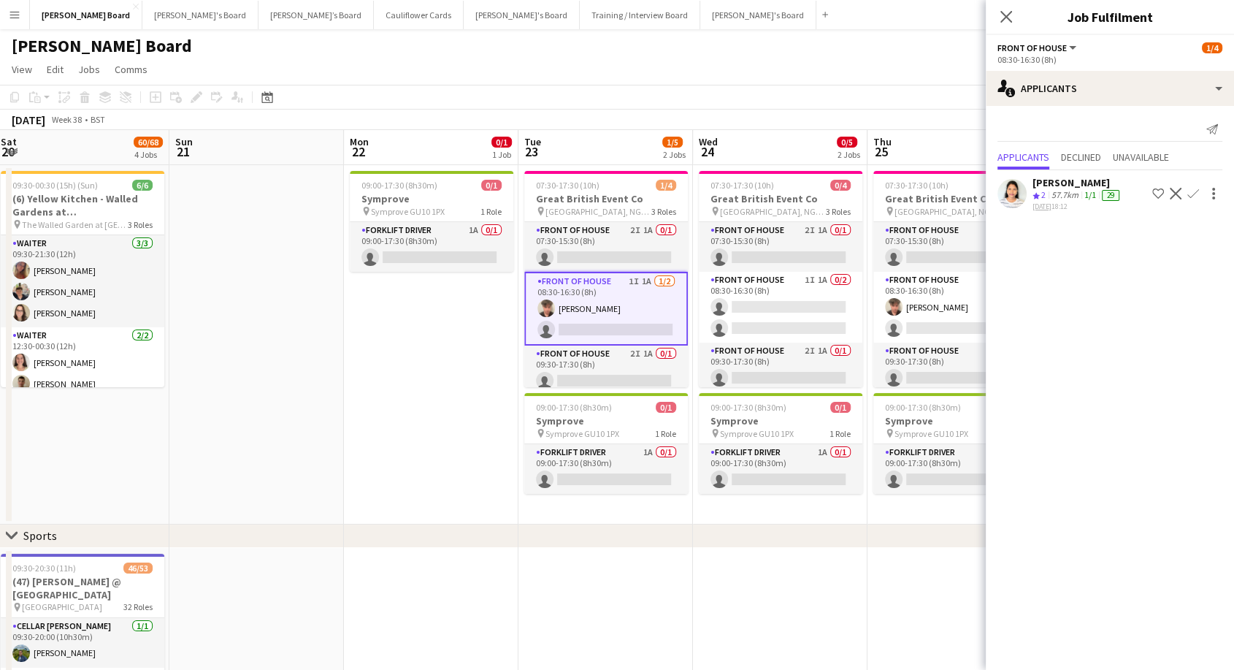
scroll to position [7, 0]
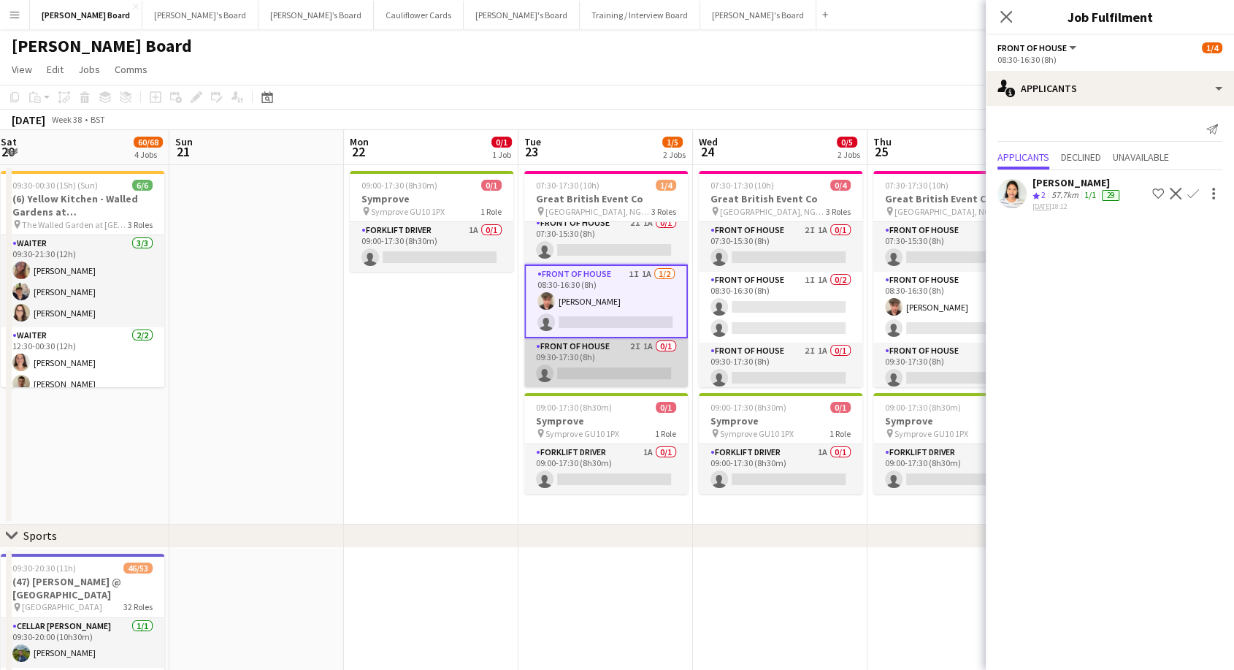
click at [620, 366] on app-card-role "FRONT OF HOUSE 2I 1A 0/1 09:30-17:30 (8h) single-neutral-actions" at bounding box center [606, 363] width 164 height 50
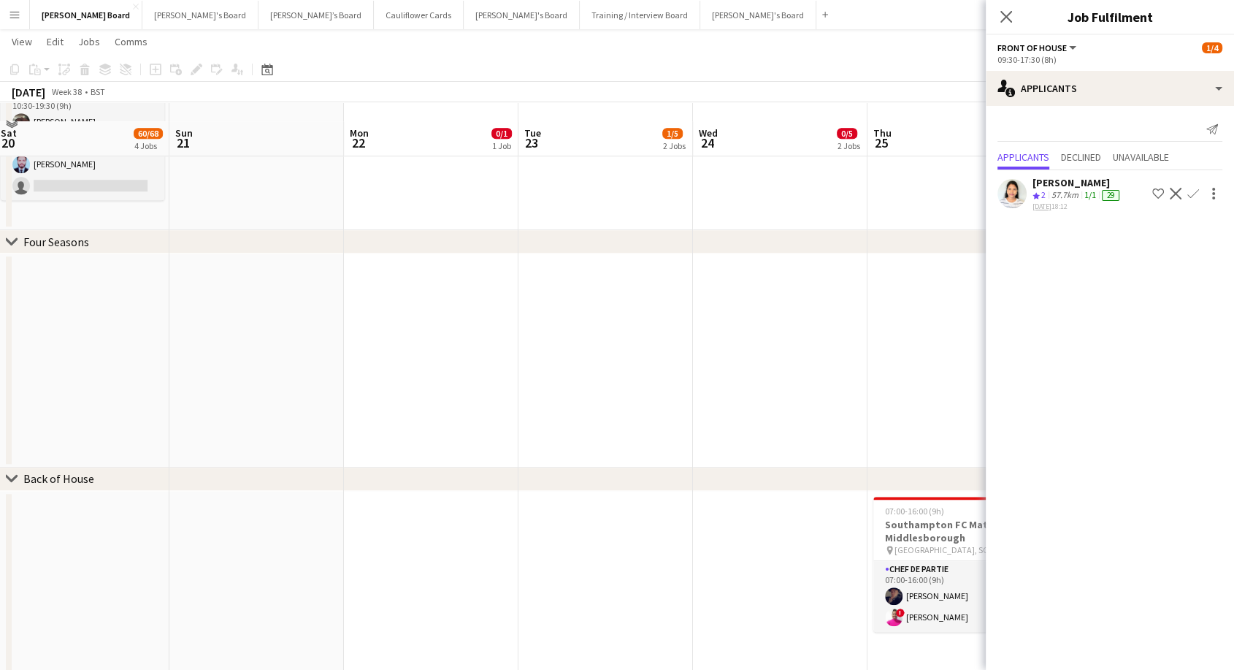
scroll to position [1298, 0]
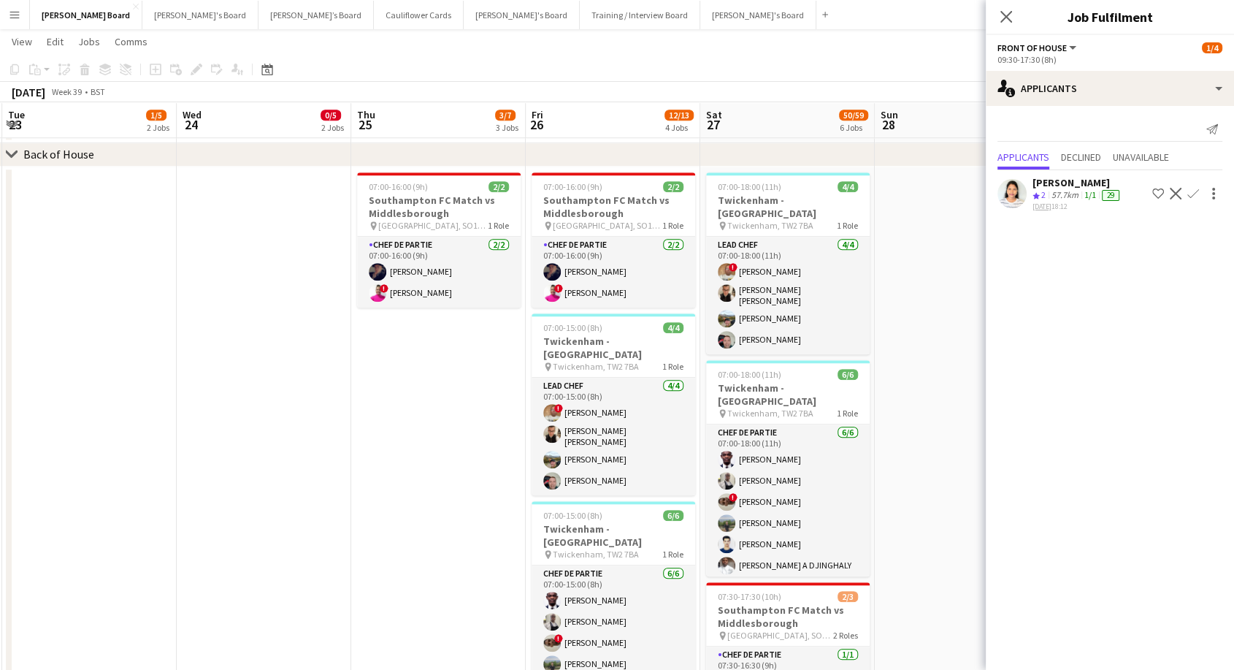
drag, startPoint x: 759, startPoint y: 358, endPoint x: 383, endPoint y: 364, distance: 376.9
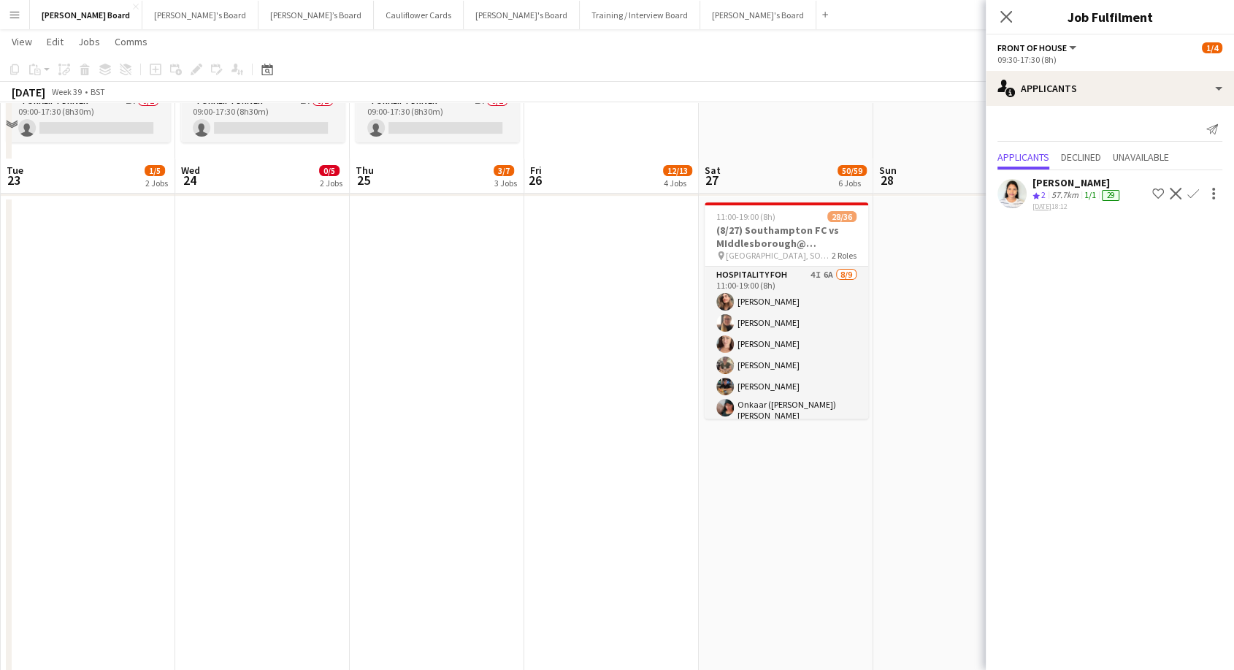
scroll to position [324, 0]
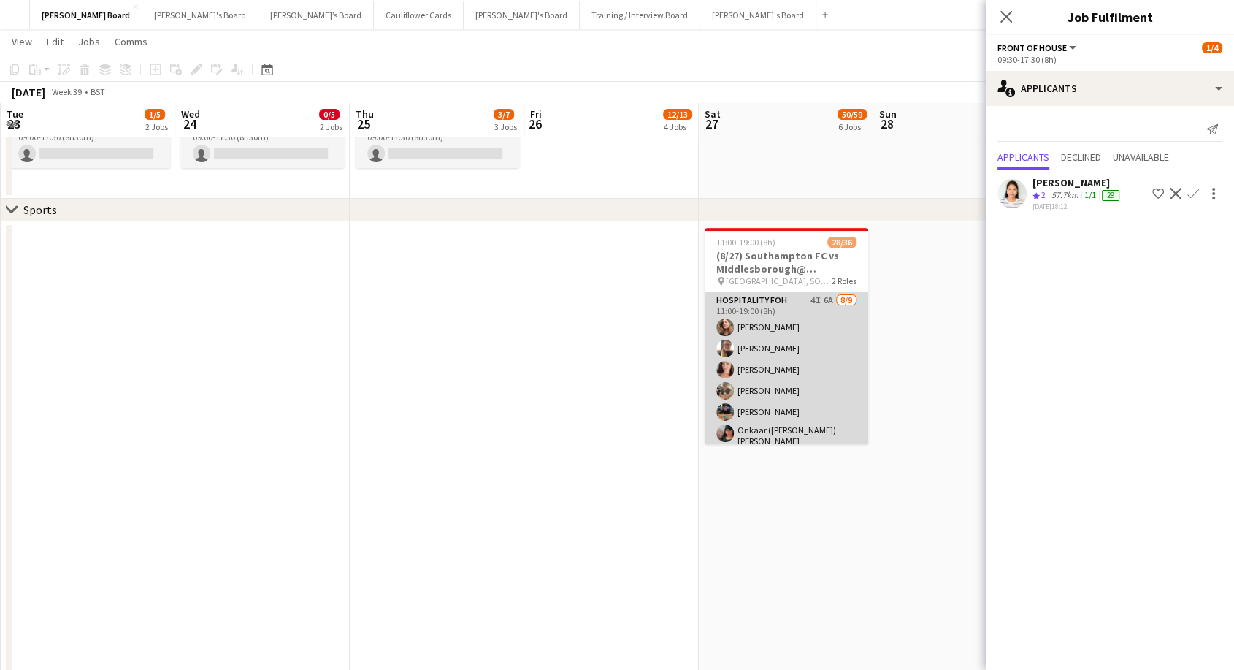
click at [800, 334] on app-card-role "Hospitality FOH 4I 6A [DATE] 11:00-19:00 (8h) [PERSON_NAME] [PERSON_NAME] [PERS…" at bounding box center [787, 403] width 164 height 223
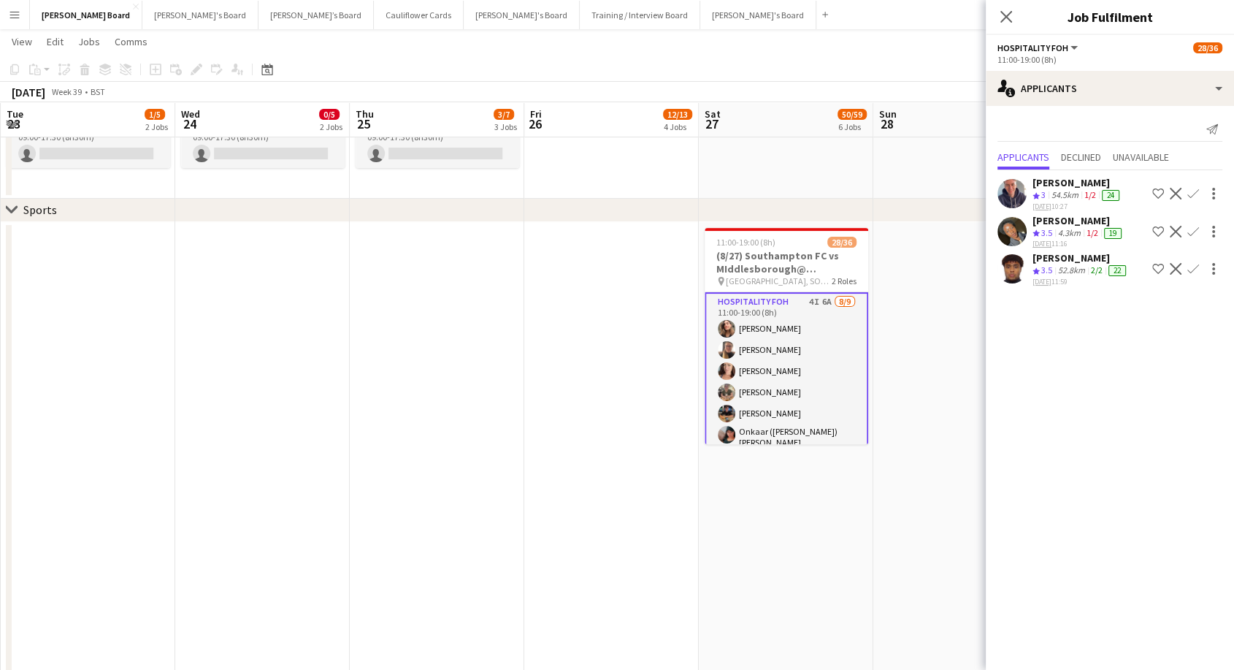
click at [1064, 186] on div "[PERSON_NAME]" at bounding box center [1078, 182] width 90 height 13
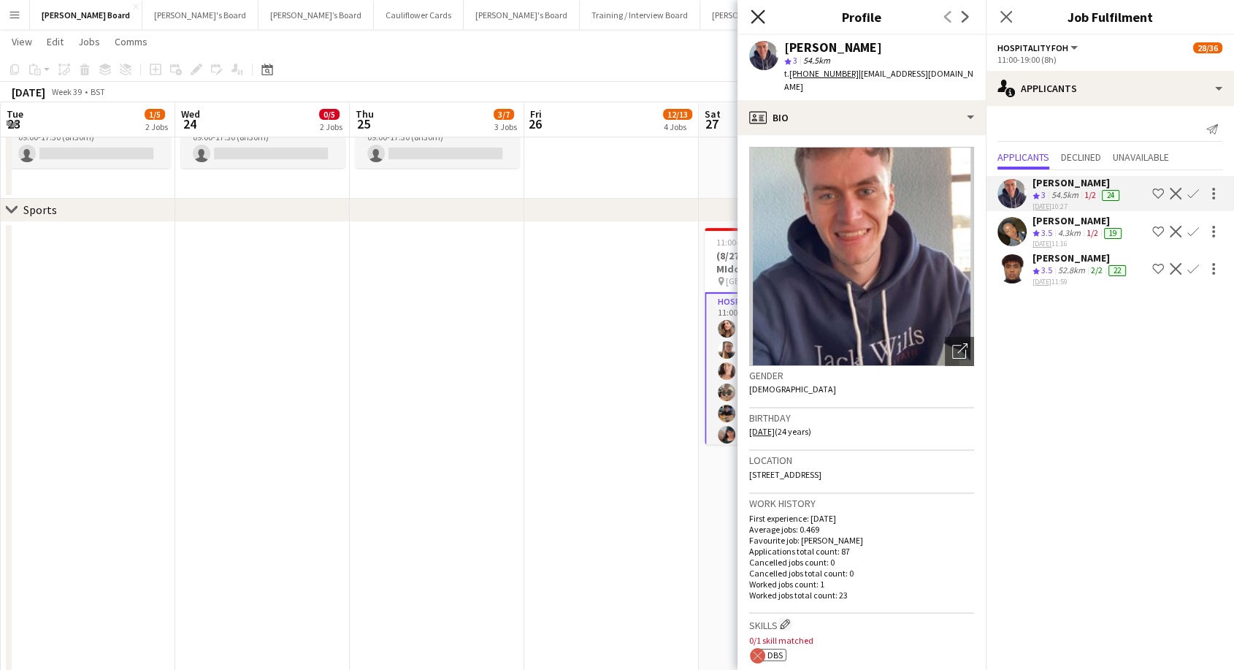
click at [754, 21] on icon at bounding box center [758, 16] width 14 height 14
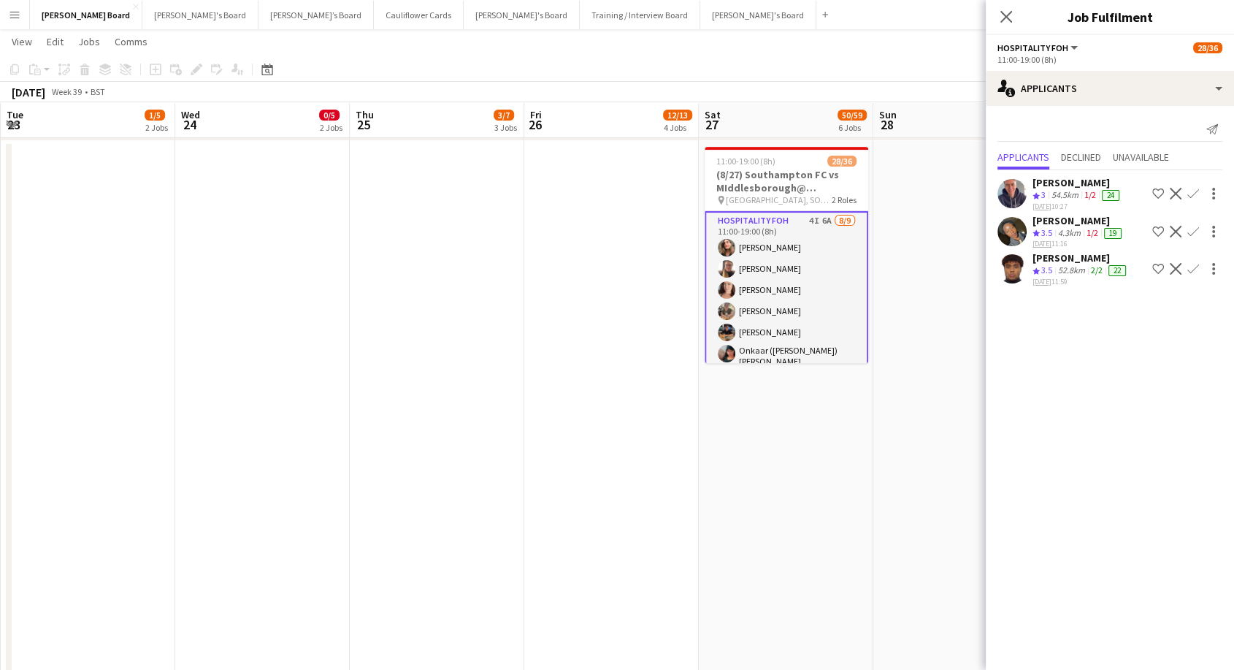
scroll to position [162, 0]
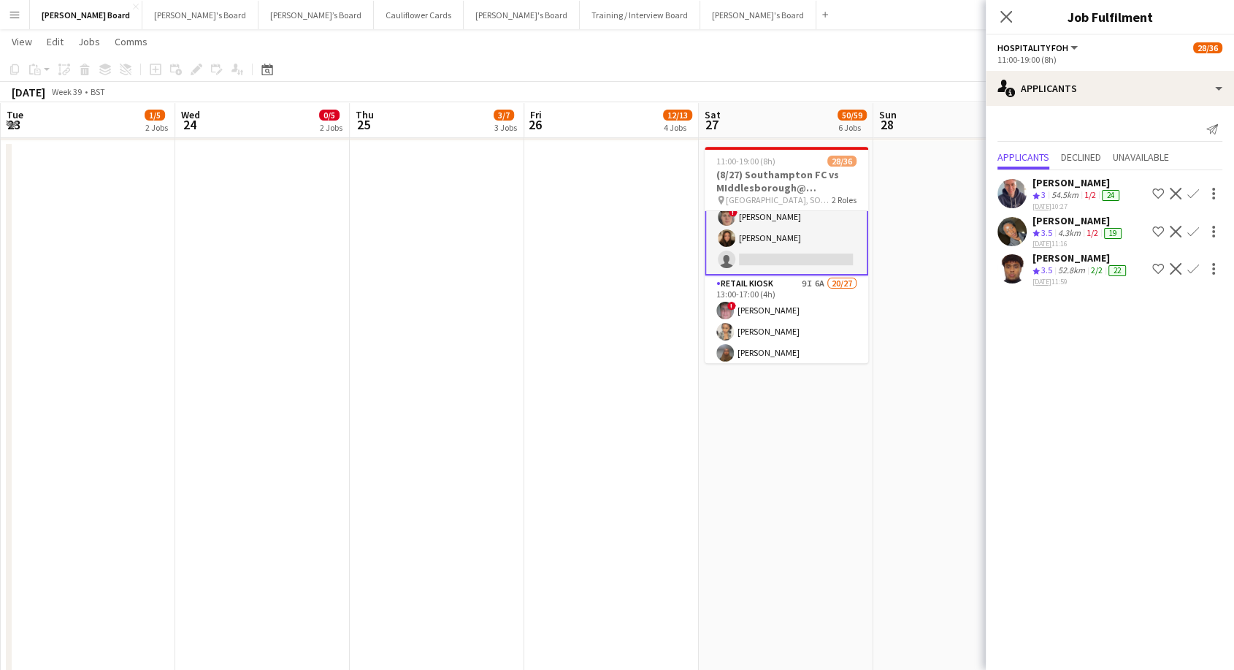
click at [1064, 264] on div "52.8km" at bounding box center [1071, 270] width 33 height 12
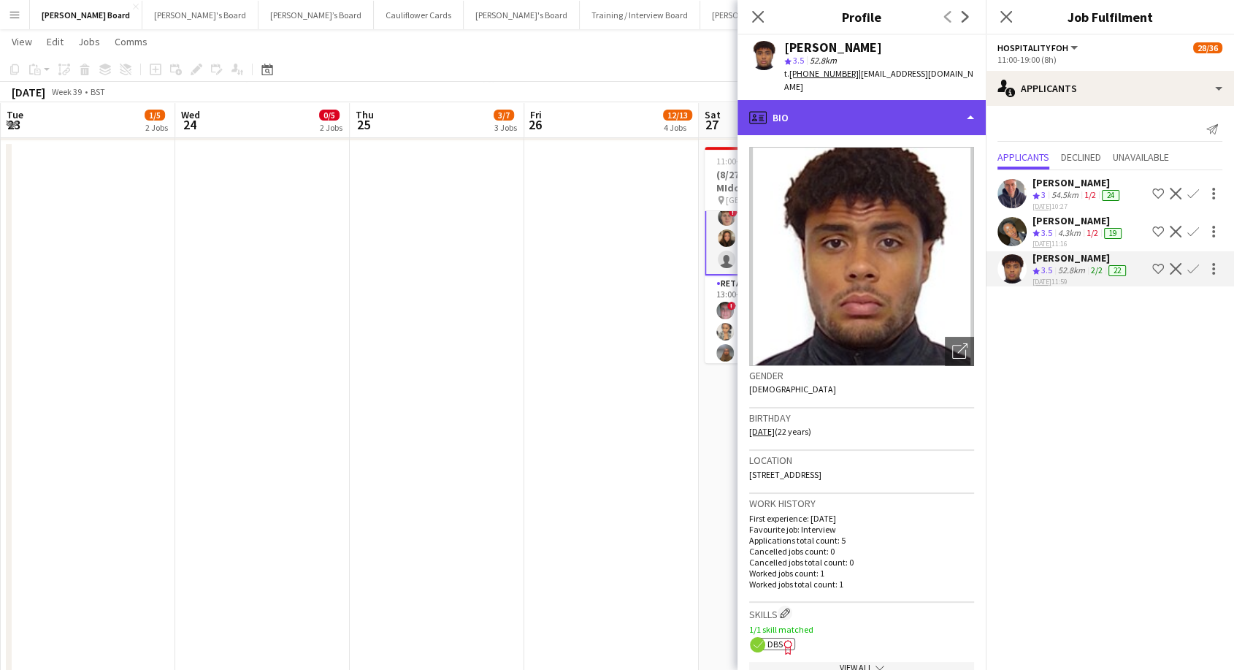
click at [819, 107] on div "profile Bio" at bounding box center [862, 117] width 248 height 35
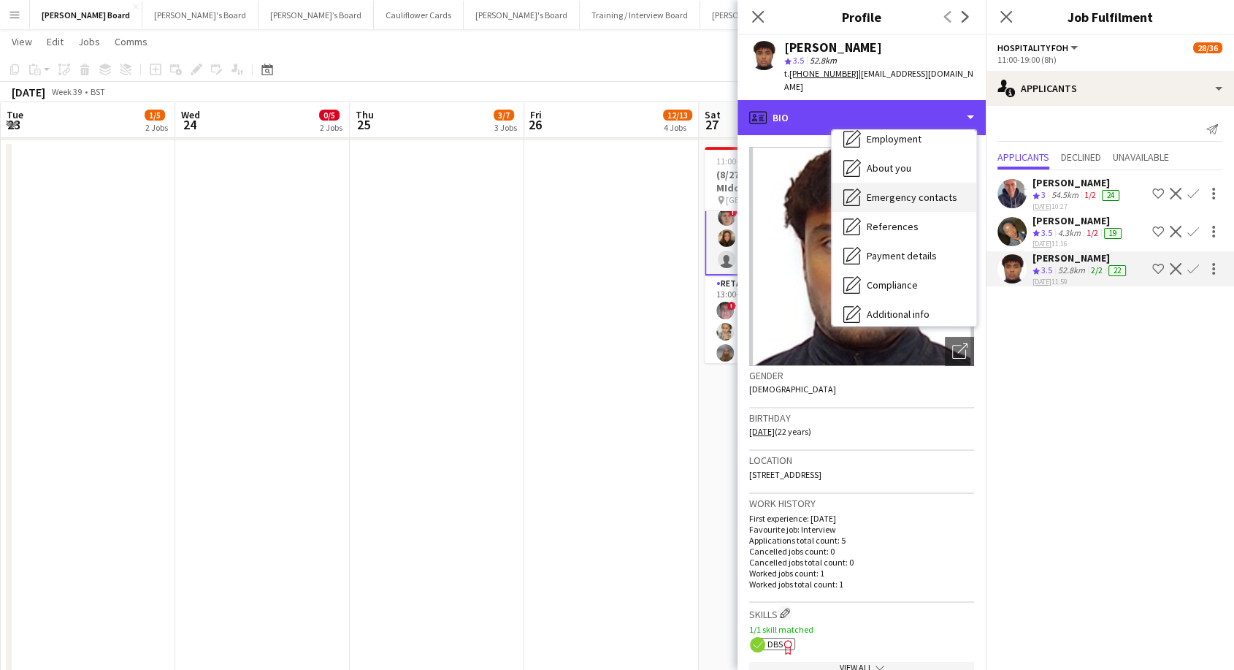
scroll to position [224, 0]
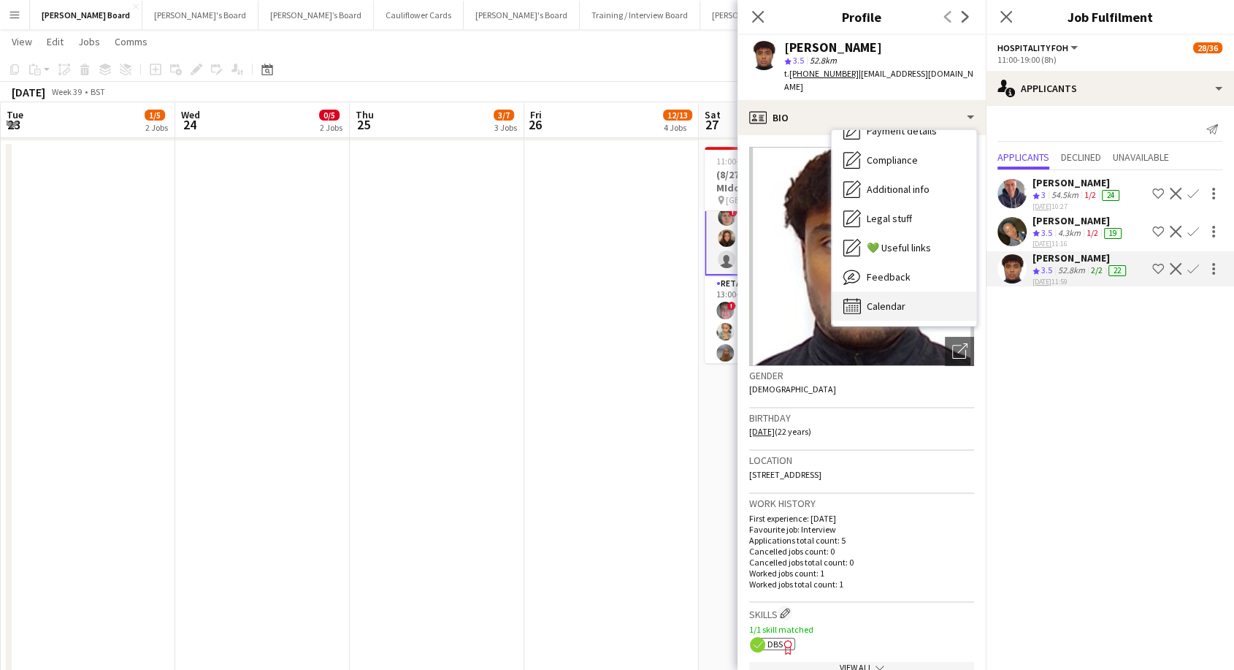
click at [893, 299] on span "Calendar" at bounding box center [886, 305] width 39 height 13
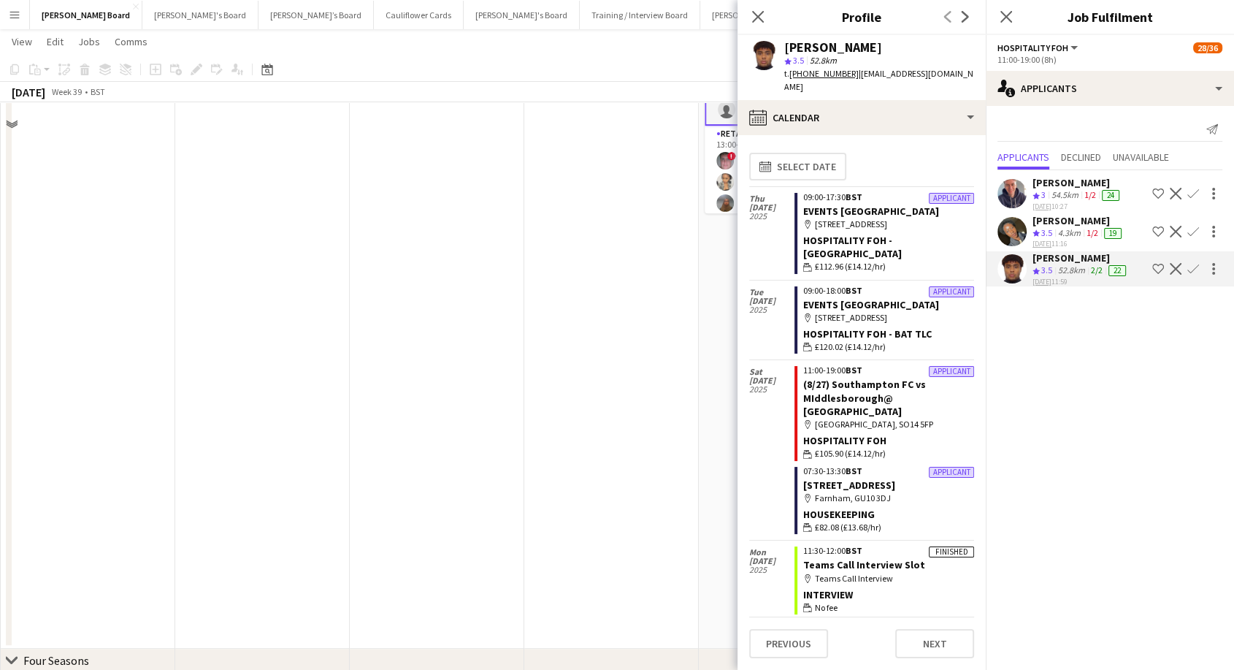
scroll to position [486, 0]
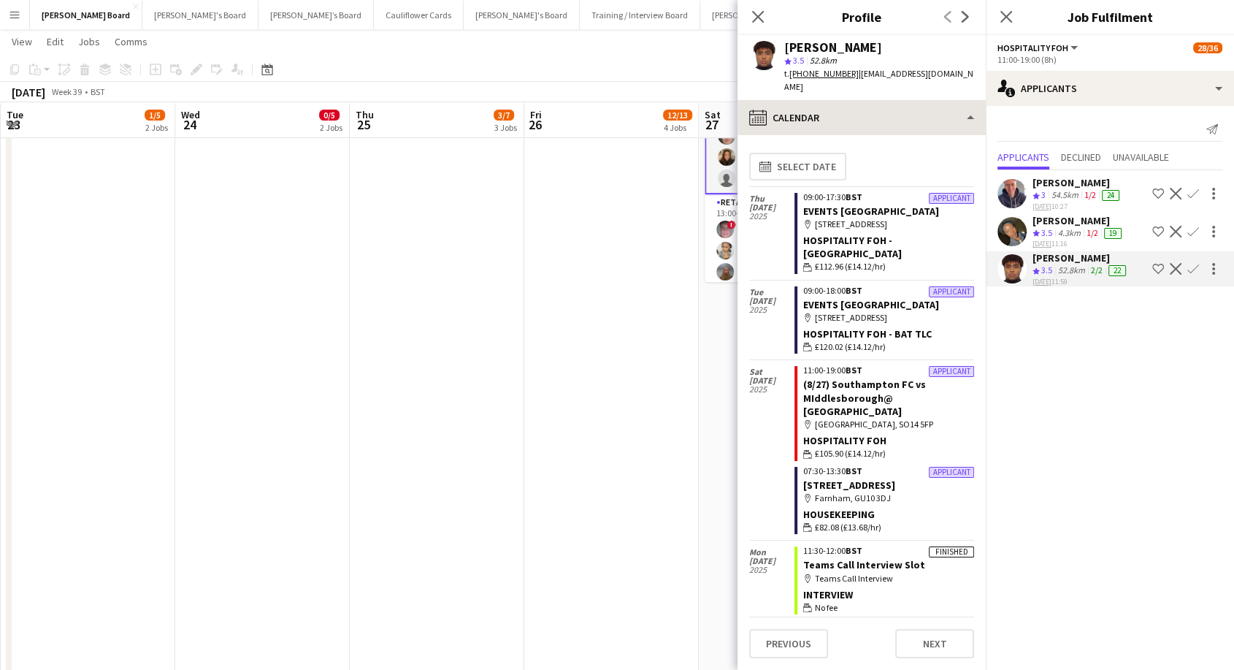
click at [839, 85] on app-crew-profile "Close pop-in Profile Previous Next Femi Fatunwase star 3.5 52.8km t. [PHONE_NUM…" at bounding box center [862, 335] width 248 height 670
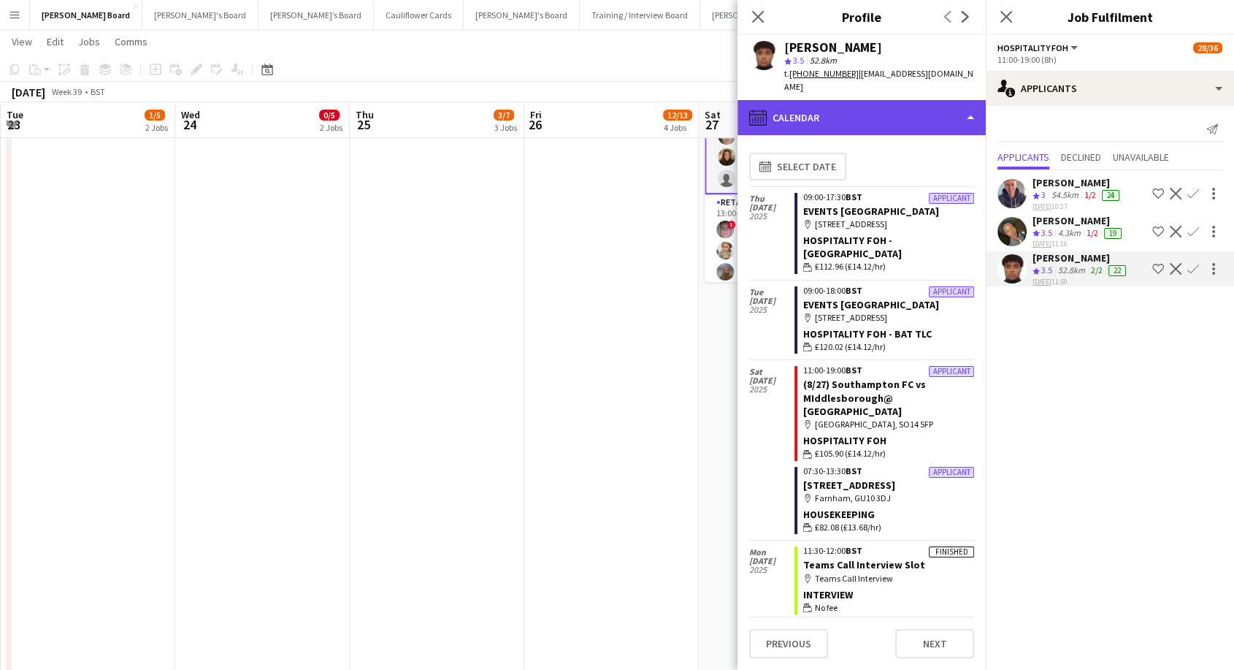
click at [841, 111] on div "calendar-full Calendar" at bounding box center [862, 117] width 248 height 35
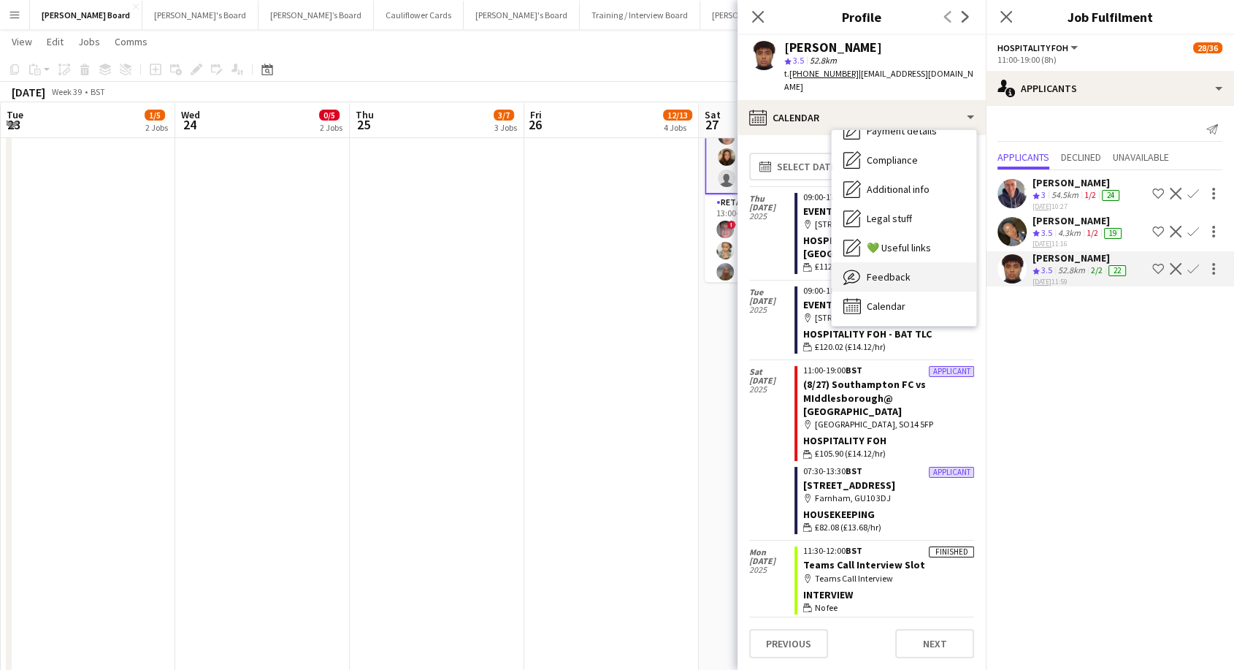
click at [909, 272] on div "Feedback Feedback" at bounding box center [904, 276] width 145 height 29
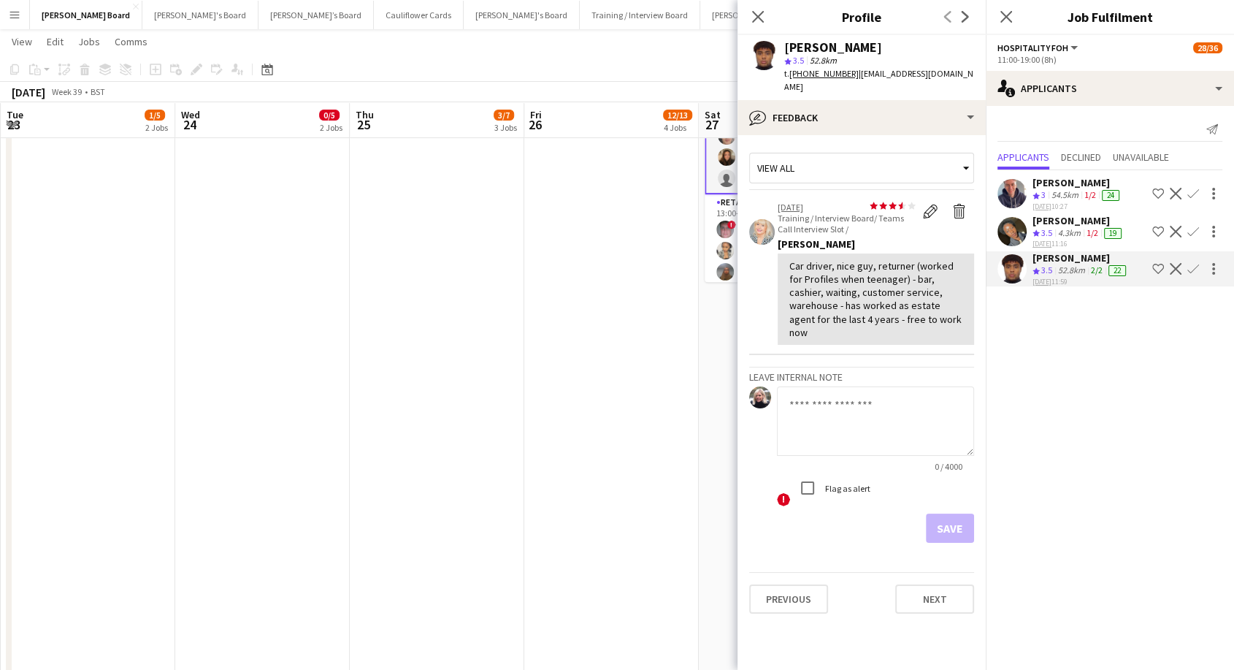
click at [1192, 267] on app-icon "Confirm" at bounding box center [1193, 269] width 12 height 12
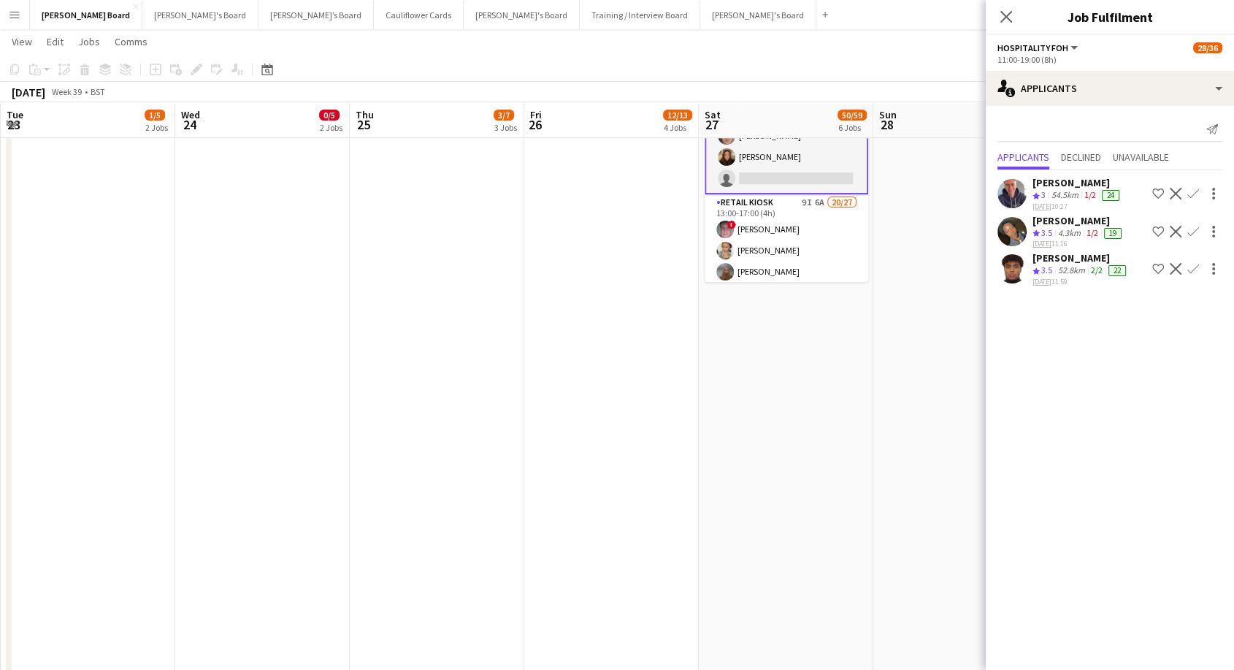
click at [1192, 267] on app-icon "Confirm" at bounding box center [1193, 269] width 12 height 12
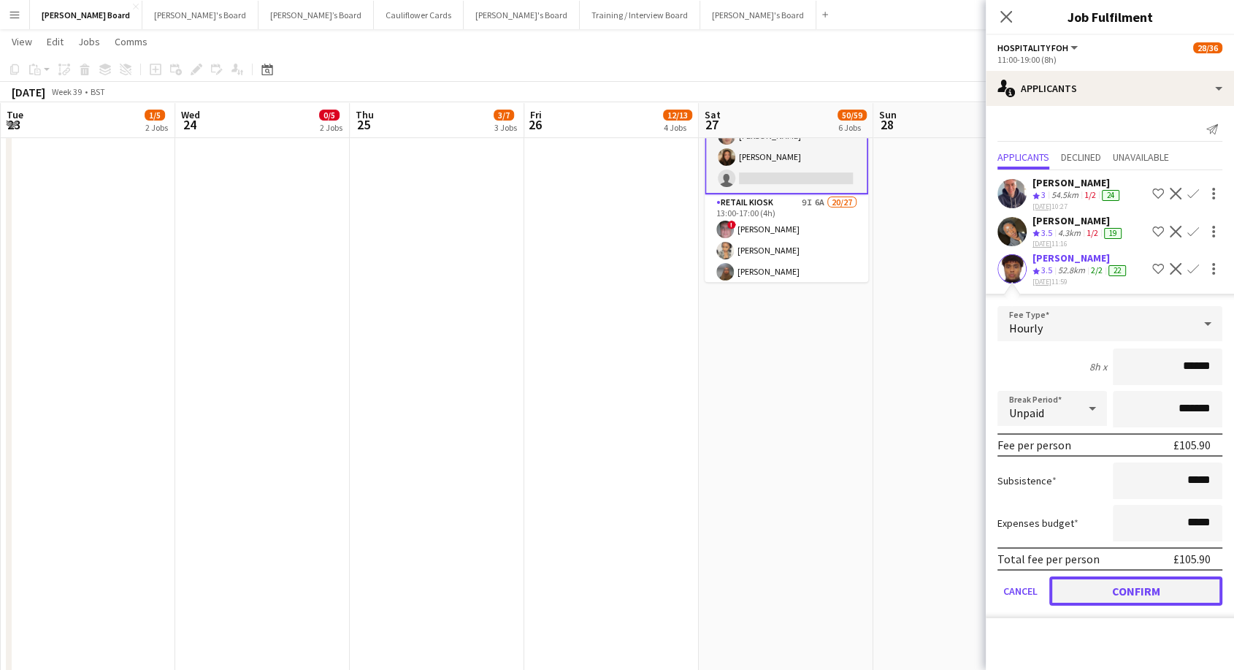
click at [1151, 583] on button "Confirm" at bounding box center [1135, 590] width 173 height 29
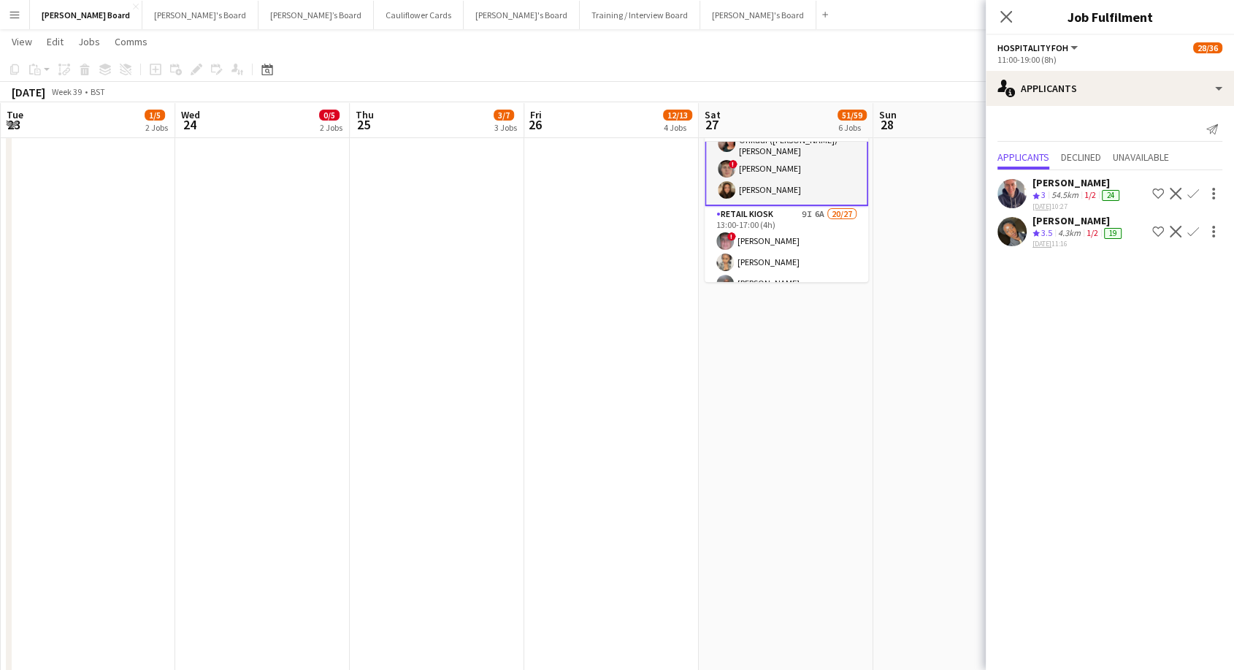
click at [1049, 183] on div "[PERSON_NAME]" at bounding box center [1078, 182] width 90 height 13
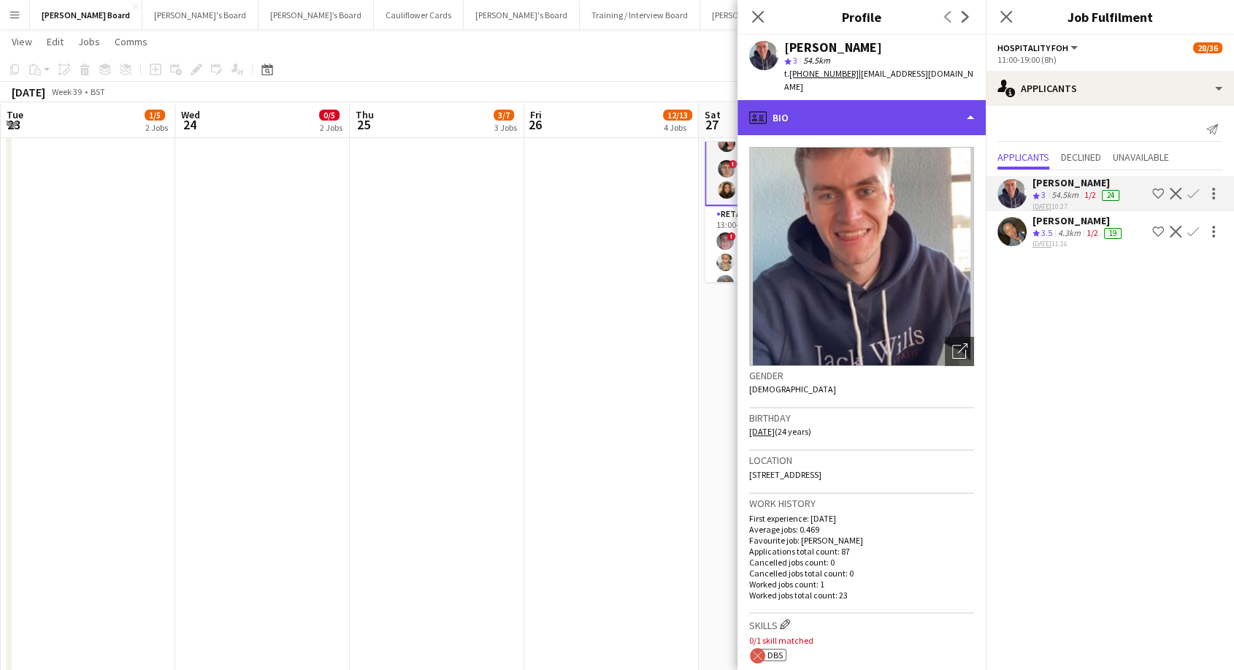
click at [846, 108] on div "profile Bio" at bounding box center [862, 117] width 248 height 35
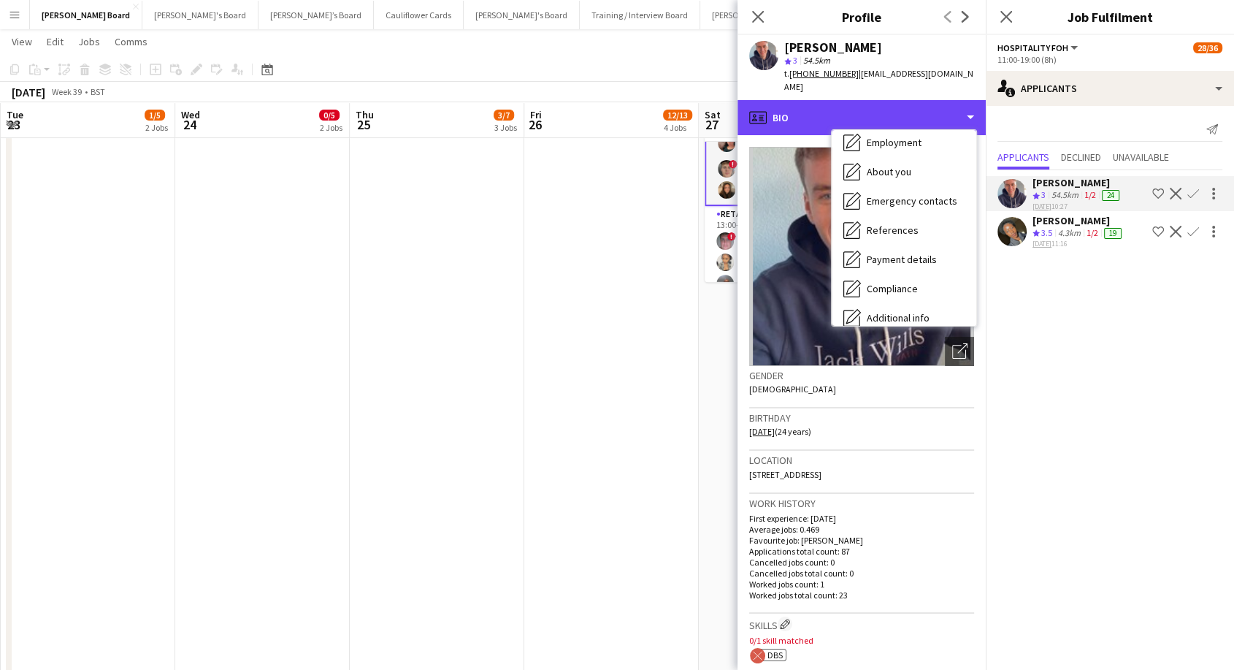
scroll to position [224, 0]
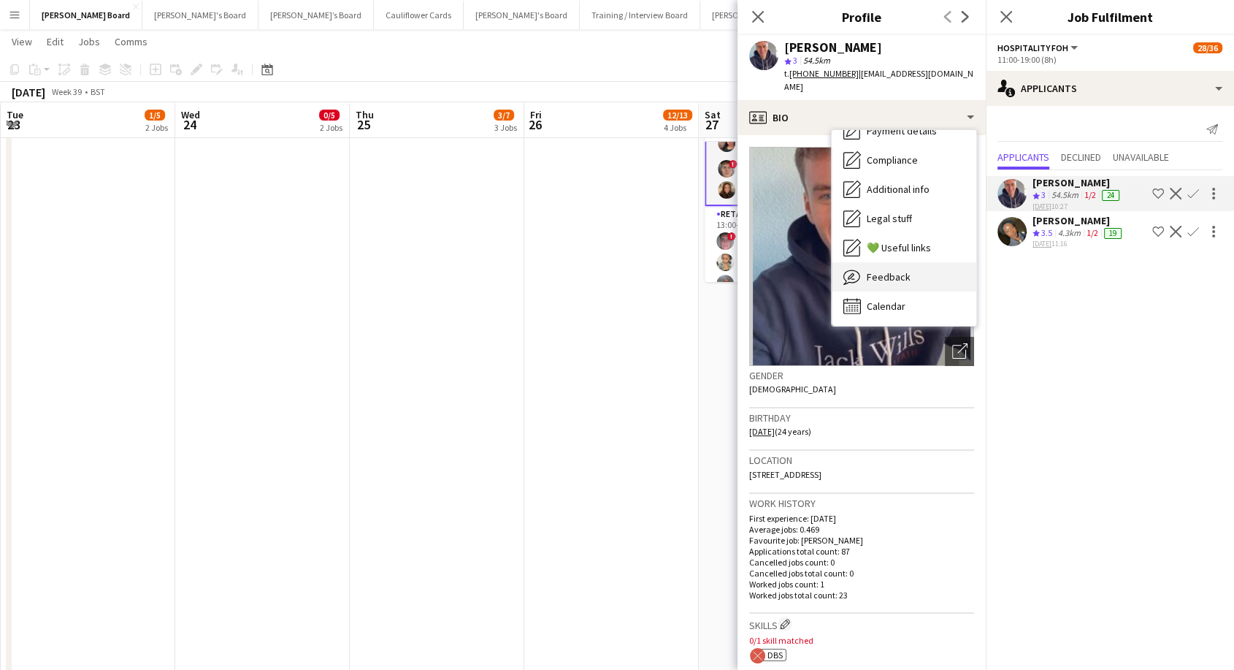
click at [880, 270] on div "Feedback Feedback" at bounding box center [904, 276] width 145 height 29
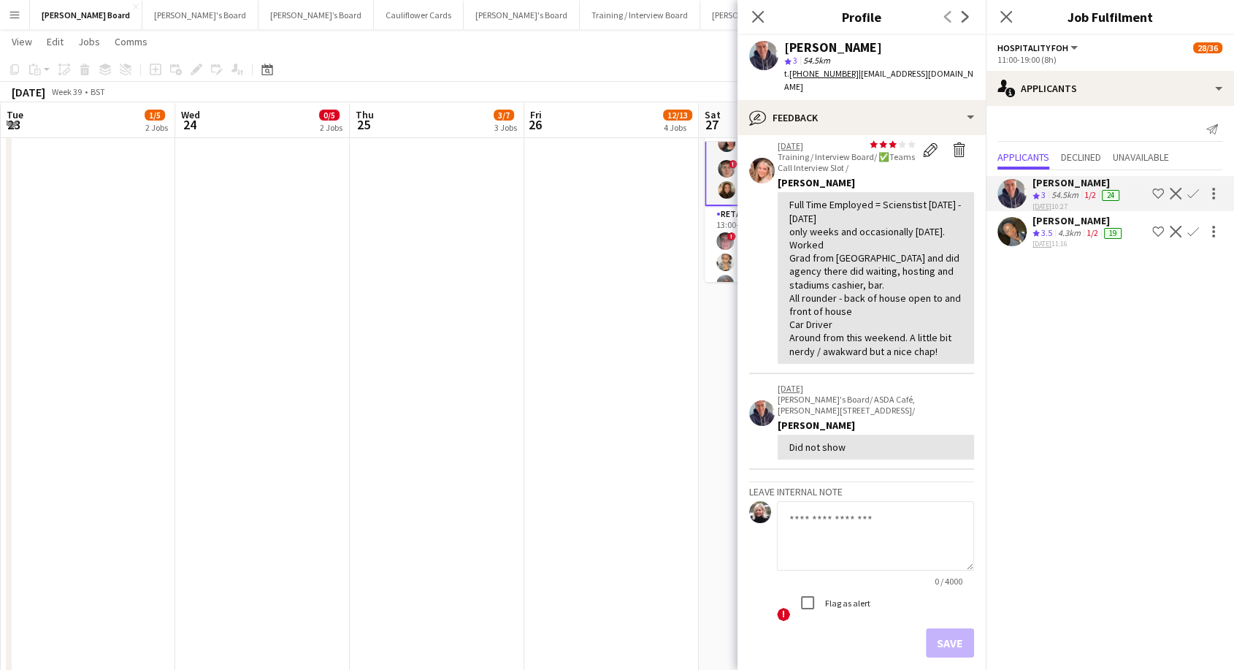
scroll to position [162, 0]
click at [755, 23] on icon "Close pop-in" at bounding box center [758, 16] width 14 height 14
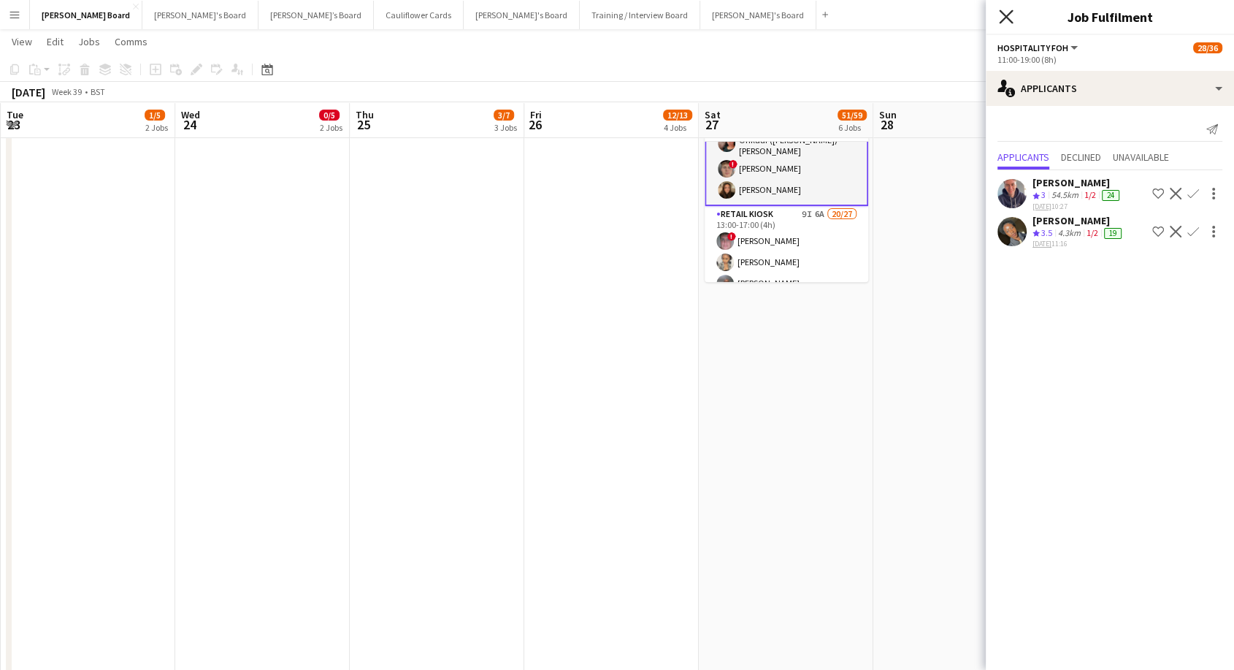
drag, startPoint x: 1002, startPoint y: 19, endPoint x: 923, endPoint y: 299, distance: 290.6
click at [1002, 22] on icon "Close pop-in" at bounding box center [1006, 16] width 14 height 14
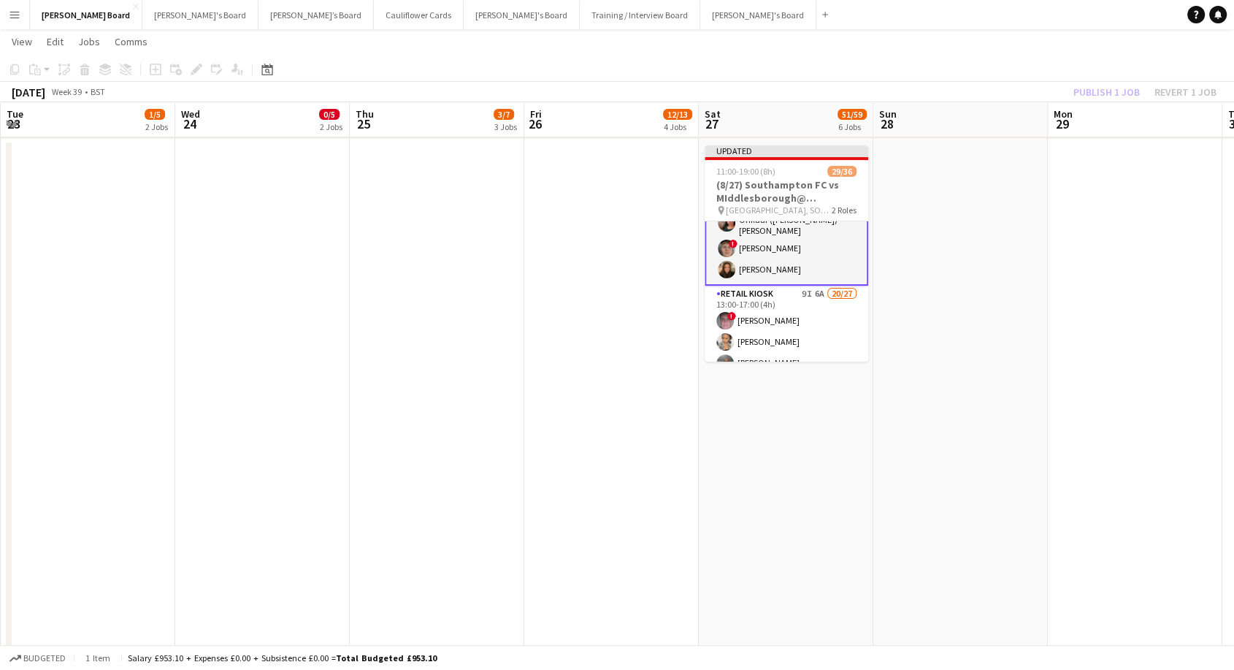
scroll to position [324, 0]
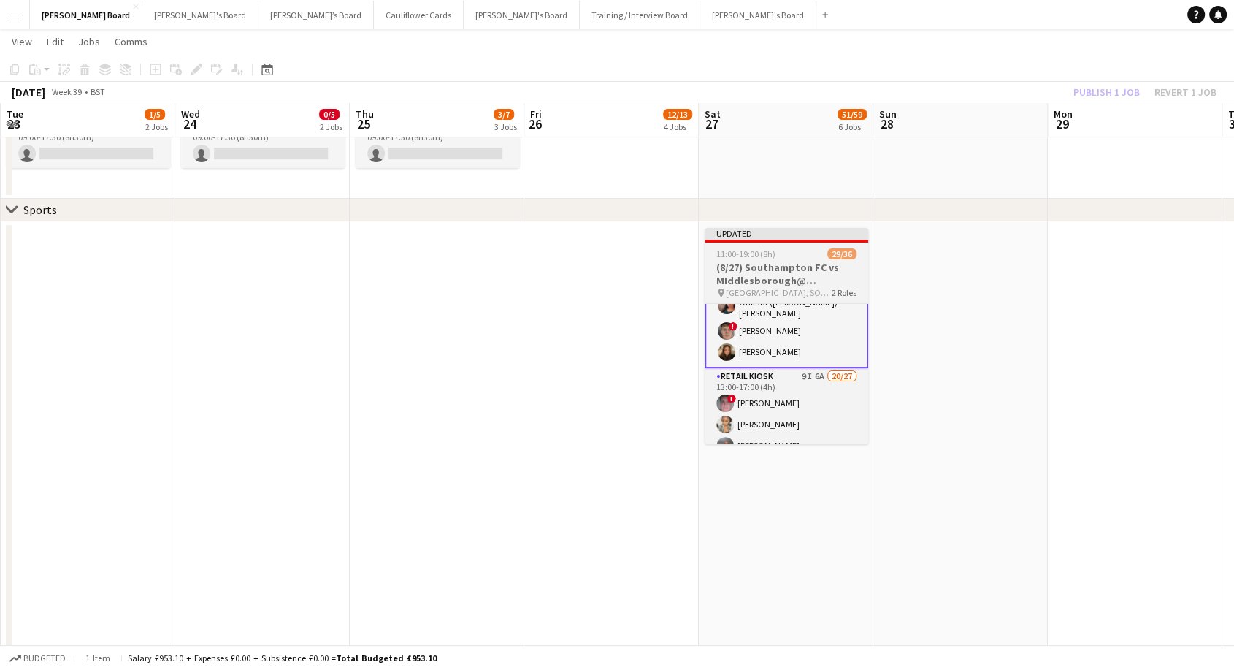
click at [794, 295] on span "[GEOGRAPHIC_DATA], SO14 5FP" at bounding box center [779, 292] width 106 height 11
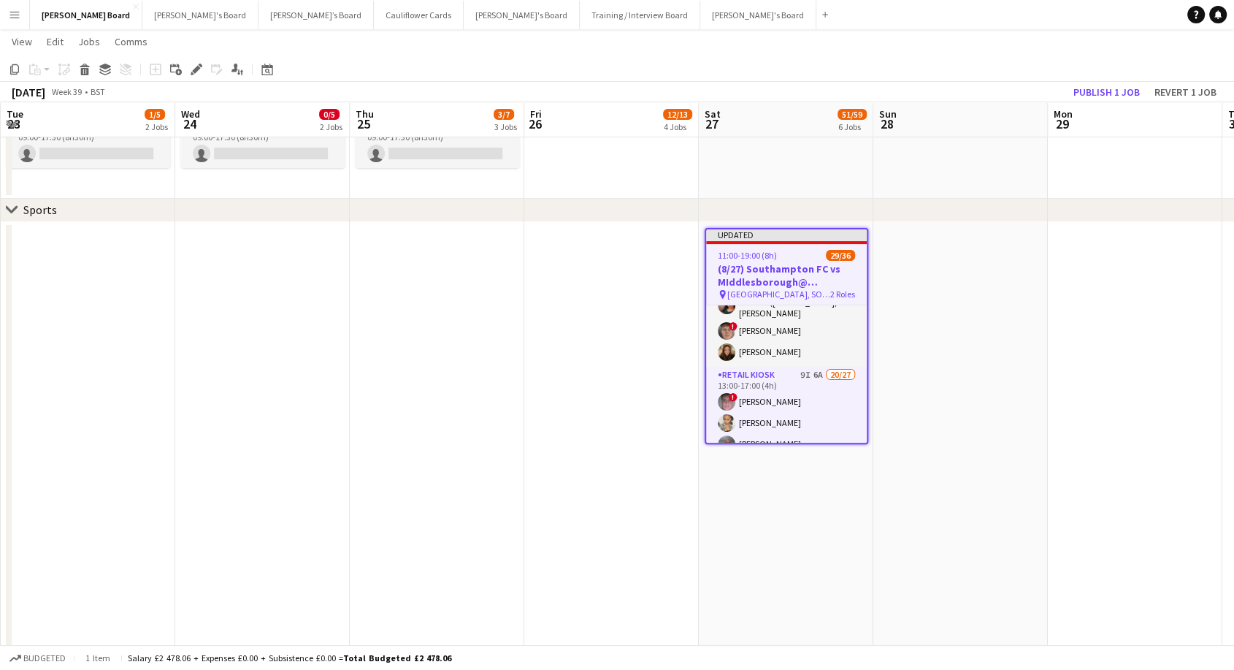
scroll to position [161, 0]
drag, startPoint x: 1115, startPoint y: 96, endPoint x: 951, endPoint y: 326, distance: 283.3
click at [1115, 96] on button "Publish 1 job" at bounding box center [1107, 92] width 78 height 19
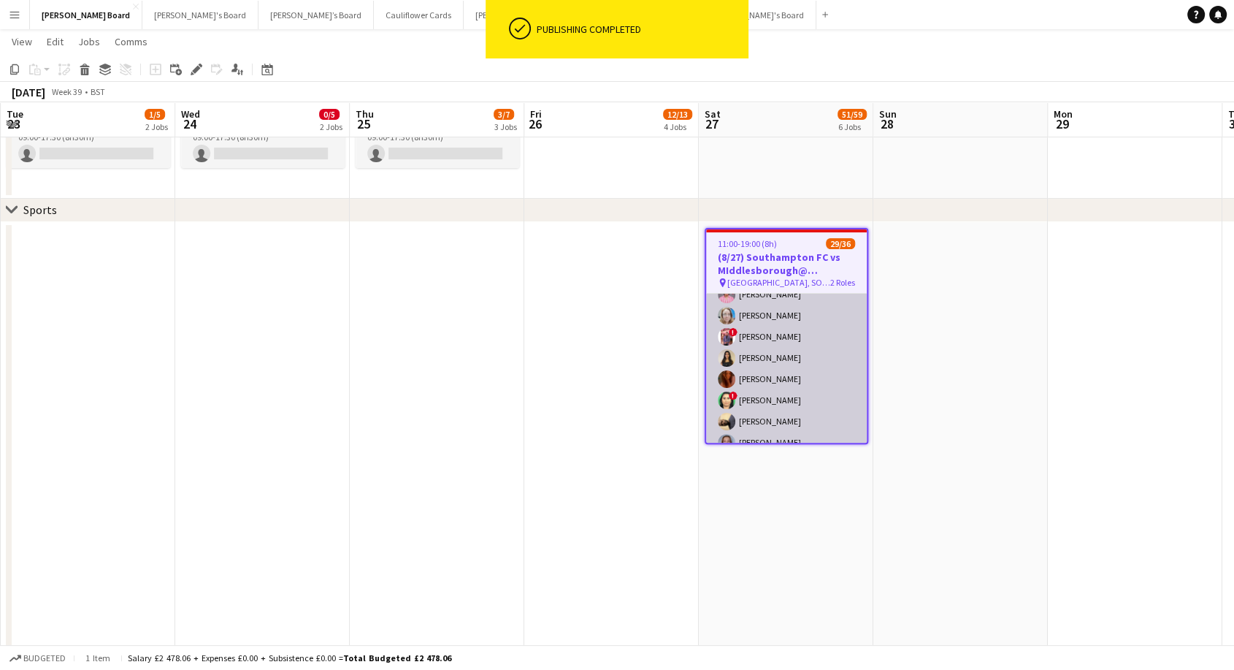
scroll to position [323, 0]
click at [774, 393] on app-card-role "Retail Kiosk 9I 6A 20/27 13:00-17:00 (4h) ! [PERSON_NAME] [PERSON_NAME] [PERSON…" at bounding box center [786, 494] width 161 height 600
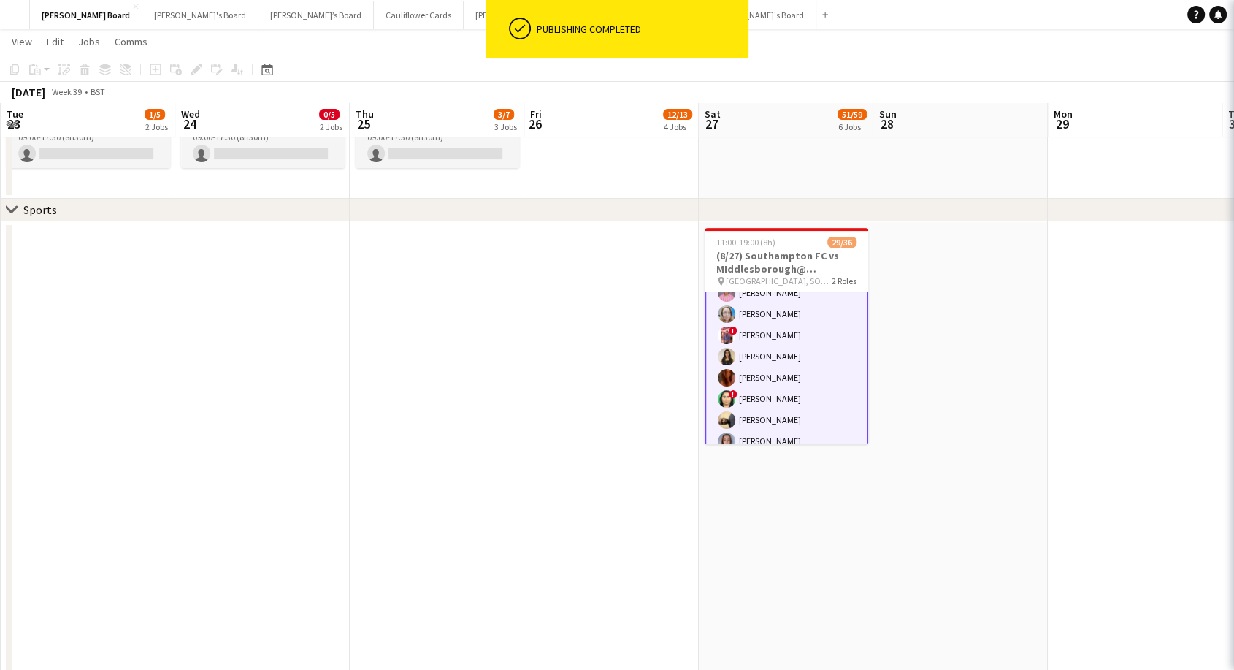
scroll to position [324, 0]
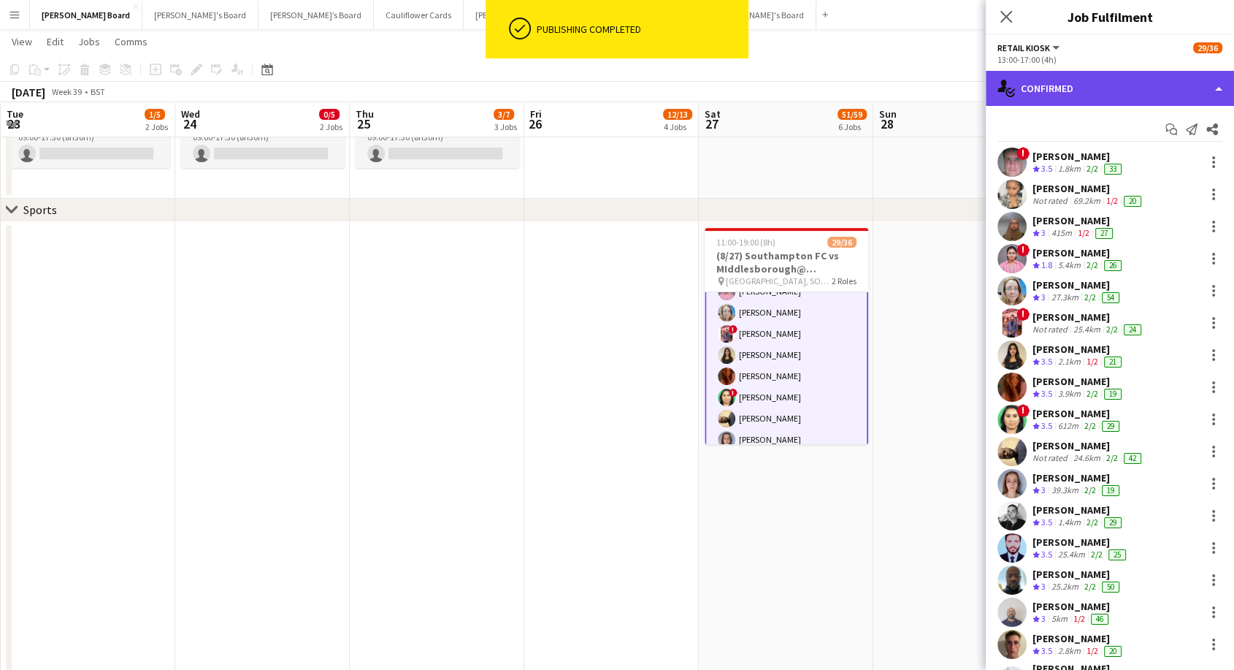
click at [1072, 83] on div "single-neutral-actions-check-2 Confirmed" at bounding box center [1110, 88] width 248 height 35
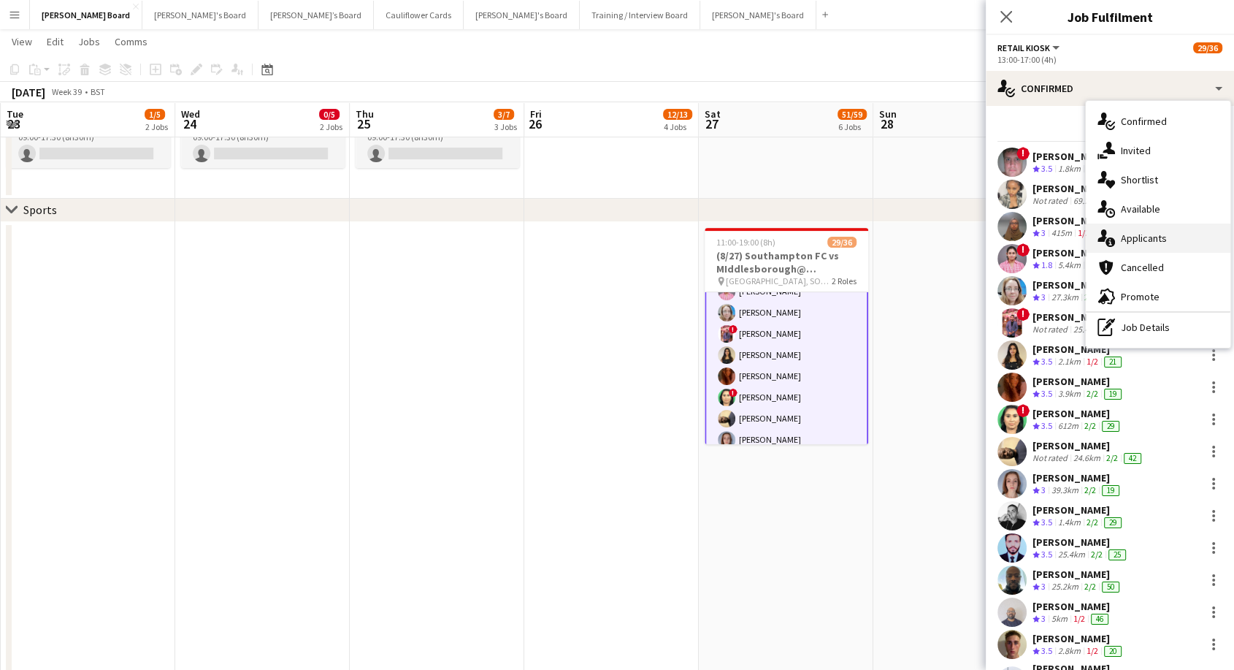
click at [1131, 241] on span "Applicants" at bounding box center [1144, 237] width 46 height 13
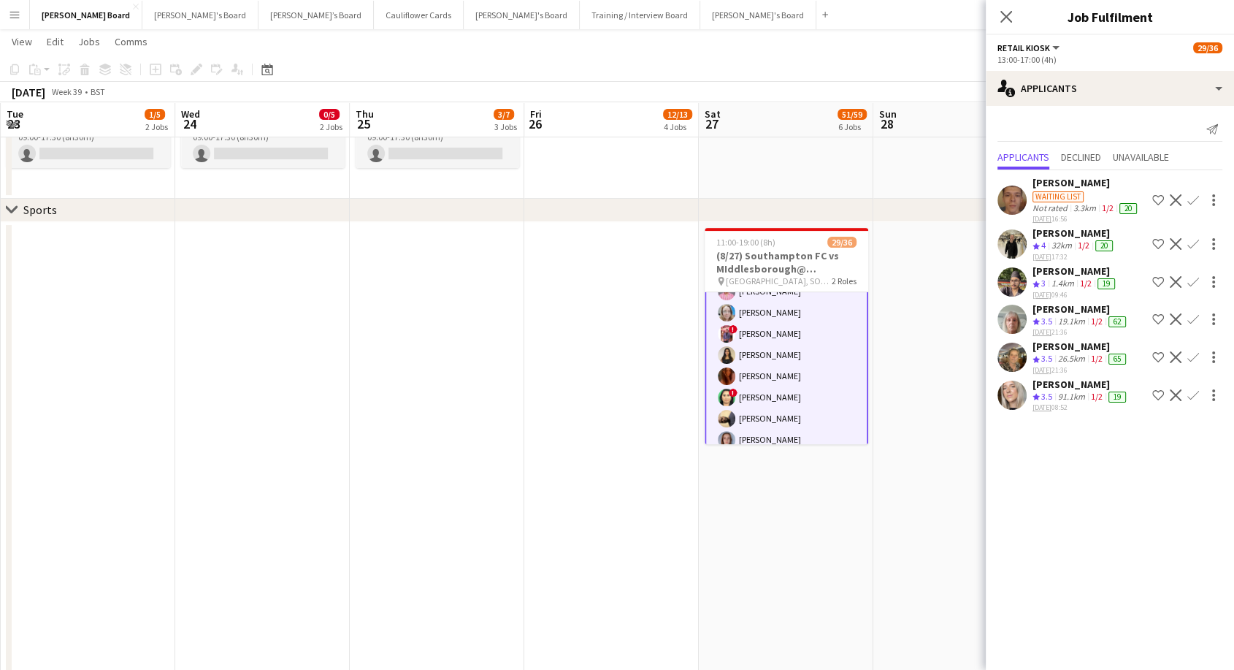
click at [1068, 249] on div "32km" at bounding box center [1062, 246] width 26 height 12
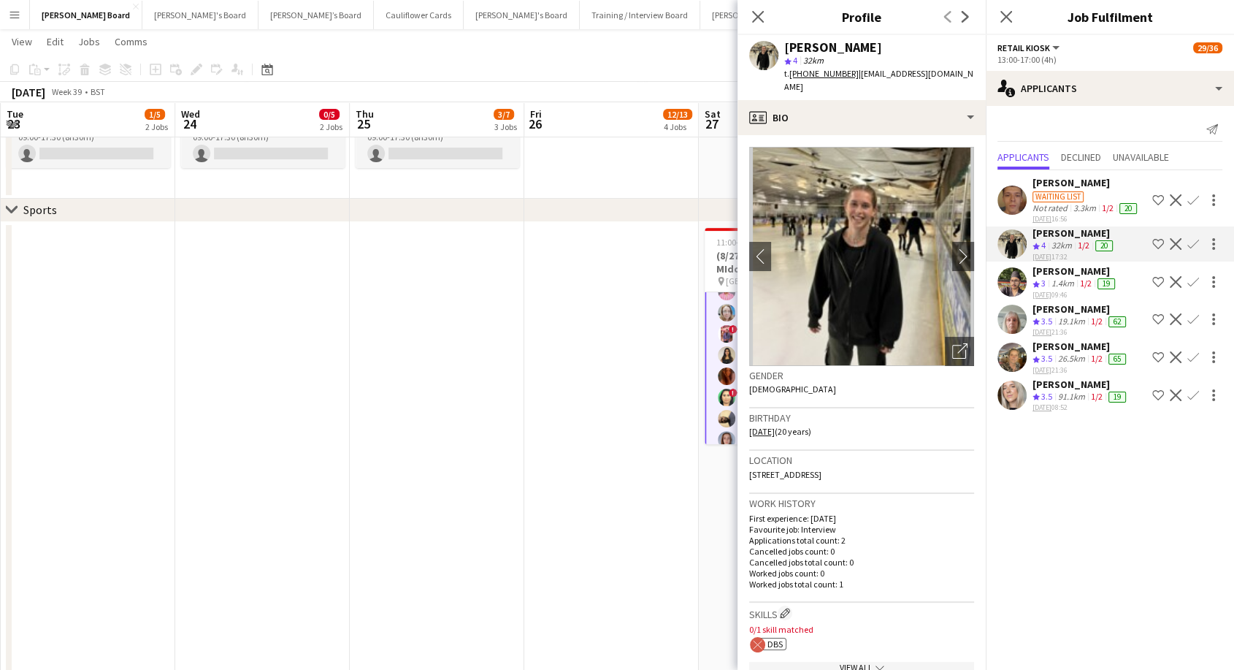
click at [1187, 250] on app-icon "Confirm" at bounding box center [1193, 244] width 12 height 12
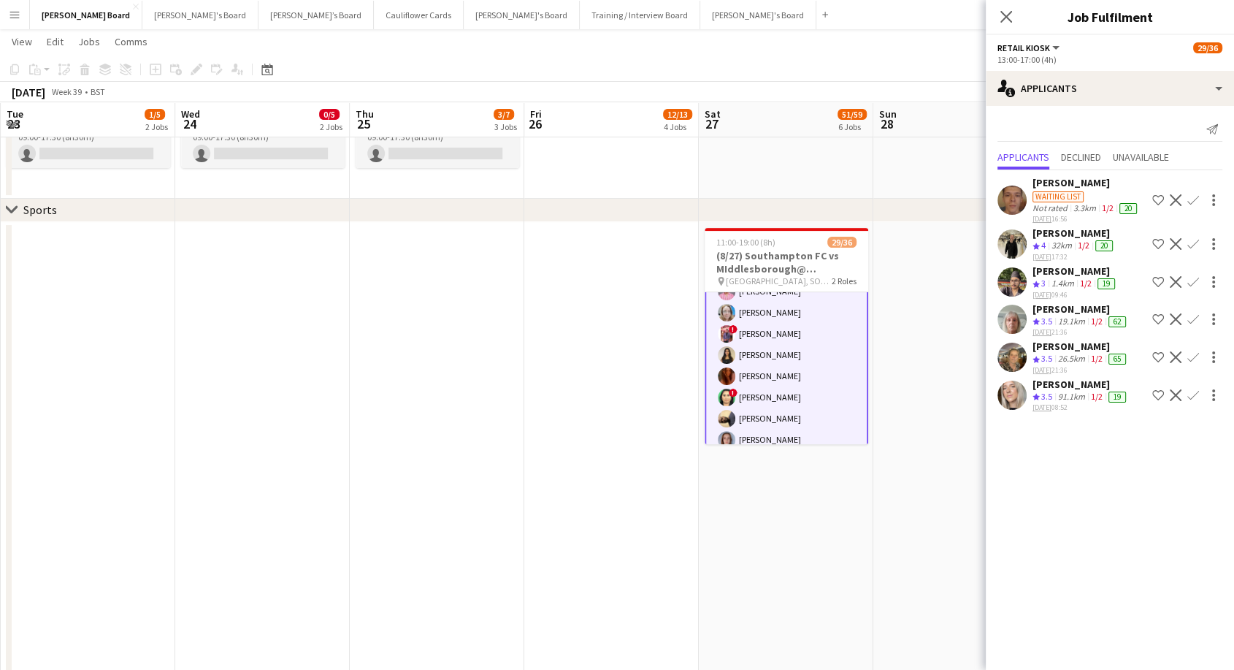
click at [1190, 242] on app-icon "Confirm" at bounding box center [1193, 244] width 12 height 12
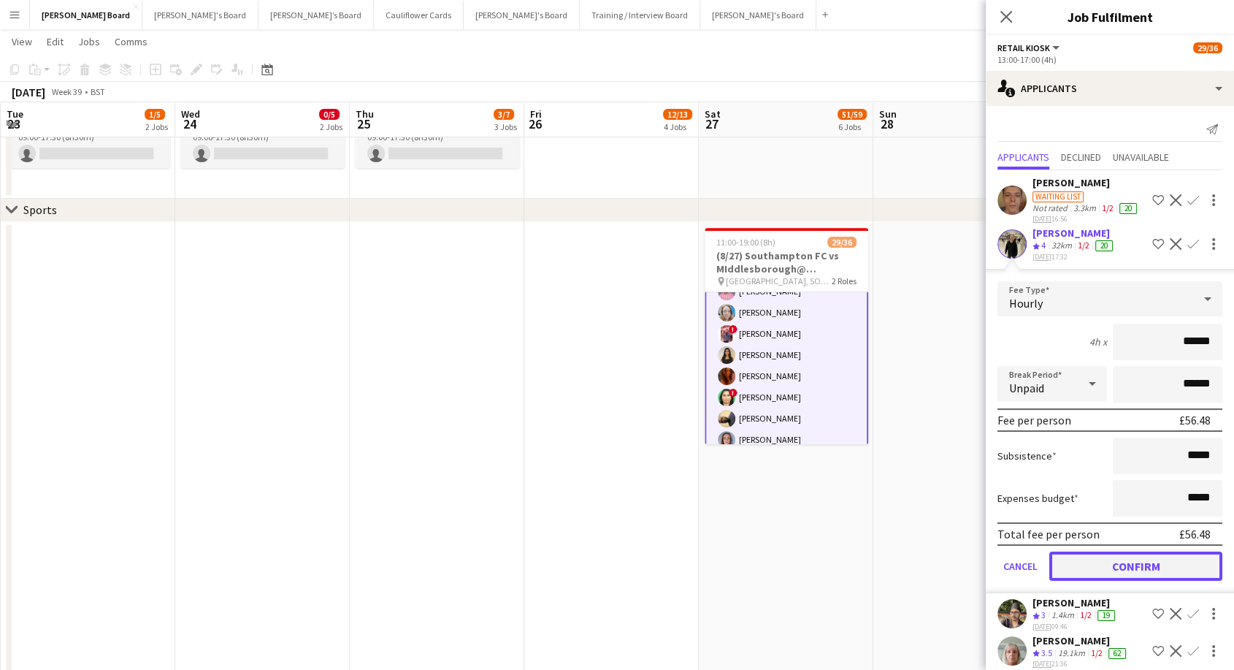
click at [1153, 575] on button "Confirm" at bounding box center [1135, 565] width 173 height 29
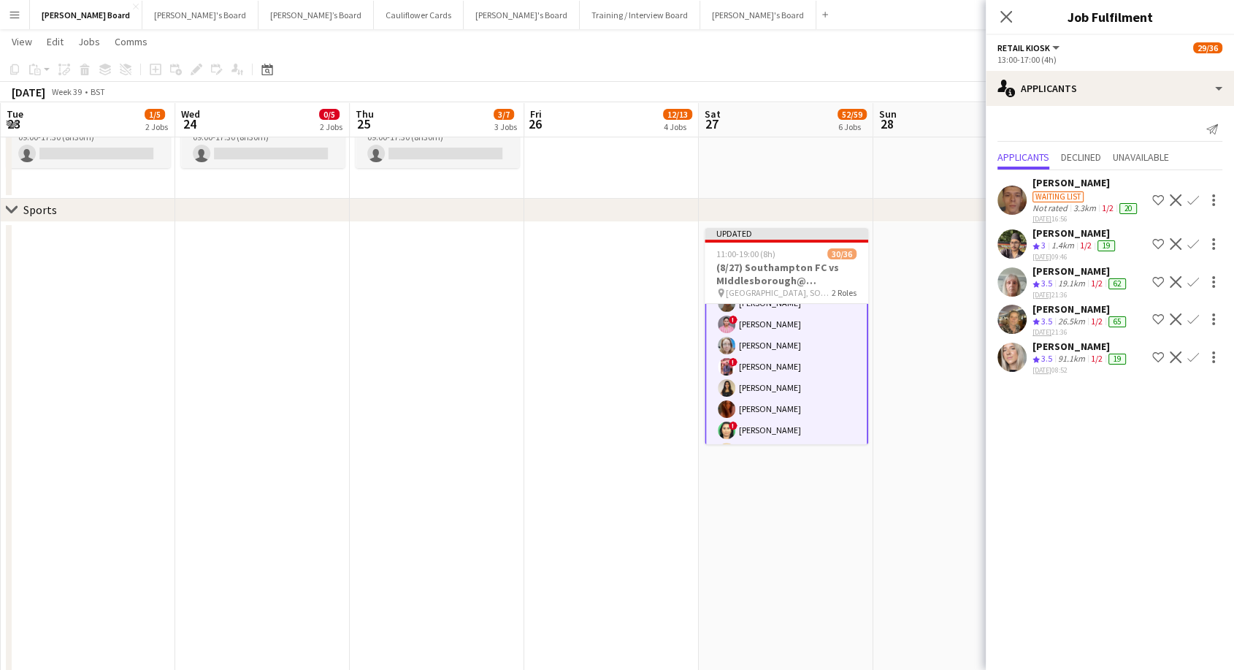
click at [1198, 353] on app-icon "Confirm" at bounding box center [1193, 357] width 12 height 12
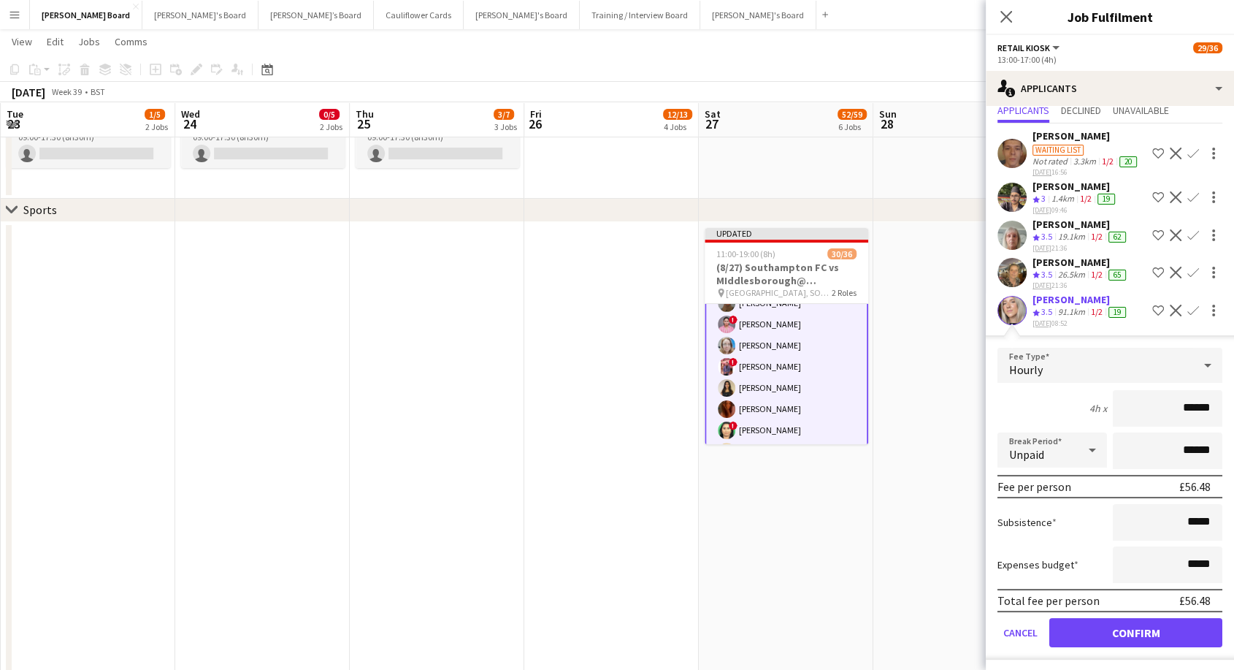
scroll to position [55, 0]
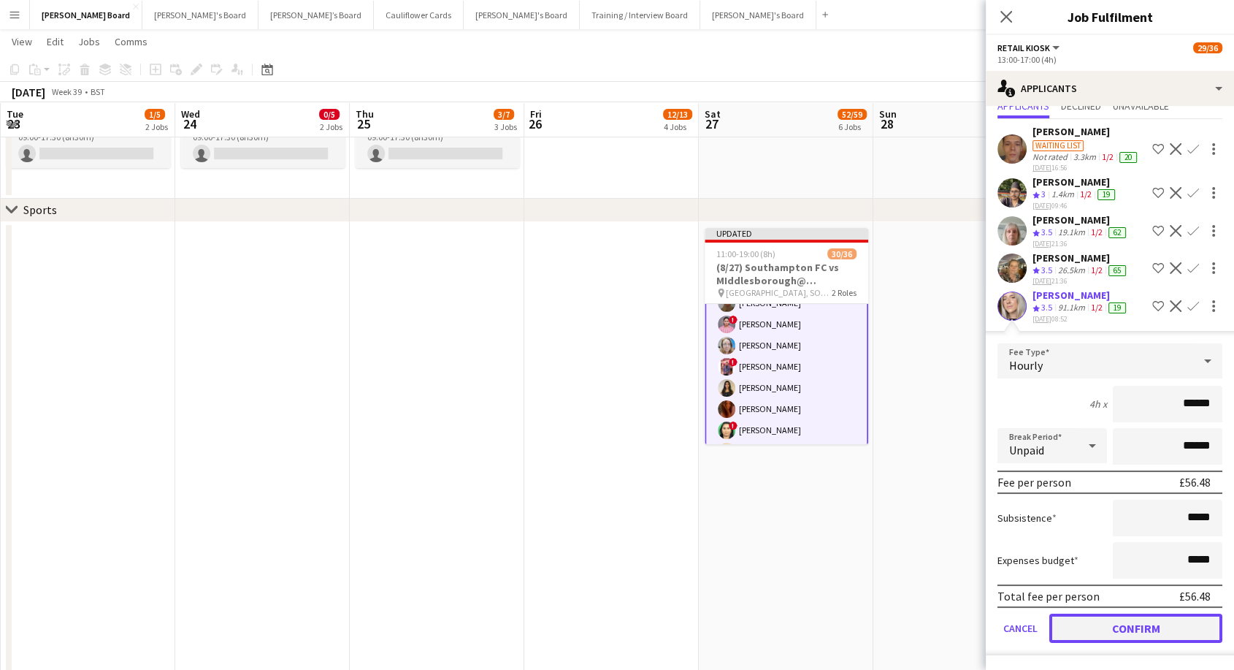
drag, startPoint x: 1147, startPoint y: 627, endPoint x: 1148, endPoint y: 612, distance: 14.7
click at [1147, 626] on button "Confirm" at bounding box center [1135, 627] width 173 height 29
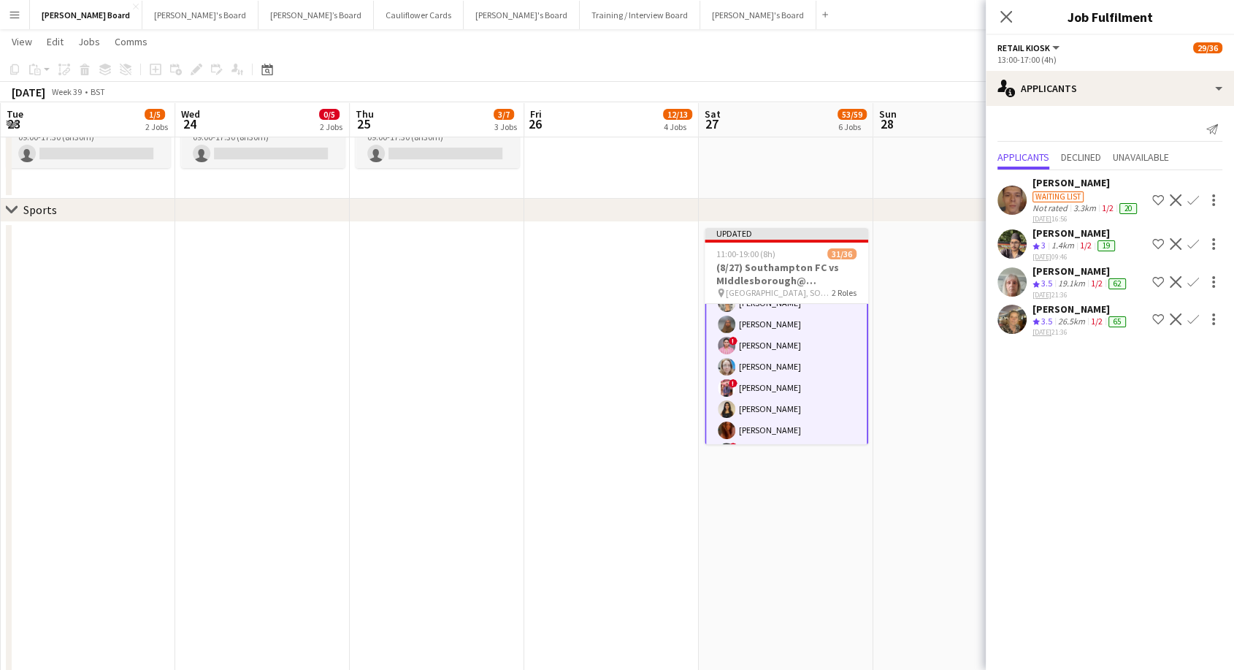
scroll to position [0, 0]
click at [1075, 310] on div "[PERSON_NAME]" at bounding box center [1081, 308] width 96 height 13
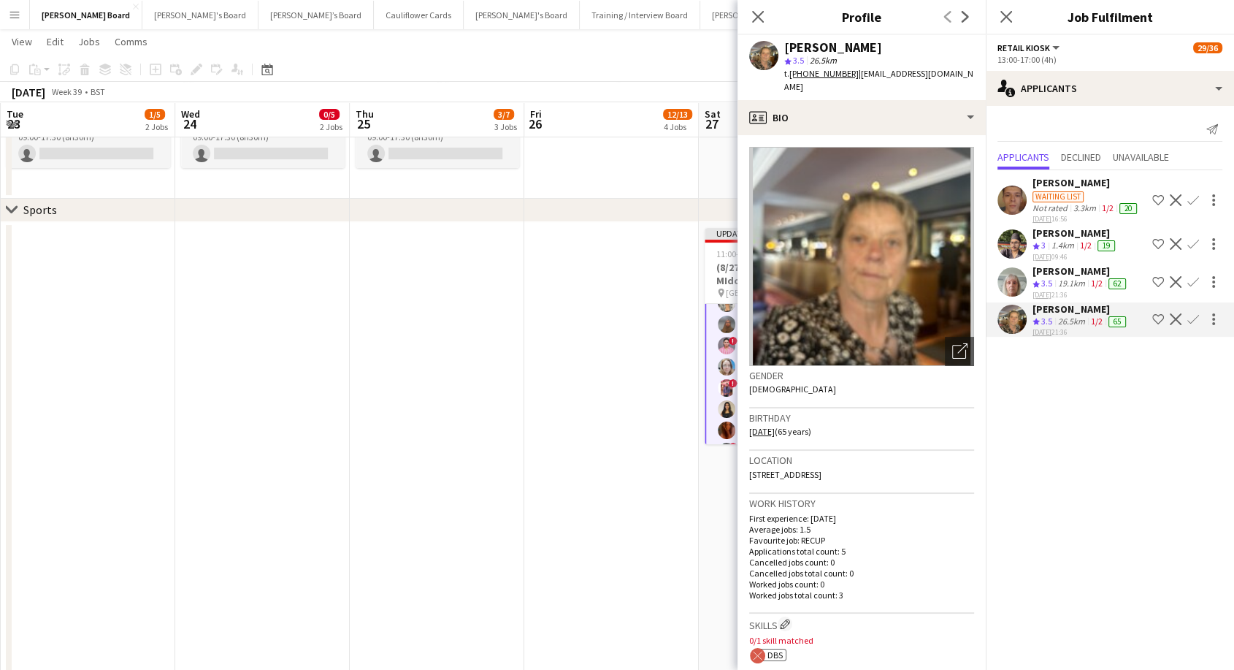
click at [1057, 271] on div "[PERSON_NAME]" at bounding box center [1081, 270] width 96 height 13
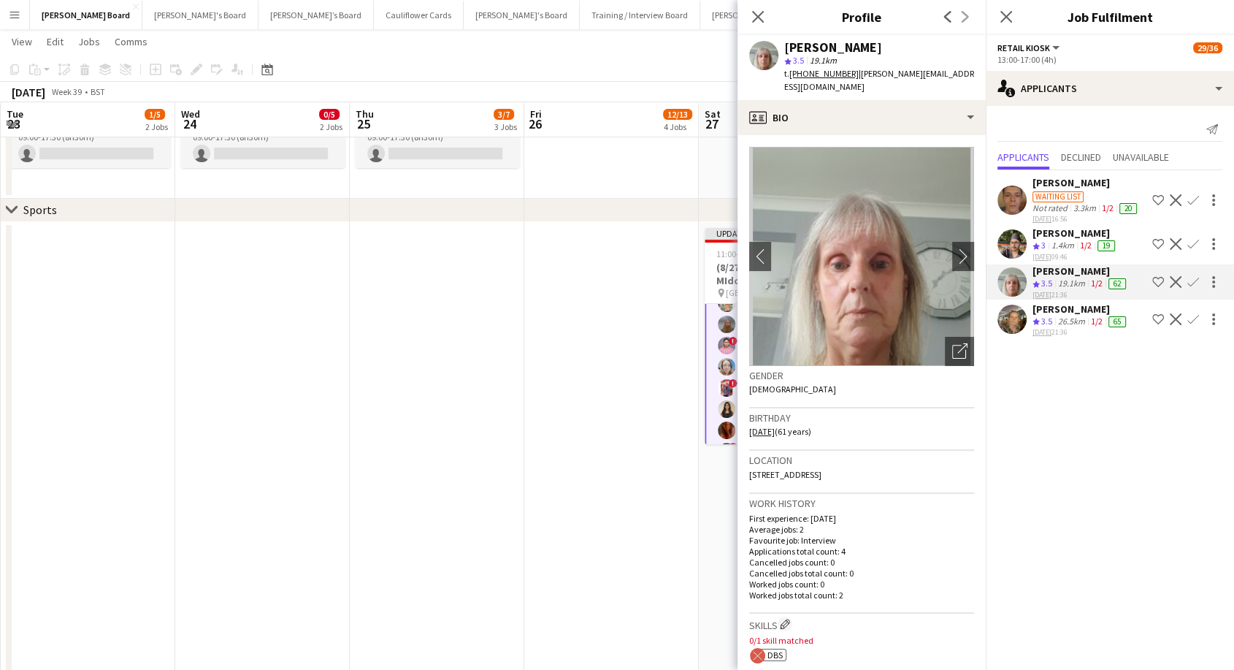
click at [1074, 232] on div "[PERSON_NAME]" at bounding box center [1075, 232] width 85 height 13
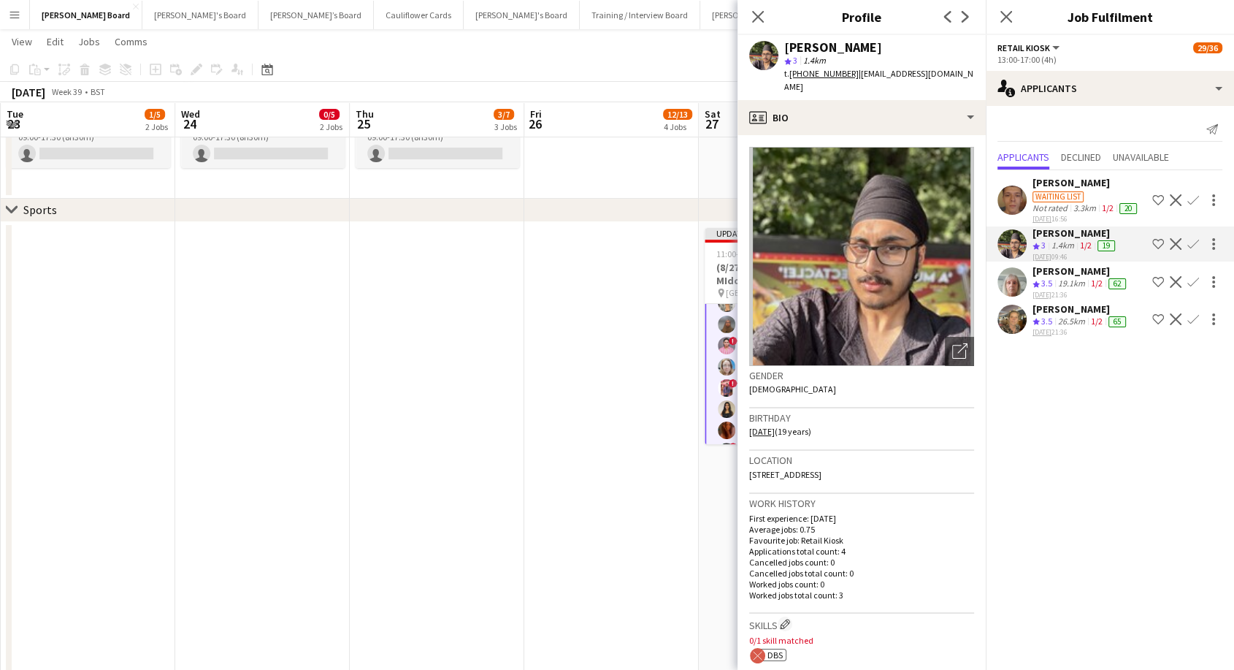
drag, startPoint x: 467, startPoint y: 242, endPoint x: 564, endPoint y: 245, distance: 97.1
click at [471, 242] on app-date-cell at bounding box center [437, 551] width 175 height 658
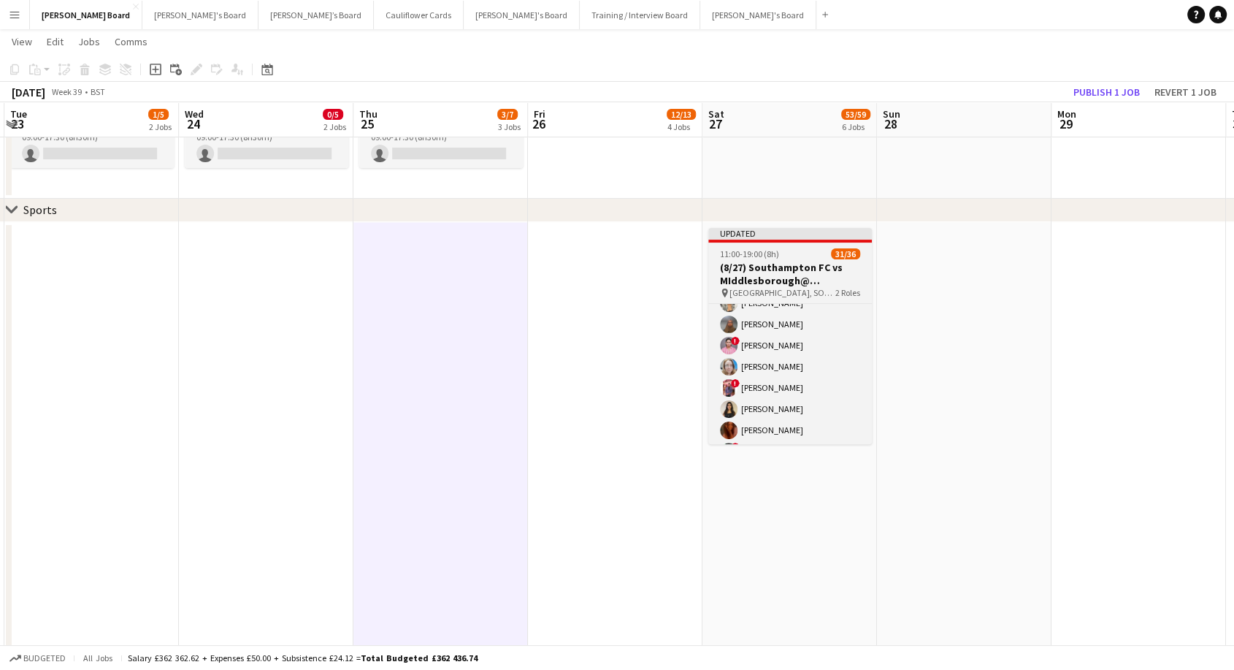
click at [803, 249] on div "11:00-19:00 (8h) 31/36" at bounding box center [790, 253] width 164 height 11
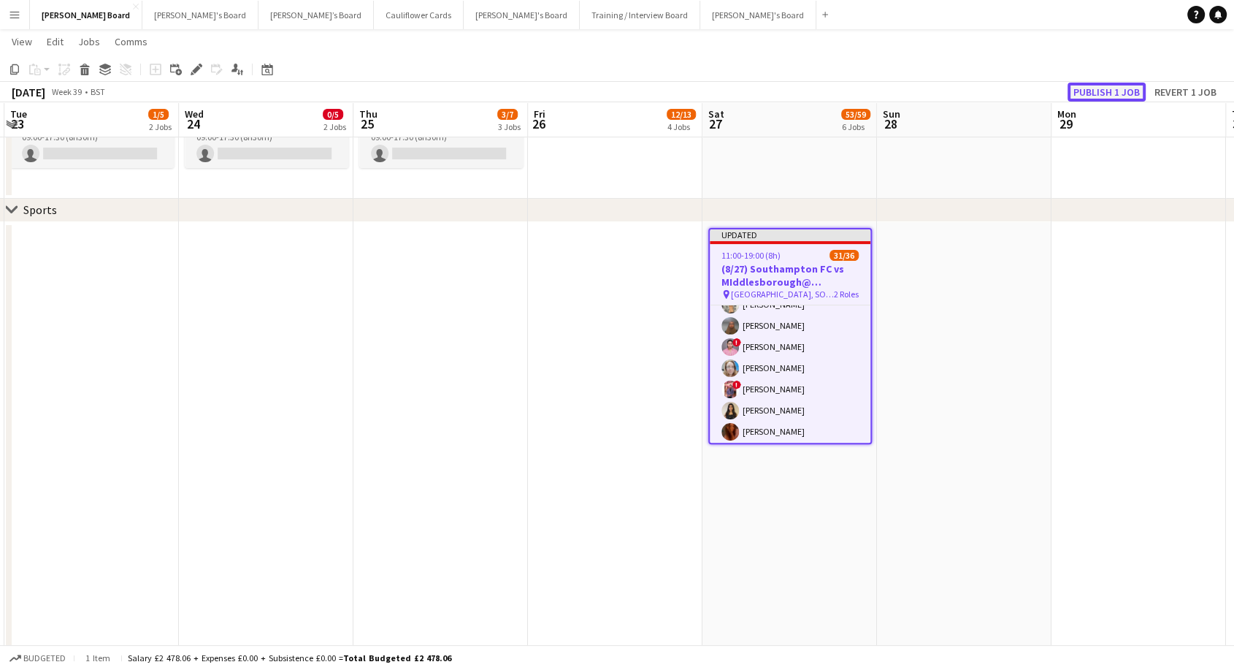
click at [1126, 88] on button "Publish 1 job" at bounding box center [1107, 92] width 78 height 19
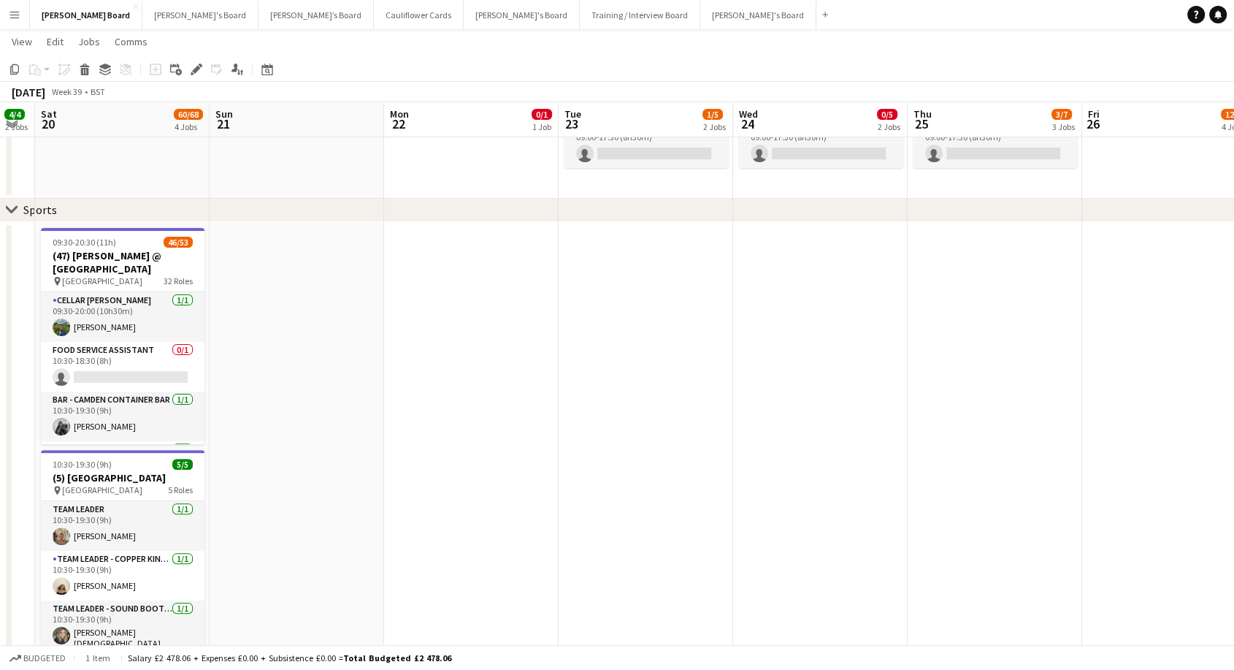
scroll to position [0, 465]
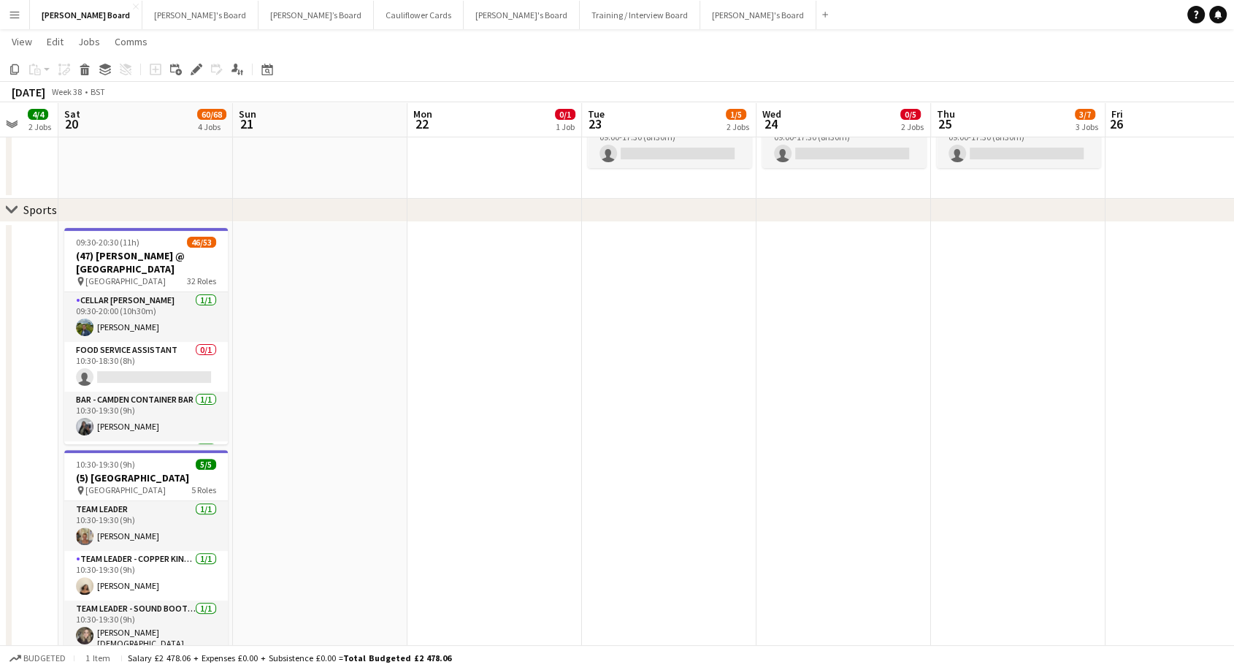
drag, startPoint x: 450, startPoint y: 375, endPoint x: 1027, endPoint y: 340, distance: 578.7
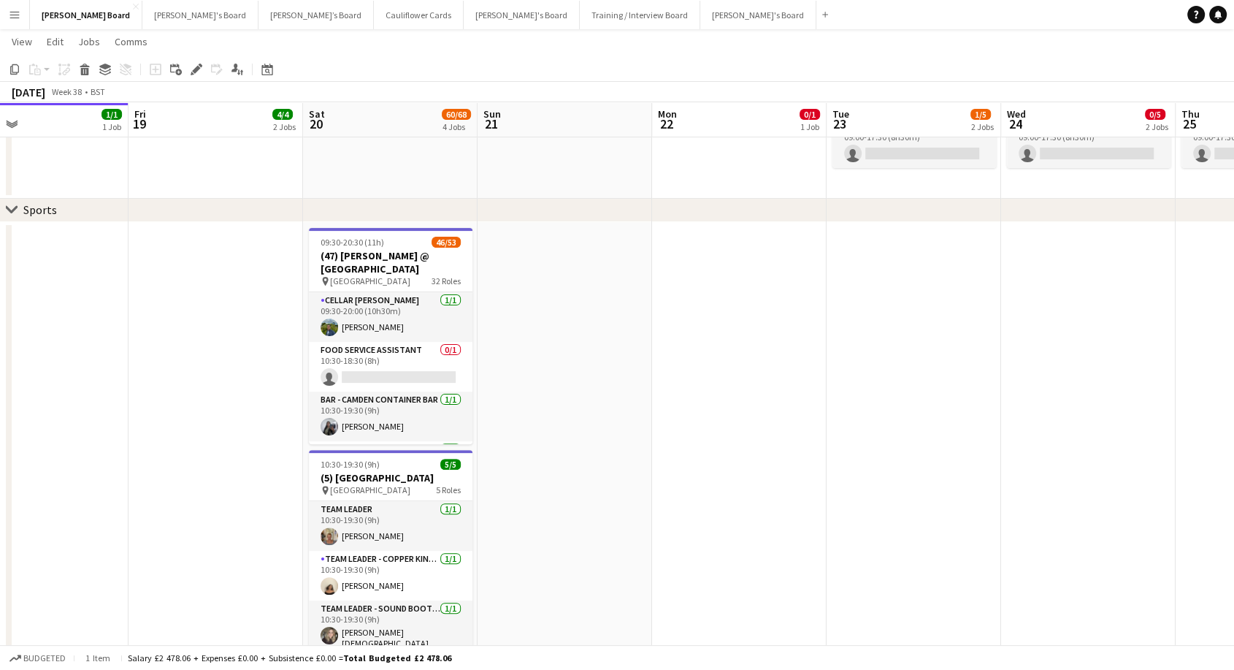
scroll to position [0, 394]
drag, startPoint x: 546, startPoint y: 386, endPoint x: 790, endPoint y: 378, distance: 244.7
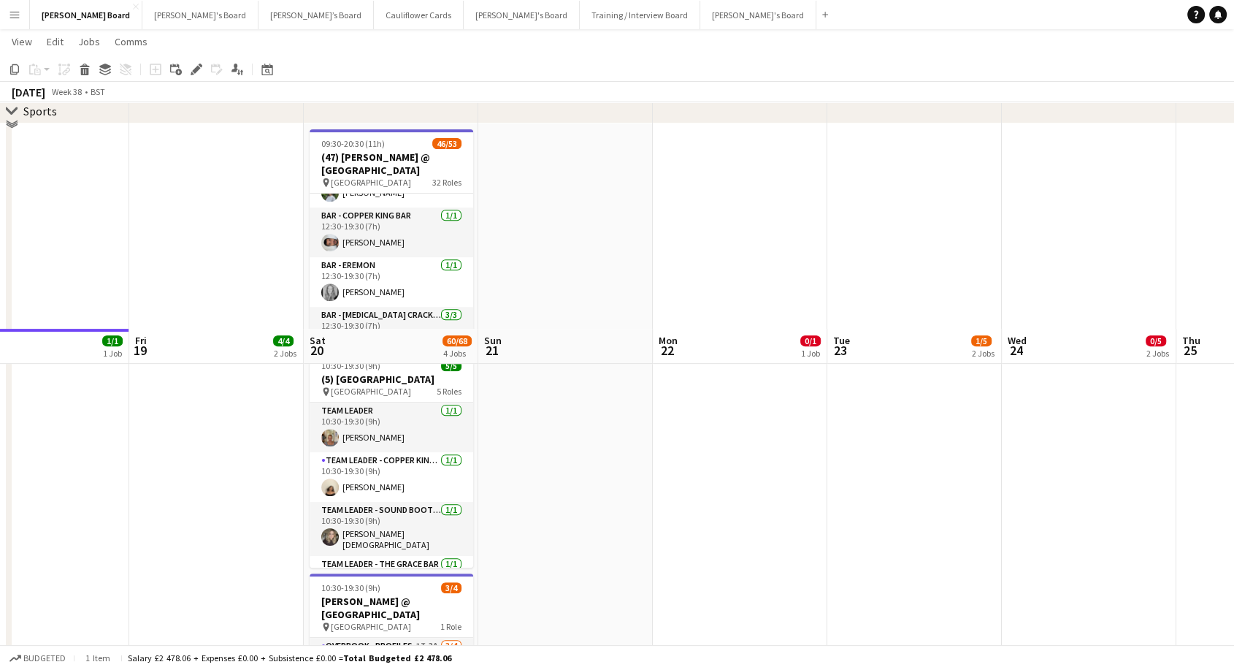
scroll to position [648, 0]
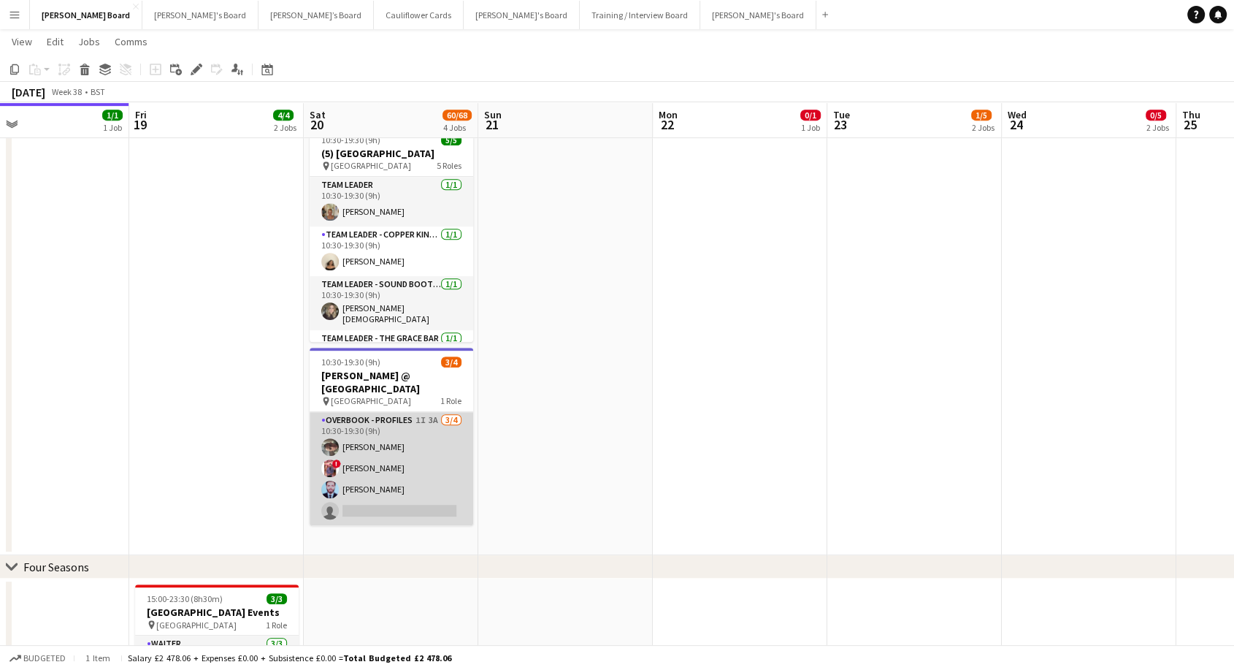
click at [438, 467] on app-card-role "Overbook - Profiles 1I 3A [DATE] 10:30-19:30 (9h) [PERSON_NAME] ! [PERSON_NAME]…" at bounding box center [392, 468] width 164 height 113
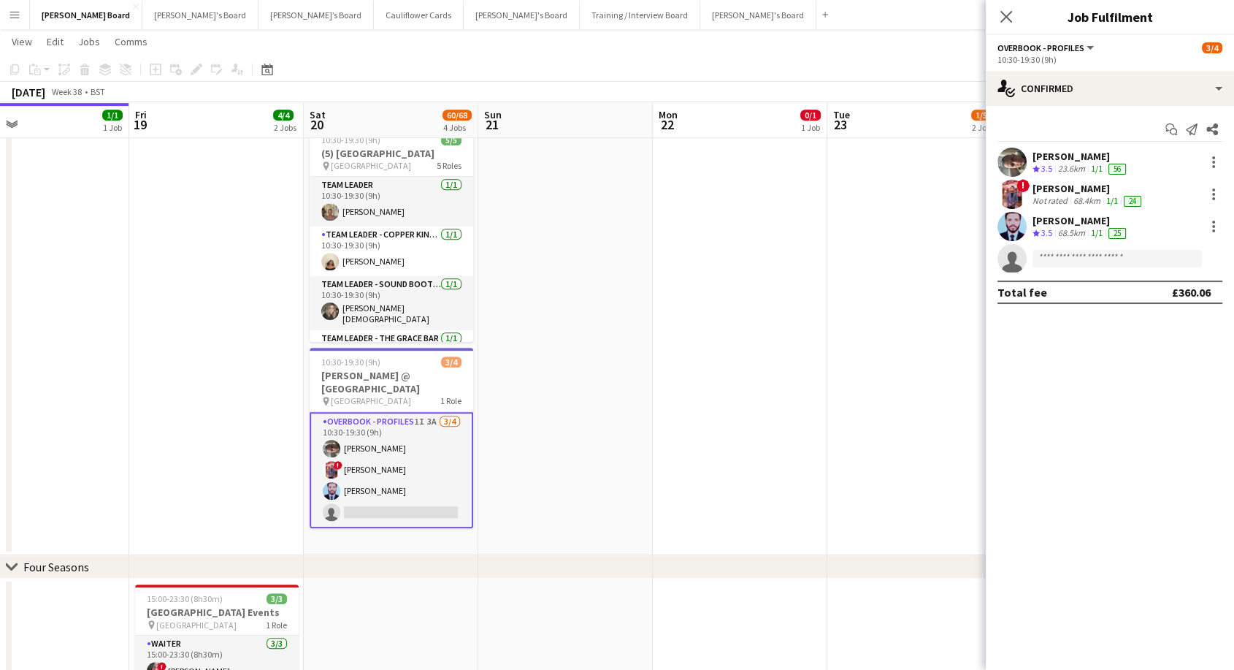
click at [1059, 193] on div "[PERSON_NAME]" at bounding box center [1089, 188] width 112 height 13
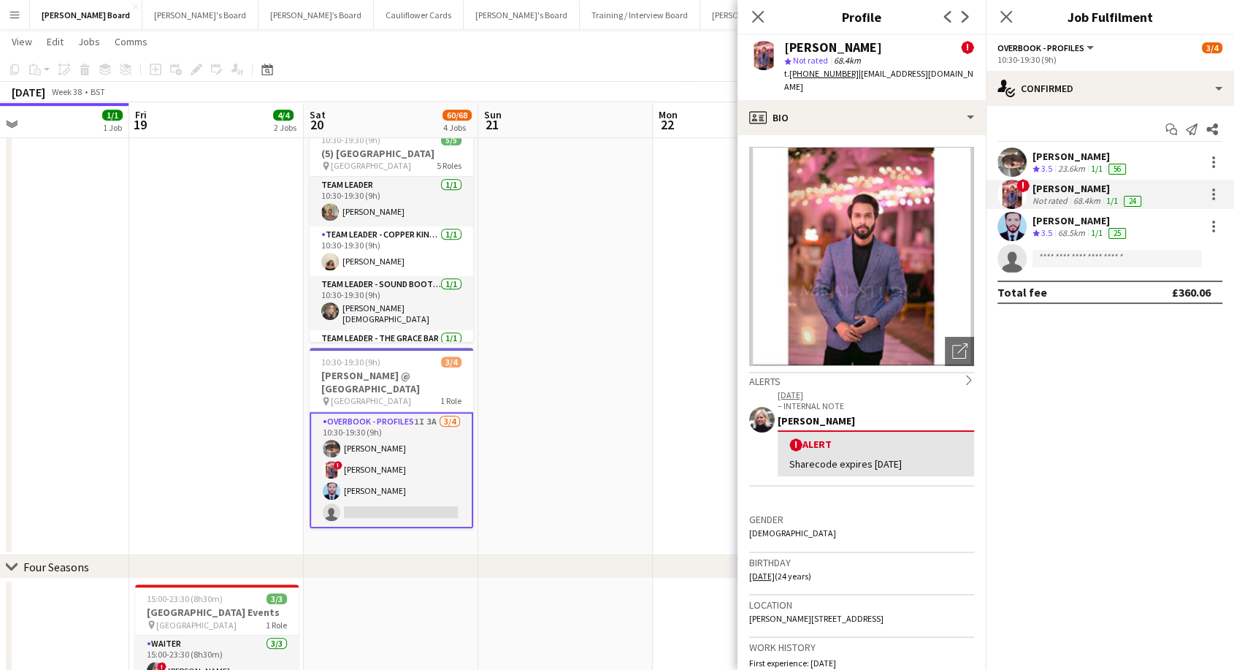
click at [1066, 225] on div "[PERSON_NAME]" at bounding box center [1081, 220] width 96 height 13
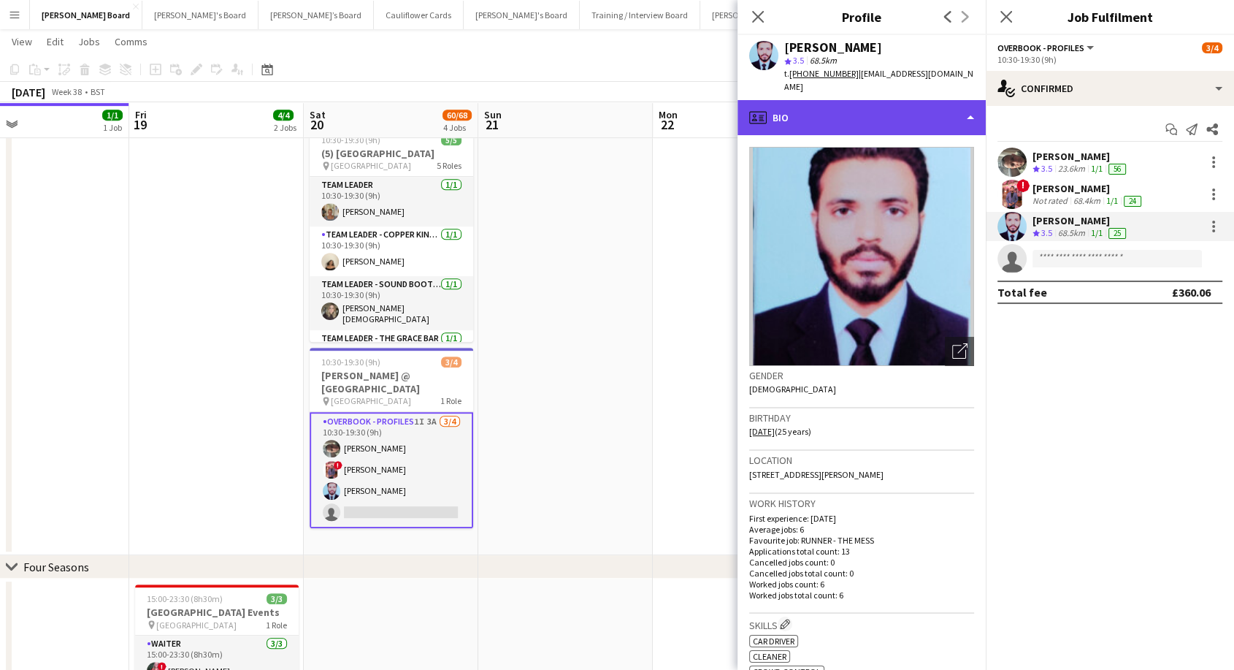
click at [844, 102] on div "profile Bio" at bounding box center [862, 117] width 248 height 35
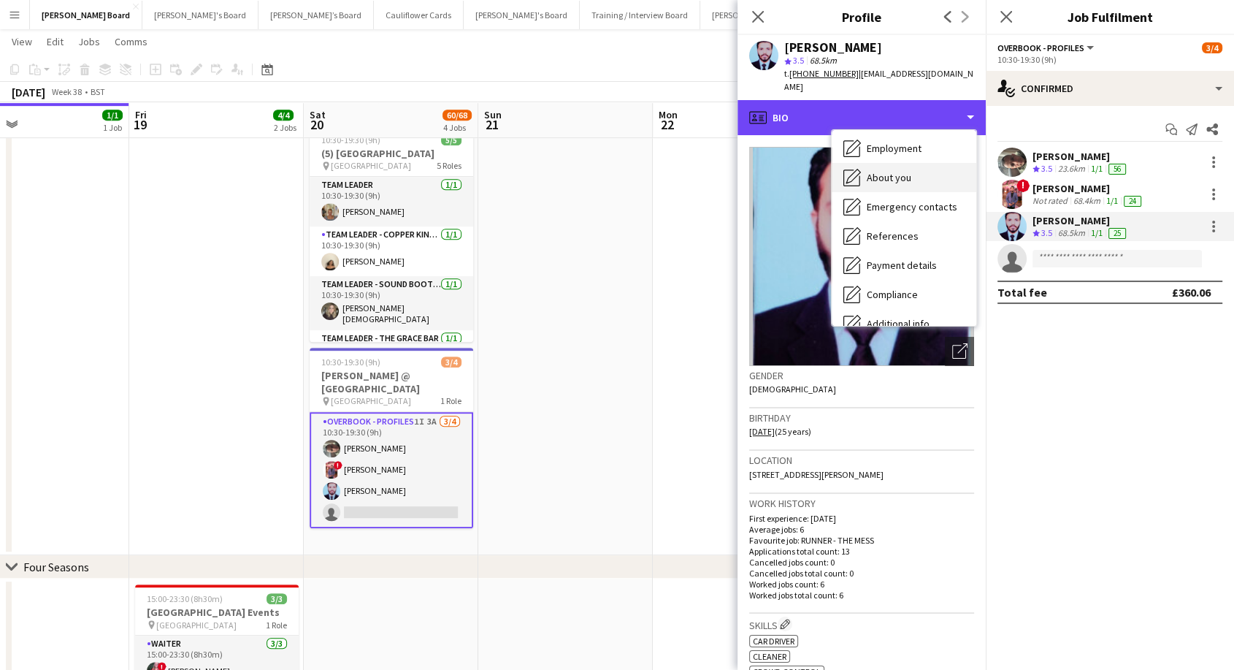
scroll to position [62, 0]
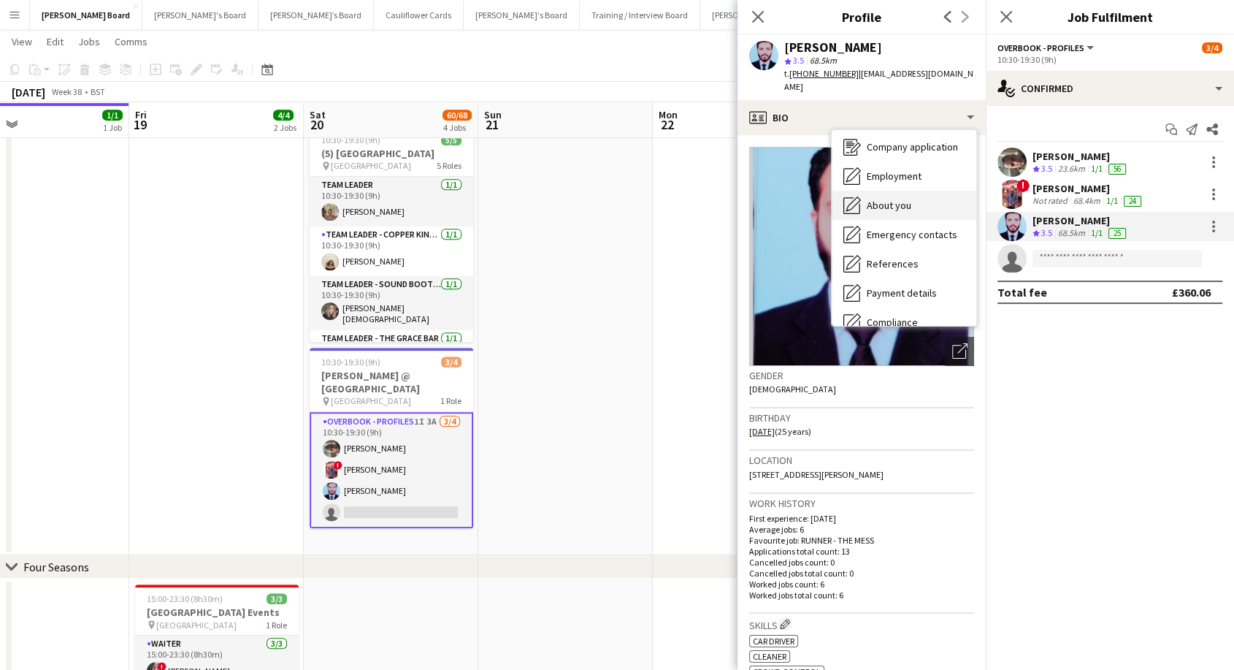
click at [906, 199] on span "About you" at bounding box center [889, 205] width 45 height 13
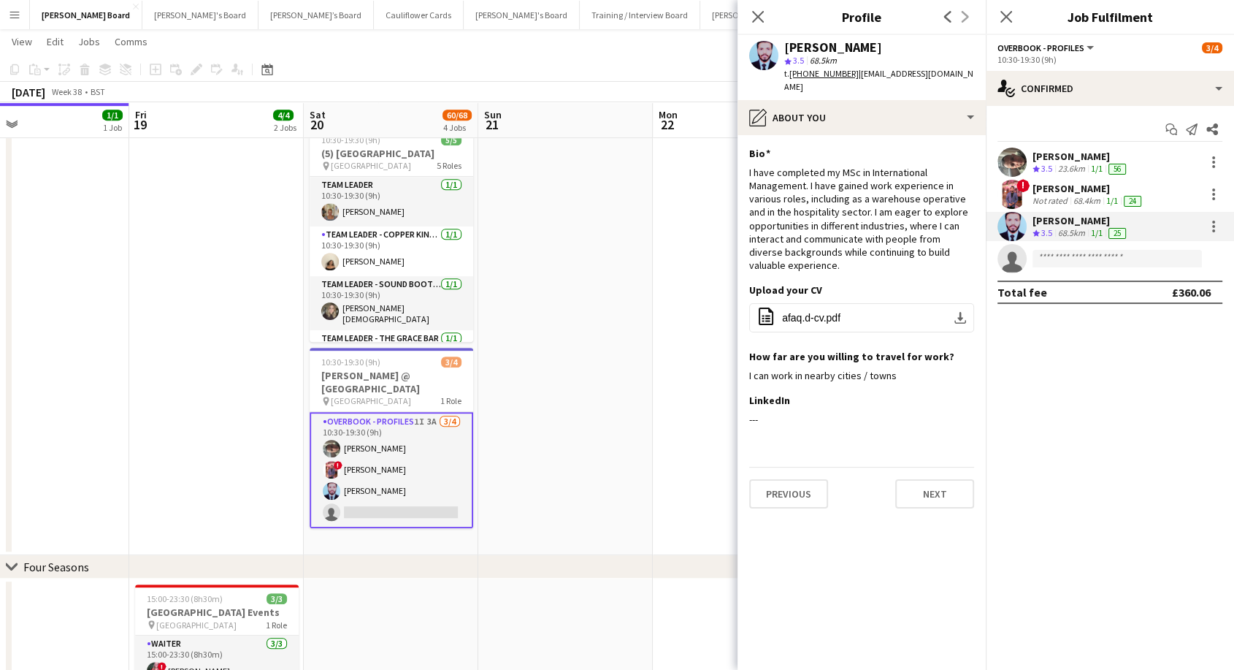
click at [1047, 191] on div "[PERSON_NAME]" at bounding box center [1089, 188] width 112 height 13
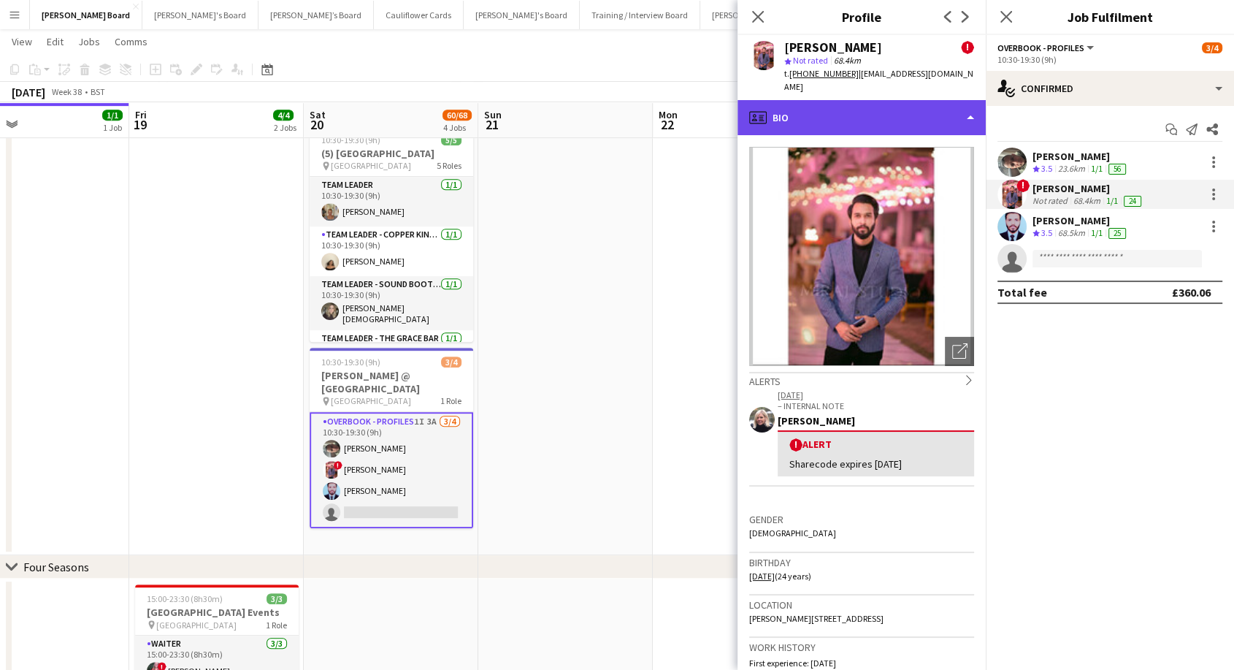
click at [872, 110] on div "profile Bio" at bounding box center [862, 117] width 248 height 35
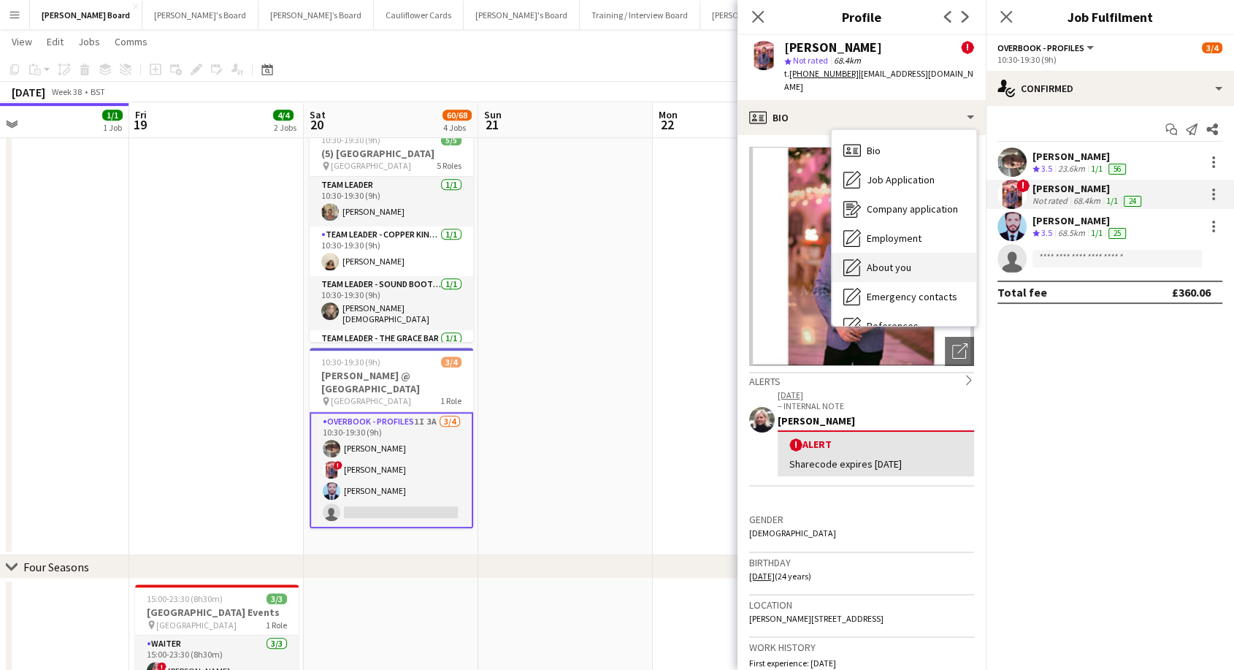
click at [922, 262] on div "About you About you" at bounding box center [904, 267] width 145 height 29
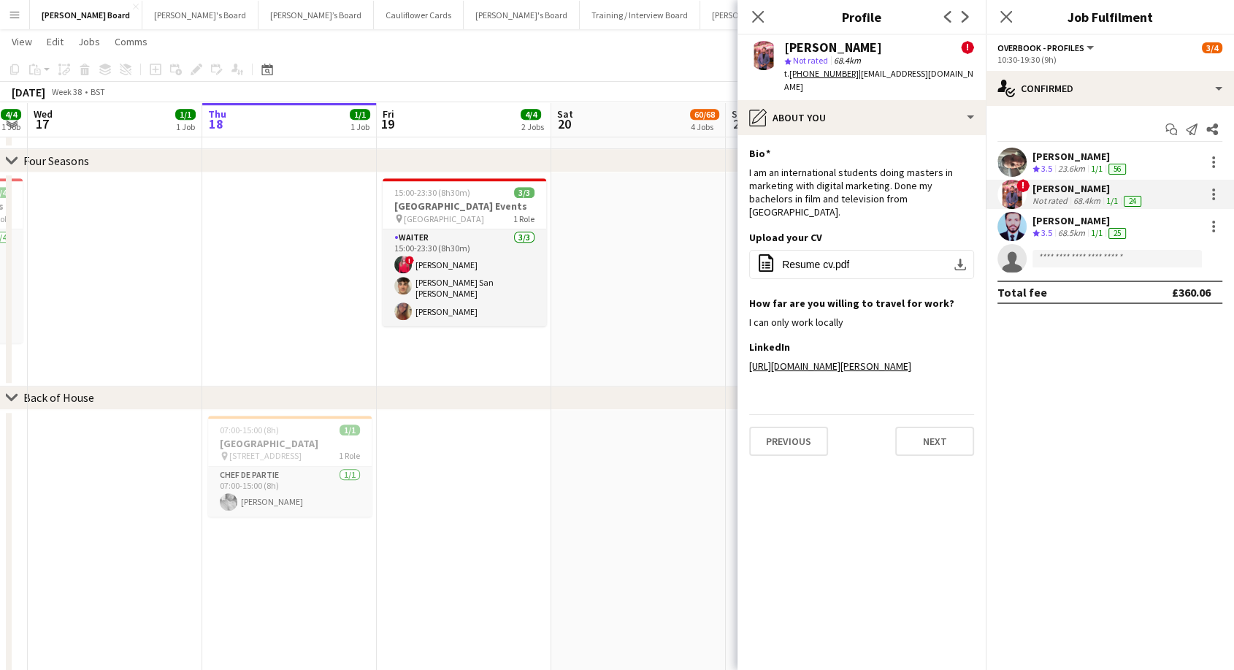
scroll to position [0, 310]
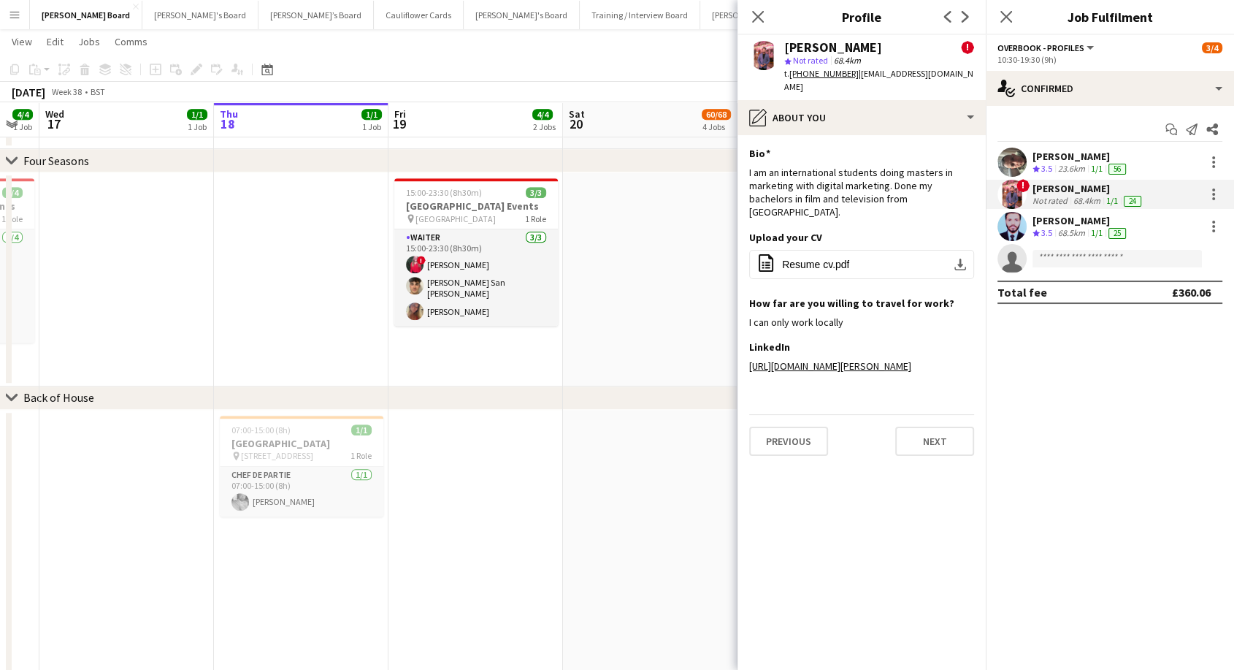
drag, startPoint x: 442, startPoint y: 305, endPoint x: 701, endPoint y: 333, distance: 260.8
click at [701, 333] on app-calendar-viewport "Mon 15 5/5 4 Jobs Tue 16 4/4 1 Job Wed 17 1/1 1 Job Thu 18 1/1 1 Job Fri 19 4/4…" at bounding box center [617, 210] width 1234 height 2416
click at [758, 18] on icon at bounding box center [758, 16] width 14 height 14
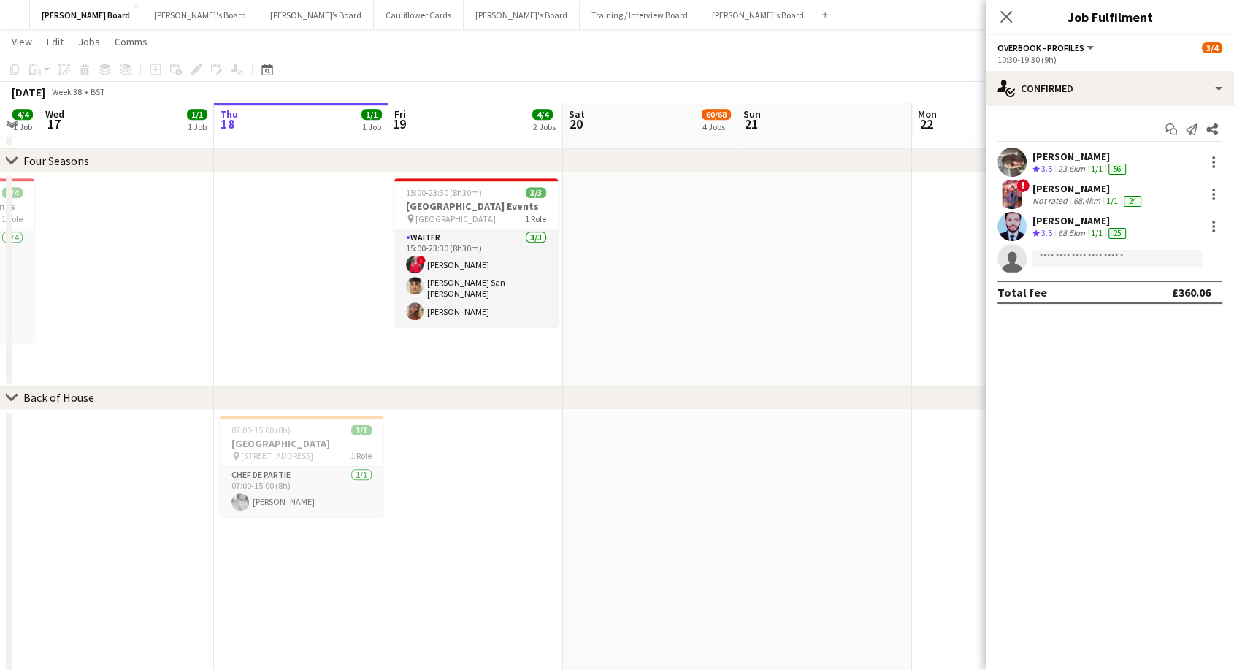
click at [1011, 17] on icon "Close pop-in" at bounding box center [1006, 17] width 12 height 12
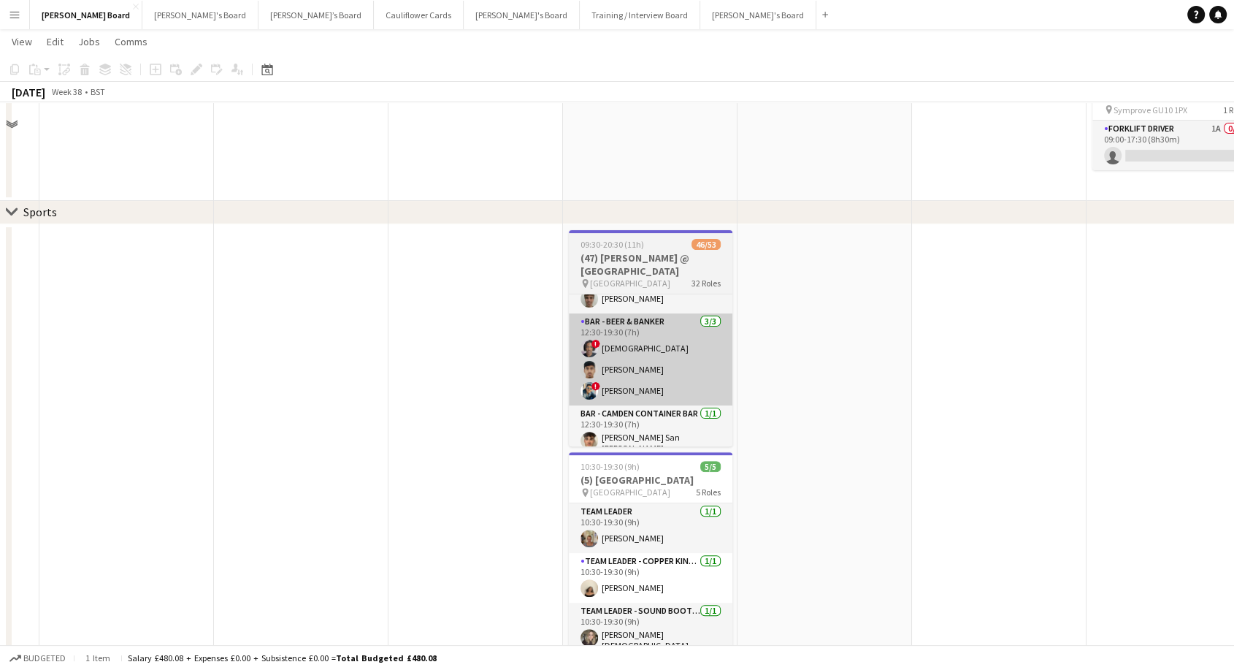
scroll to position [324, 0]
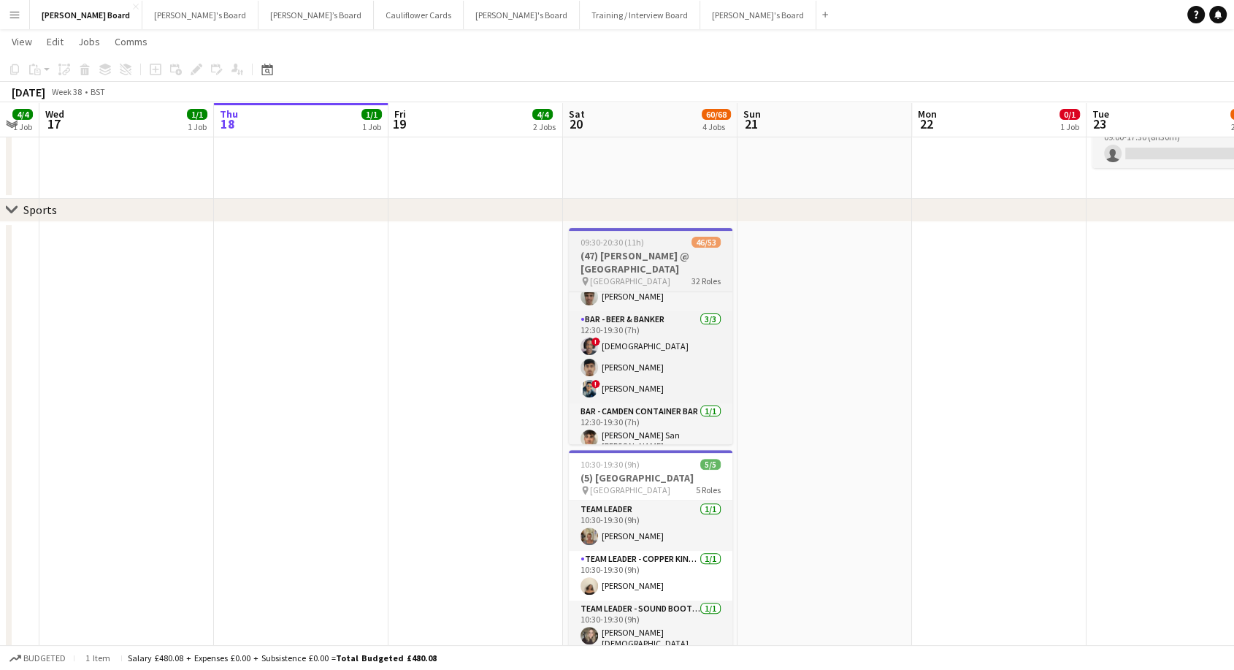
click at [657, 249] on h3 "(47) [PERSON_NAME] @ [GEOGRAPHIC_DATA]" at bounding box center [651, 262] width 164 height 26
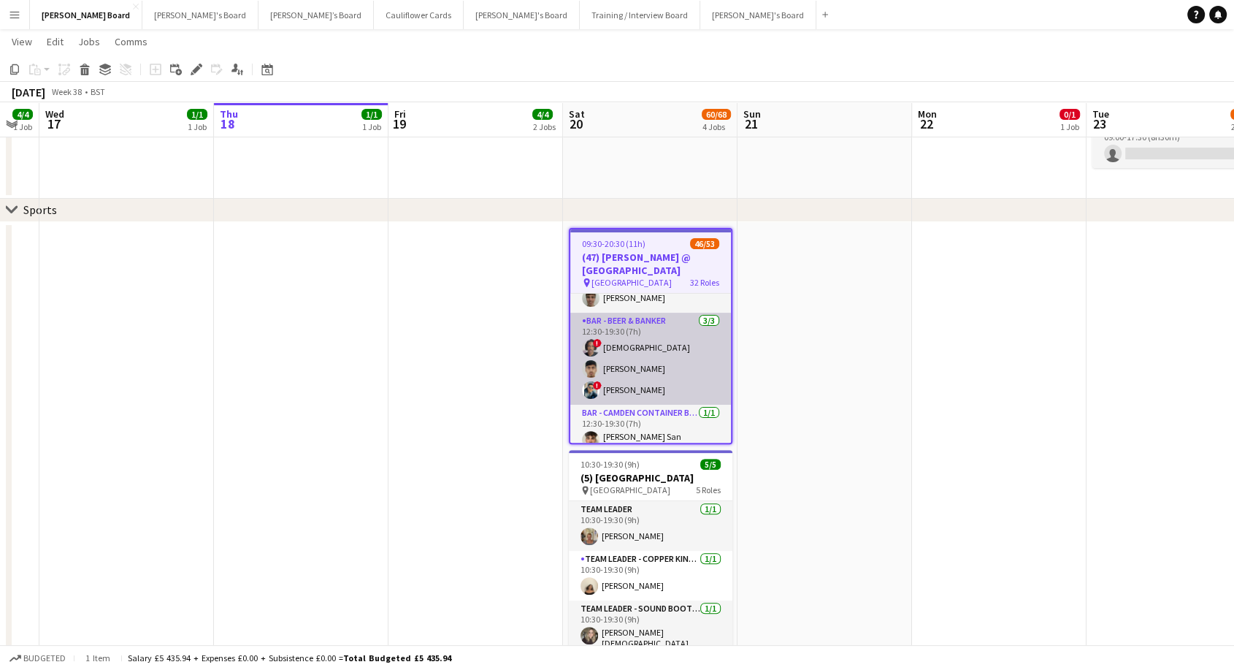
scroll to position [0, 310]
click at [682, 353] on app-card-role "Bar - Beer & Banker [DATE] 12:30-19:30 (7h) ! [PERSON_NAME] [PERSON_NAME] ! [PE…" at bounding box center [650, 359] width 161 height 92
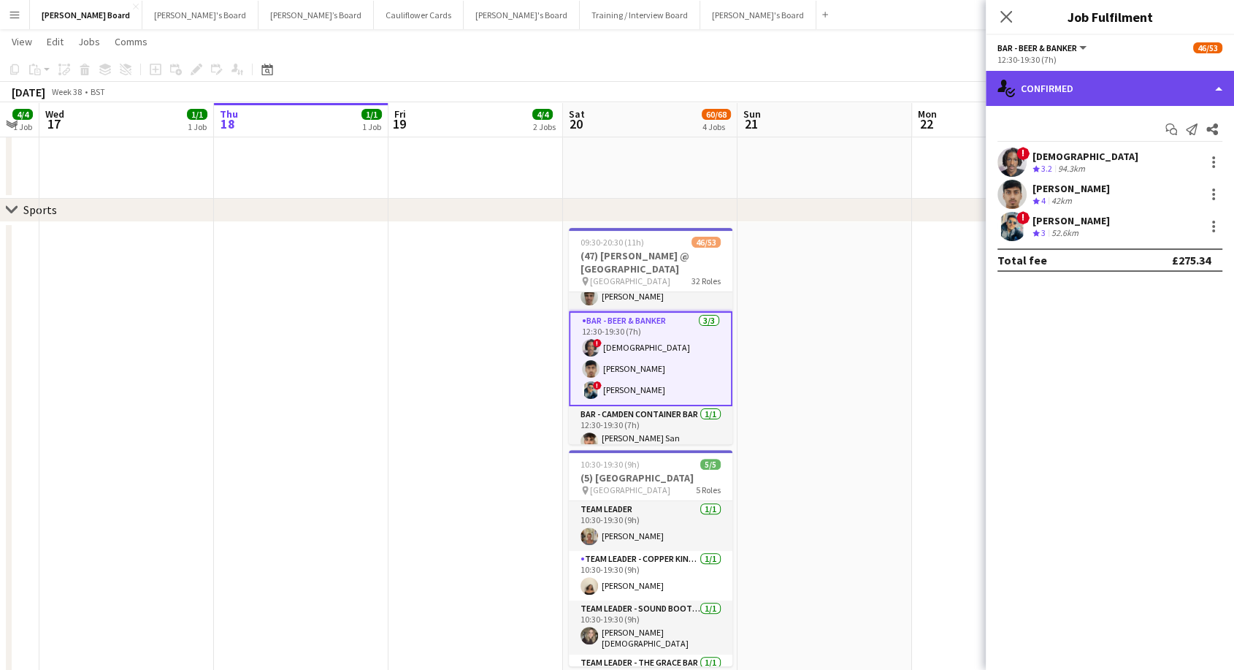
click at [1041, 88] on div "single-neutral-actions-check-2 Confirmed" at bounding box center [1110, 88] width 248 height 35
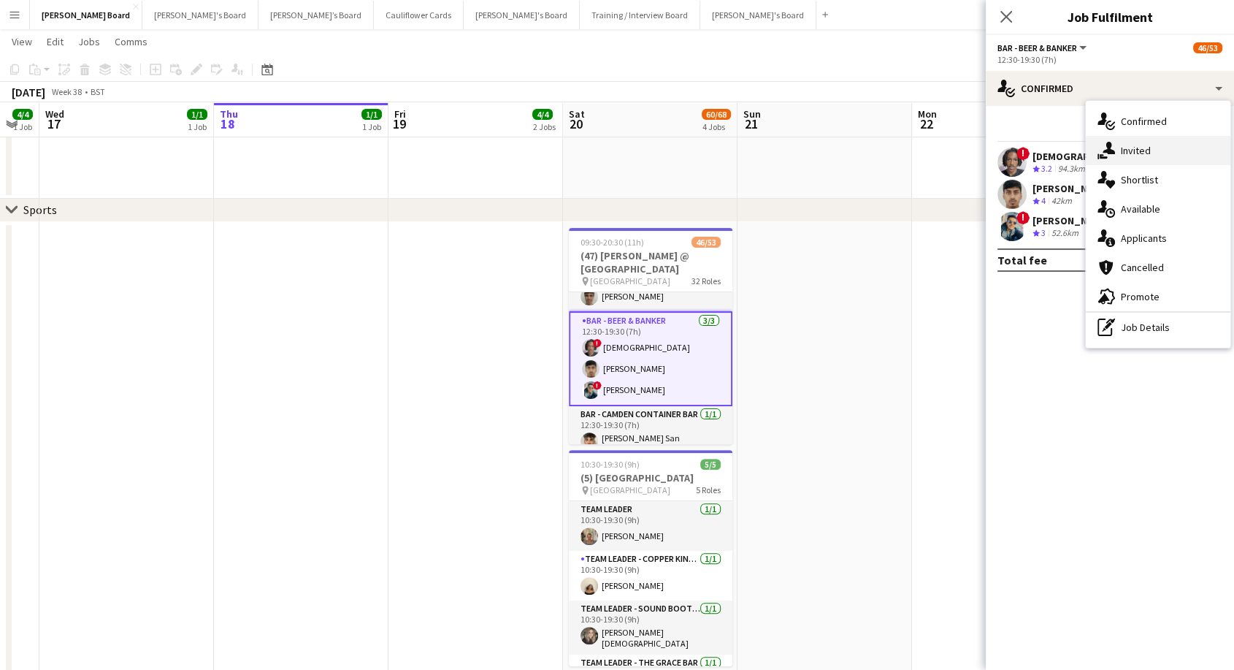
click at [1141, 163] on div "single-neutral-actions-share-1 Invited" at bounding box center [1158, 150] width 145 height 29
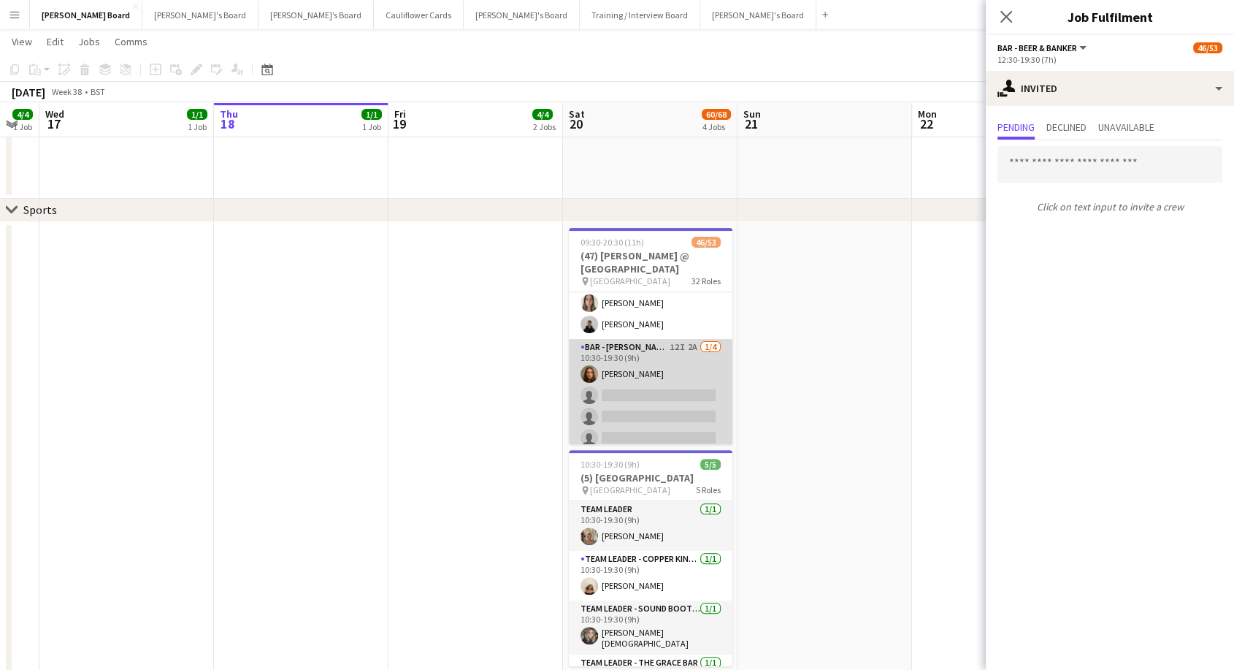
scroll to position [567, 0]
click at [699, 405] on app-card-role "Bar - [PERSON_NAME] Container 12I 2A [DATE] 10:30-19:30 (9h) [PERSON_NAME] sing…" at bounding box center [651, 419] width 164 height 113
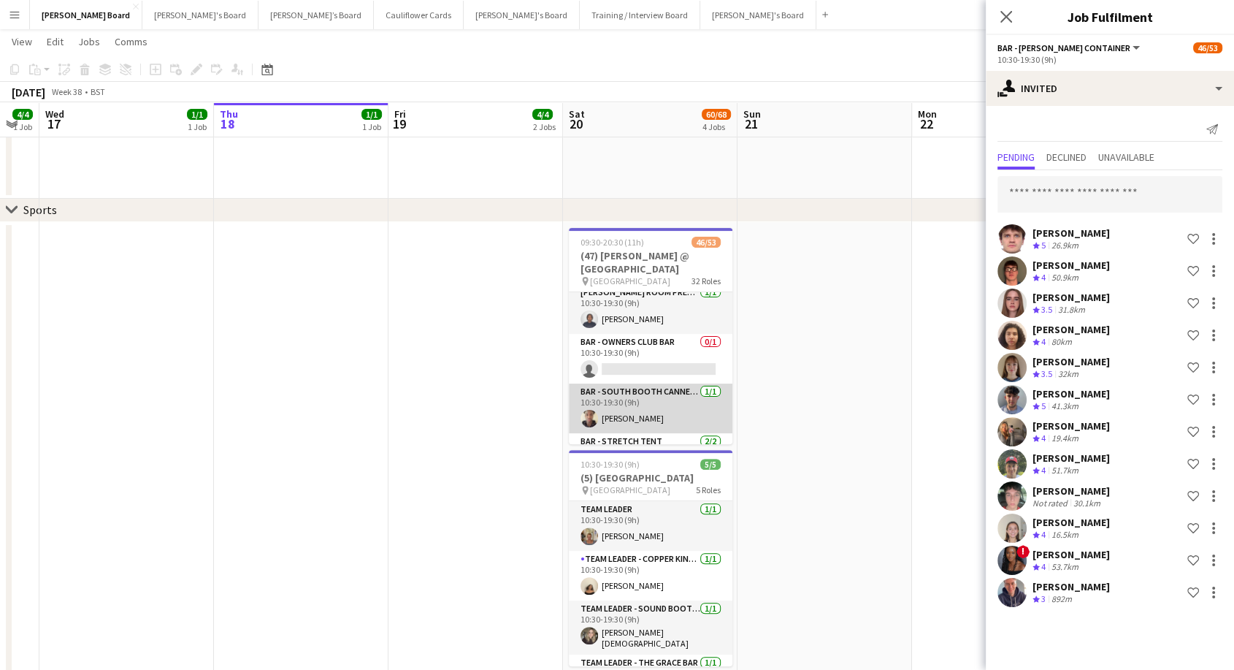
scroll to position [405, 0]
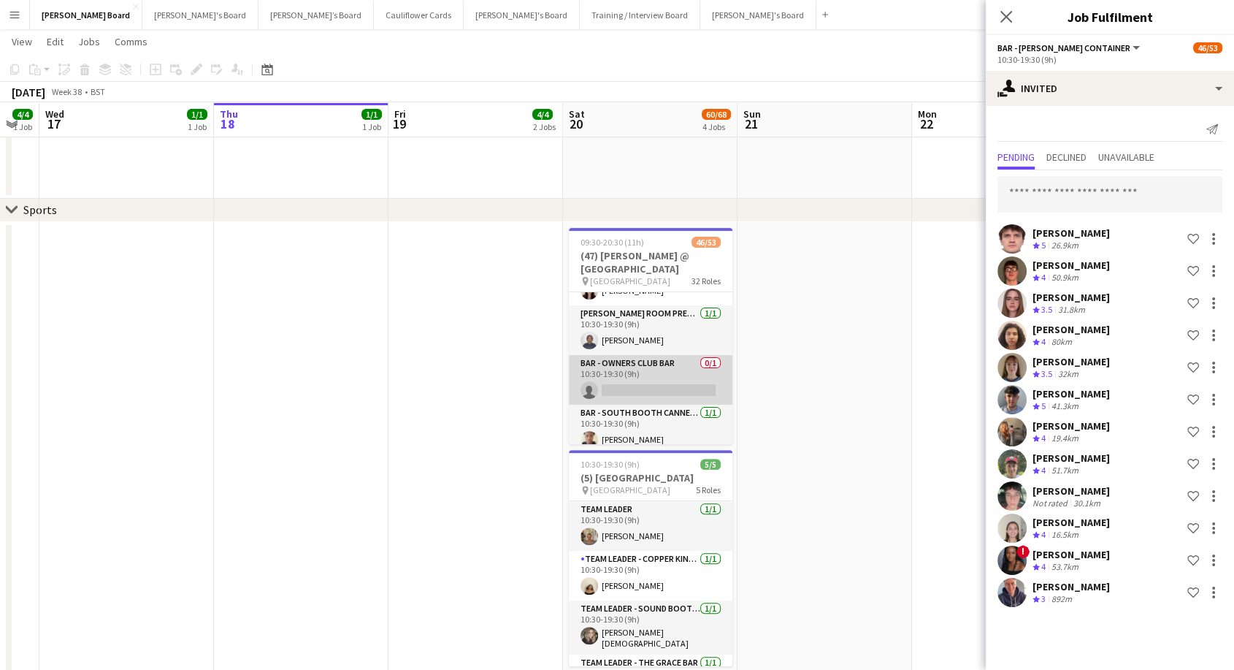
click at [689, 392] on app-card-role "Bar - Owners Club Bar 0/1 10:30-19:30 (9h) single-neutral-actions" at bounding box center [651, 380] width 164 height 50
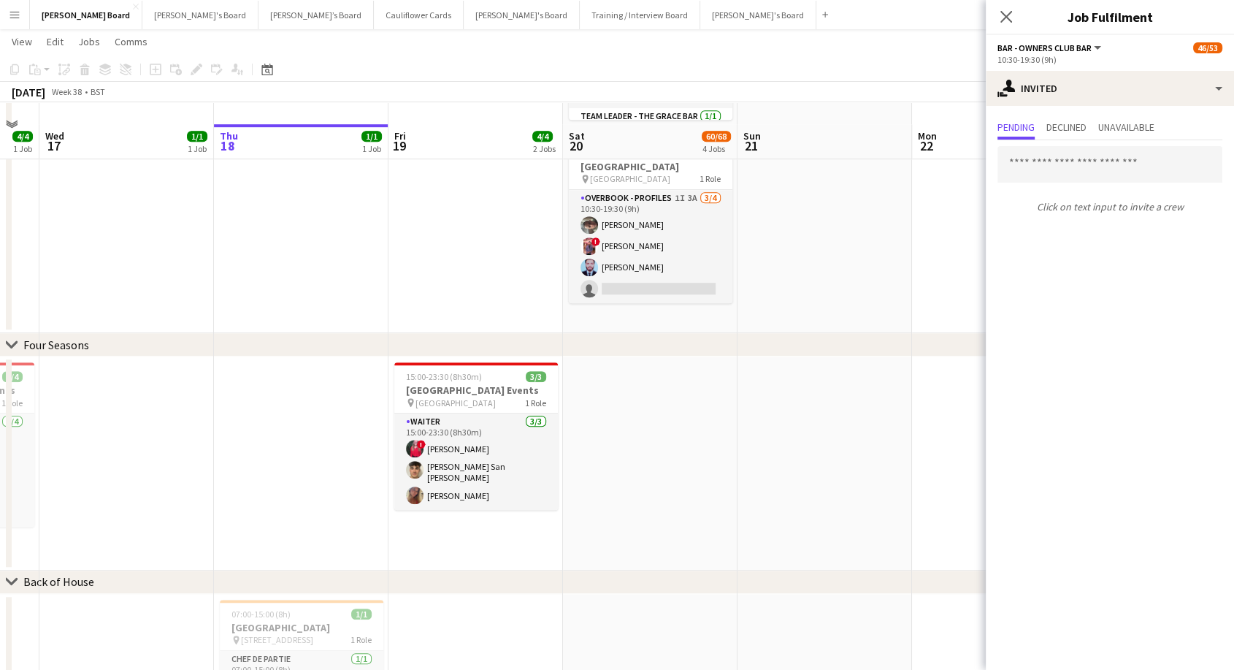
scroll to position [892, 0]
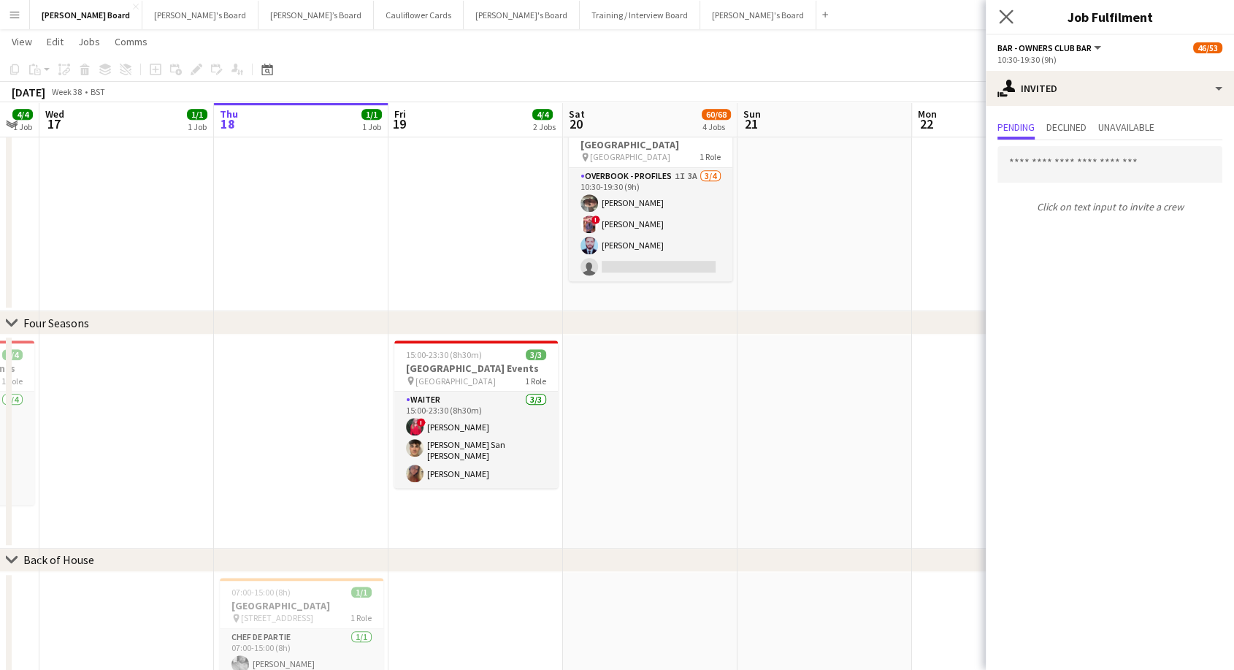
click at [1015, 17] on app-icon "Close pop-in" at bounding box center [1006, 17] width 21 height 21
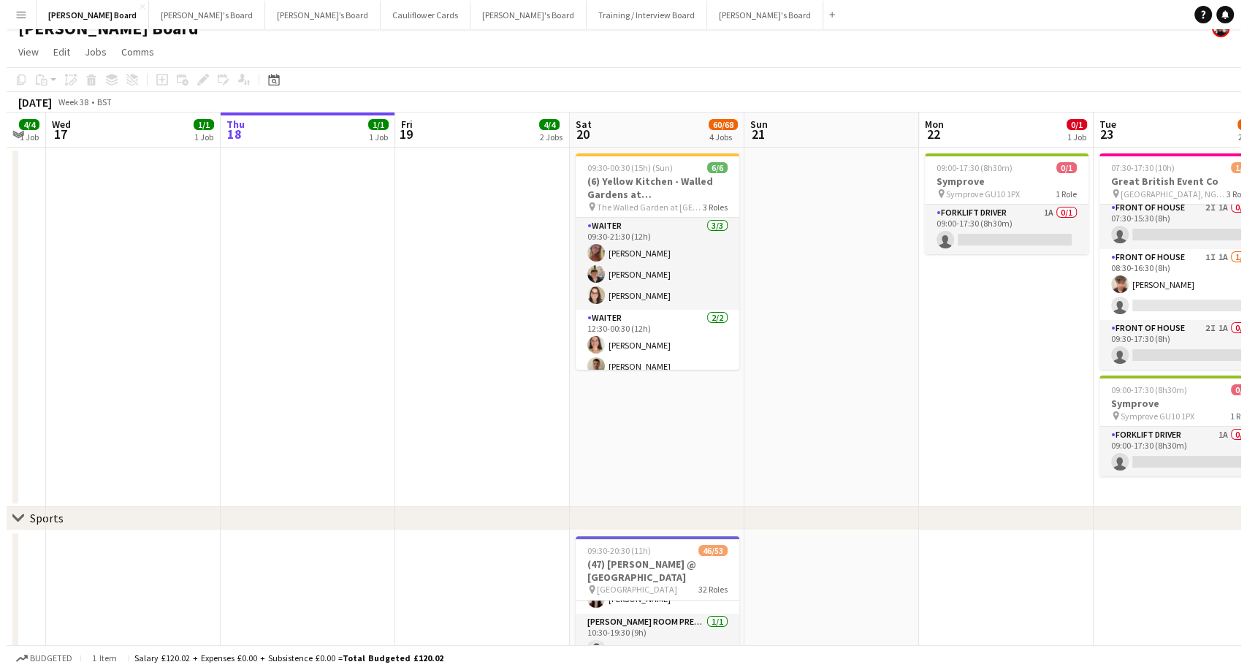
scroll to position [0, 0]
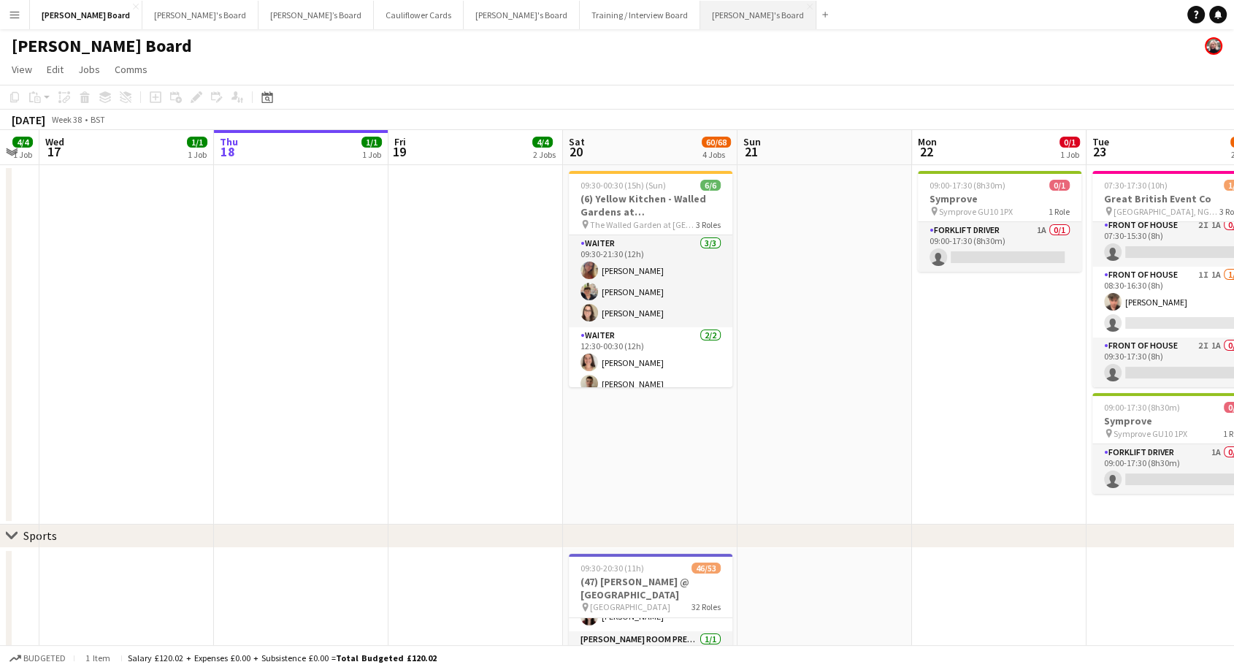
click at [700, 10] on button "[PERSON_NAME]'s Board Close" at bounding box center [758, 15] width 116 height 28
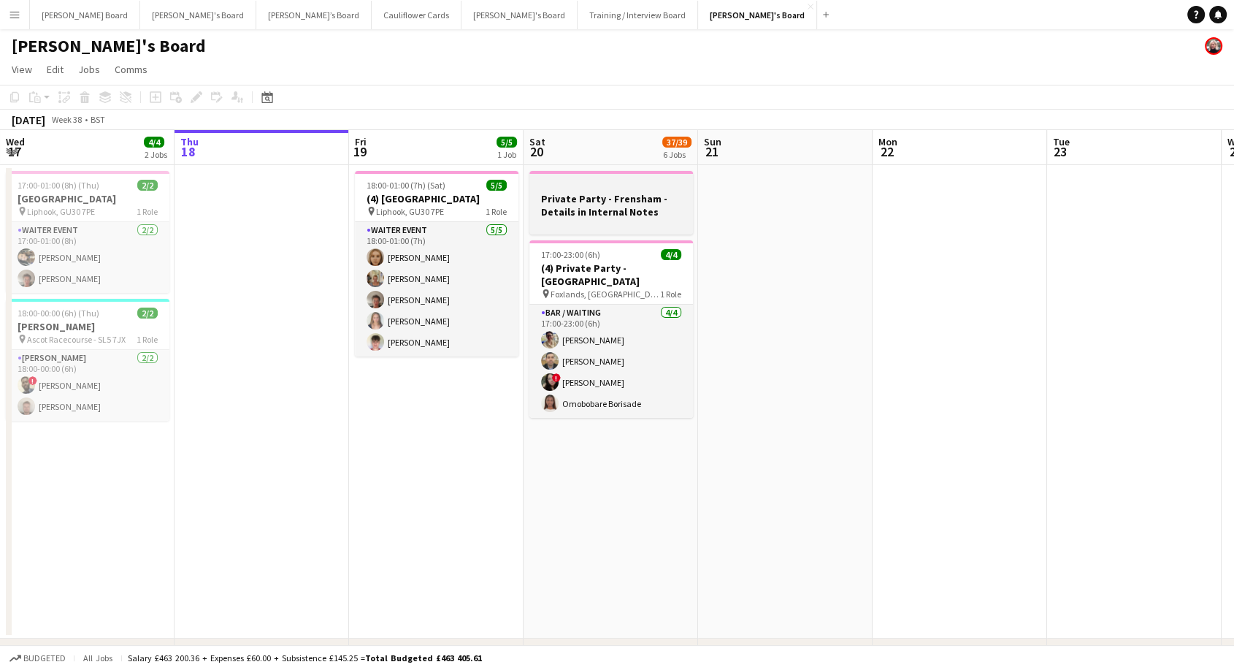
scroll to position [0, 348]
click at [619, 219] on div at bounding box center [612, 224] width 164 height 12
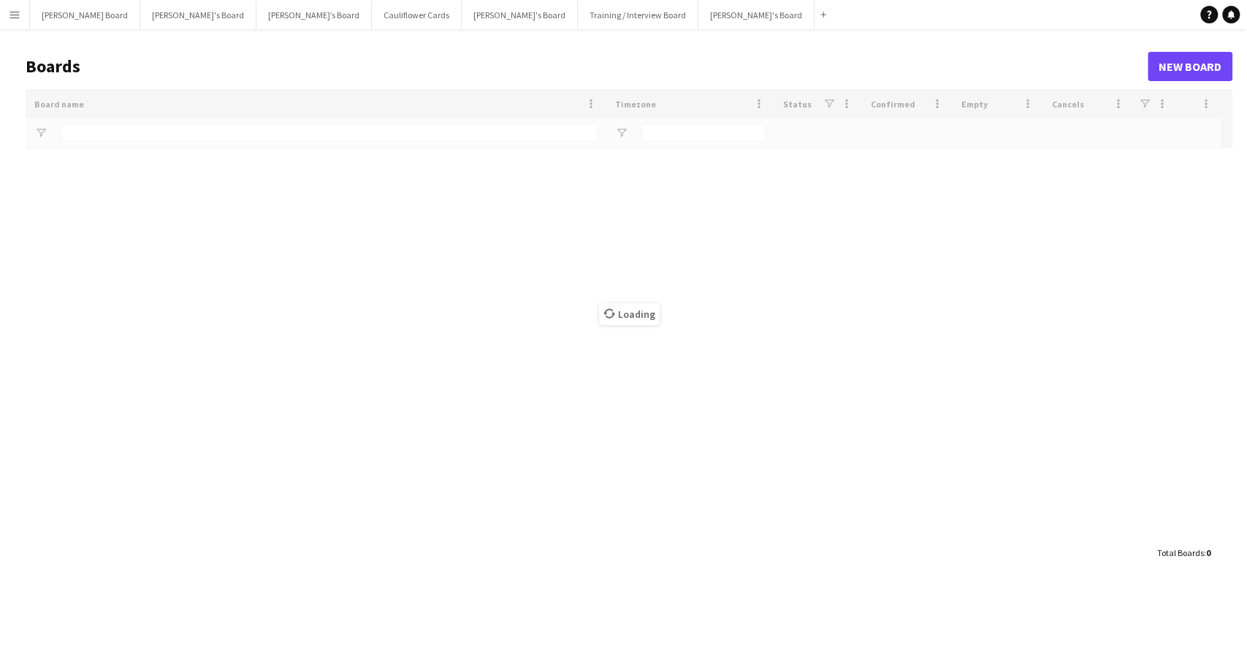
click at [16, 19] on app-icon "Menu" at bounding box center [15, 15] width 12 height 12
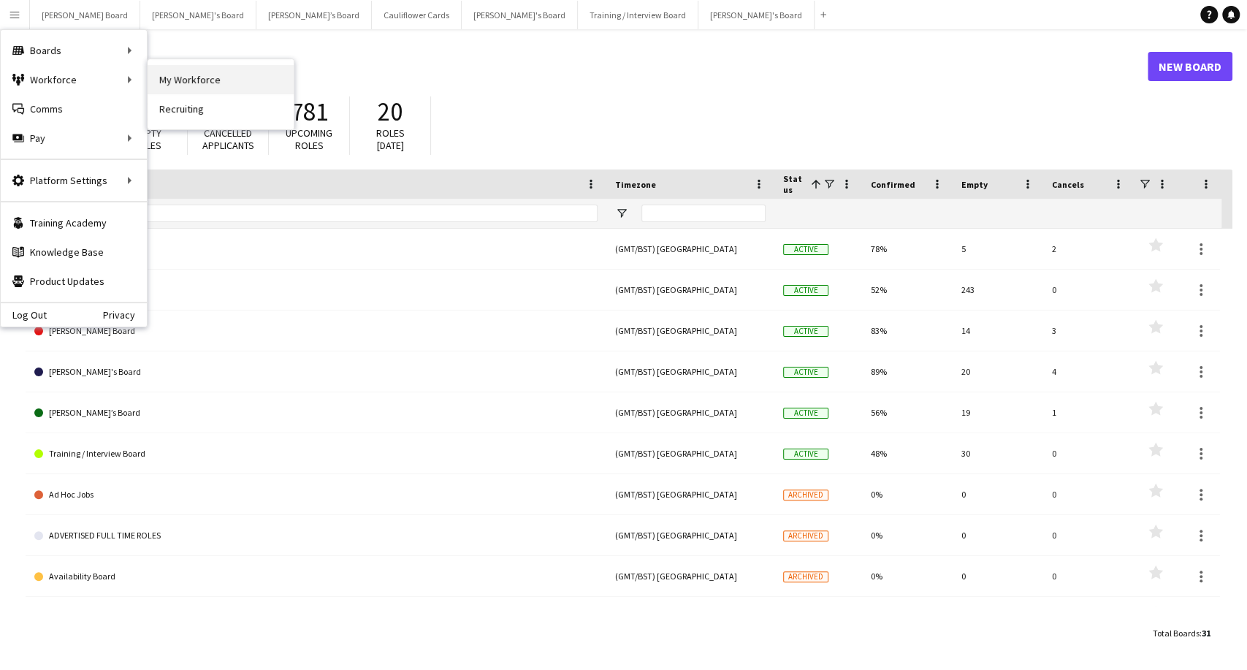
click at [187, 83] on link "My Workforce" at bounding box center [221, 79] width 146 height 29
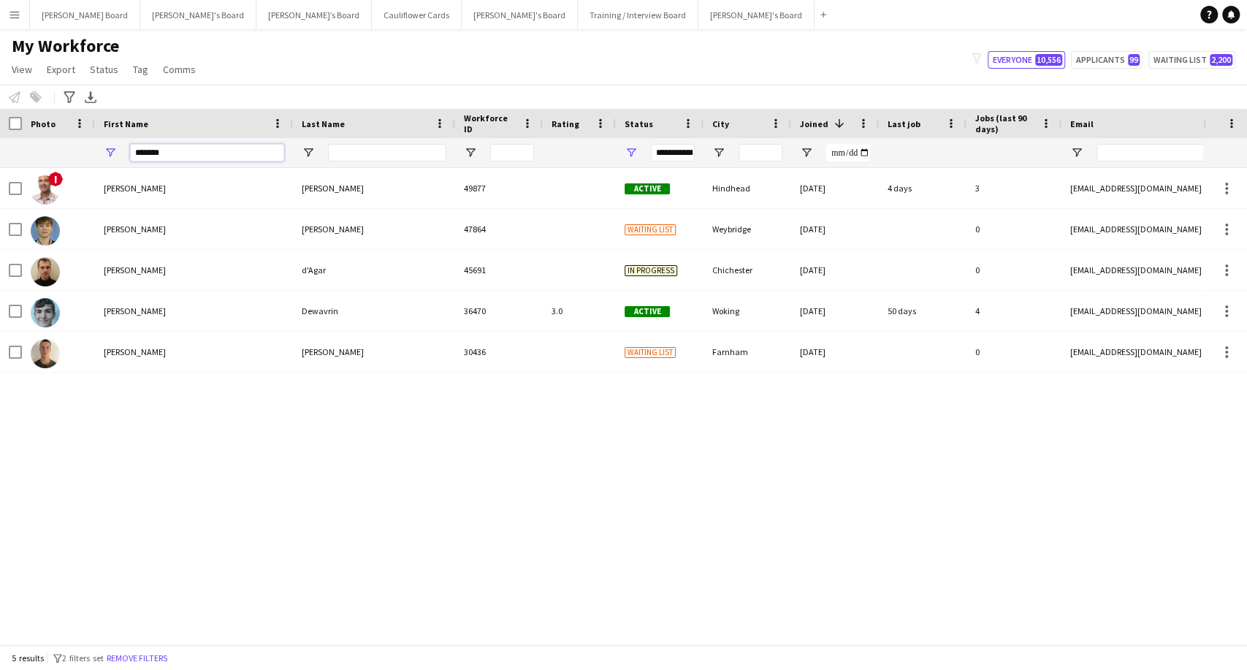
drag, startPoint x: 171, startPoint y: 152, endPoint x: 71, endPoint y: 153, distance: 100.0
click at [71, 153] on div "*******" at bounding box center [891, 152] width 1783 height 29
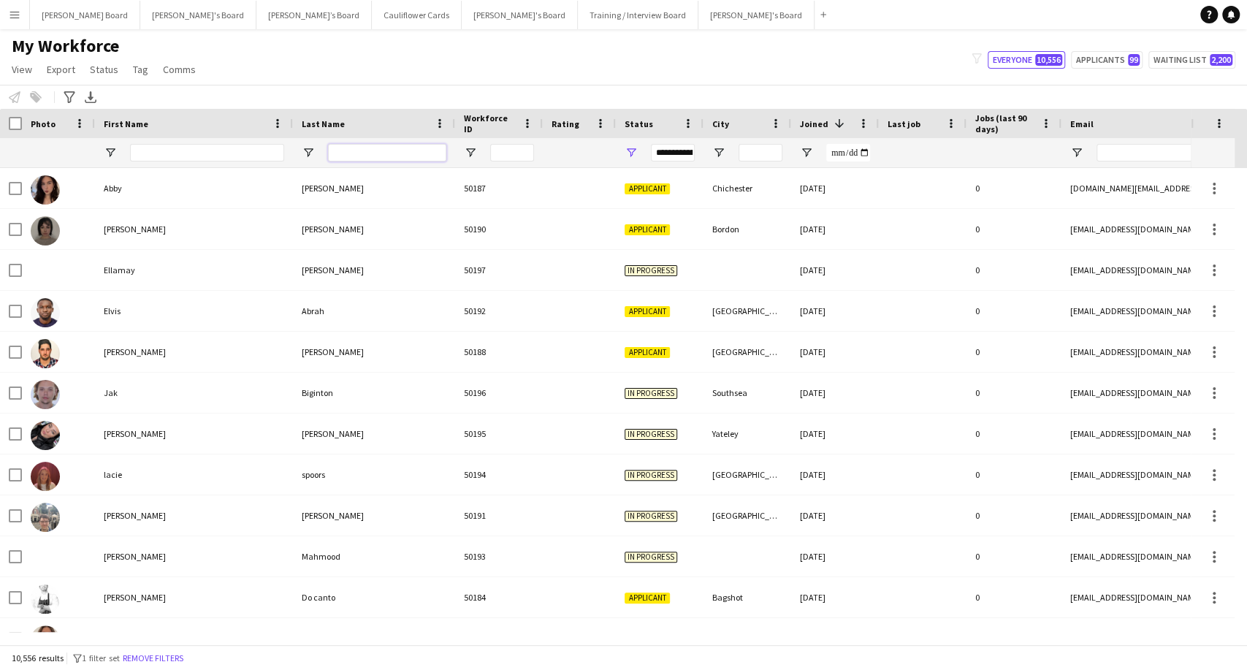
click at [407, 156] on input "Last Name Filter Input" at bounding box center [387, 153] width 118 height 18
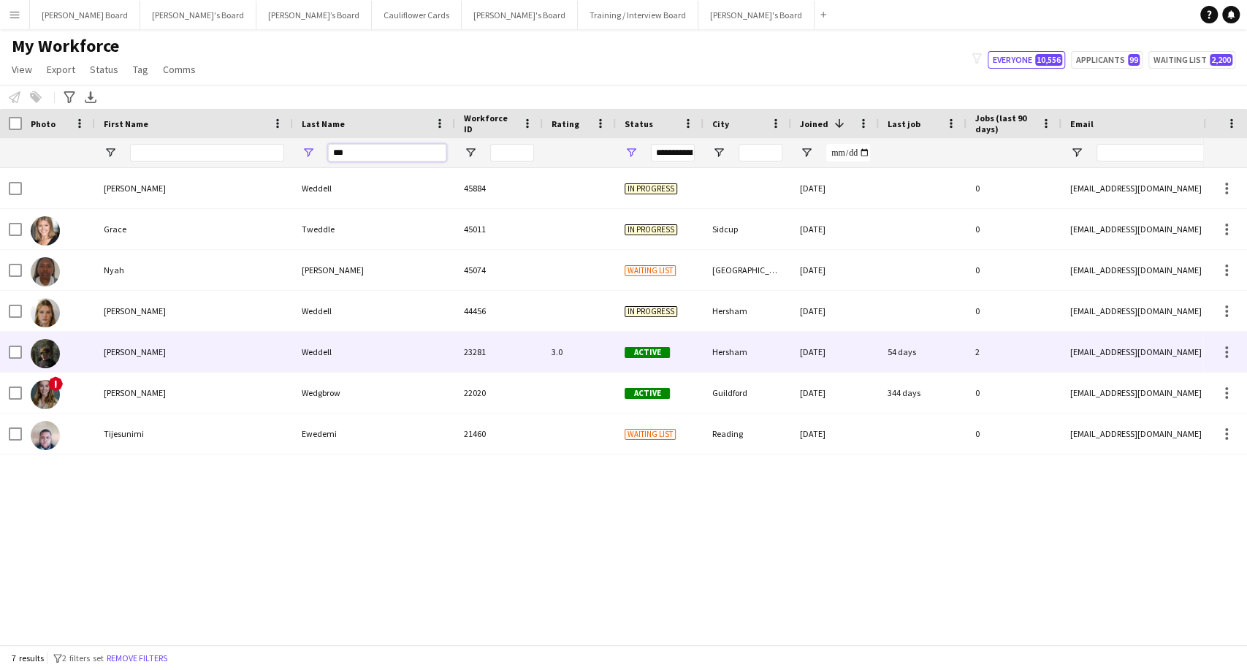
type input "***"
click at [304, 352] on div "Weddell" at bounding box center [374, 352] width 162 height 40
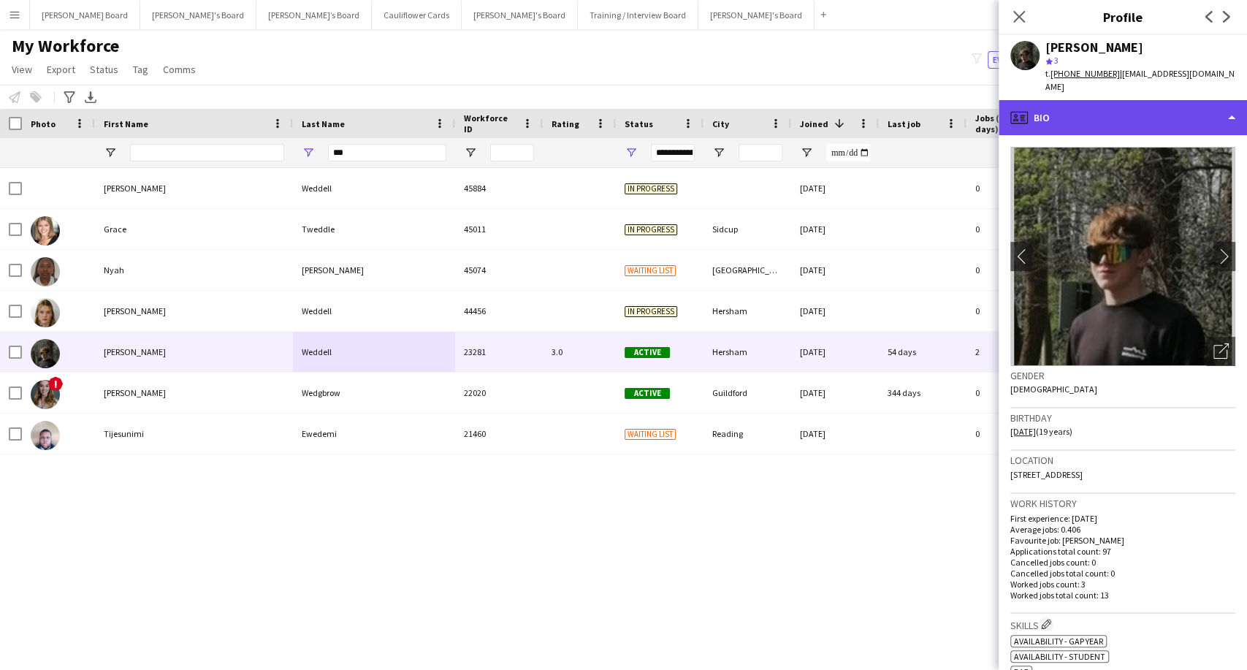
click at [1104, 104] on div "profile Bio" at bounding box center [1122, 117] width 248 height 35
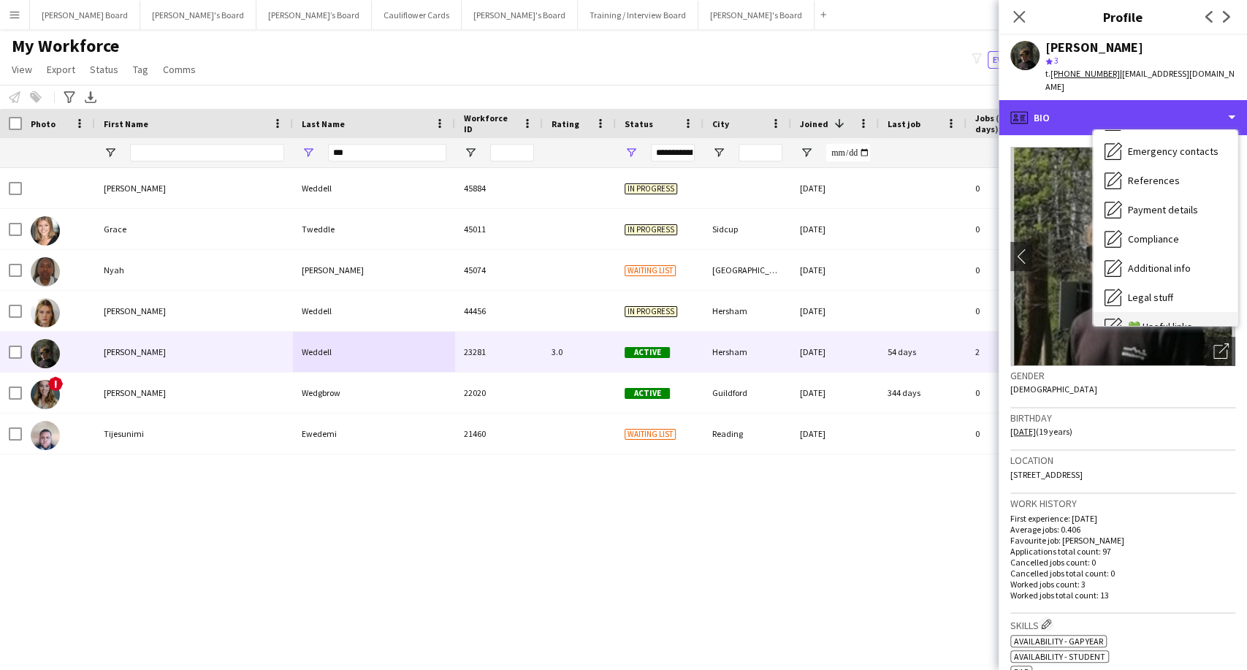
scroll to position [195, 0]
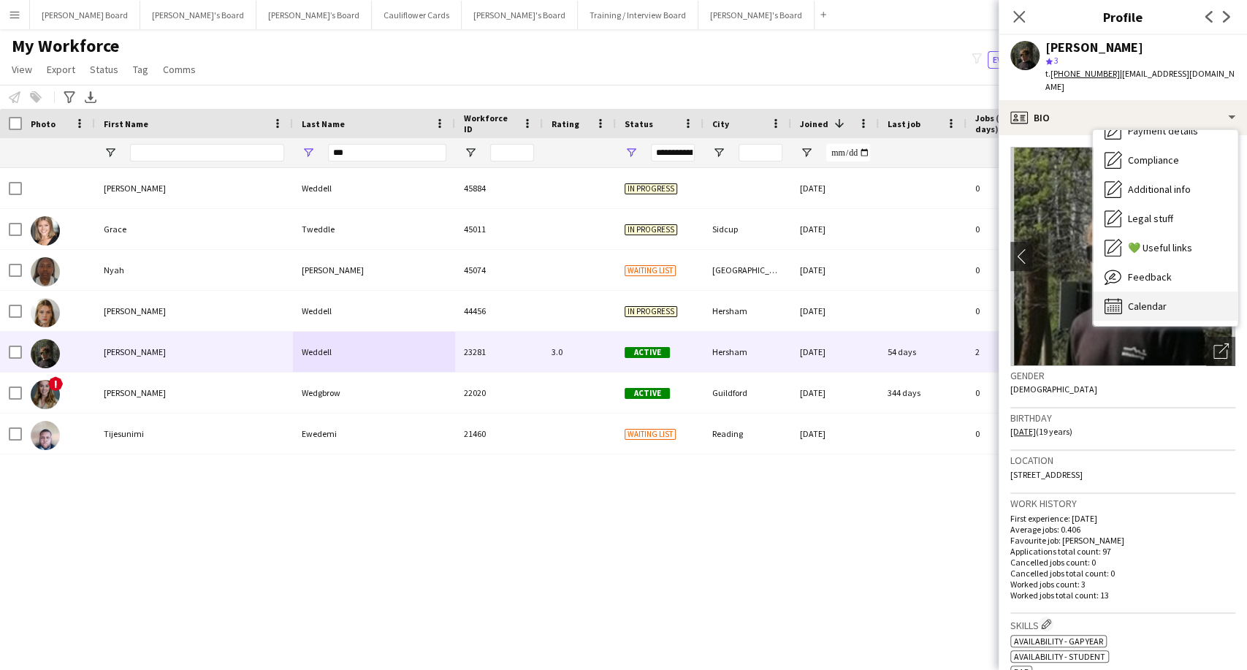
click at [1173, 291] on div "Calendar Calendar" at bounding box center [1164, 305] width 145 height 29
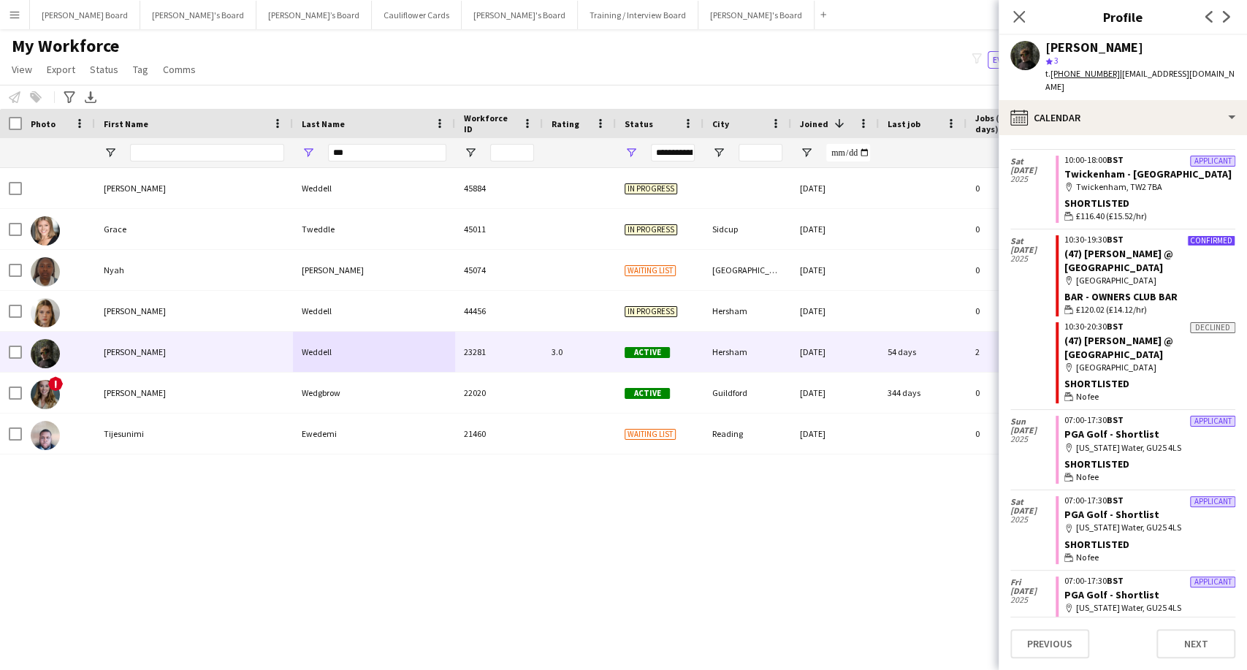
scroll to position [0, 0]
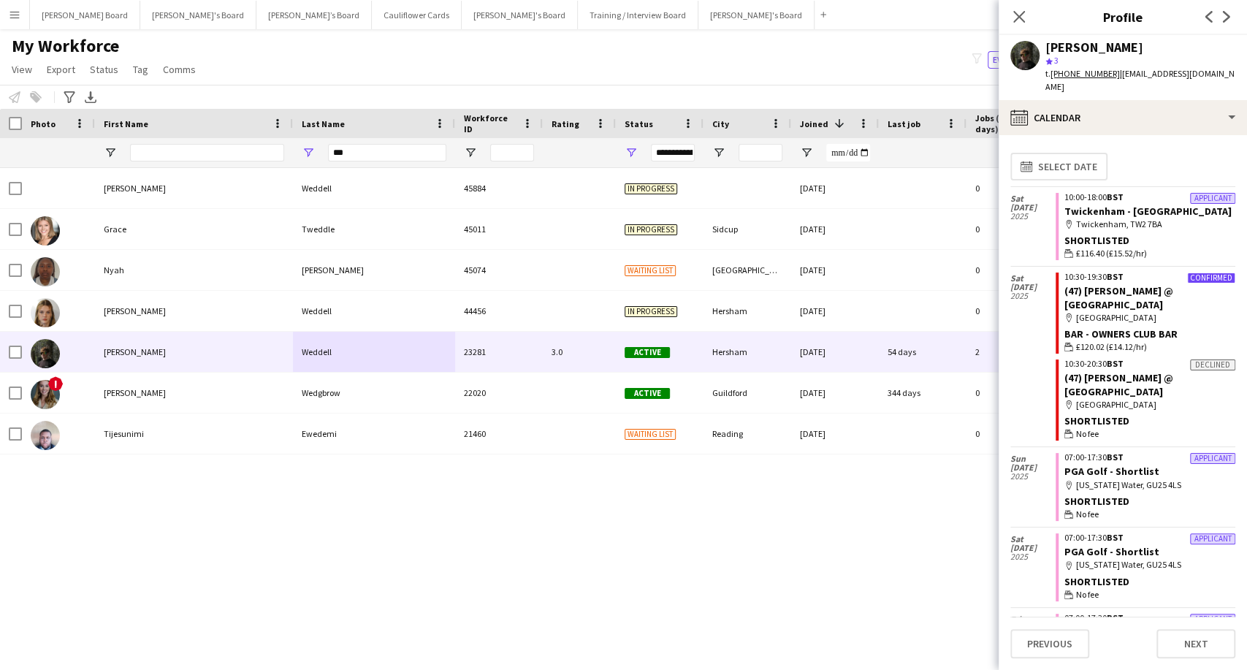
click at [1135, 310] on app-crew-calendar-job-card "Confirmed 10:30-19:30 BST (47) James Bay @ Newbury Racecourse map-marker Newbur…" at bounding box center [1145, 312] width 180 height 81
